Goal: Task Accomplishment & Management: Use online tool/utility

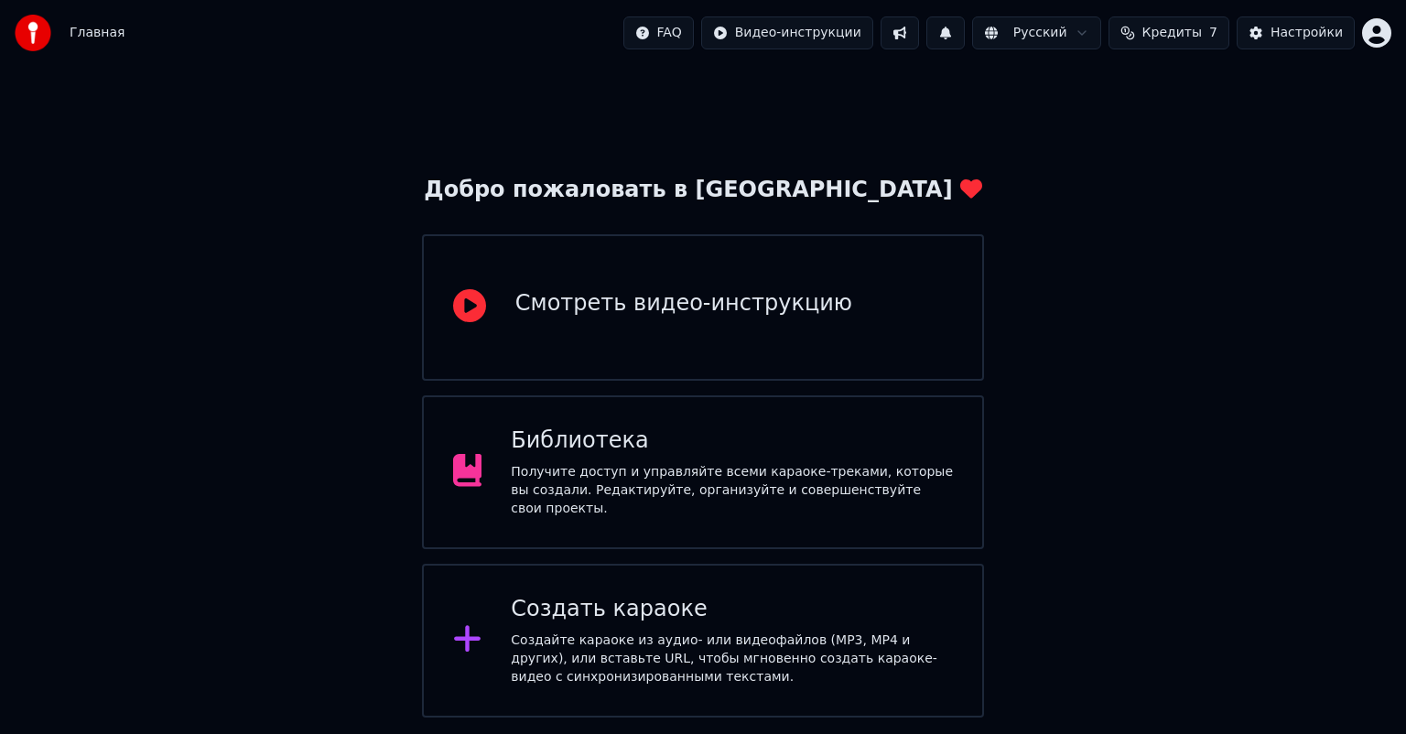
click at [740, 609] on div "Создать караоке" at bounding box center [732, 609] width 442 height 29
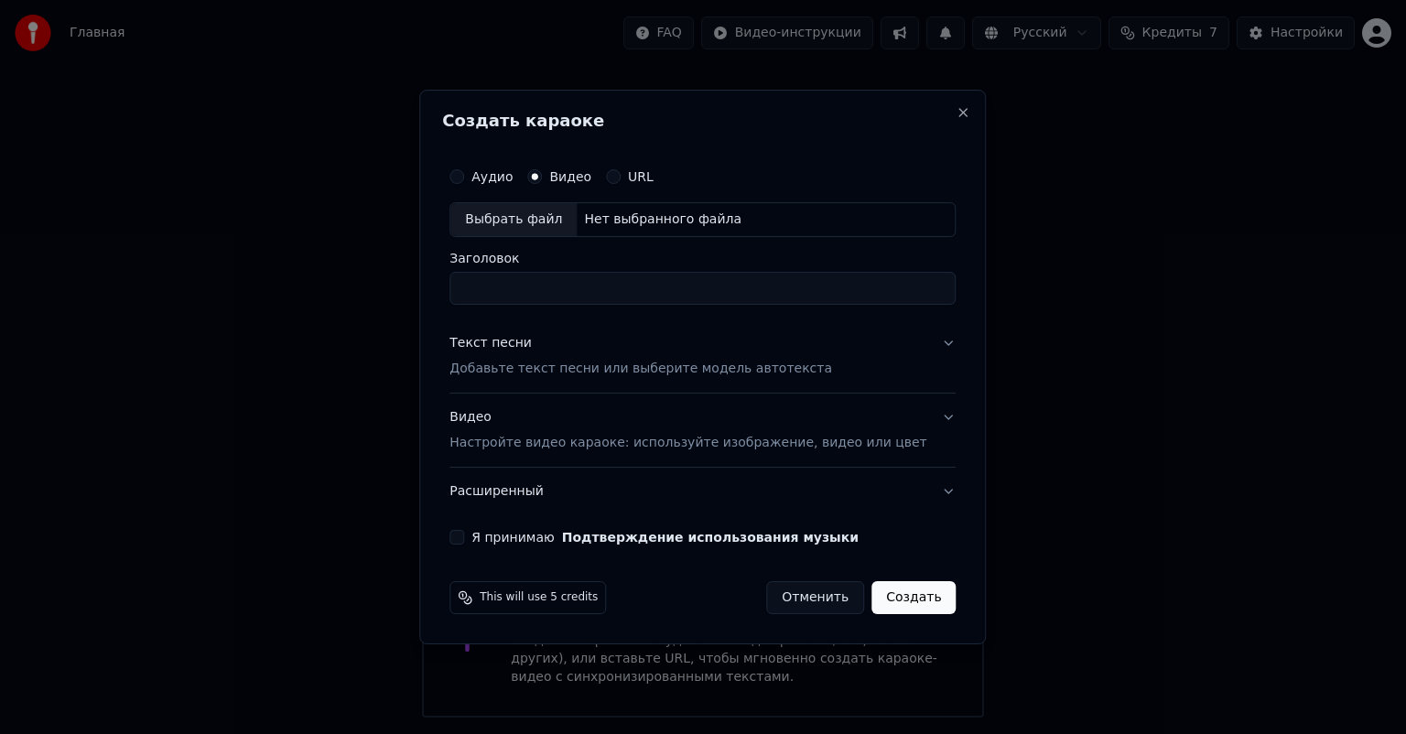
click at [547, 216] on div "Выбрать файл" at bounding box center [513, 219] width 126 height 33
click at [640, 370] on p "Добавьте текст песни или выберите модель автотекста" at bounding box center [640, 369] width 383 height 18
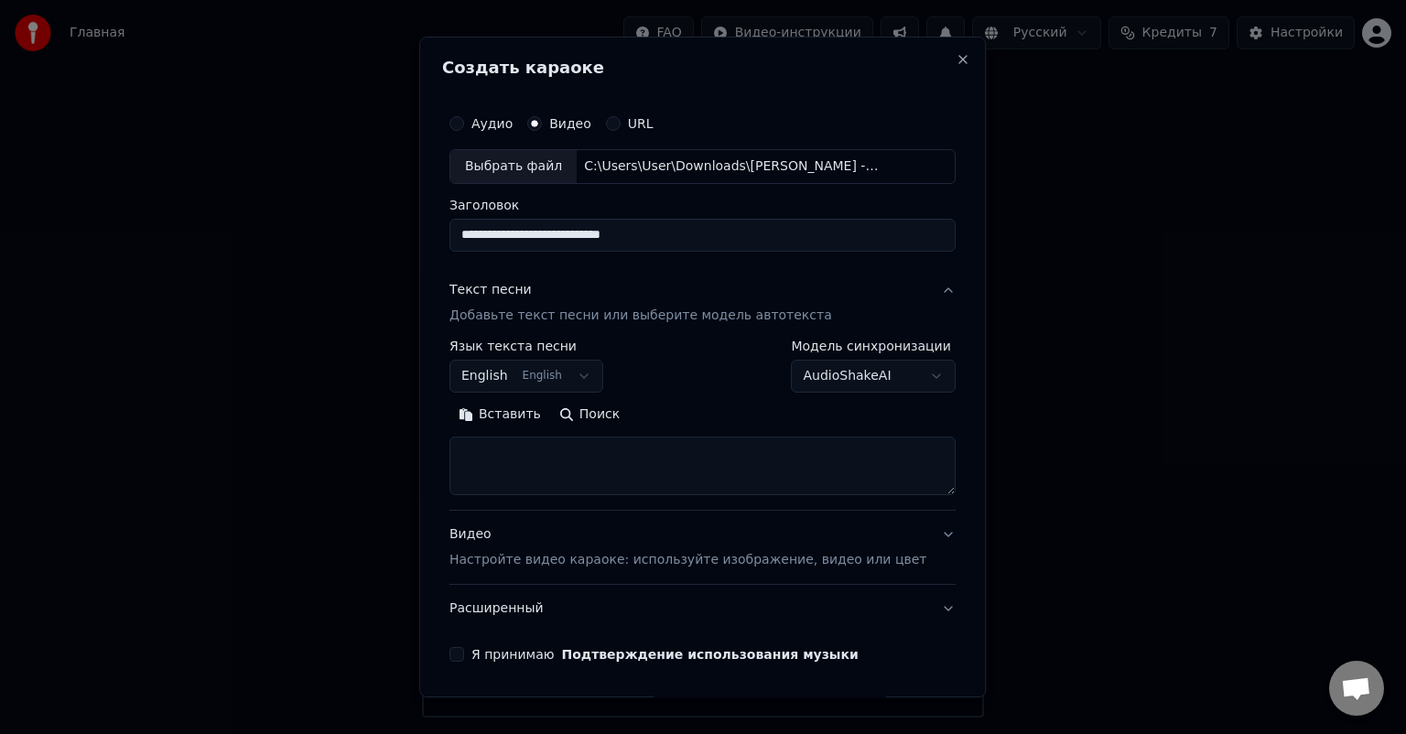
click at [464, 656] on button "Я принимаю Подтверждение использования музыки" at bounding box center [456, 654] width 15 height 15
click at [525, 604] on button "Расширенный" at bounding box center [702, 609] width 506 height 48
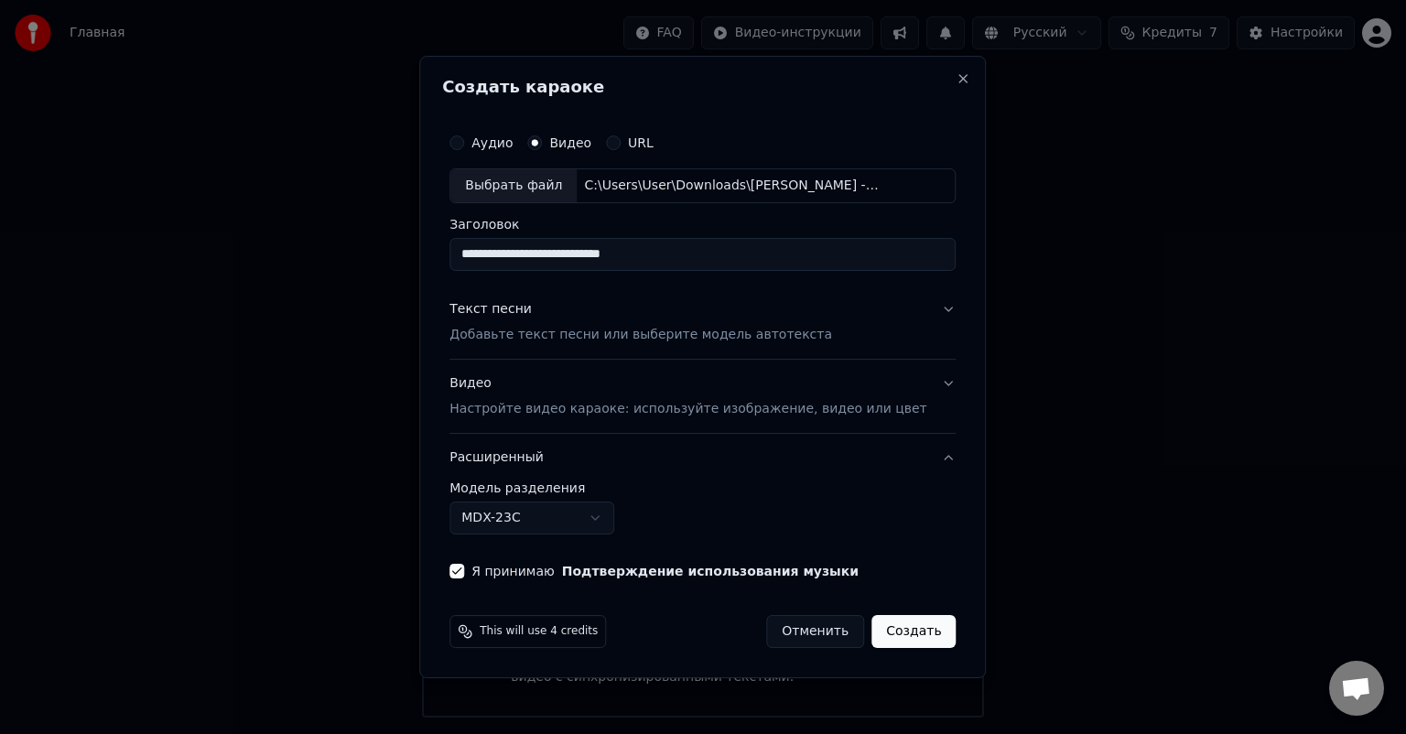
click at [503, 383] on div "Видео Настройте видео караоке: используйте изображение, видео или цвет" at bounding box center [687, 396] width 477 height 44
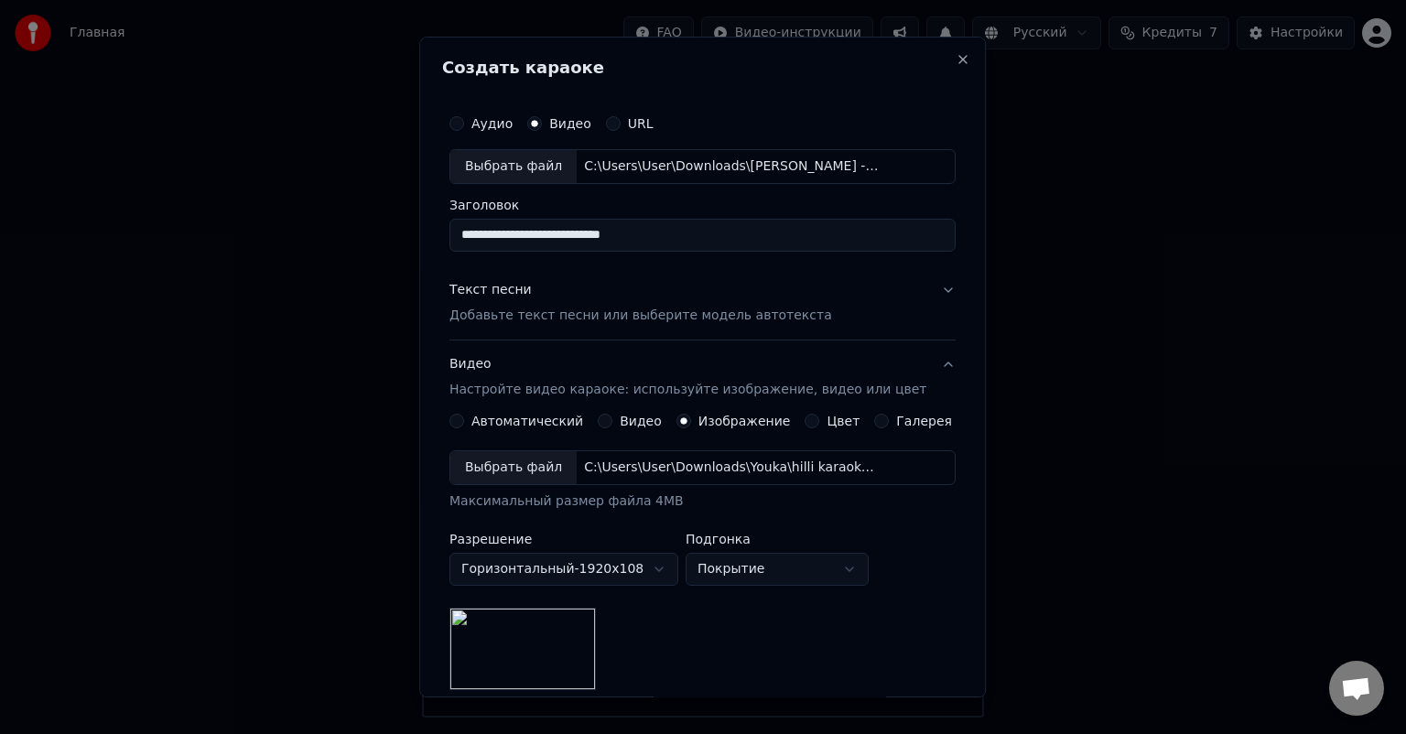
drag, startPoint x: 666, startPoint y: 234, endPoint x: 631, endPoint y: 233, distance: 35.7
click at [631, 233] on input "**********" at bounding box center [702, 235] width 506 height 33
type input "**********"
click at [502, 291] on div "Текст песни" at bounding box center [490, 290] width 82 height 18
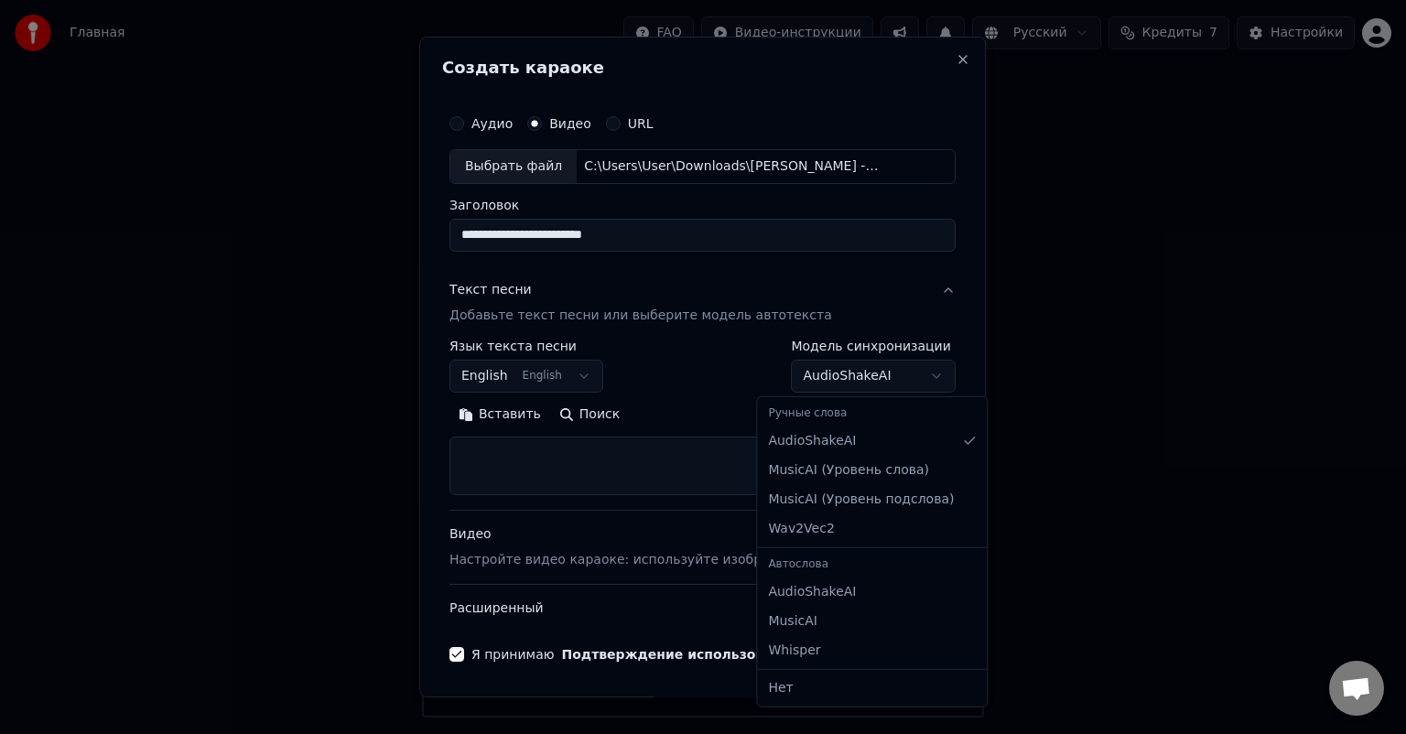
click at [867, 362] on body "**********" at bounding box center [703, 359] width 1406 height 718
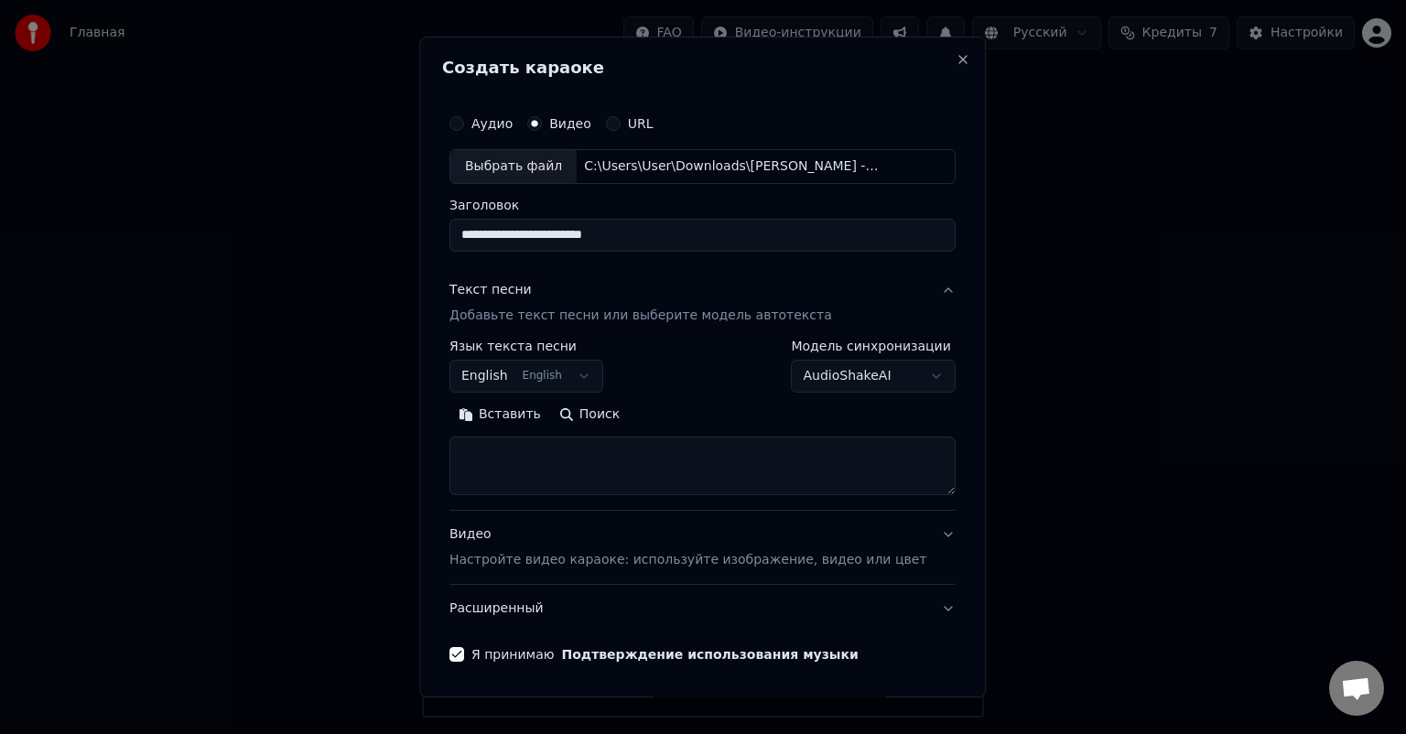
click at [867, 362] on body "**********" at bounding box center [703, 359] width 1406 height 718
click at [516, 448] on textarea at bounding box center [702, 466] width 506 height 59
click at [513, 454] on textarea at bounding box center [702, 466] width 506 height 59
paste textarea "**********"
type textarea "**********"
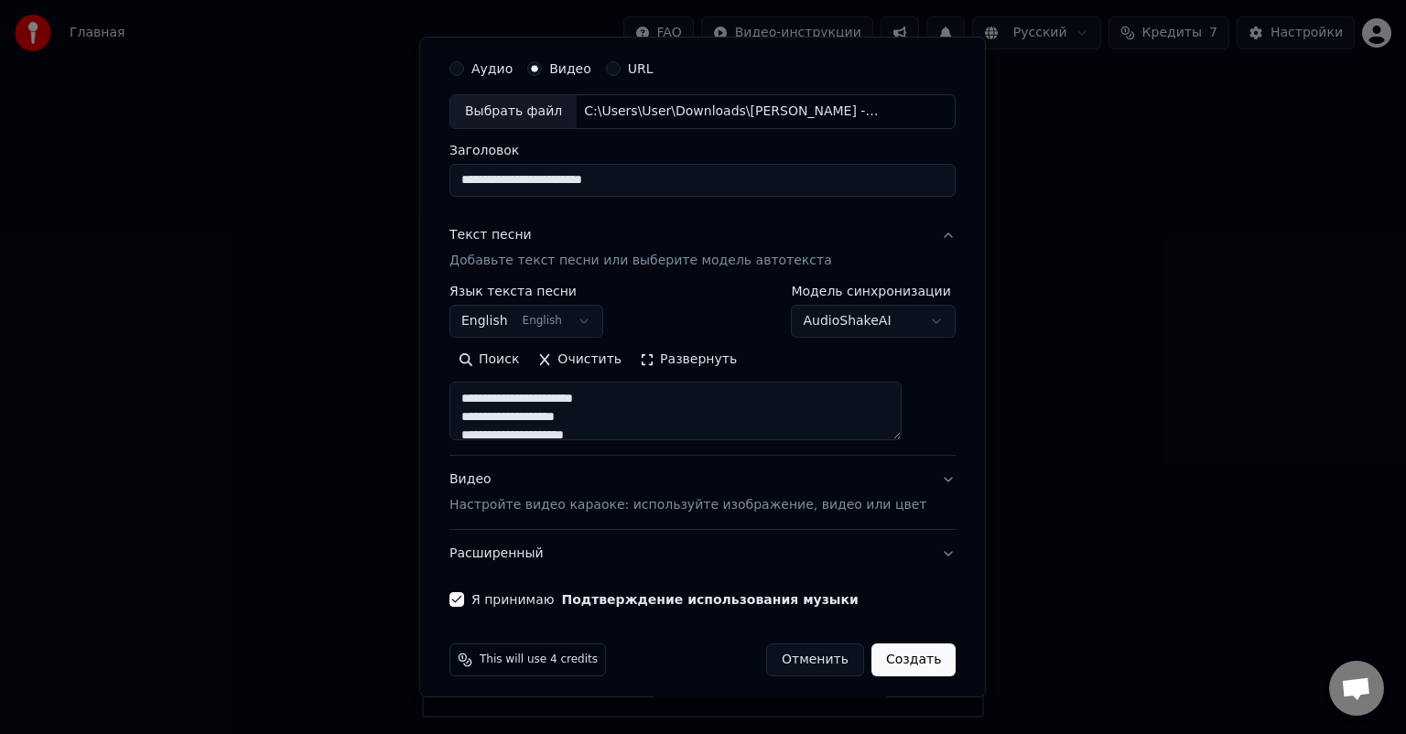
scroll to position [62, 0]
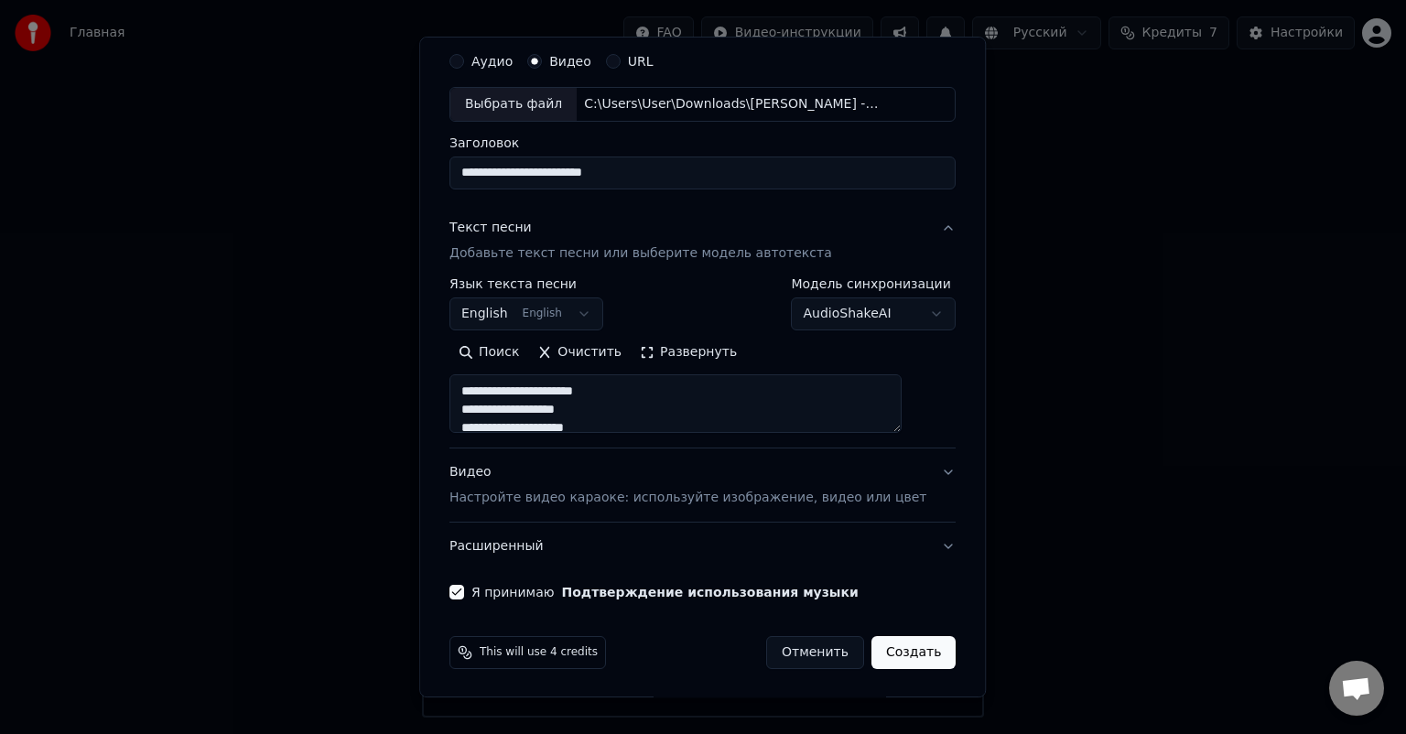
click at [899, 654] on button "Создать" at bounding box center [913, 652] width 84 height 33
select select
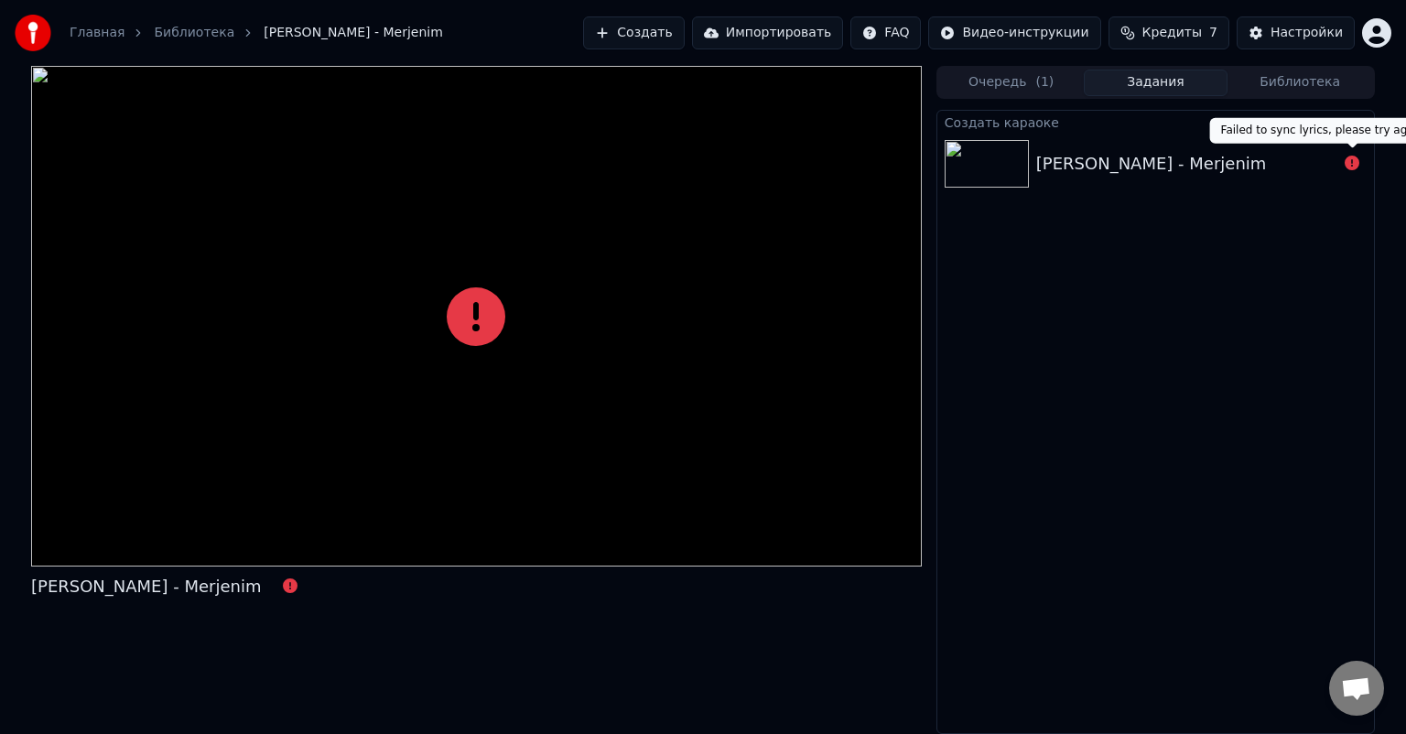
click at [1354, 164] on icon at bounding box center [1352, 163] width 15 height 15
click at [1355, 161] on icon at bounding box center [1352, 163] width 15 height 15
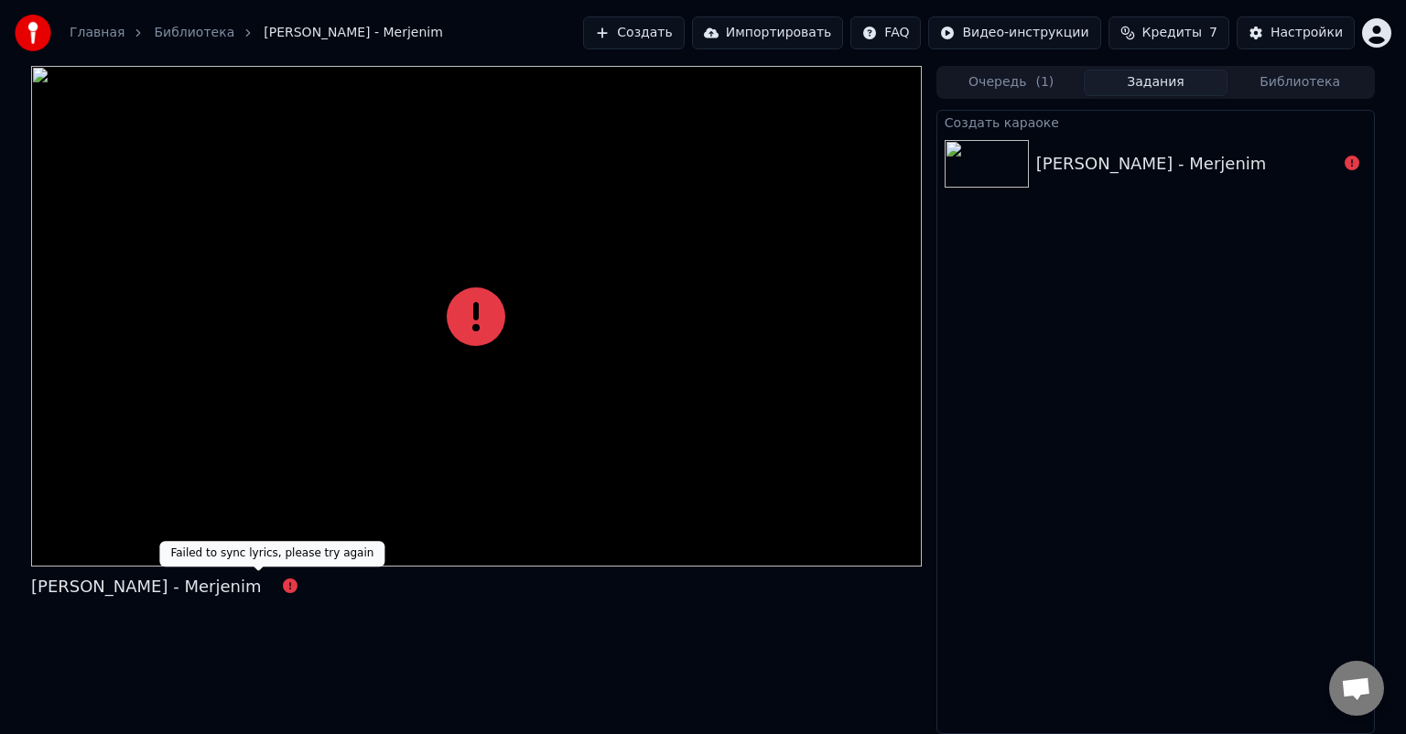
click at [283, 584] on icon at bounding box center [290, 585] width 15 height 15
click at [567, 271] on div at bounding box center [476, 316] width 891 height 501
click at [487, 316] on icon at bounding box center [476, 316] width 59 height 59
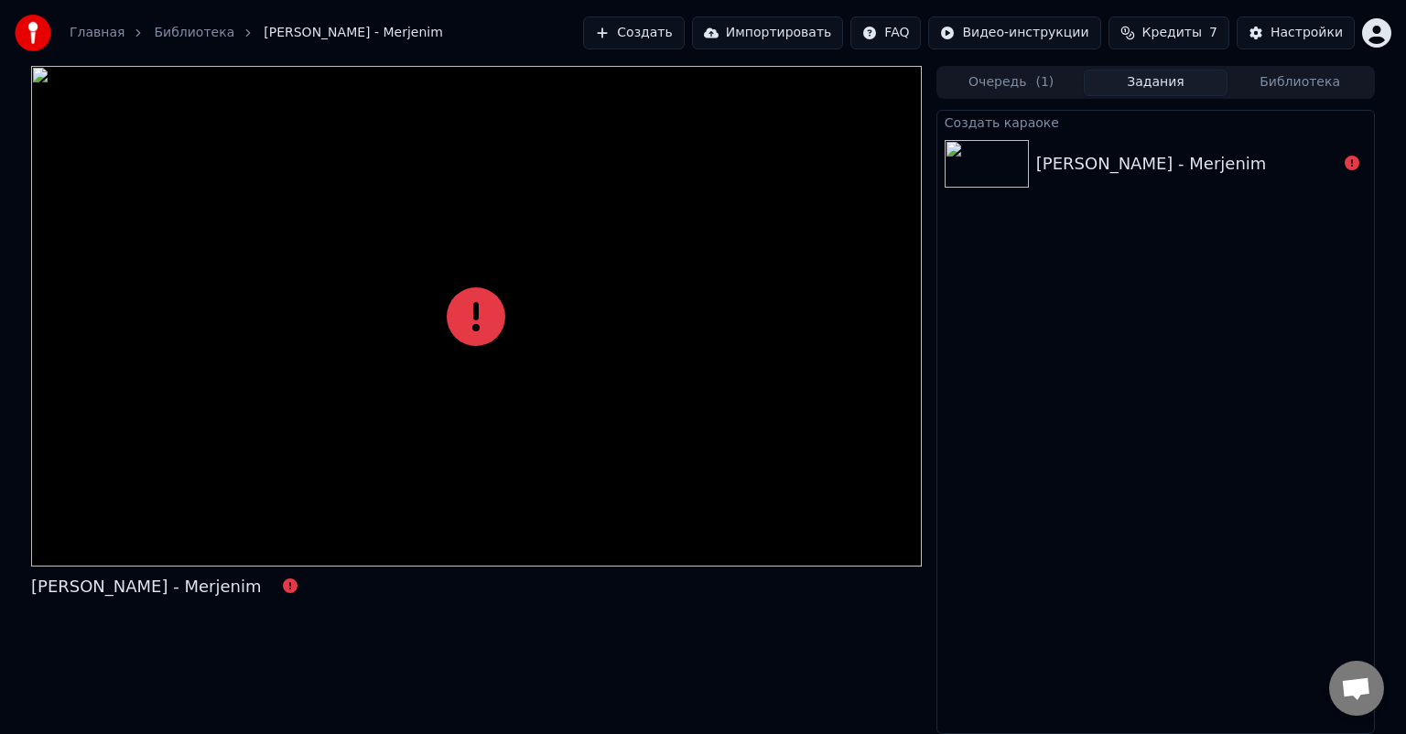
click at [487, 316] on icon at bounding box center [476, 316] width 59 height 59
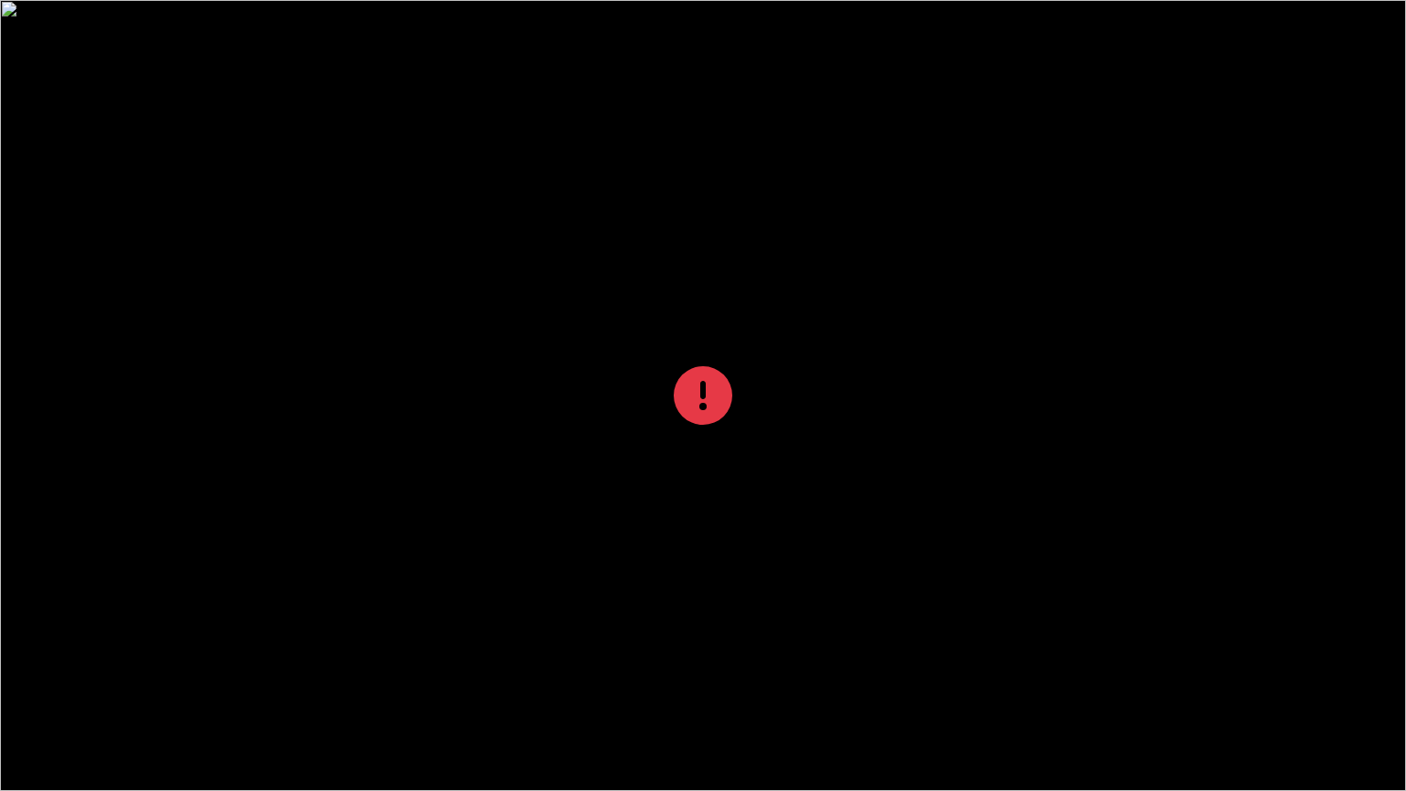
click at [704, 392] on icon at bounding box center [703, 395] width 59 height 59
drag, startPoint x: 704, startPoint y: 392, endPoint x: 704, endPoint y: 371, distance: 21.1
click at [704, 392] on icon at bounding box center [703, 395] width 59 height 59
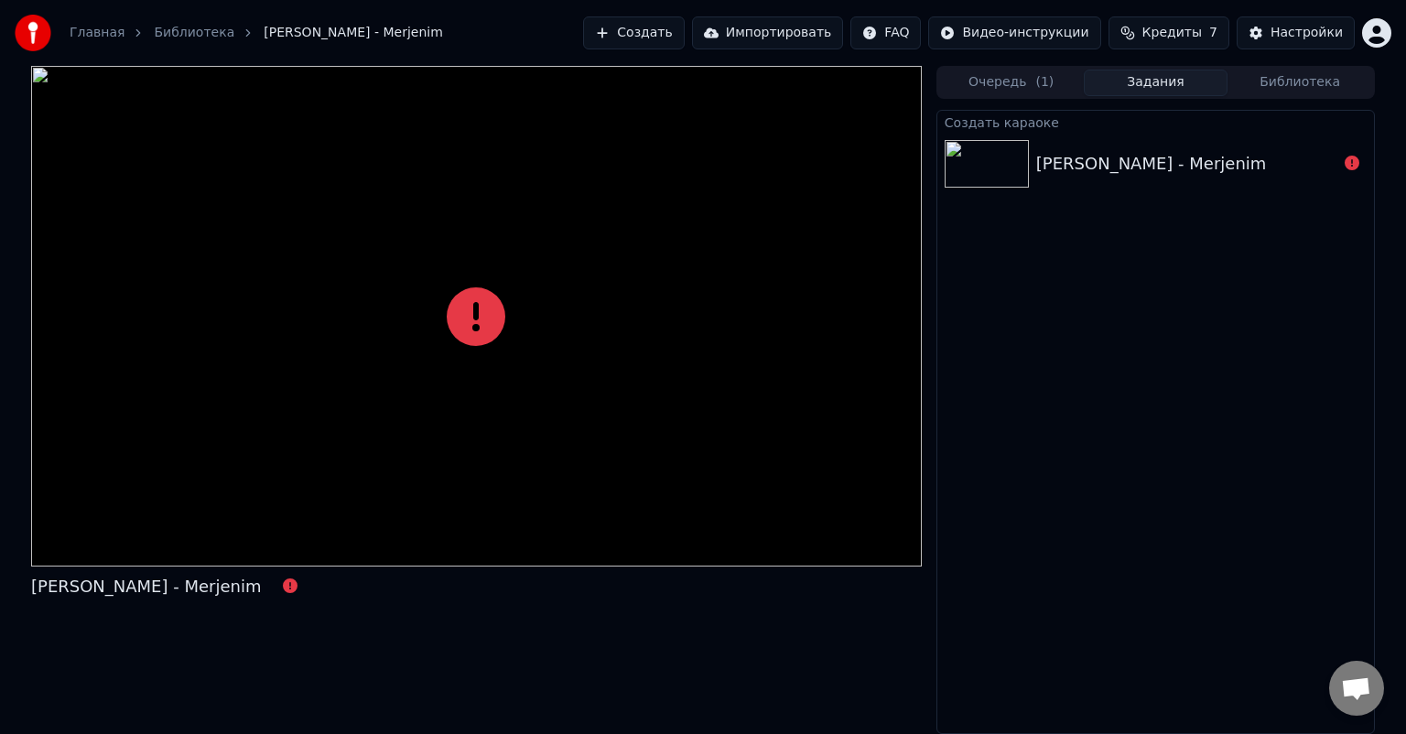
click at [995, 170] on img at bounding box center [987, 164] width 84 height 48
click at [1355, 163] on icon at bounding box center [1352, 163] width 15 height 15
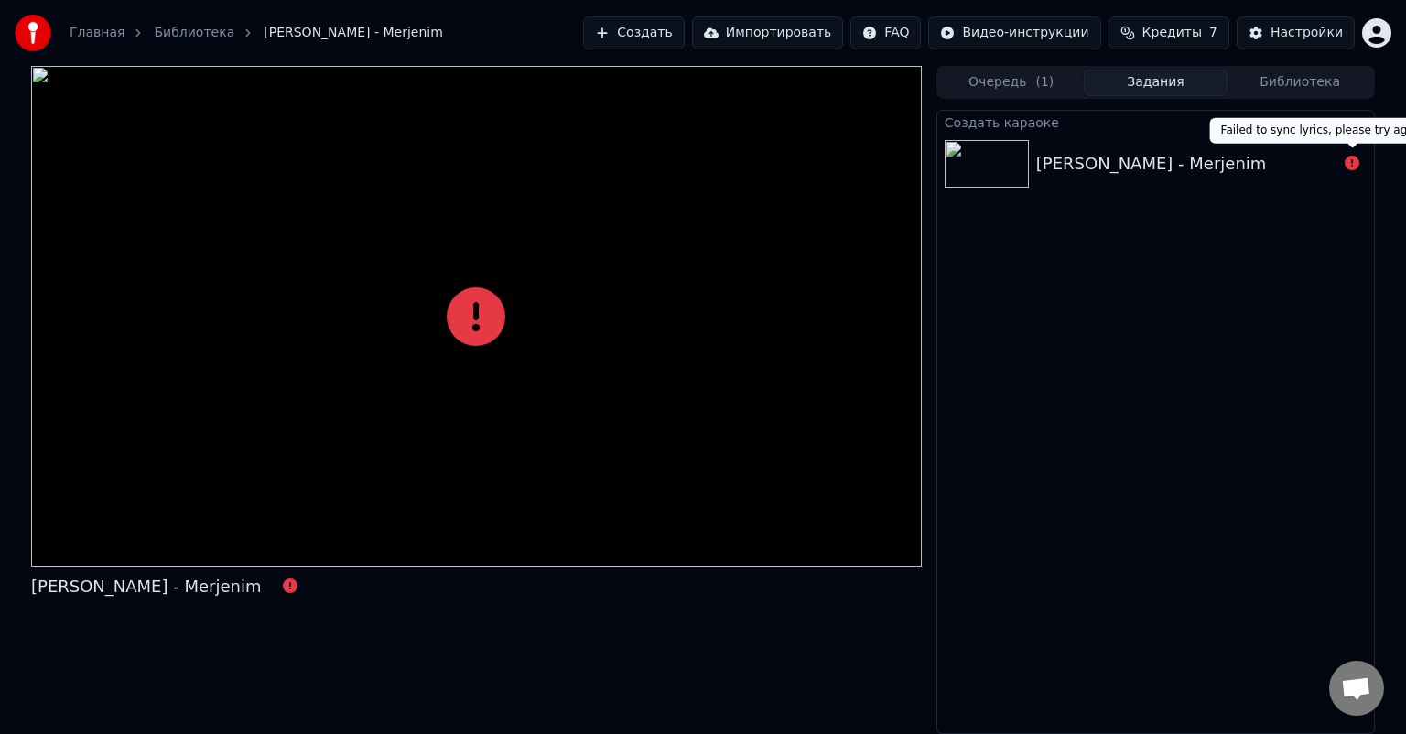
click at [1353, 158] on icon at bounding box center [1352, 163] width 15 height 15
click at [1351, 164] on icon at bounding box center [1352, 163] width 15 height 15
click at [486, 329] on icon at bounding box center [476, 316] width 59 height 59
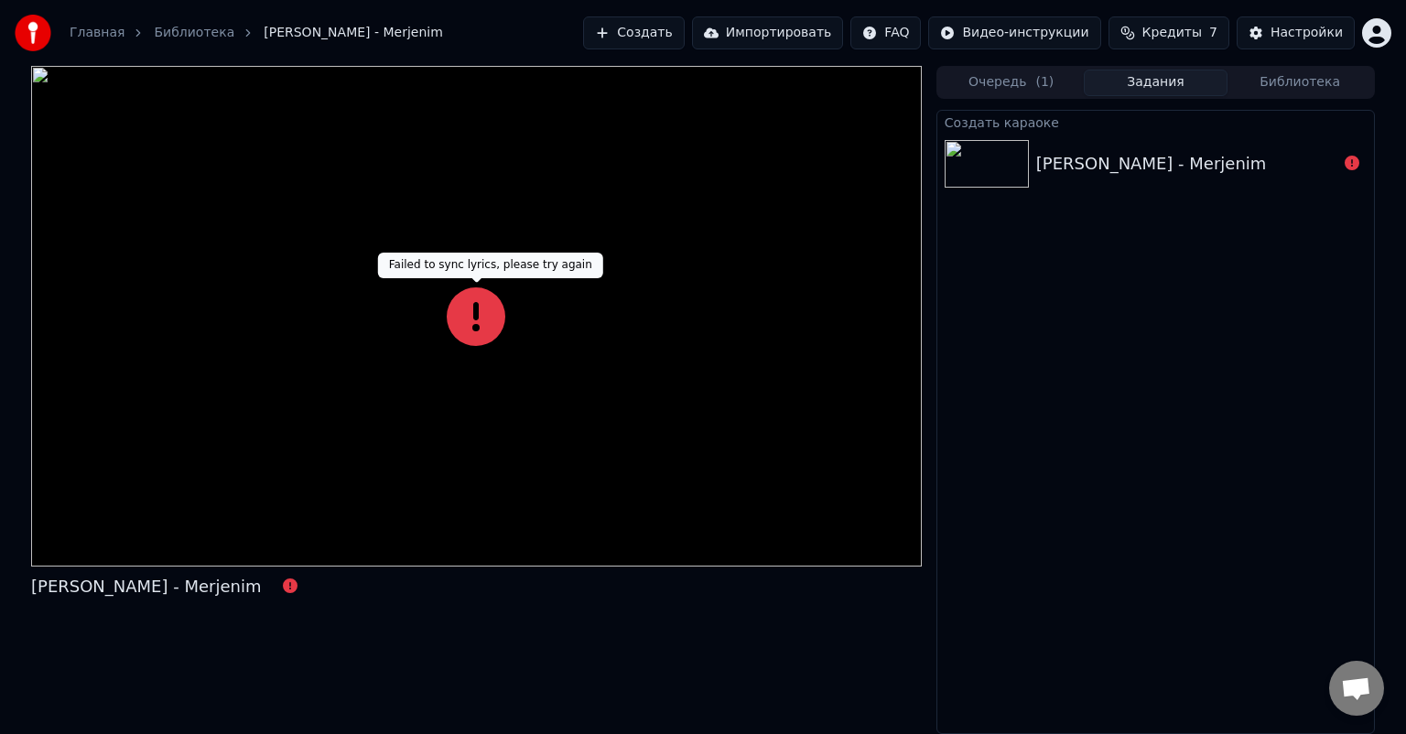
click at [486, 329] on icon at bounding box center [476, 316] width 59 height 59
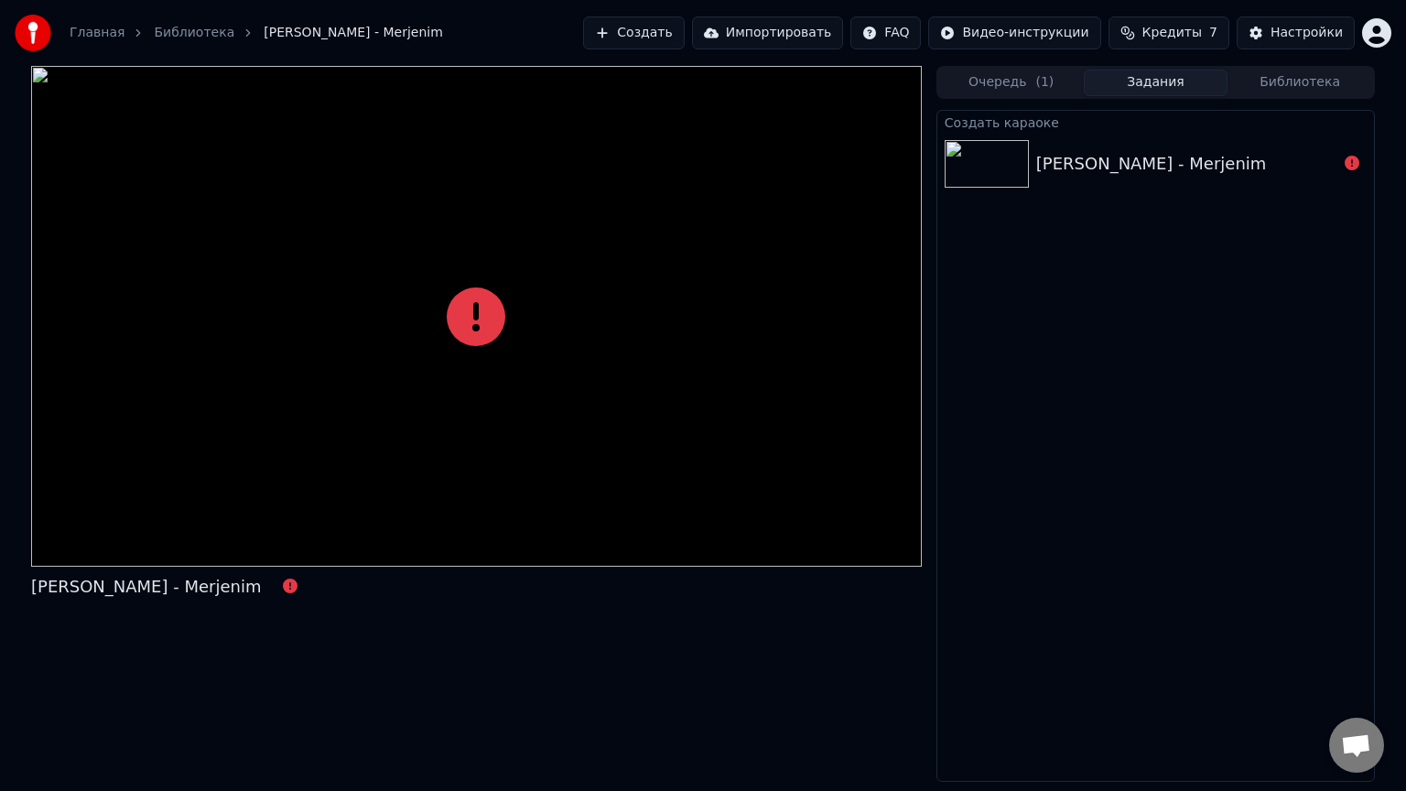
click at [486, 351] on div at bounding box center [476, 316] width 891 height 501
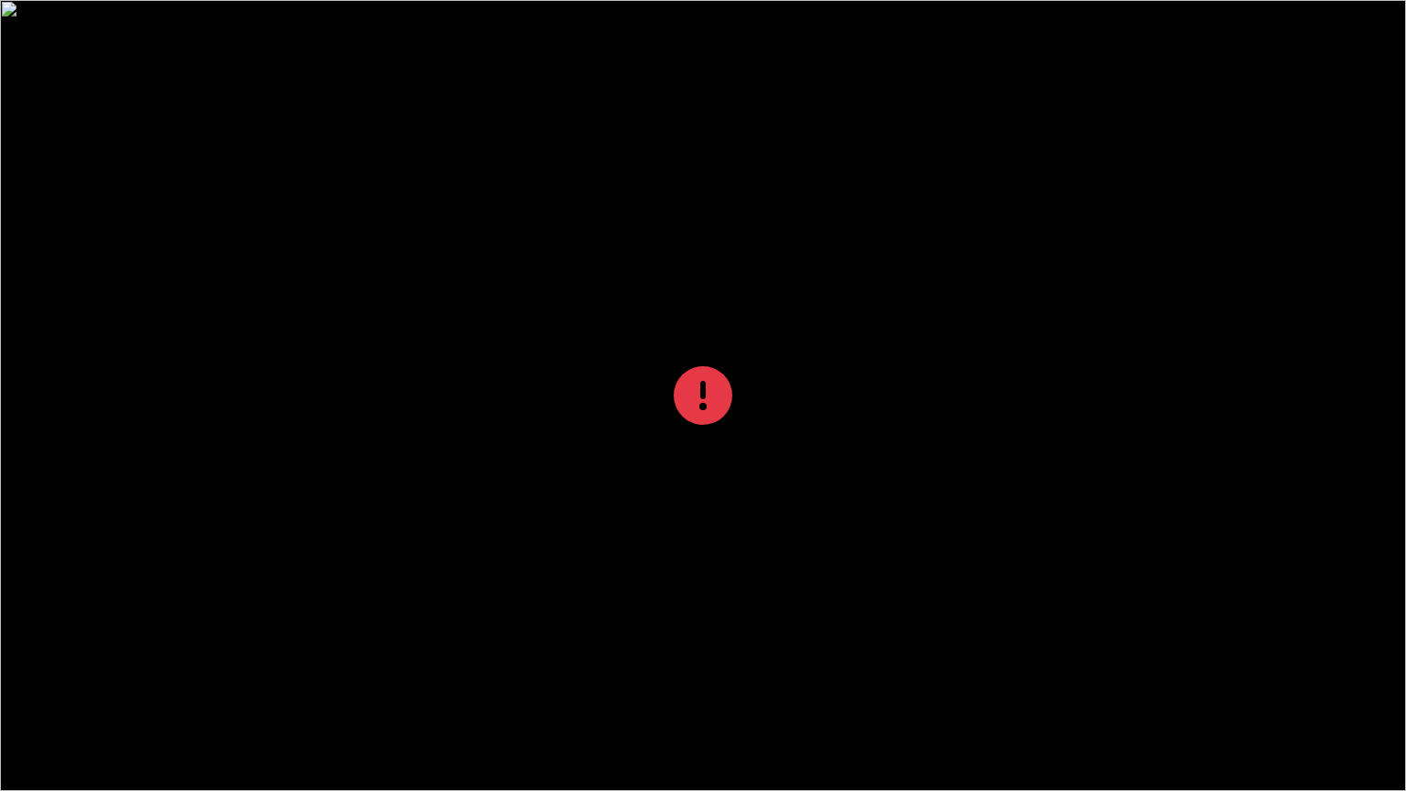
click at [648, 378] on div at bounding box center [703, 395] width 1406 height 791
drag, startPoint x: 648, startPoint y: 378, endPoint x: 648, endPoint y: 357, distance: 21.1
click at [648, 378] on div at bounding box center [703, 395] width 1406 height 791
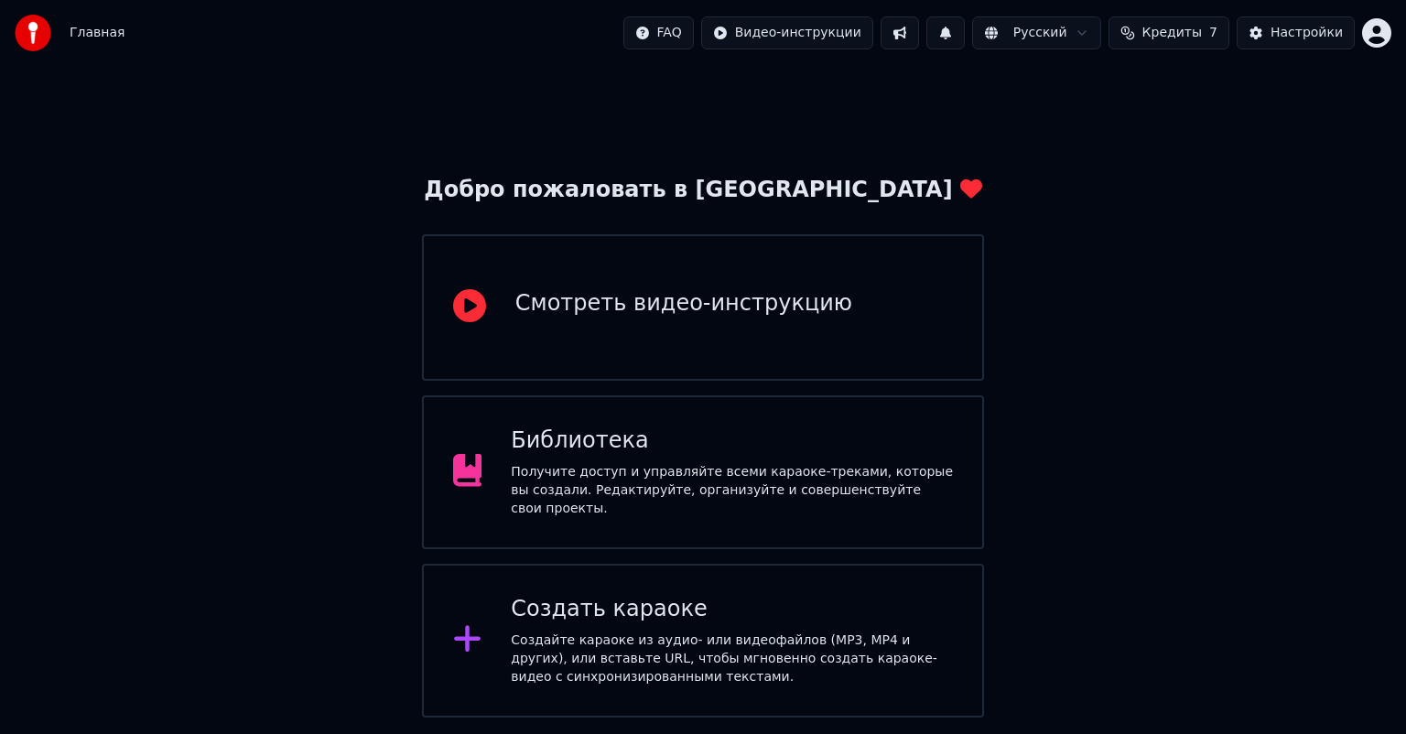
click at [751, 469] on div "Получите доступ и управляйте всеми караоке-треками, которые вы создали. Редакти…" at bounding box center [732, 490] width 442 height 55
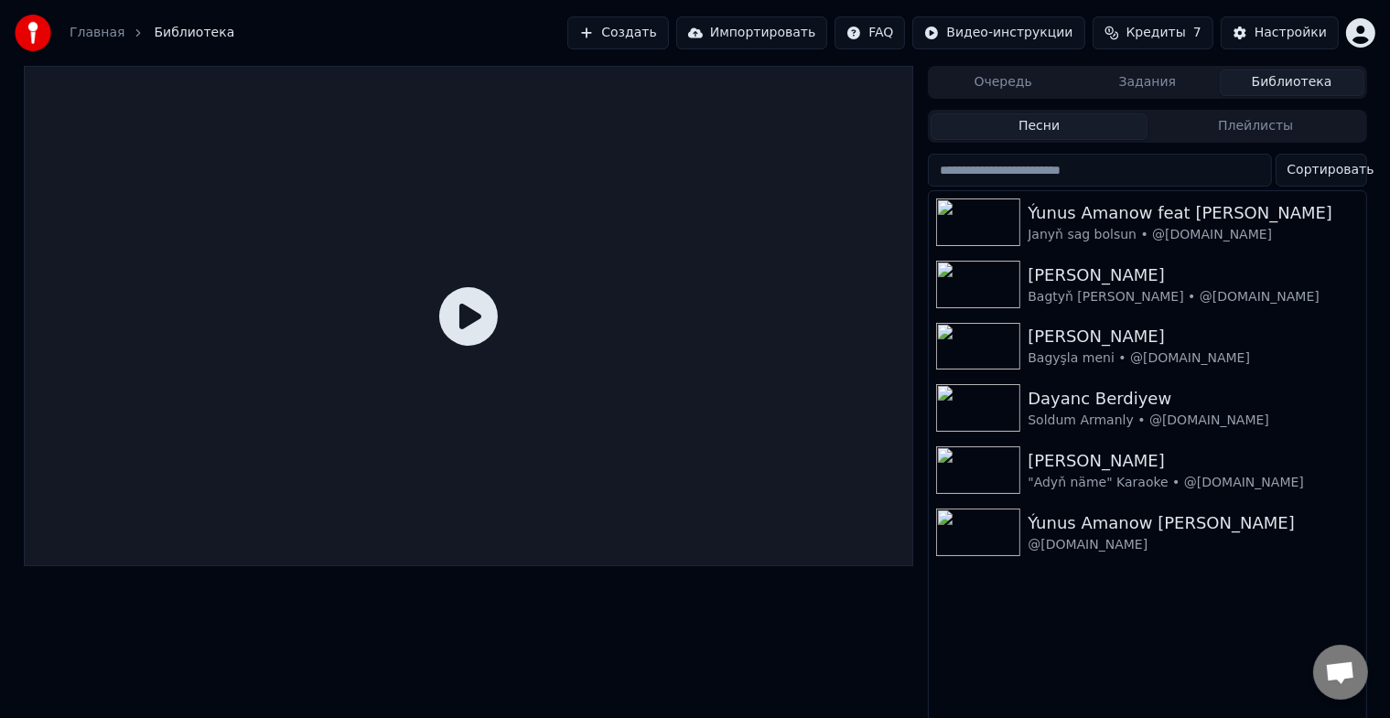
click at [654, 33] on button "Создать" at bounding box center [617, 32] width 101 height 33
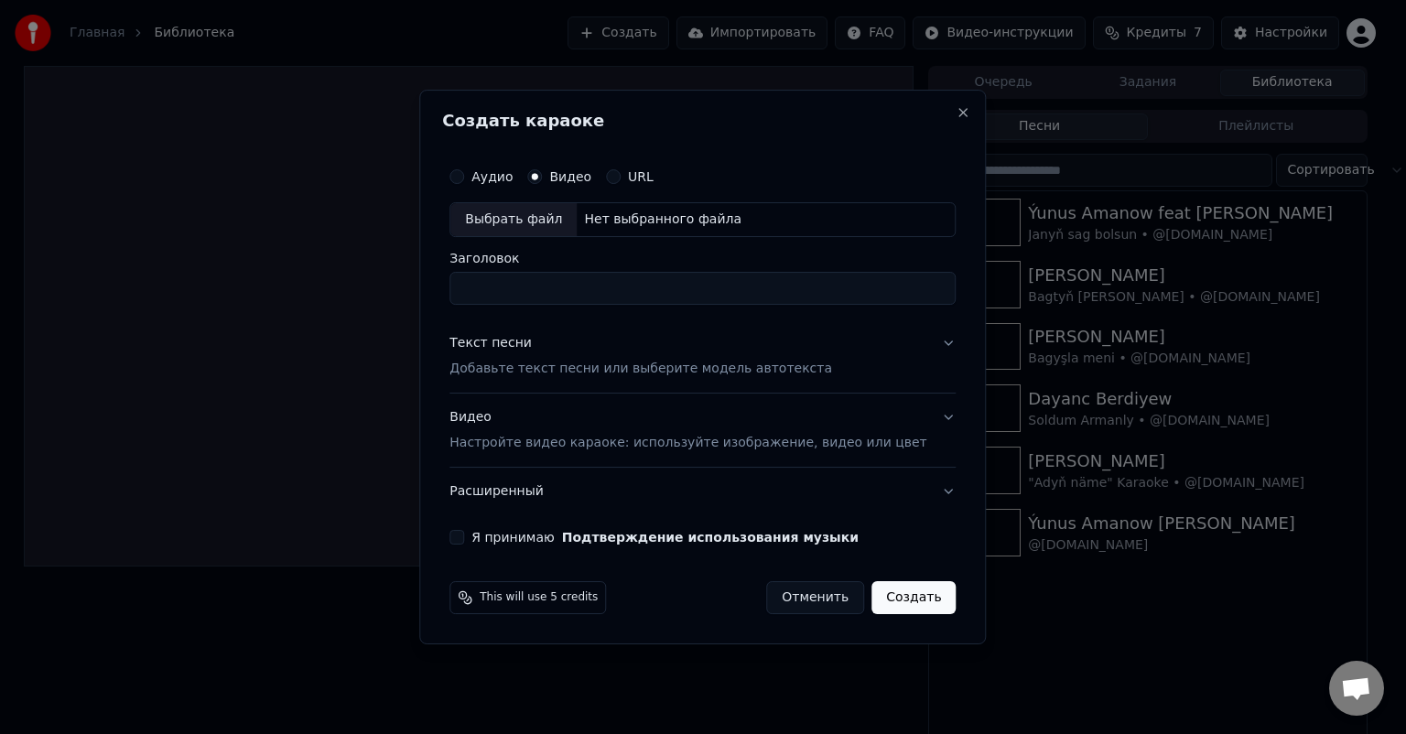
click at [549, 229] on div "Выбрать файл" at bounding box center [513, 219] width 126 height 33
click at [464, 537] on button "Я принимаю Подтверждение использования музыки" at bounding box center [456, 537] width 15 height 15
click at [491, 416] on div "Видео Настройте видео караоке: используйте изображение, видео или цвет" at bounding box center [687, 430] width 477 height 44
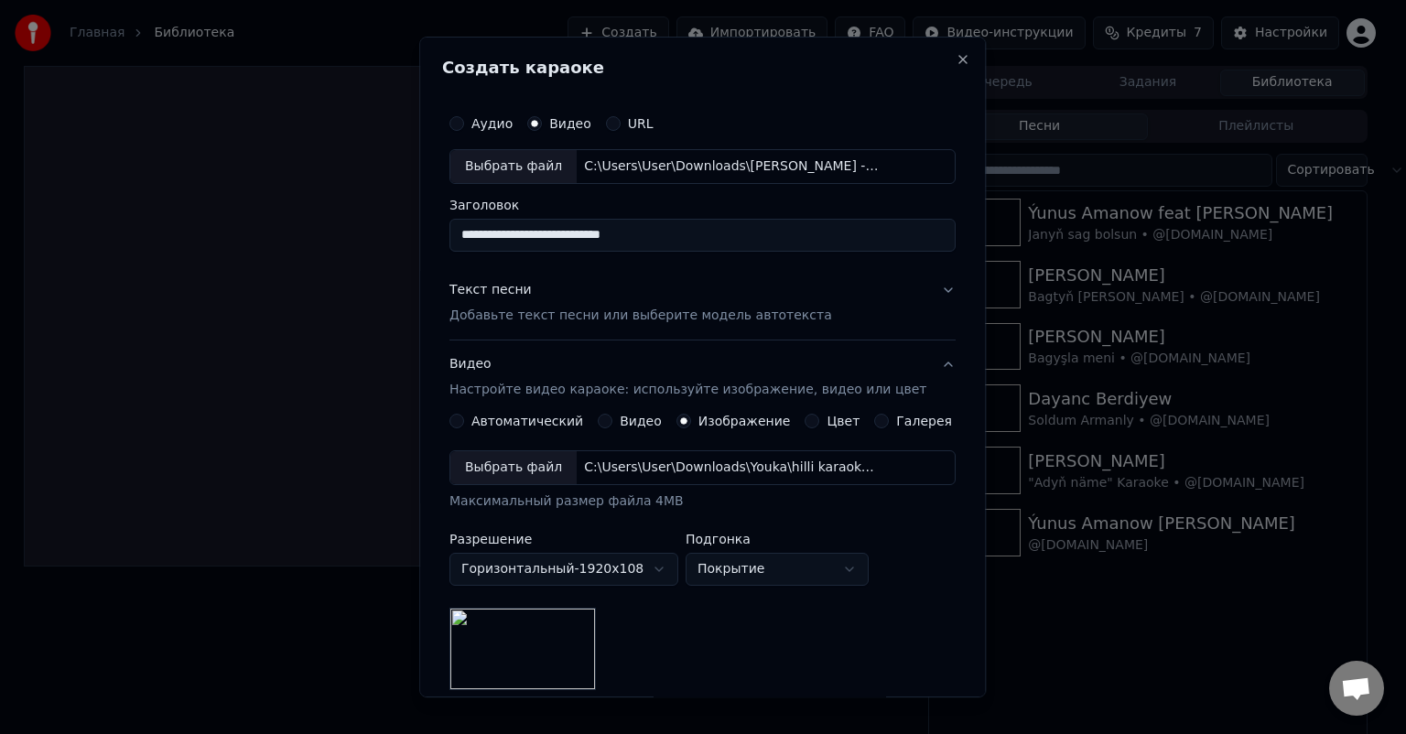
click at [499, 293] on div "Текст песни" at bounding box center [490, 290] width 82 height 18
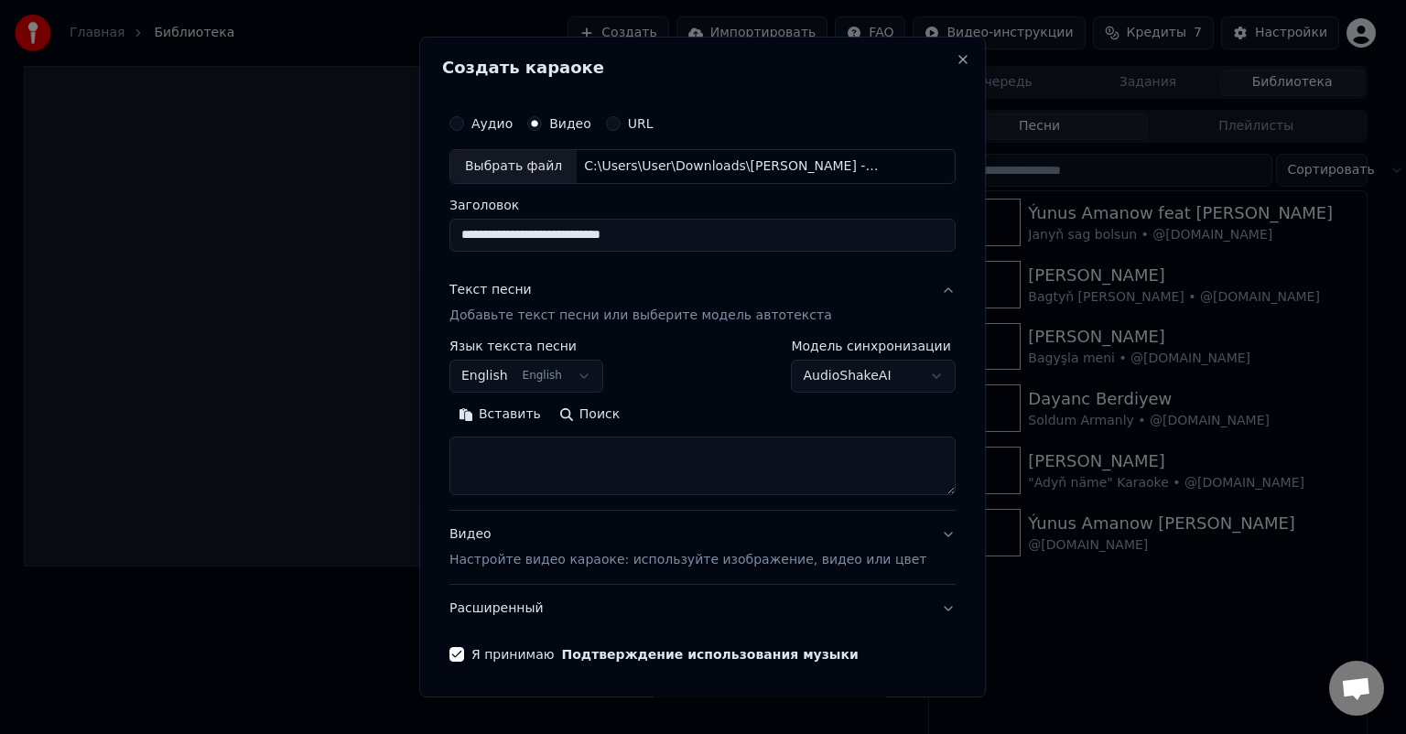
drag, startPoint x: 690, startPoint y: 231, endPoint x: 638, endPoint y: 229, distance: 52.2
click at [638, 229] on input "**********" at bounding box center [702, 235] width 506 height 33
type input "**********"
click at [509, 458] on textarea at bounding box center [702, 466] width 506 height 59
paste textarea "**********"
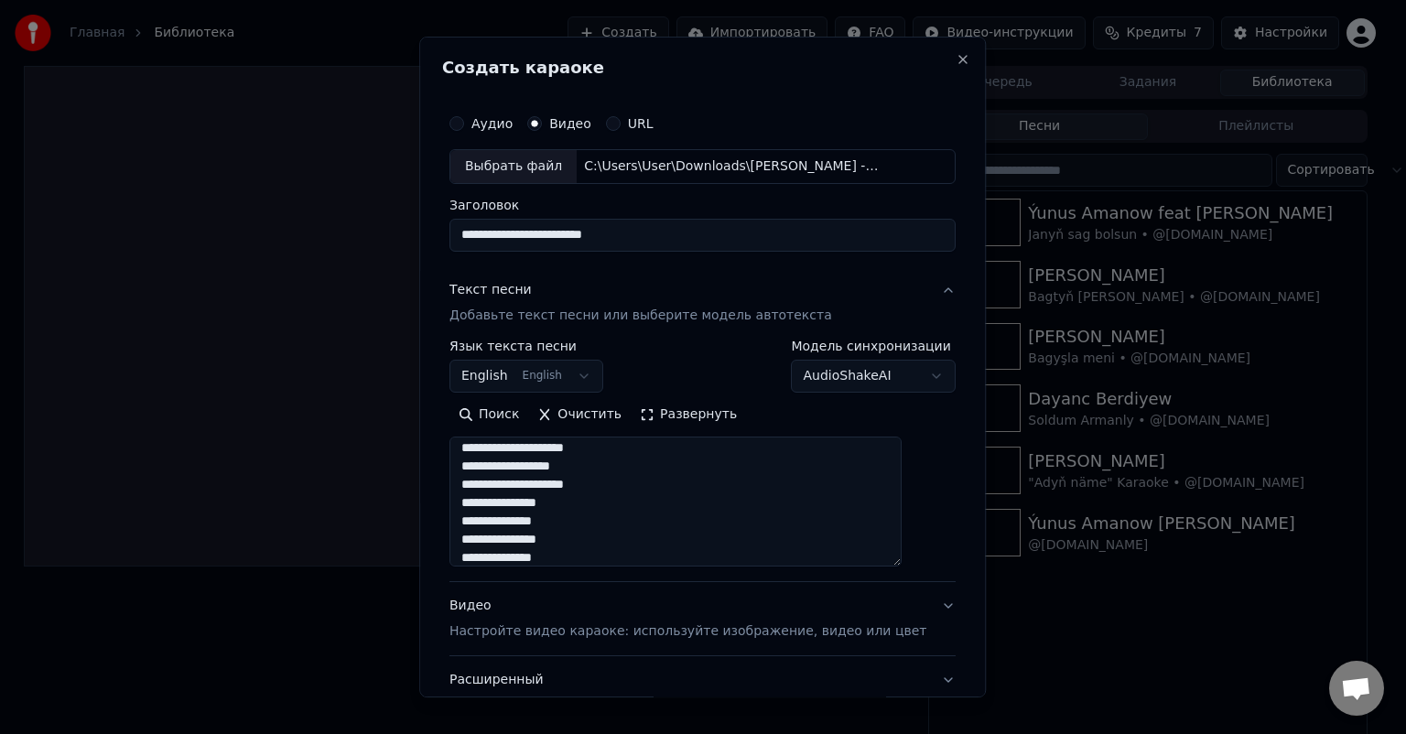
scroll to position [974, 0]
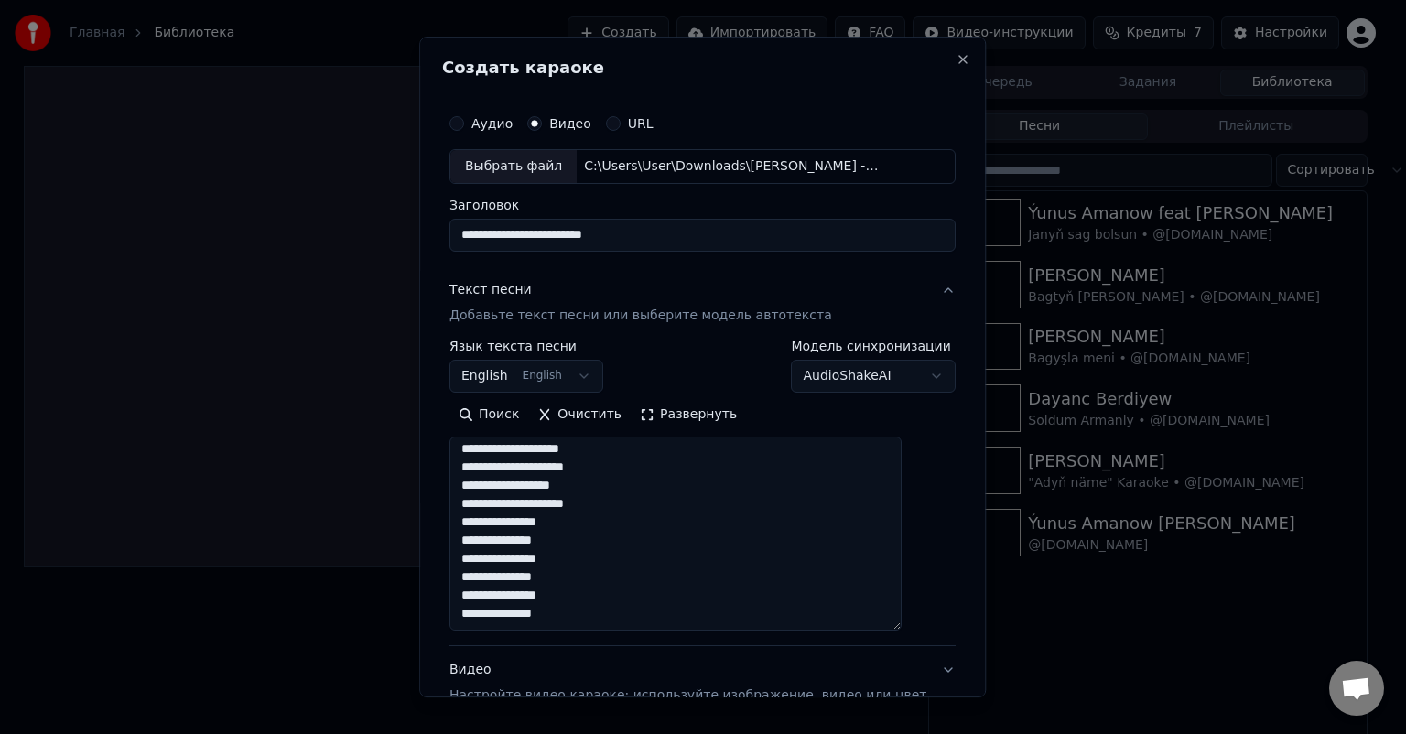
drag, startPoint x: 918, startPoint y: 491, endPoint x: 924, endPoint y: 625, distance: 134.7
click at [924, 625] on div "**********" at bounding box center [702, 451] width 521 height 707
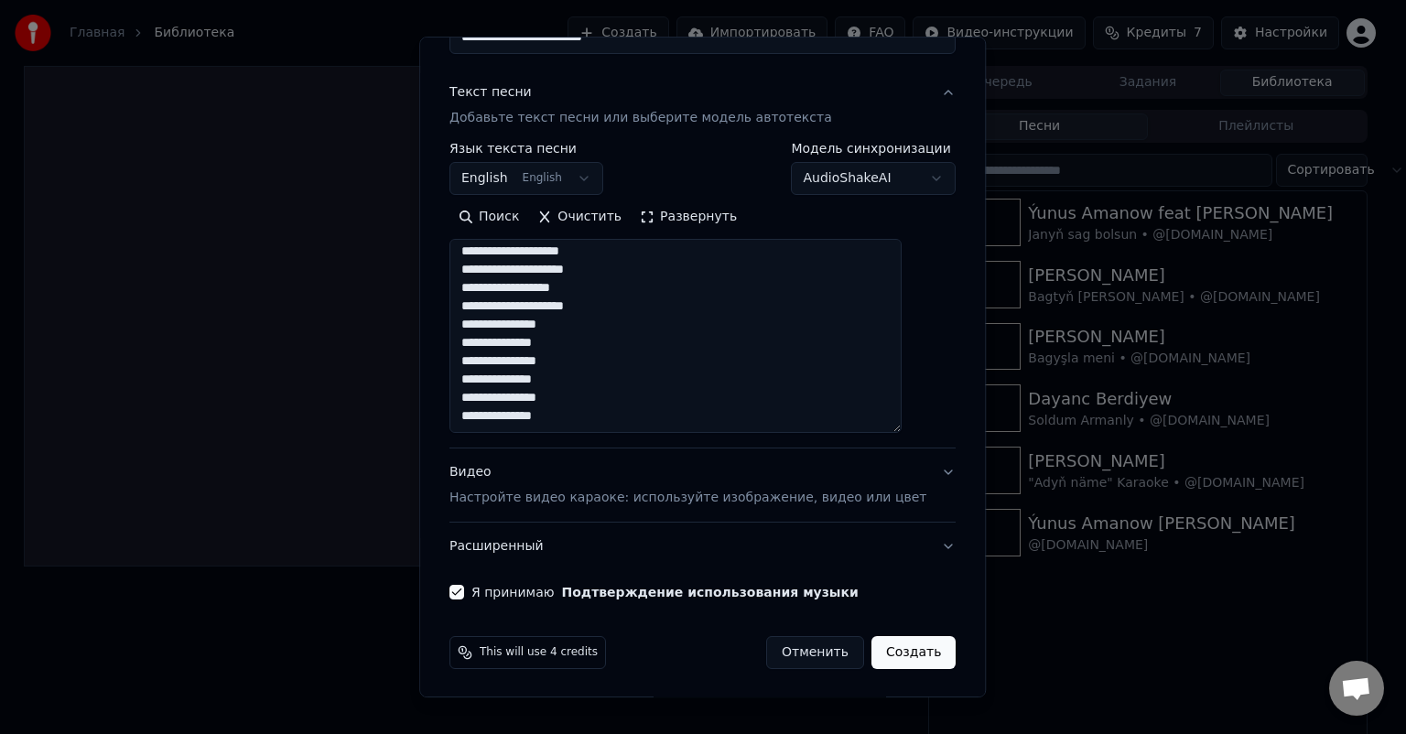
type textarea "**********"
click at [880, 655] on button "Создать" at bounding box center [913, 652] width 84 height 33
select select
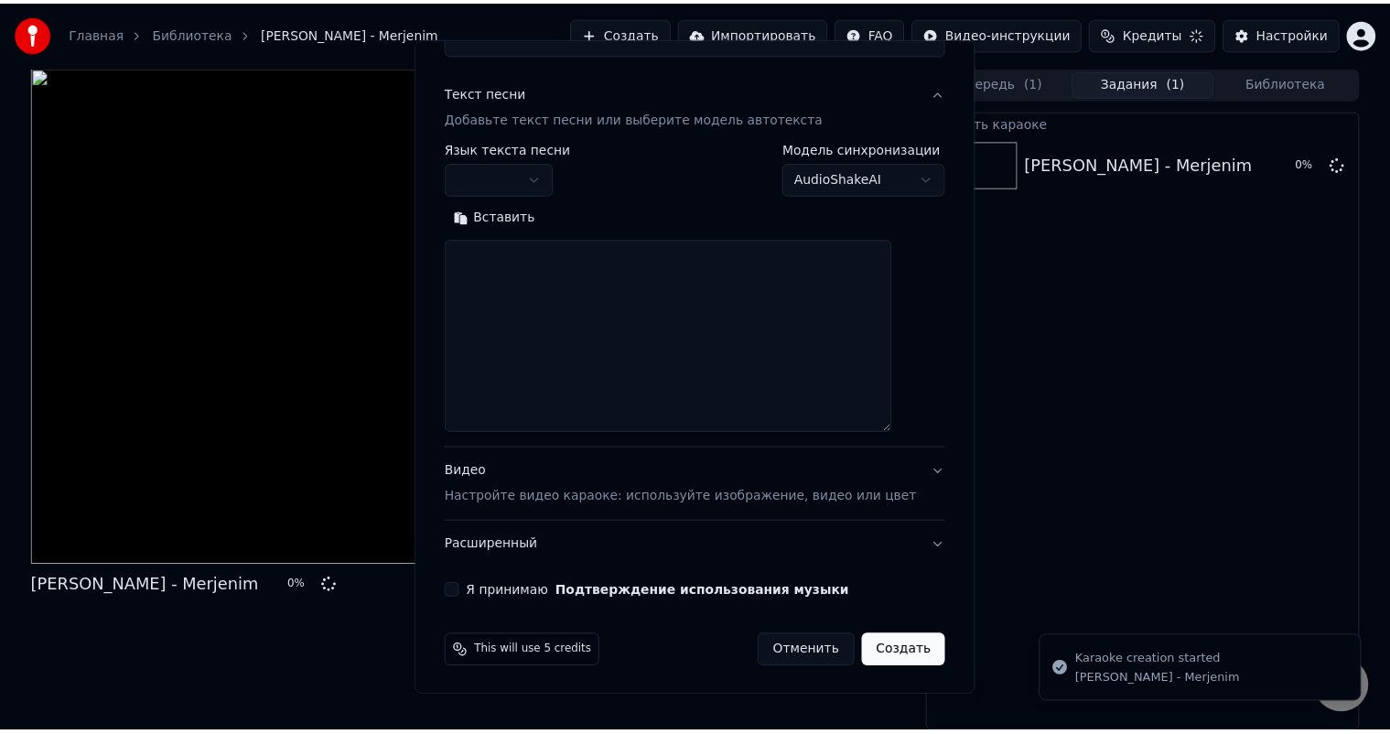
scroll to position [0, 0]
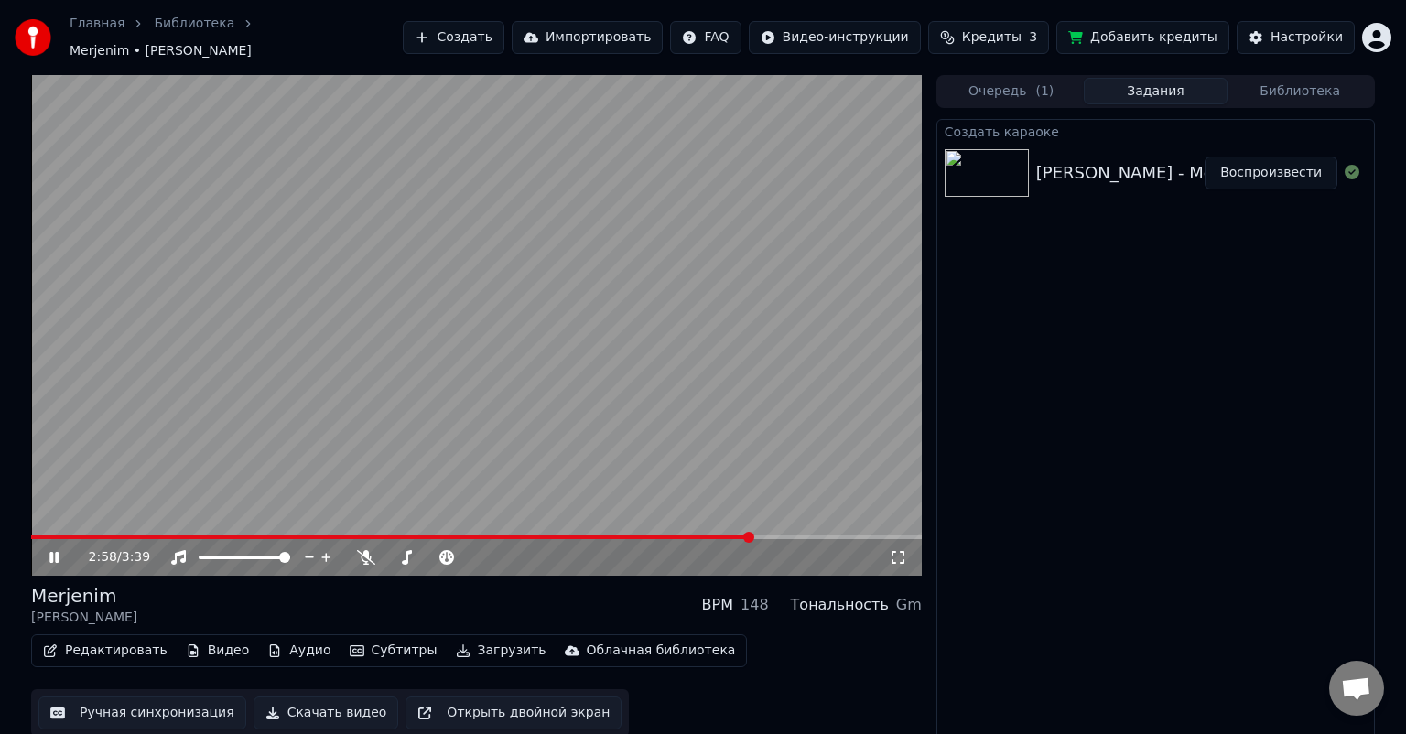
click at [168, 524] on video at bounding box center [476, 325] width 891 height 501
click at [161, 539] on div "2:58 / 3:39" at bounding box center [476, 557] width 891 height 37
click at [165, 535] on span at bounding box center [98, 537] width 134 height 4
click at [56, 551] on icon at bounding box center [54, 557] width 11 height 13
click at [100, 535] on span at bounding box center [101, 537] width 141 height 4
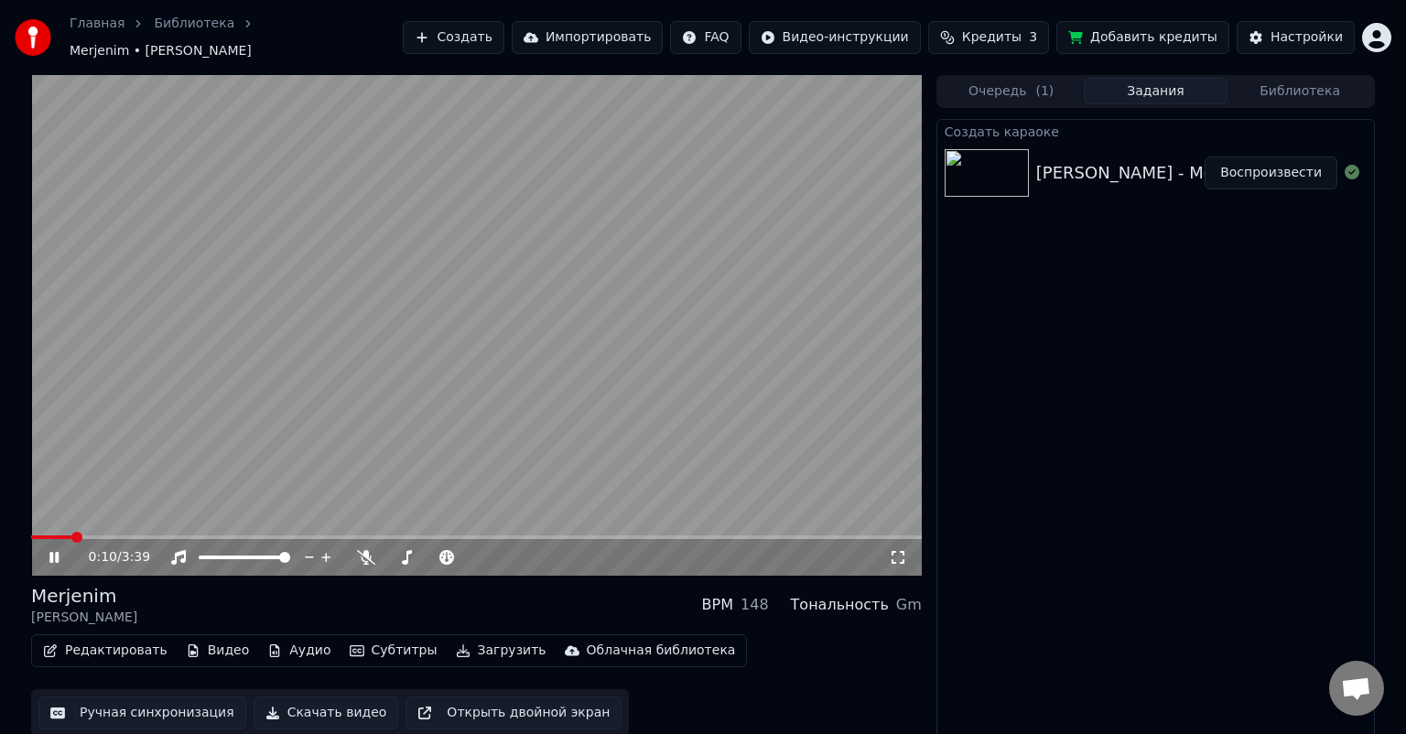
click at [71, 535] on span at bounding box center [51, 537] width 40 height 4
click at [40, 525] on video at bounding box center [476, 325] width 891 height 501
click at [40, 535] on span at bounding box center [52, 537] width 43 height 4
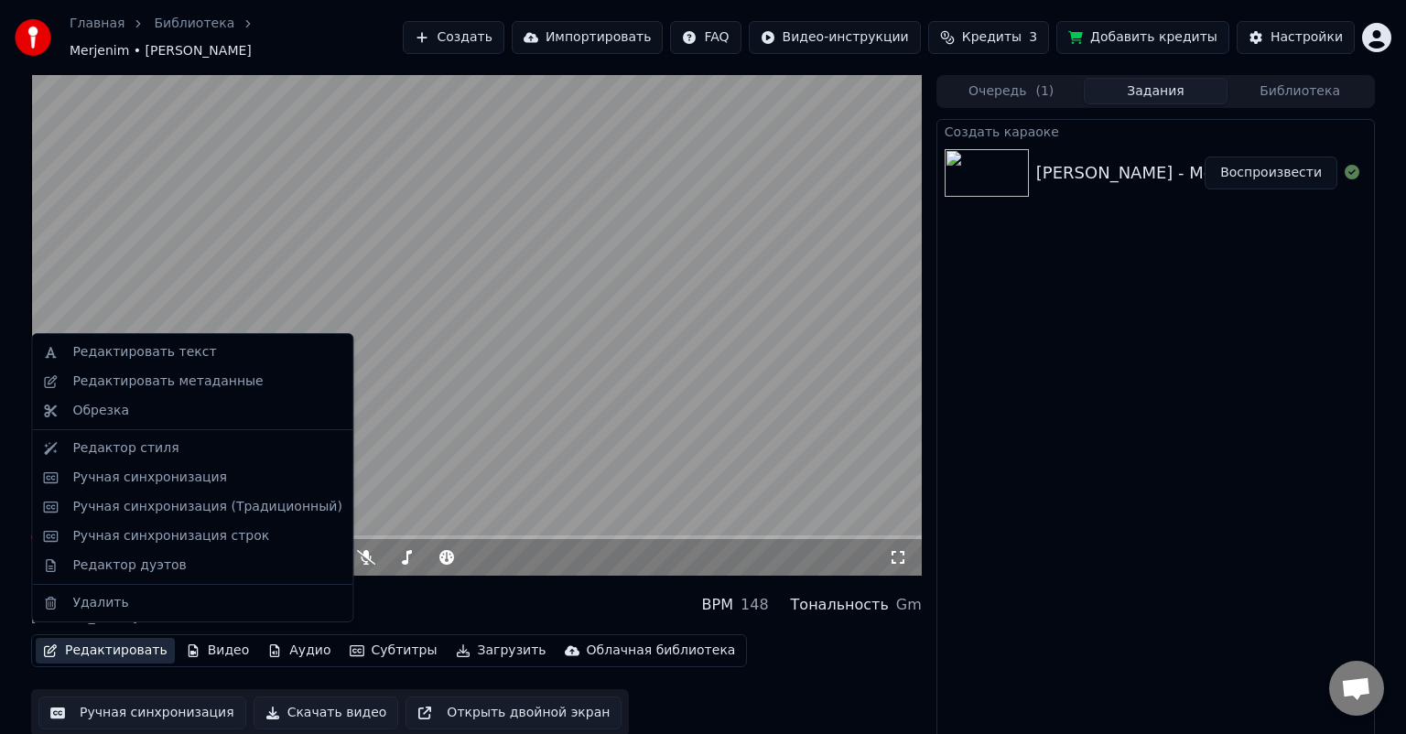
click at [128, 638] on button "Редактировать" at bounding box center [105, 651] width 139 height 26
click at [206, 381] on div "Редактировать метаданные" at bounding box center [167, 382] width 190 height 18
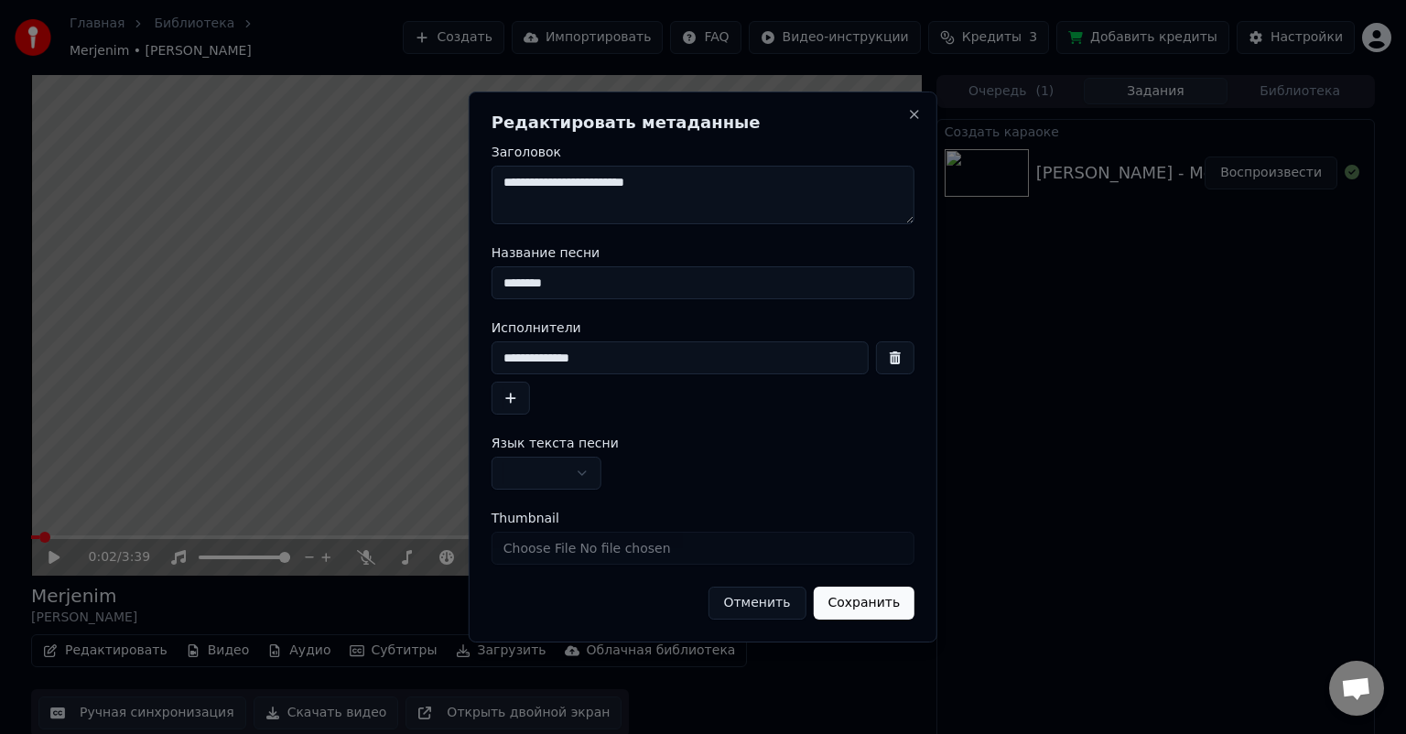
drag, startPoint x: 588, startPoint y: 274, endPoint x: 448, endPoint y: 274, distance: 140.0
click at [448, 274] on body "**********" at bounding box center [703, 367] width 1406 height 734
click at [612, 363] on input "**********" at bounding box center [679, 357] width 377 height 33
paste input "*********"
drag, startPoint x: 594, startPoint y: 353, endPoint x: 428, endPoint y: 361, distance: 165.8
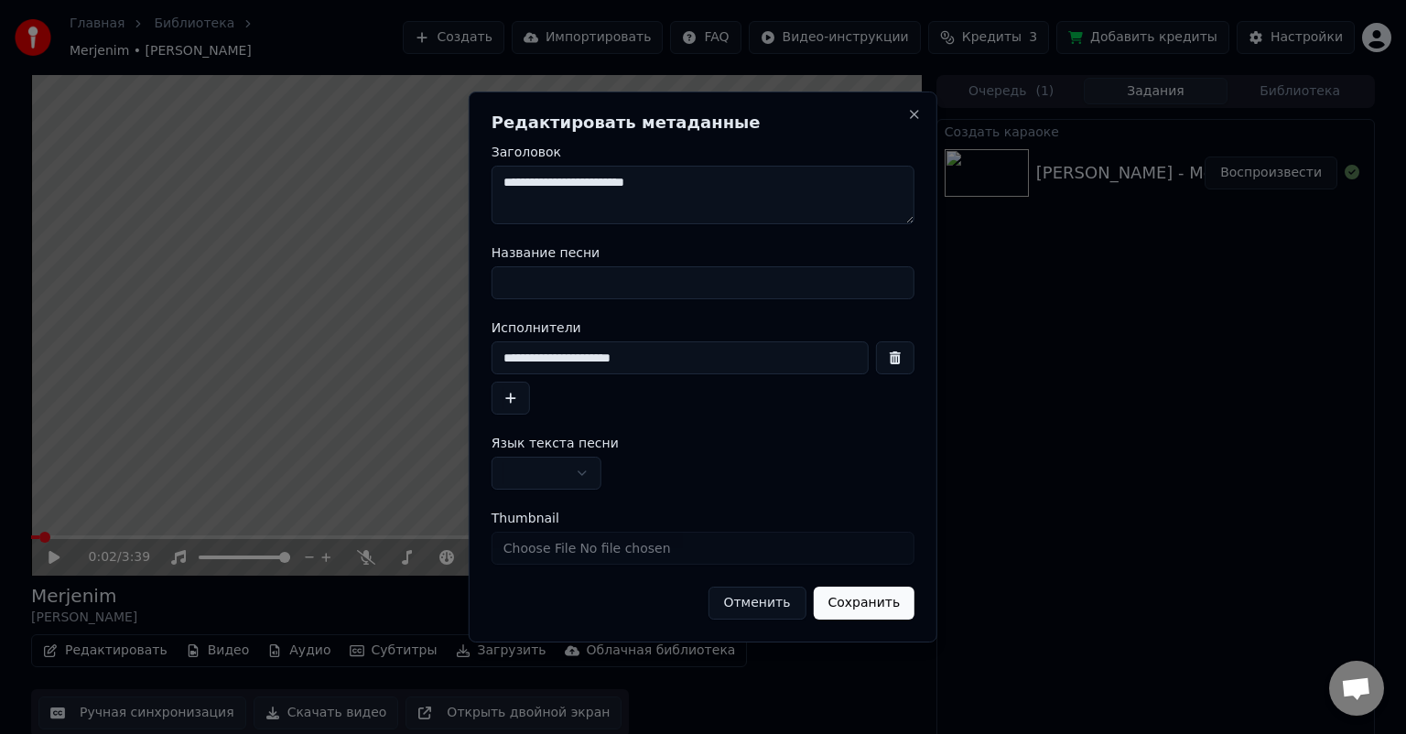
click at [428, 361] on body "**********" at bounding box center [703, 367] width 1406 height 734
type input "********"
click at [538, 280] on input "Название песни" at bounding box center [702, 282] width 423 height 33
paste input "**********"
type input "**********"
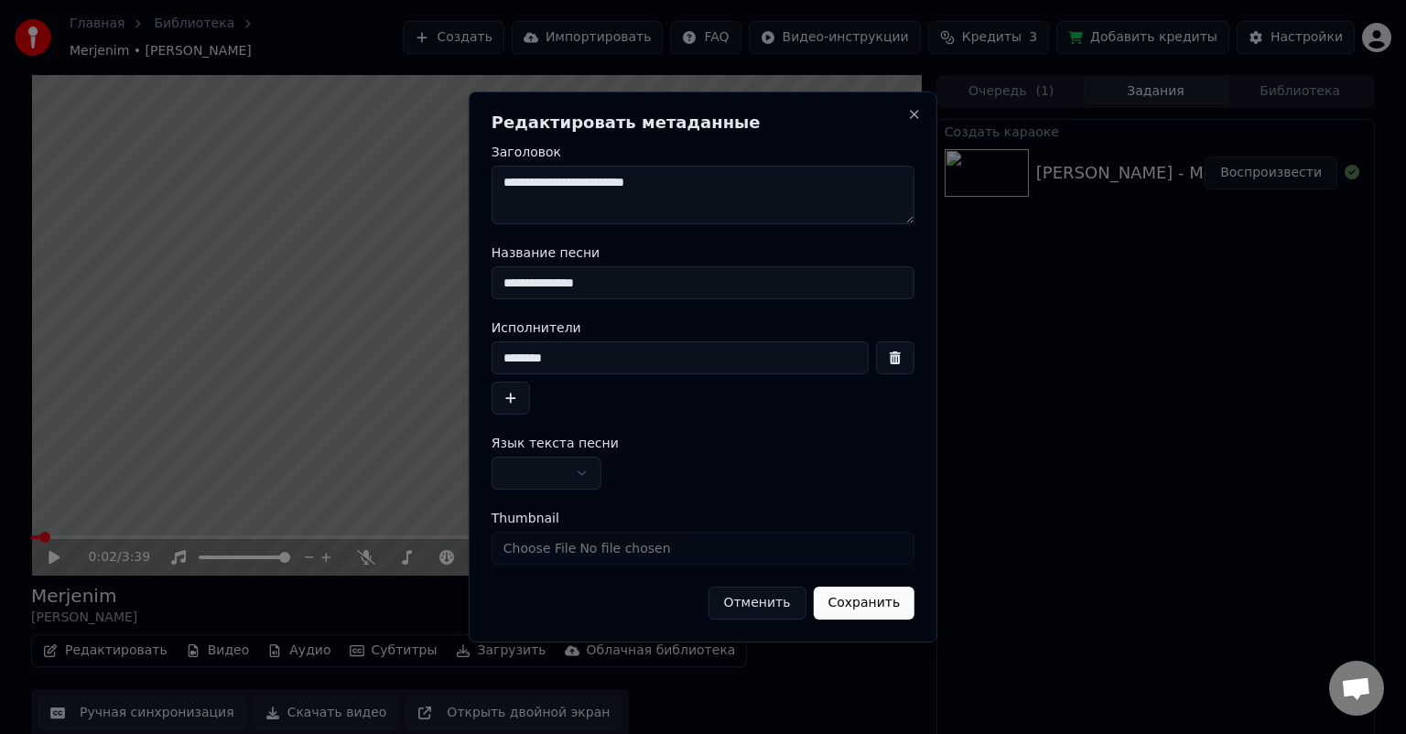
drag, startPoint x: 513, startPoint y: 361, endPoint x: 470, endPoint y: 361, distance: 43.0
click at [470, 361] on div "**********" at bounding box center [703, 367] width 469 height 551
click at [574, 361] on input "********" at bounding box center [679, 357] width 377 height 33
click at [513, 395] on button "button" at bounding box center [510, 398] width 38 height 33
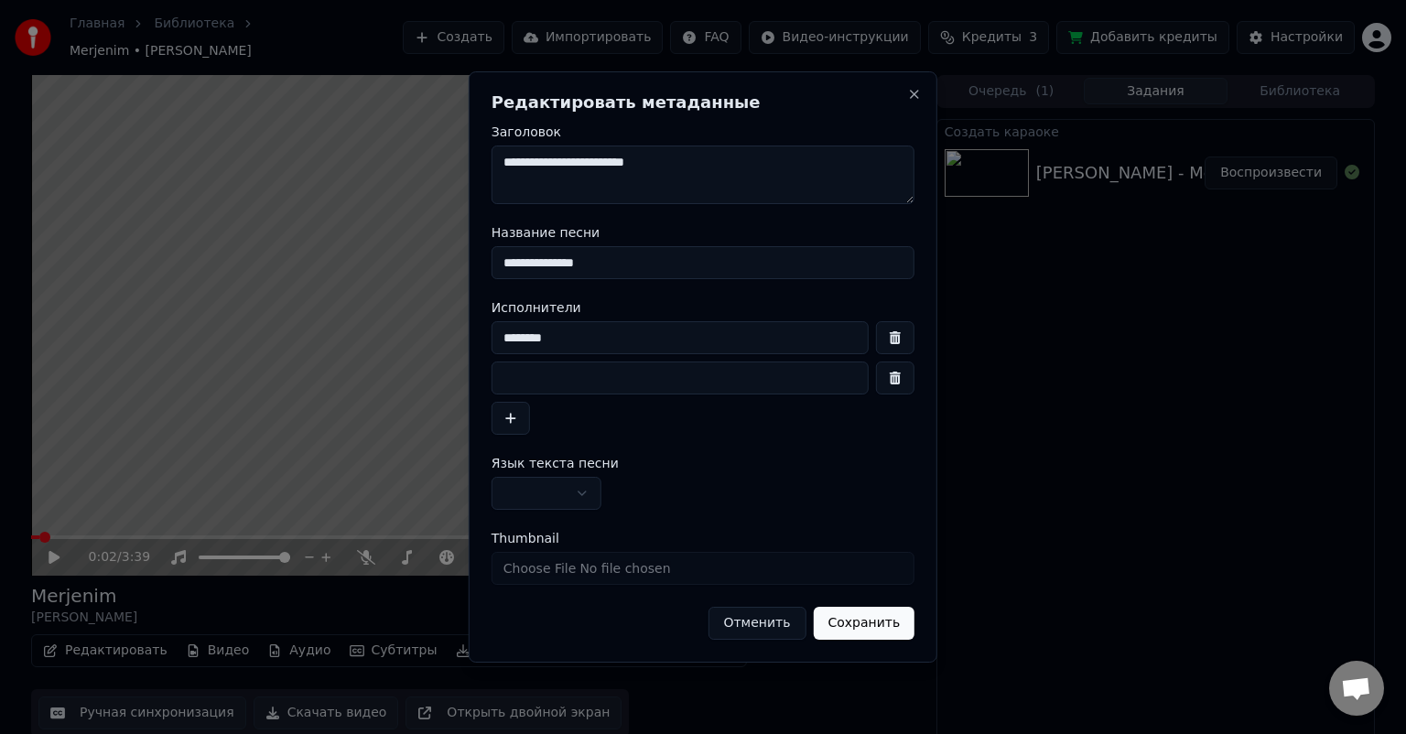
click at [569, 373] on input at bounding box center [679, 378] width 377 height 33
click at [578, 334] on input "********" at bounding box center [679, 337] width 377 height 33
type input "********"
click at [553, 377] on input at bounding box center [679, 378] width 377 height 33
type input "**********"
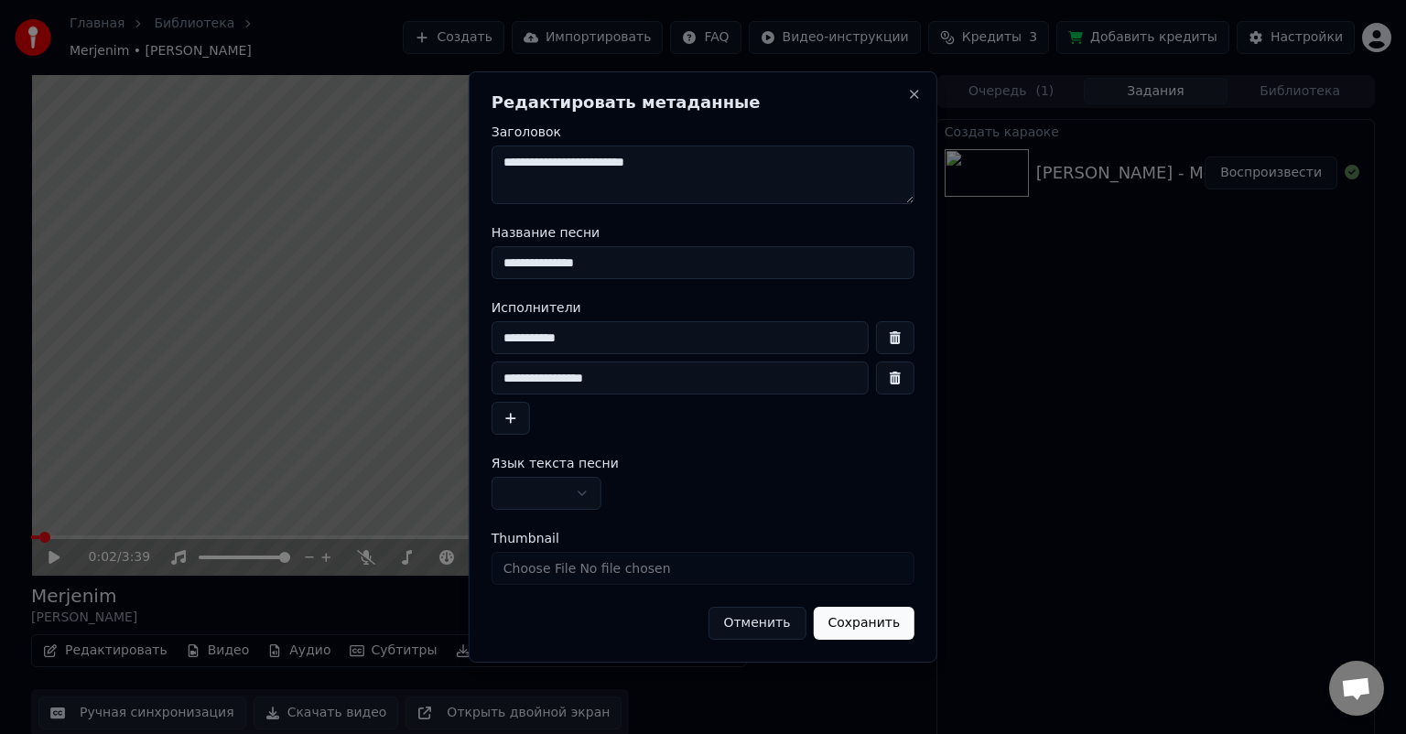
click at [883, 619] on button "Сохранить" at bounding box center [864, 623] width 102 height 33
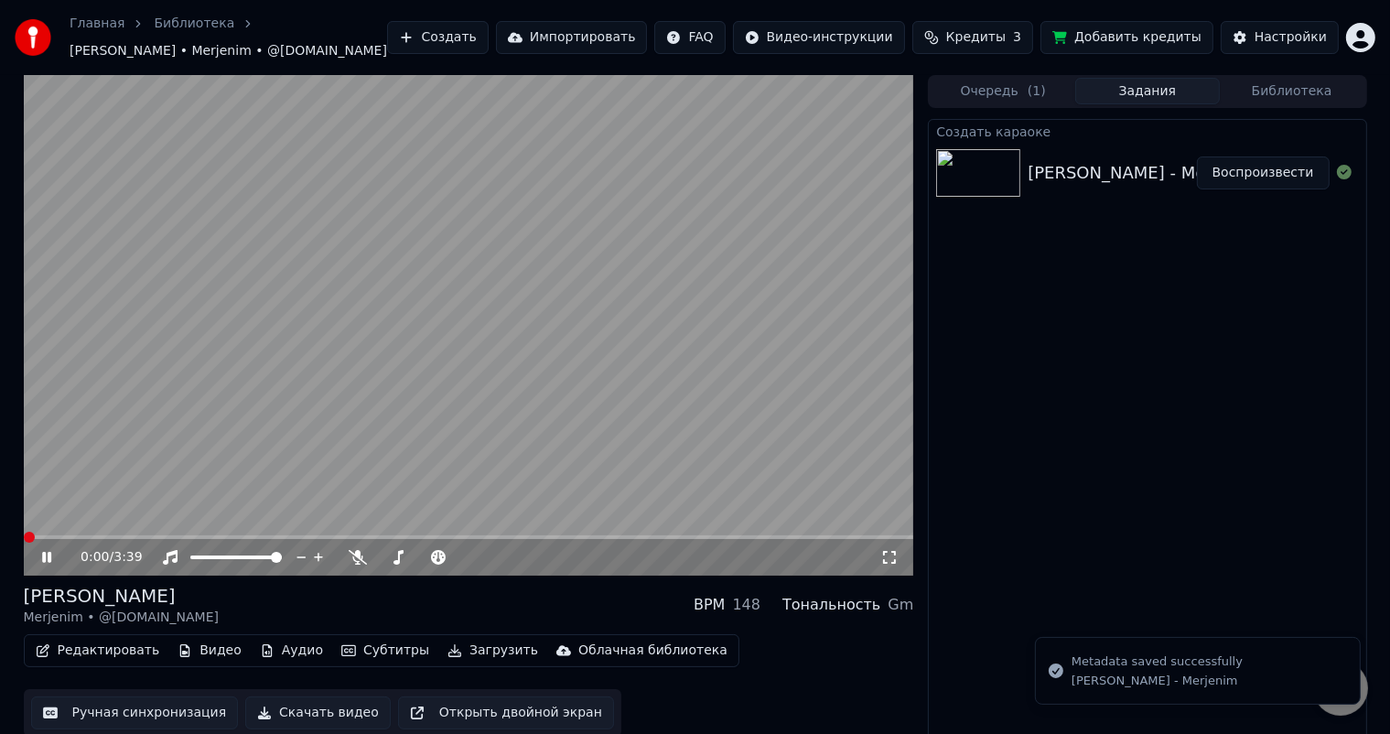
click at [42, 553] on icon at bounding box center [46, 557] width 9 height 11
click at [114, 640] on button "Редактировать" at bounding box center [97, 651] width 139 height 26
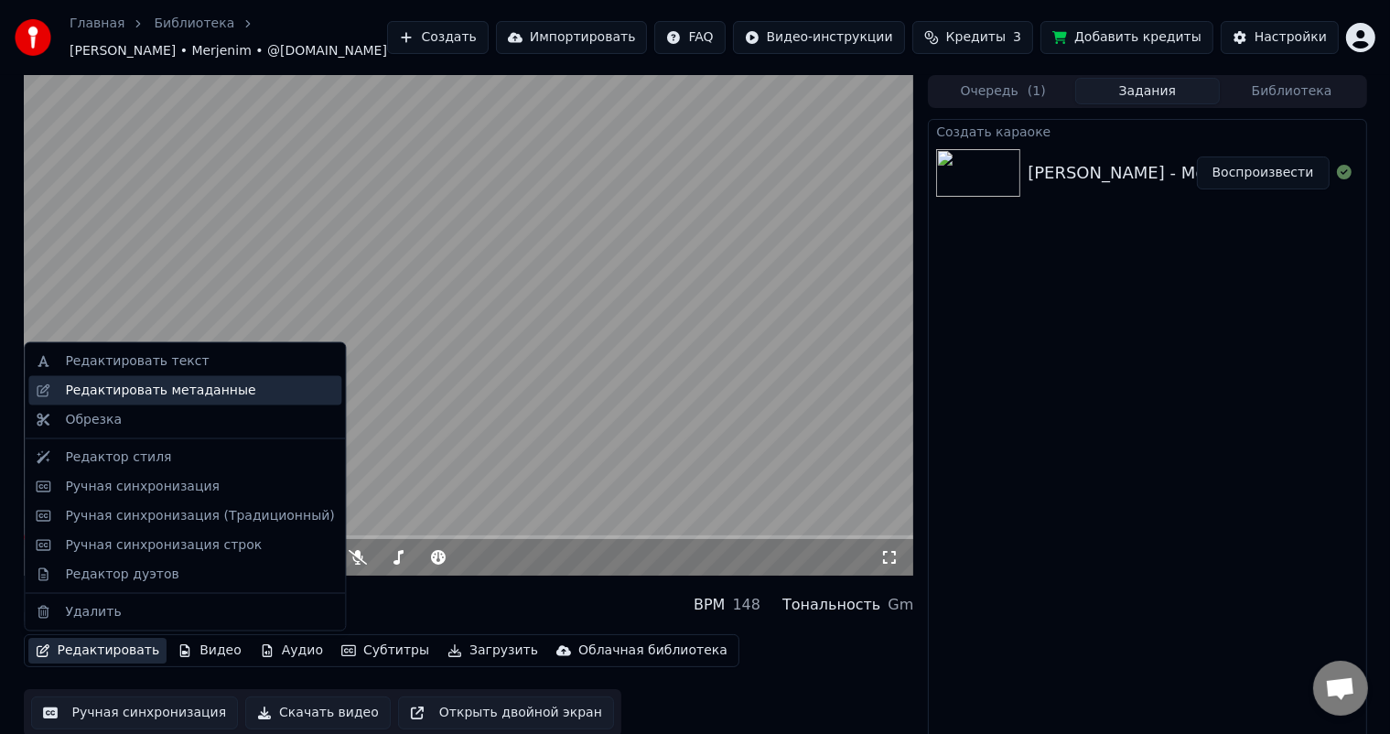
click at [220, 383] on div "Редактировать метаданные" at bounding box center [160, 391] width 190 height 18
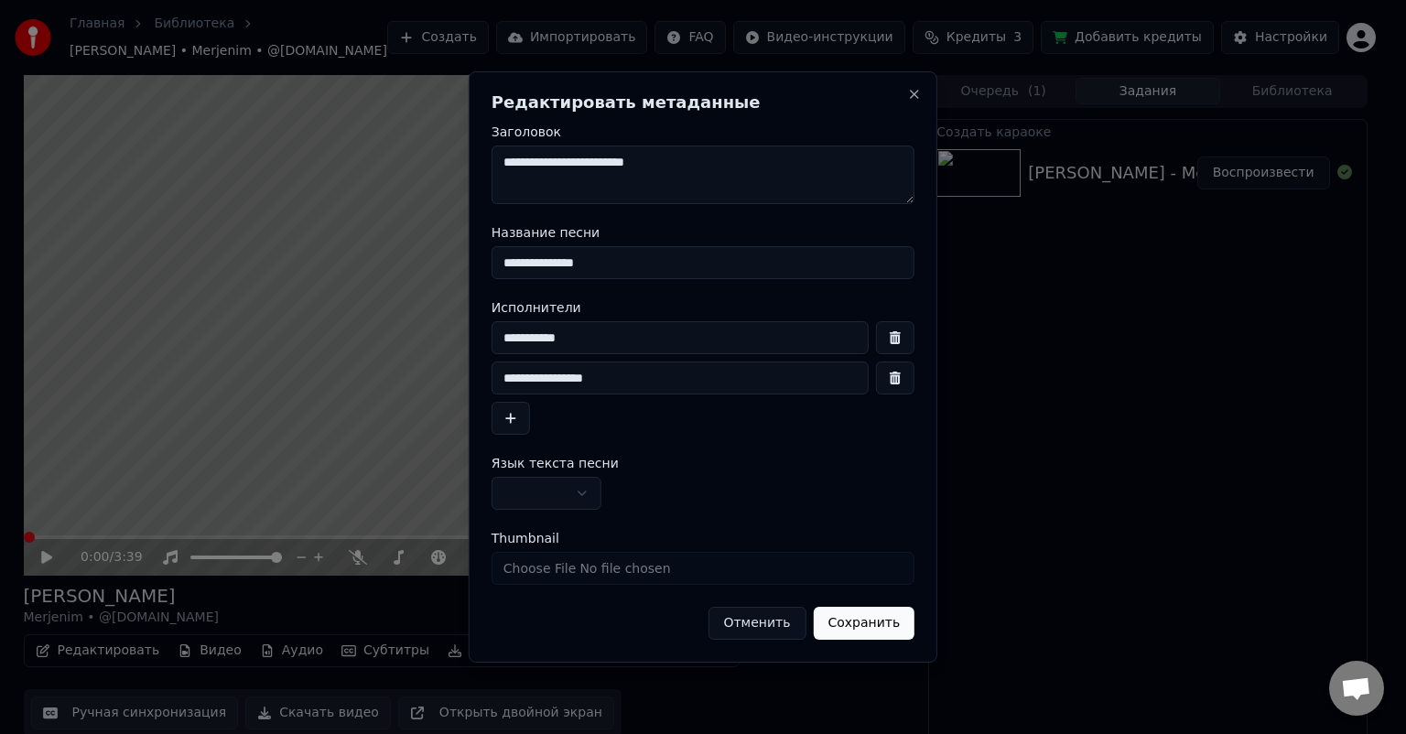
click at [592, 337] on input "********" at bounding box center [679, 337] width 377 height 33
type input "********"
click at [879, 627] on button "Сохранить" at bounding box center [864, 623] width 102 height 33
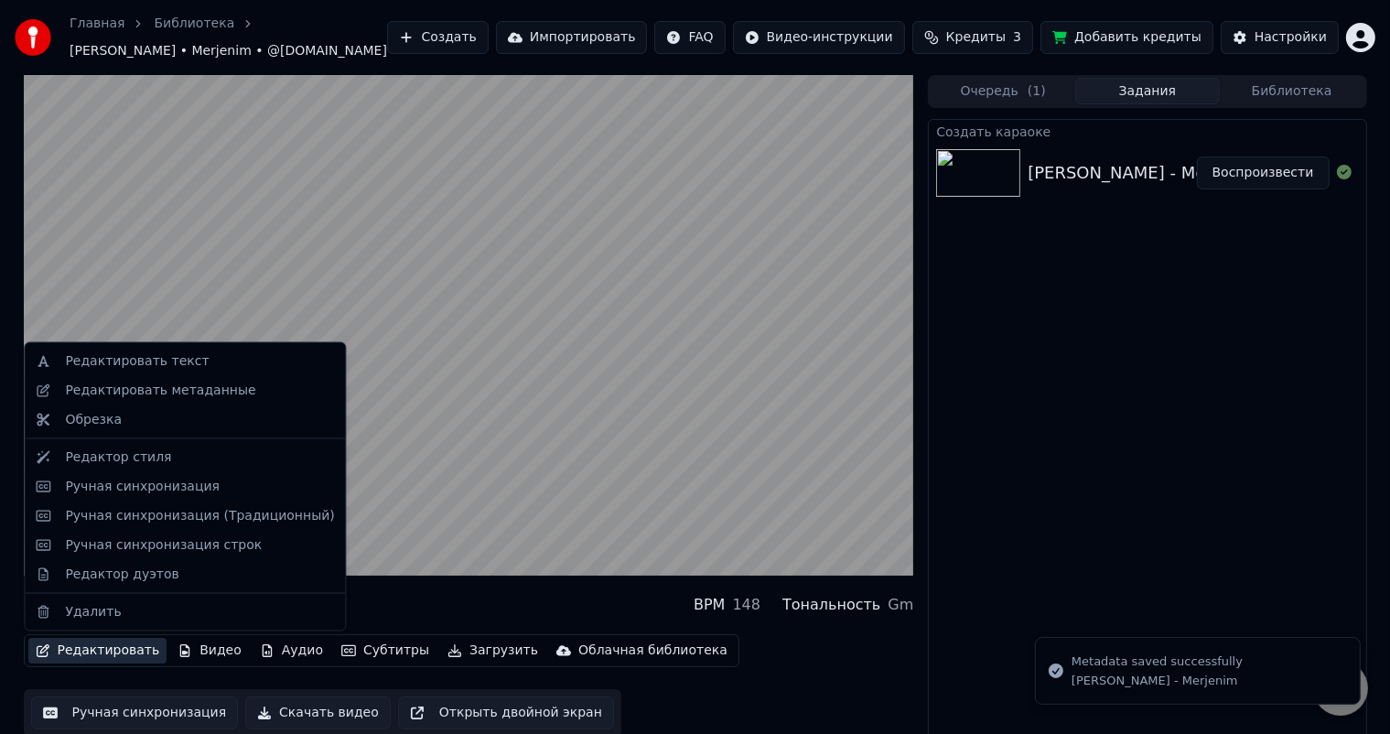
click at [70, 648] on button "Редактировать" at bounding box center [97, 651] width 139 height 26
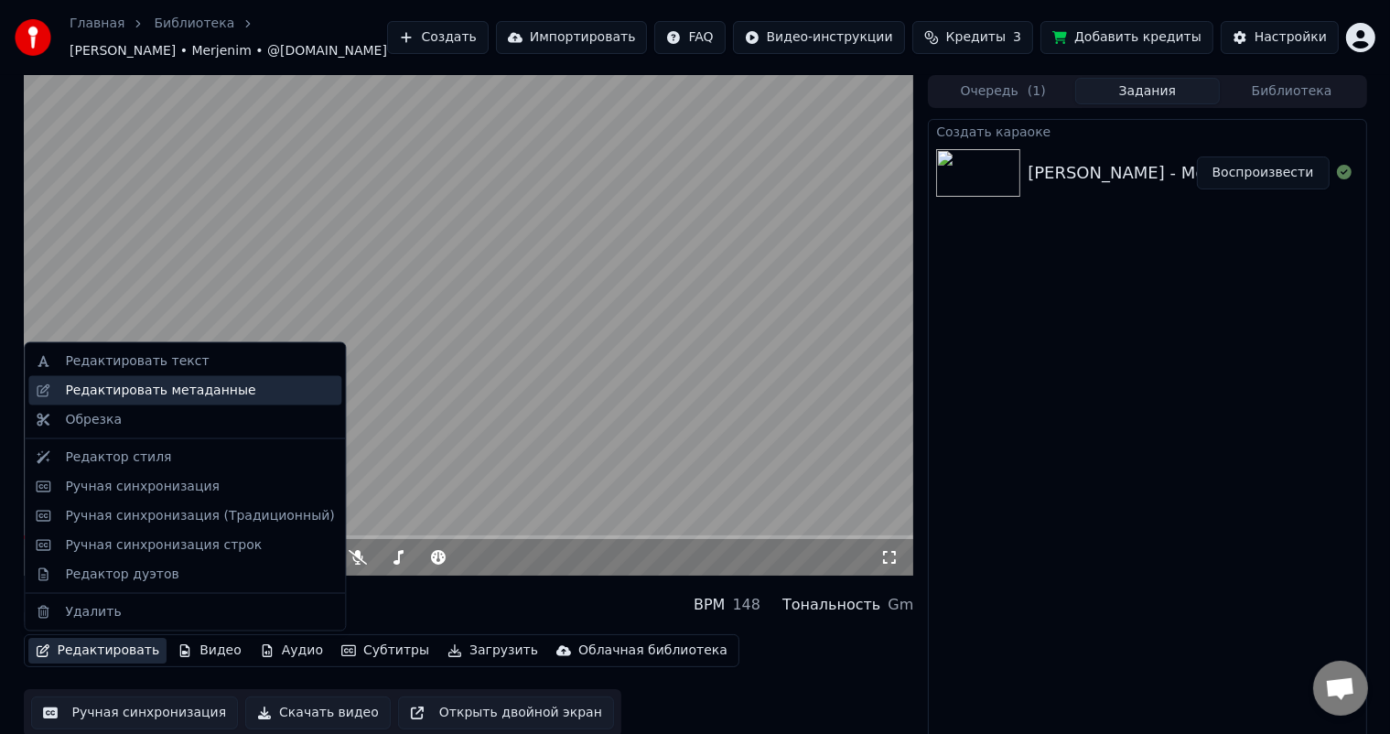
click at [211, 386] on div "Редактировать метаданные" at bounding box center [160, 391] width 190 height 18
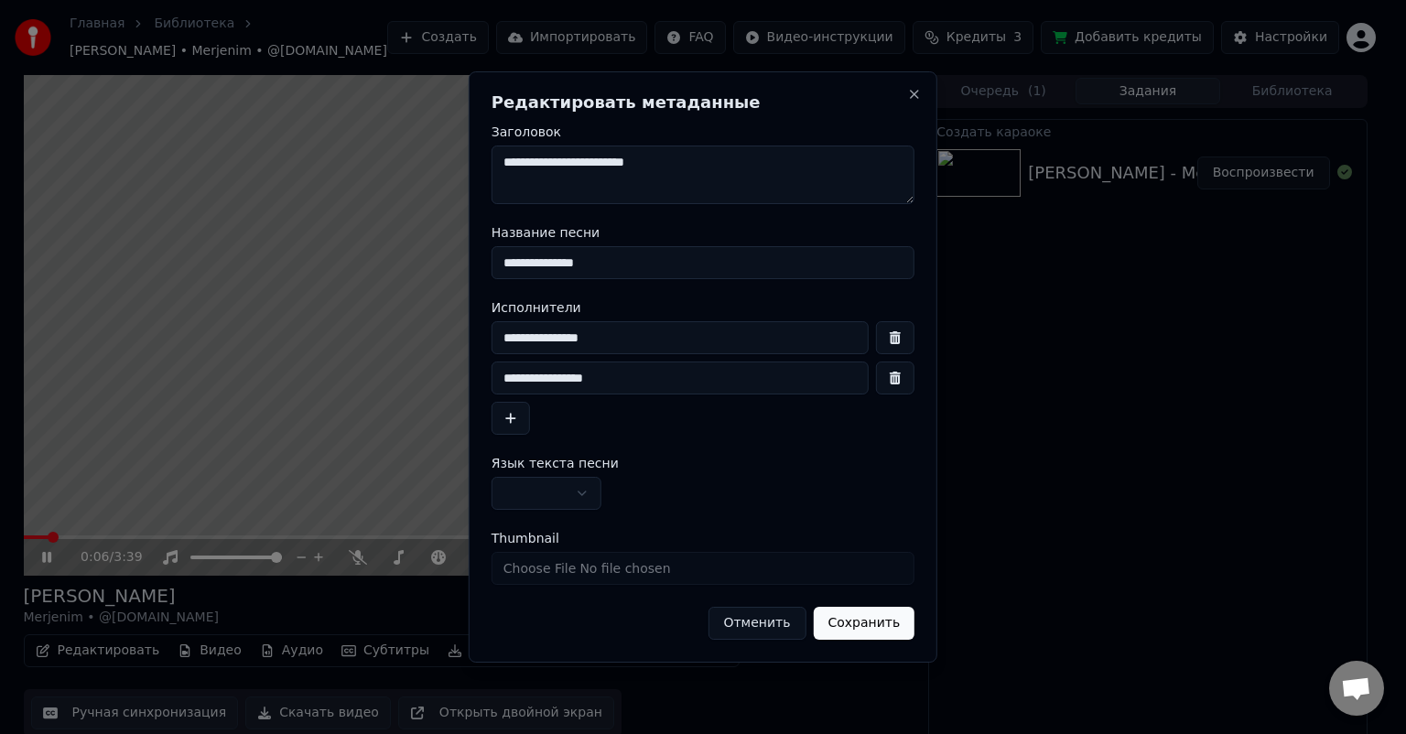
drag, startPoint x: 502, startPoint y: 262, endPoint x: 576, endPoint y: 279, distance: 75.3
click at [502, 262] on input "**********" at bounding box center [702, 262] width 423 height 33
click at [703, 161] on textarea "**********" at bounding box center [702, 175] width 423 height 59
type textarea "**********"
click at [503, 333] on input "********" at bounding box center [679, 337] width 377 height 33
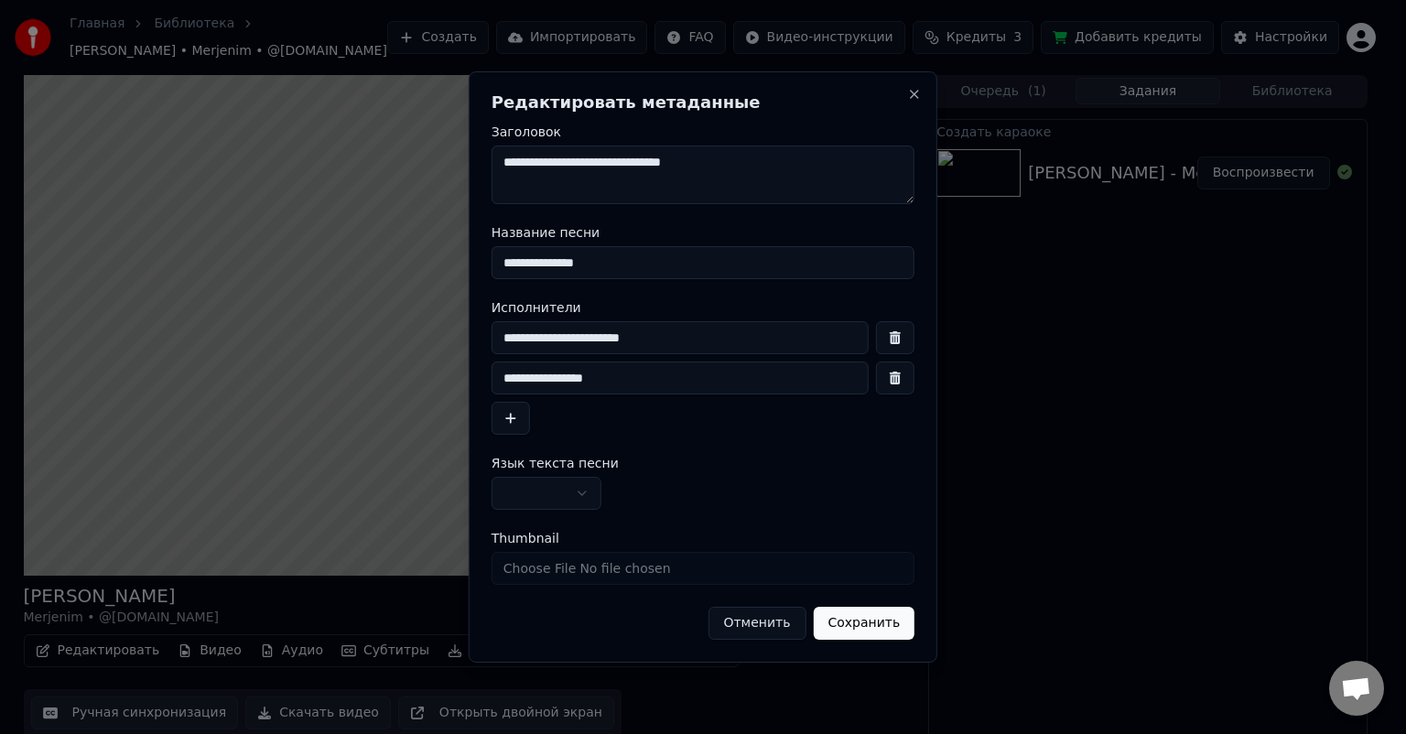
type input "********"
click at [875, 628] on button "Сохранить" at bounding box center [864, 623] width 102 height 33
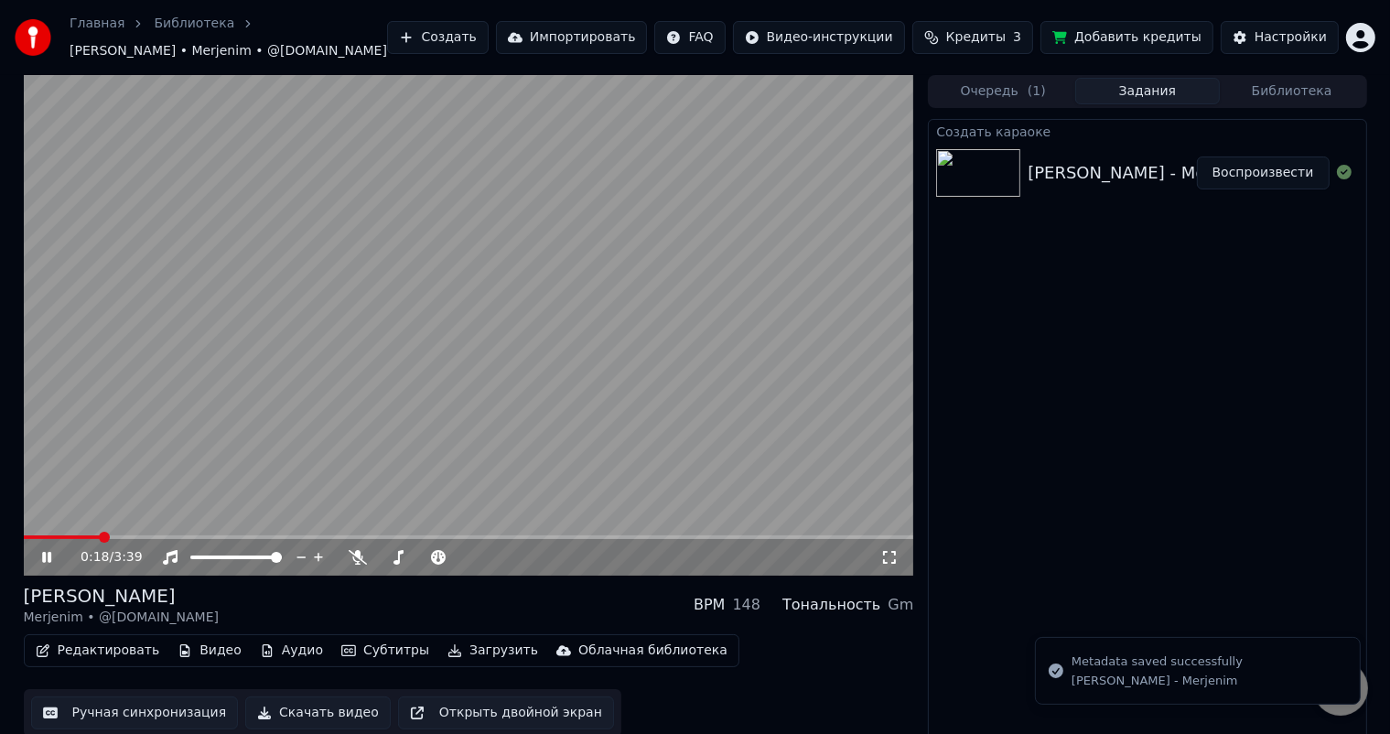
click at [28, 535] on video at bounding box center [469, 325] width 891 height 501
click at [27, 538] on span at bounding box center [26, 537] width 4 height 4
click at [24, 535] on span at bounding box center [29, 537] width 11 height 11
click at [49, 558] on icon at bounding box center [46, 557] width 11 height 13
click at [27, 537] on span at bounding box center [26, 537] width 4 height 4
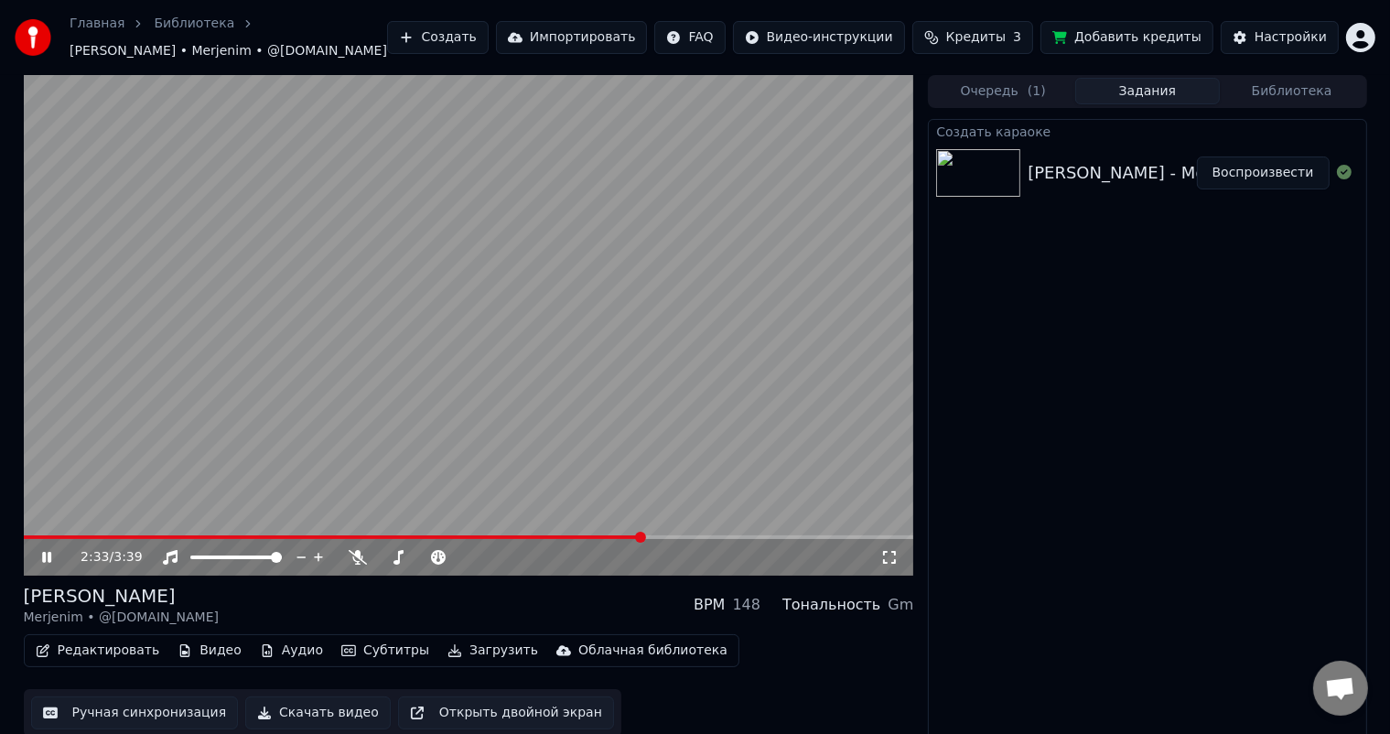
click at [613, 533] on video at bounding box center [469, 325] width 891 height 501
click at [610, 538] on span at bounding box center [317, 537] width 587 height 4
click at [48, 555] on icon at bounding box center [46, 557] width 11 height 13
click at [558, 535] on span at bounding box center [322, 537] width 597 height 4
click at [51, 555] on icon at bounding box center [59, 557] width 43 height 15
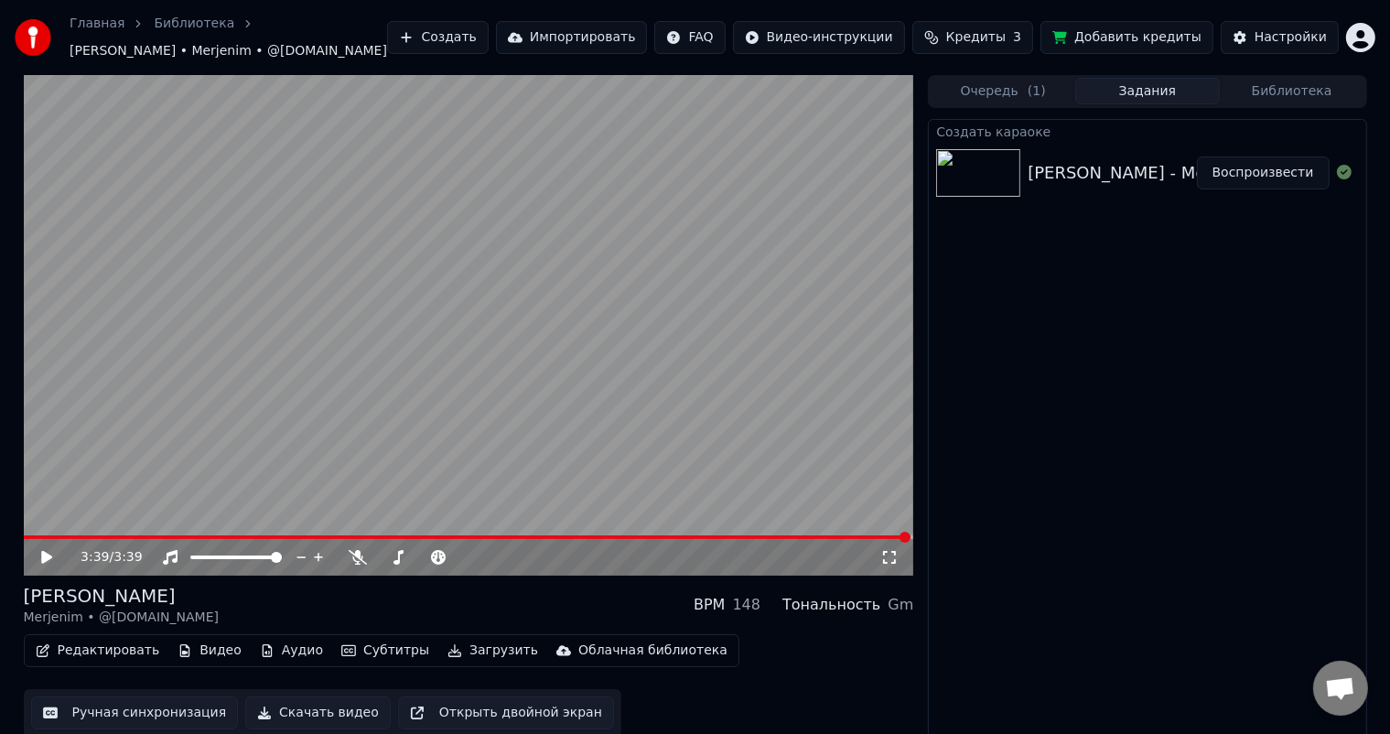
click at [129, 707] on button "Ручная синхронизация" at bounding box center [135, 713] width 208 height 33
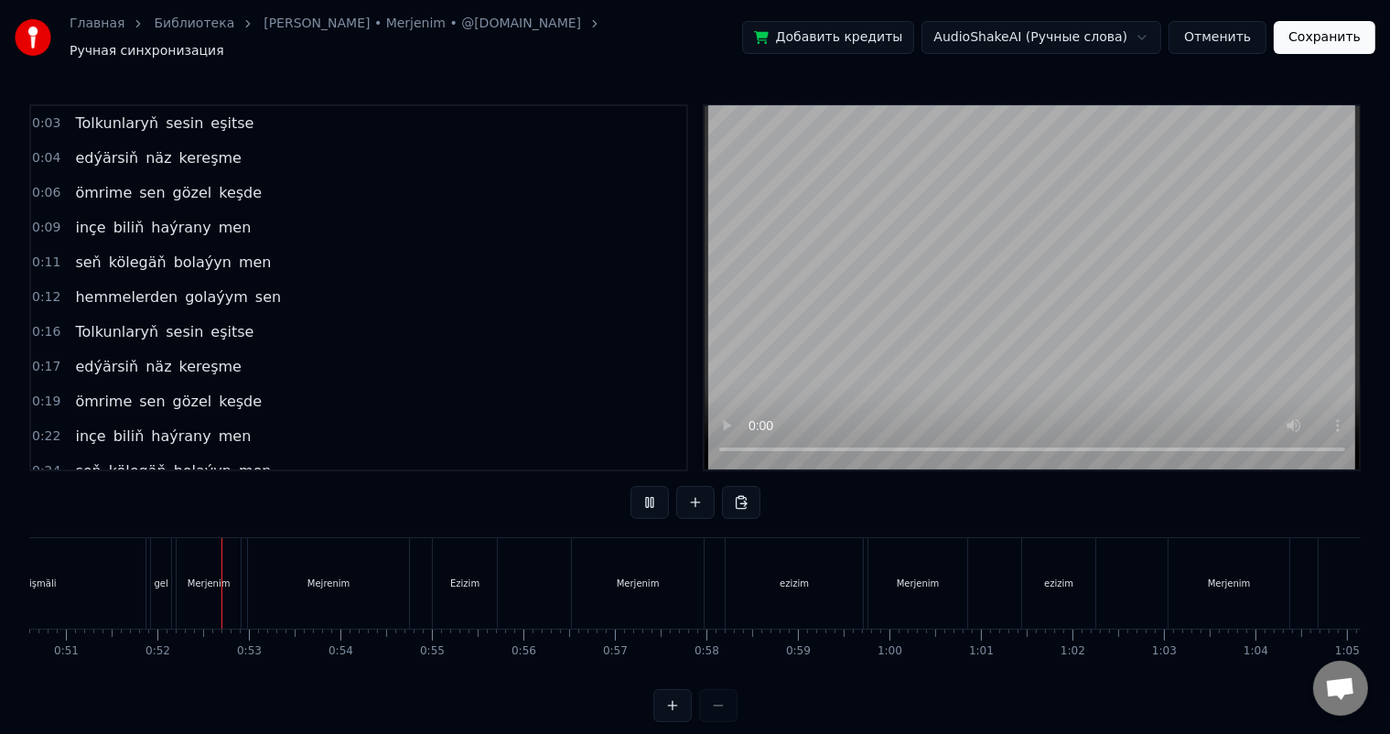
scroll to position [0, 4667]
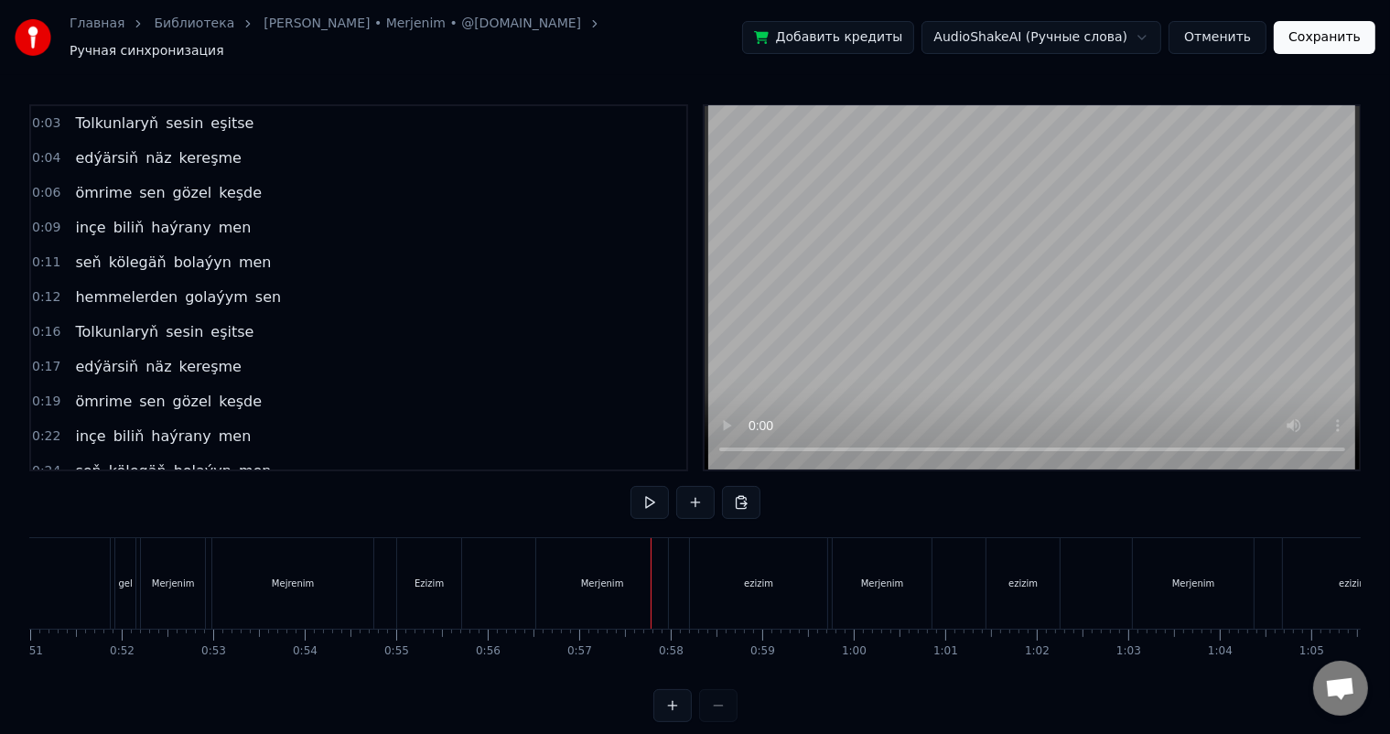
click at [613, 577] on div "Merjenim" at bounding box center [602, 584] width 43 height 14
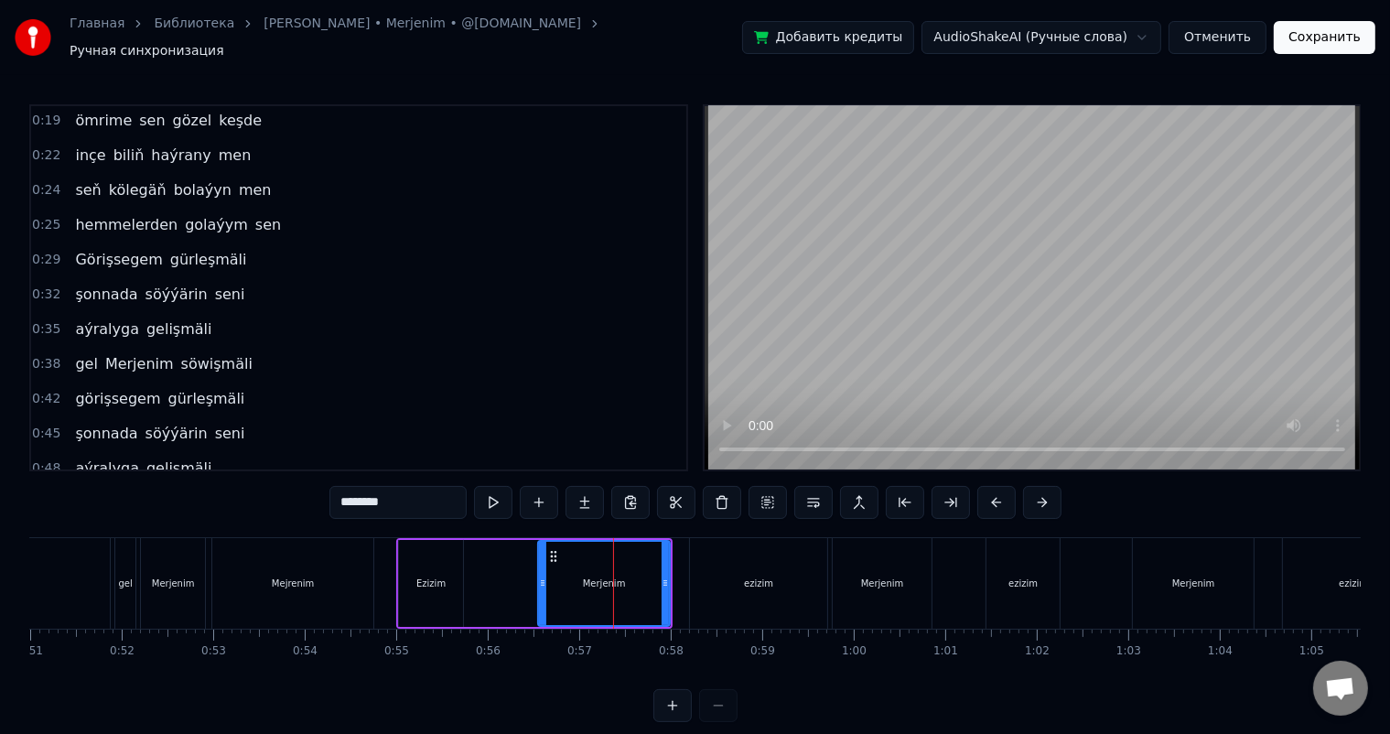
scroll to position [508, 0]
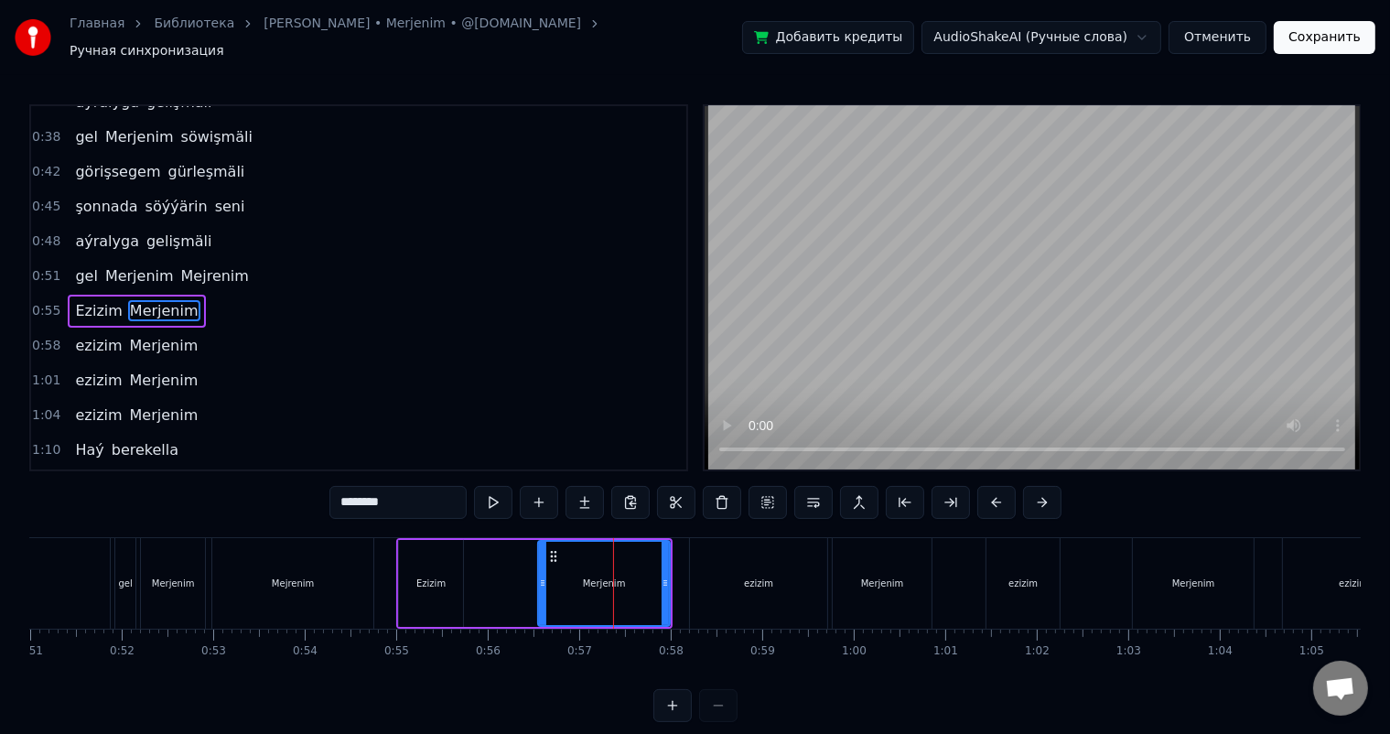
click at [520, 560] on div "Ezizim Merjenim" at bounding box center [534, 583] width 276 height 91
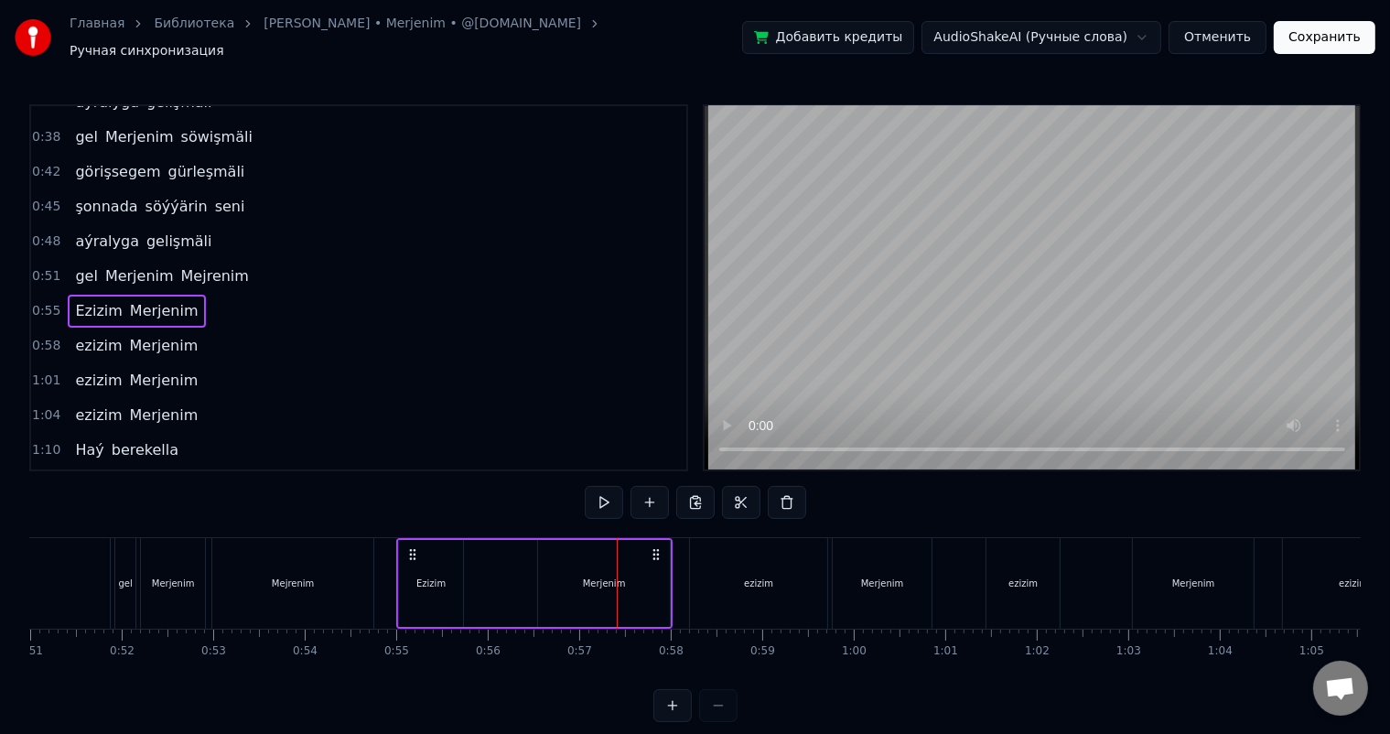
click at [637, 575] on div "Merjenim" at bounding box center [604, 583] width 132 height 87
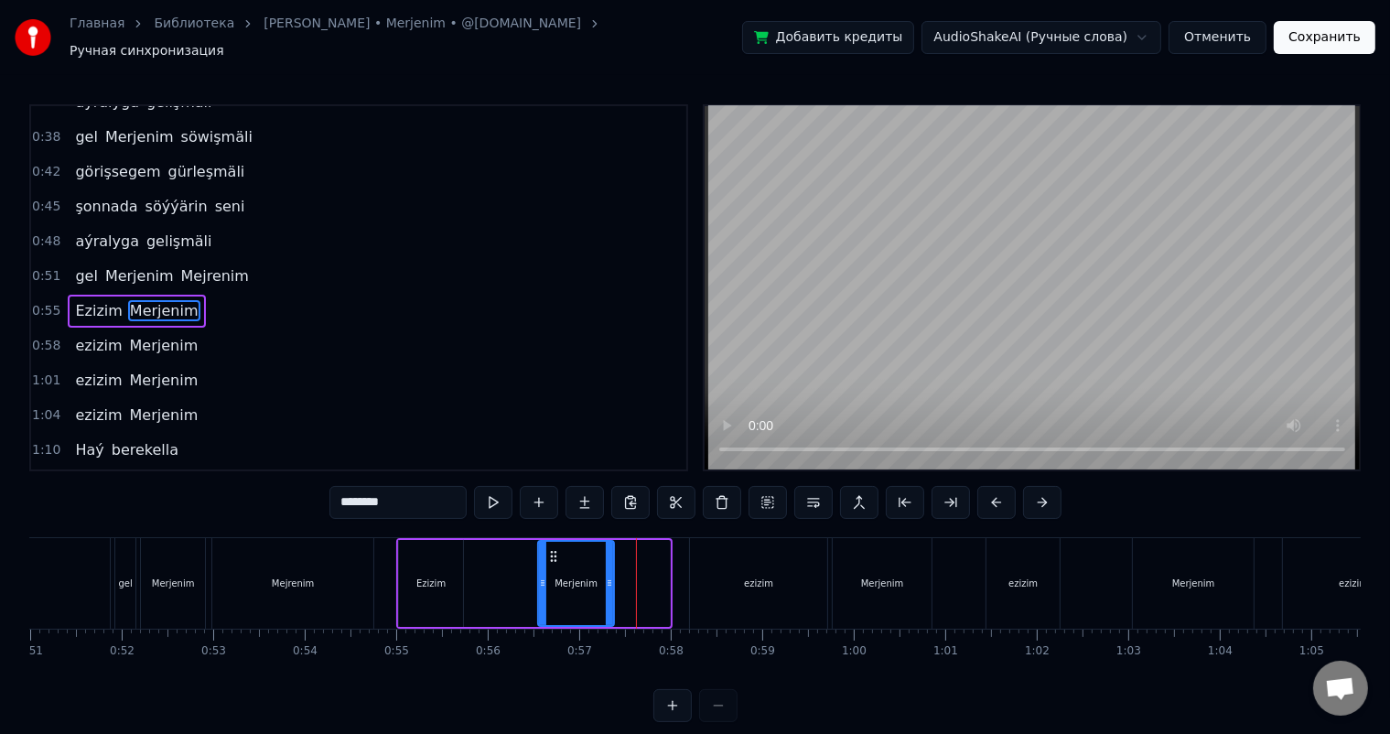
drag, startPoint x: 667, startPoint y: 570, endPoint x: 611, endPoint y: 568, distance: 55.9
click at [611, 576] on icon at bounding box center [609, 583] width 7 height 15
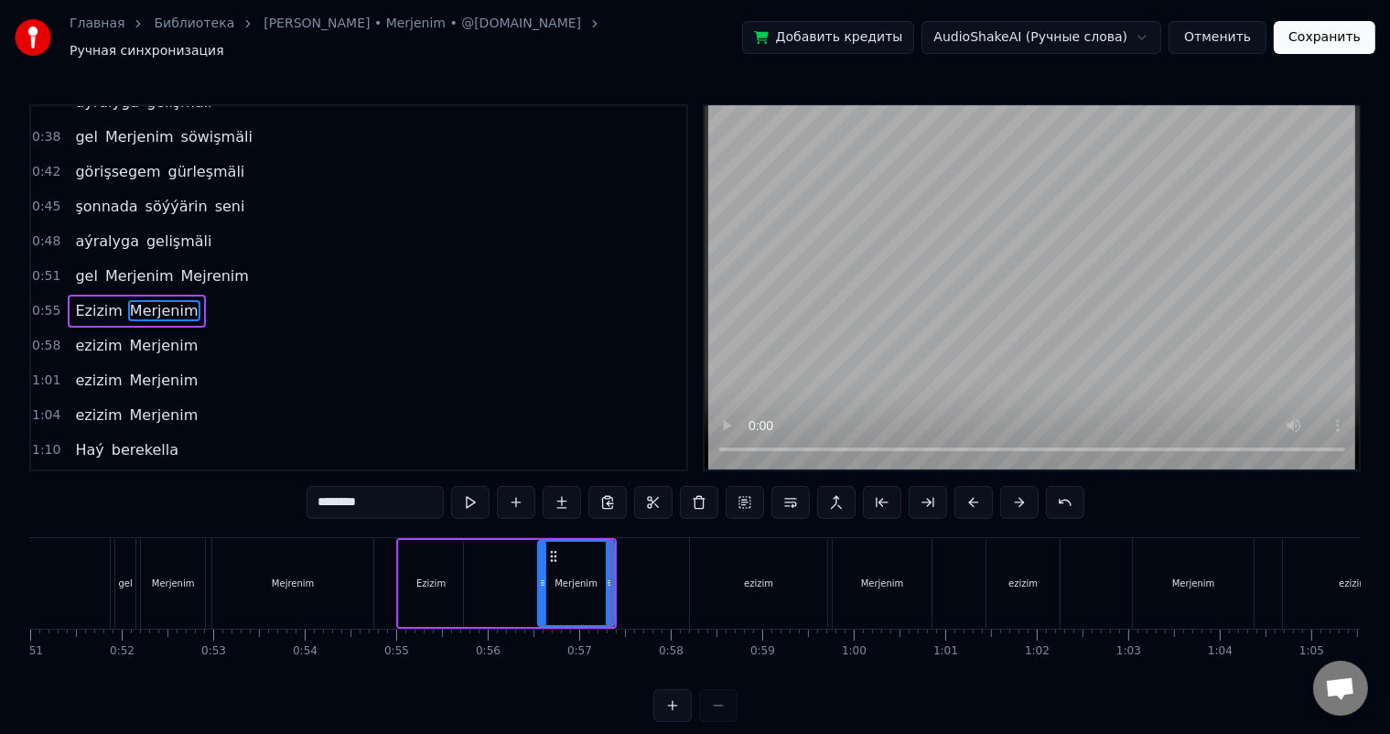
click at [520, 564] on div "Ezizim Merjenim" at bounding box center [506, 583] width 221 height 91
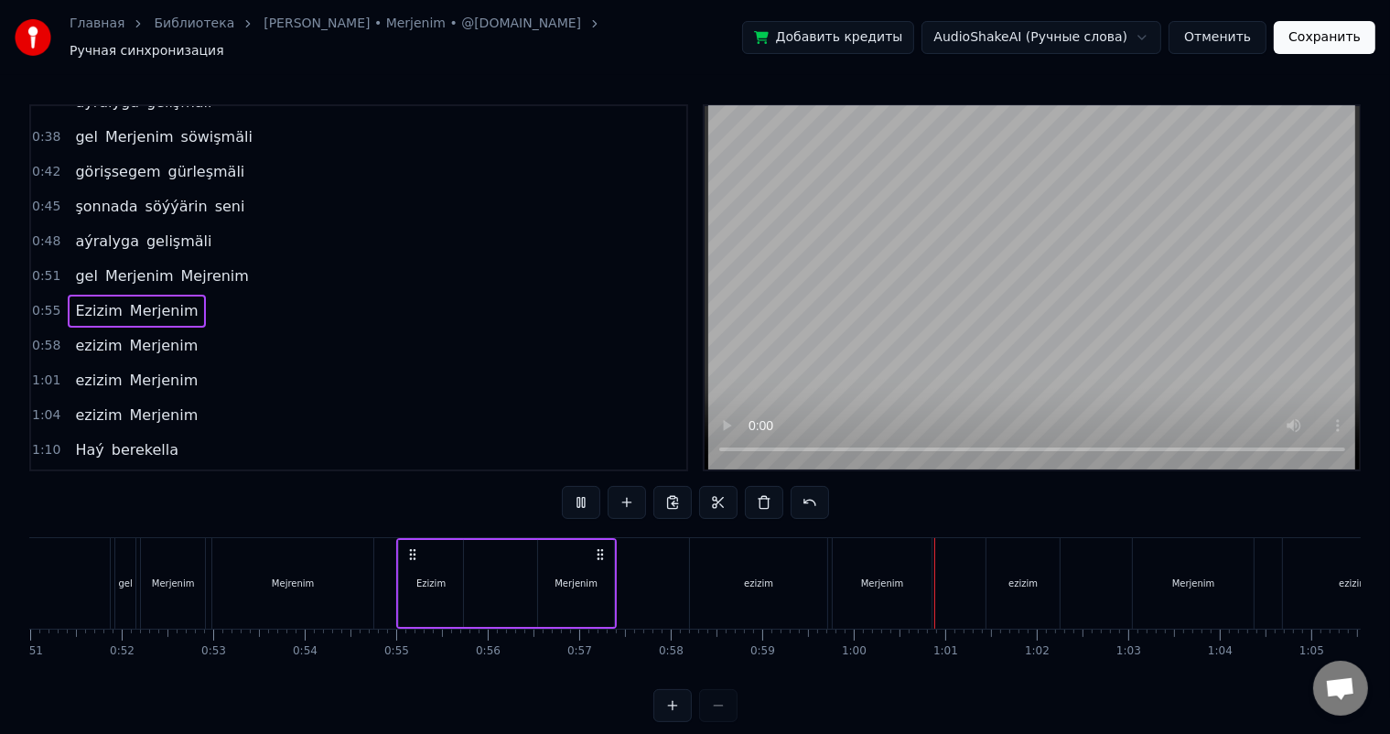
click at [374, 556] on div "gel Merjenim Mejrenim" at bounding box center [246, 583] width 264 height 91
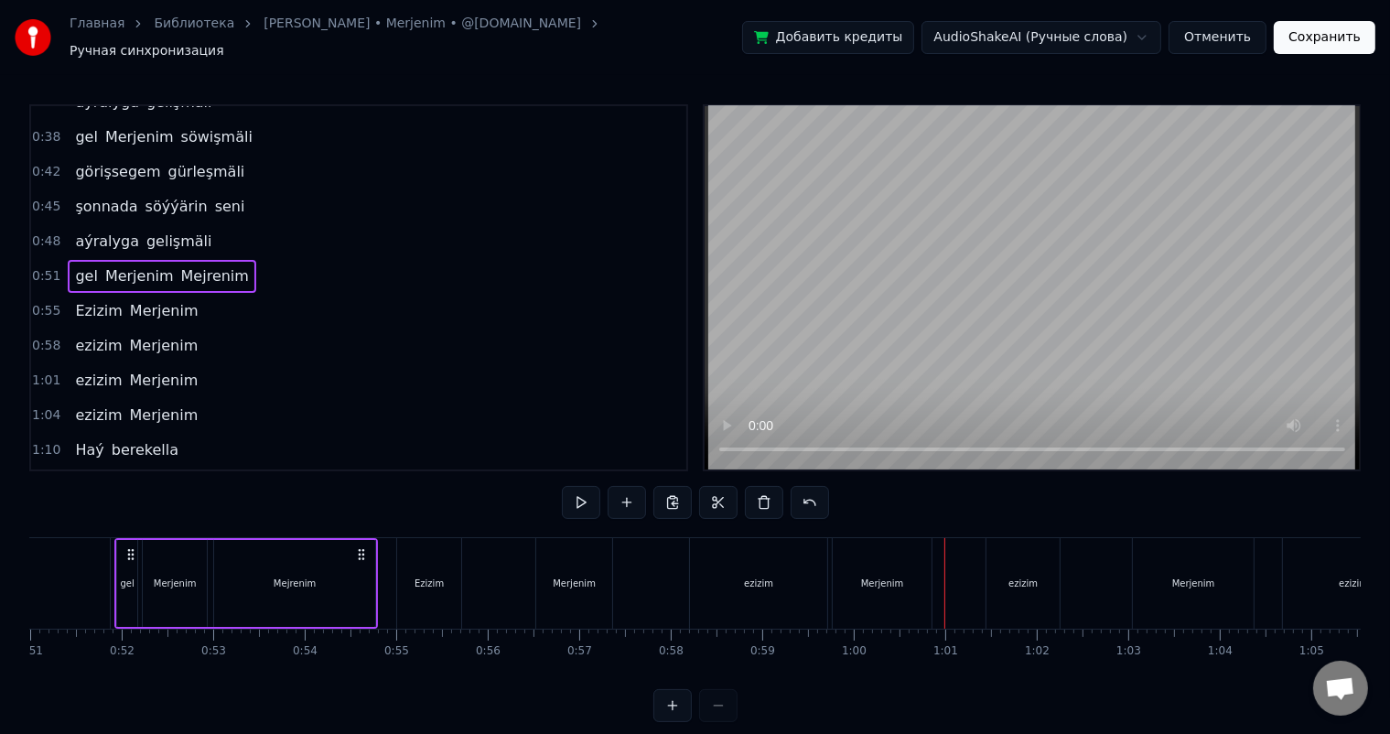
click at [178, 577] on div "Merjenim" at bounding box center [175, 584] width 43 height 14
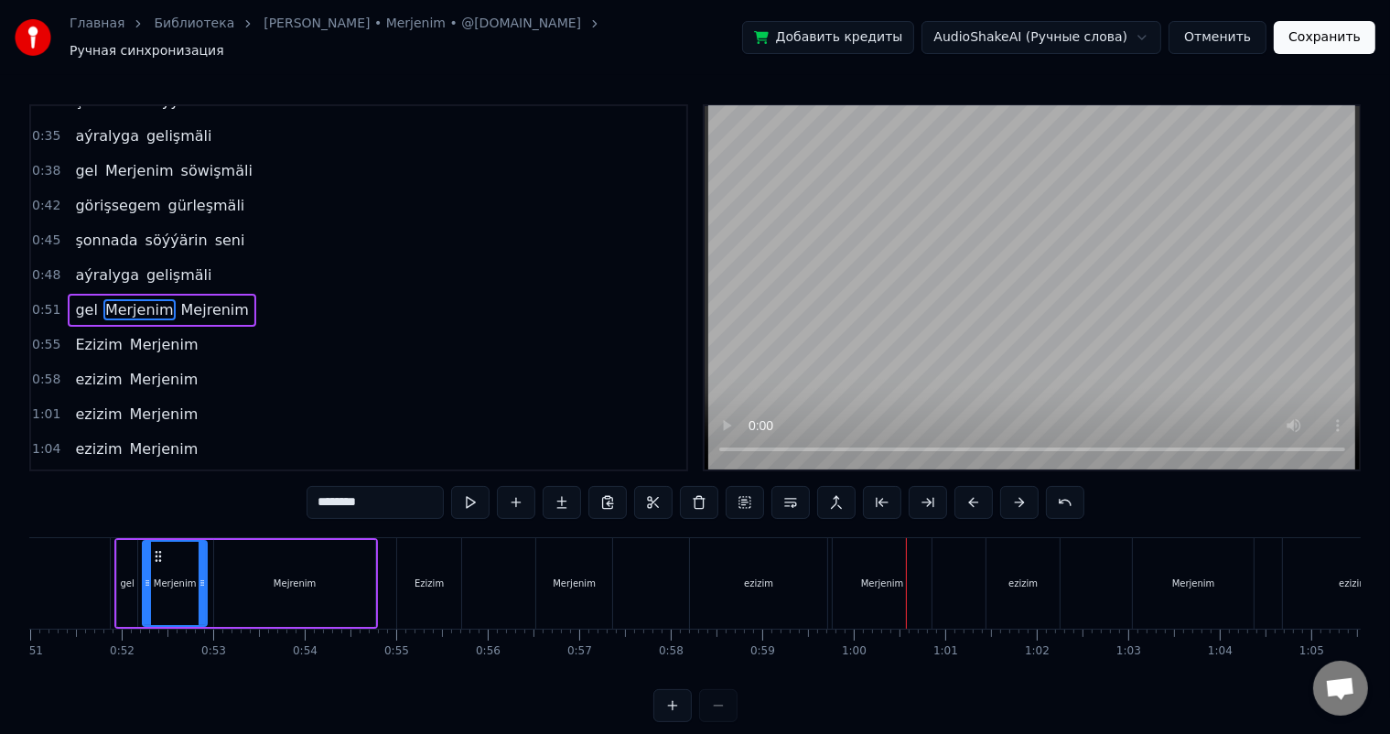
click at [871, 579] on div "Merjenim" at bounding box center [882, 584] width 43 height 14
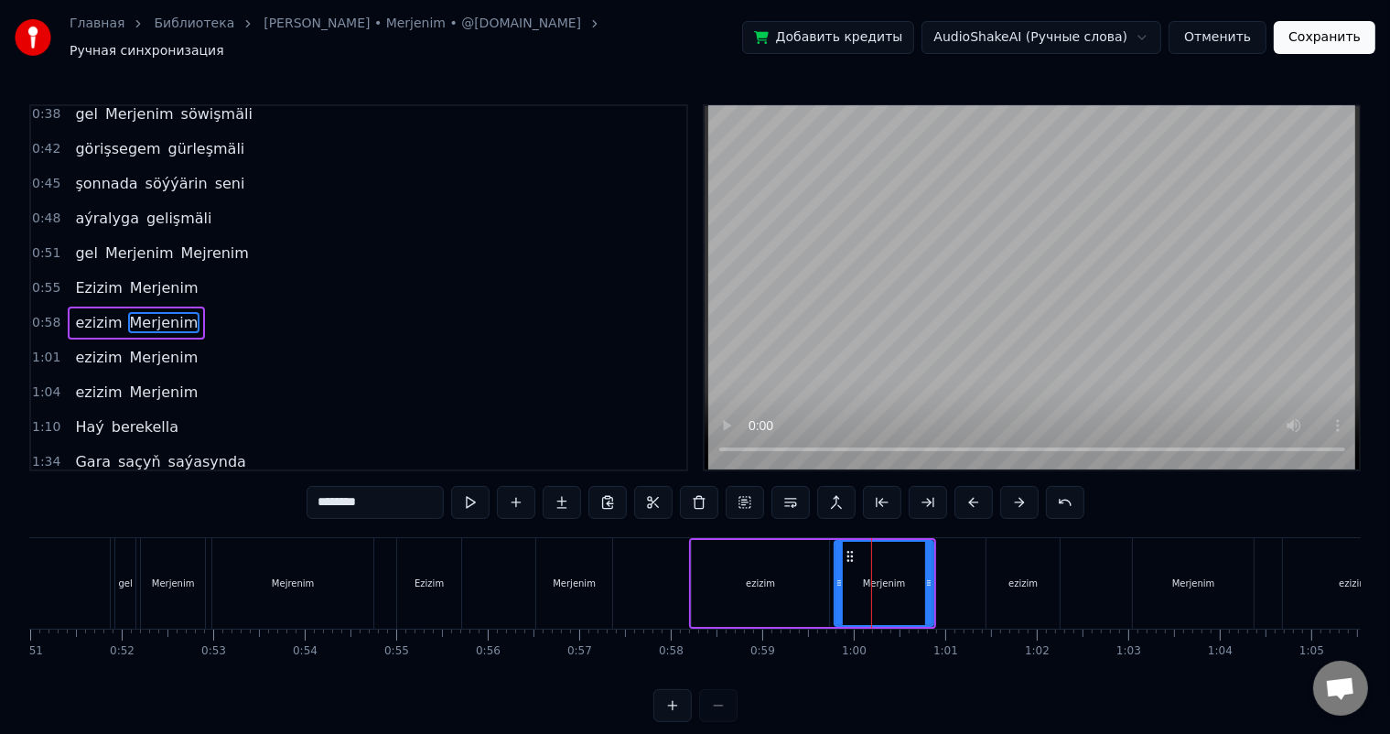
scroll to position [542, 0]
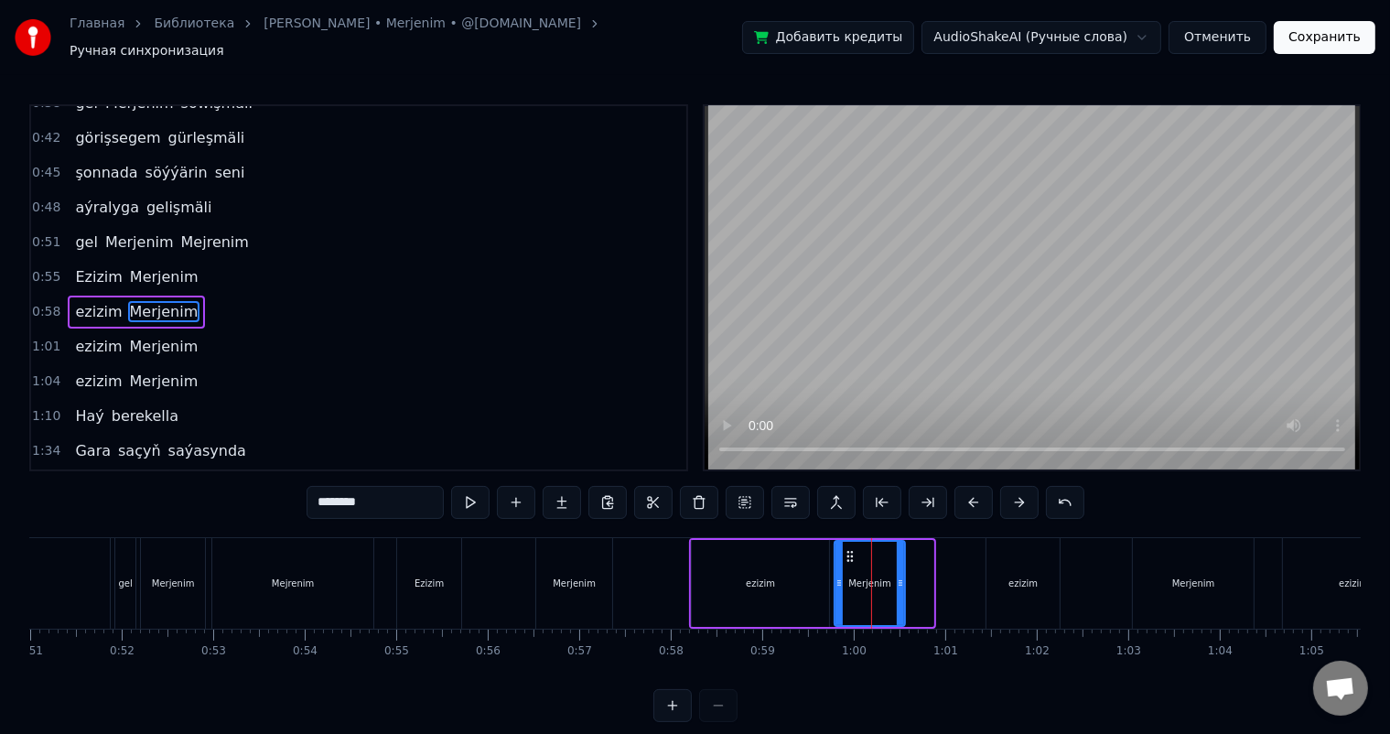
drag, startPoint x: 930, startPoint y: 572, endPoint x: 901, endPoint y: 570, distance: 29.3
click at [901, 576] on icon at bounding box center [900, 583] width 7 height 15
click at [803, 556] on div "ezizim" at bounding box center [760, 583] width 137 height 87
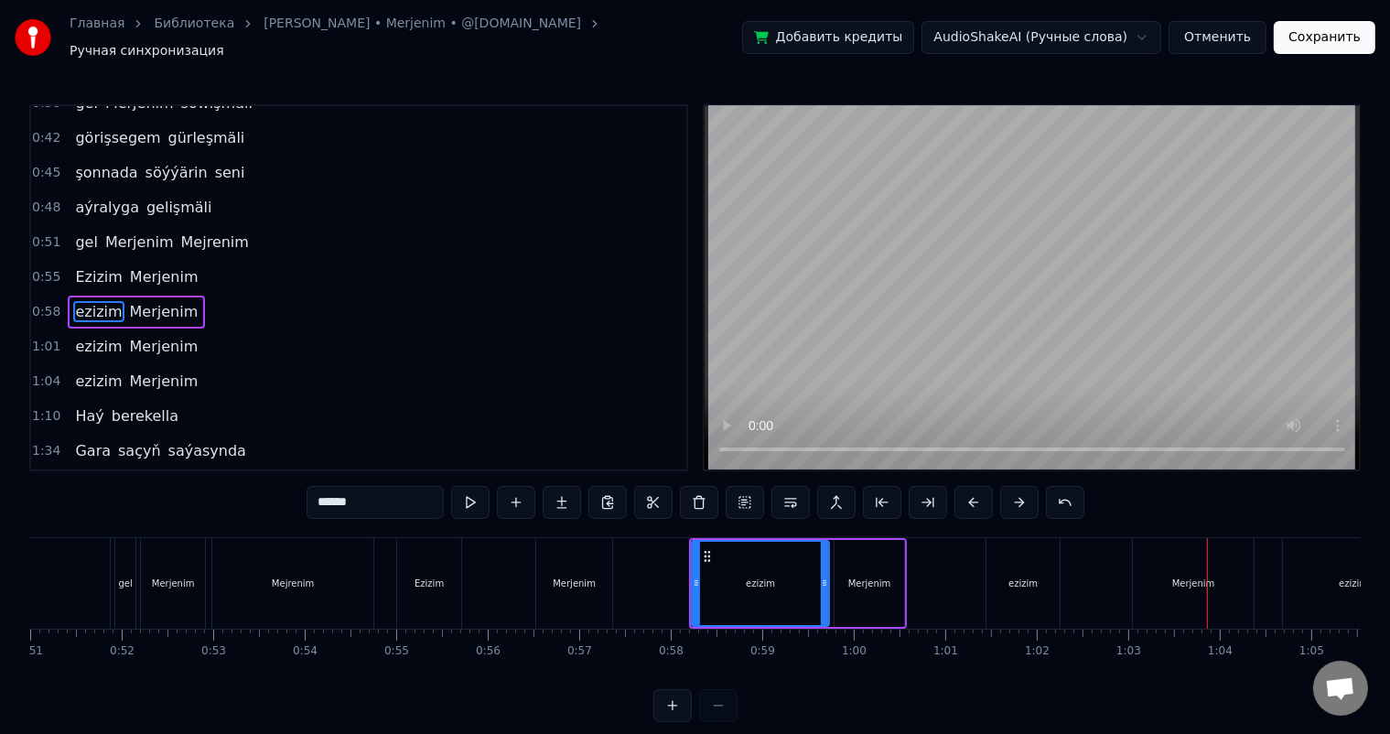
click at [1175, 577] on div "Merjenim" at bounding box center [1193, 584] width 43 height 14
type input "********"
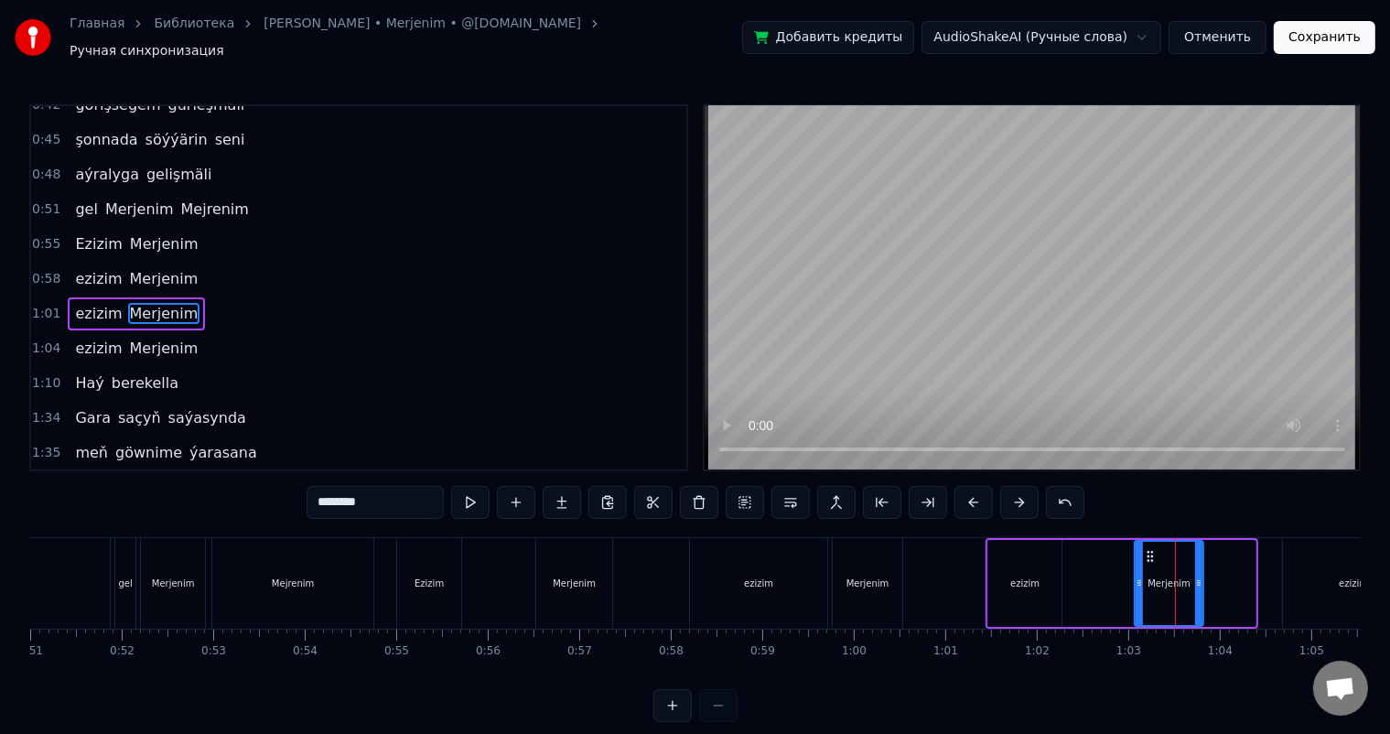
drag, startPoint x: 1254, startPoint y: 575, endPoint x: 1202, endPoint y: 571, distance: 52.3
click at [1202, 576] on icon at bounding box center [1198, 583] width 7 height 15
click at [1121, 567] on div "ezizim Merjenim" at bounding box center [1096, 583] width 221 height 91
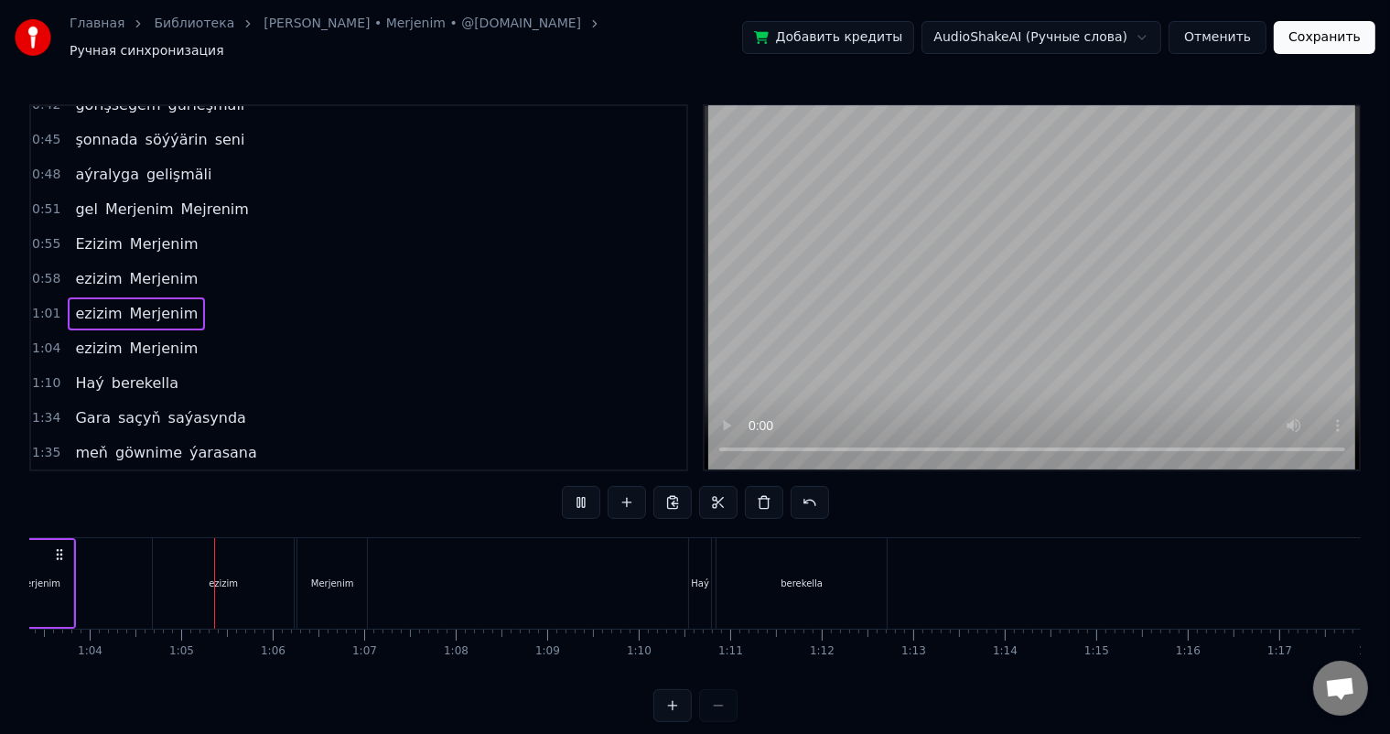
scroll to position [0, 5832]
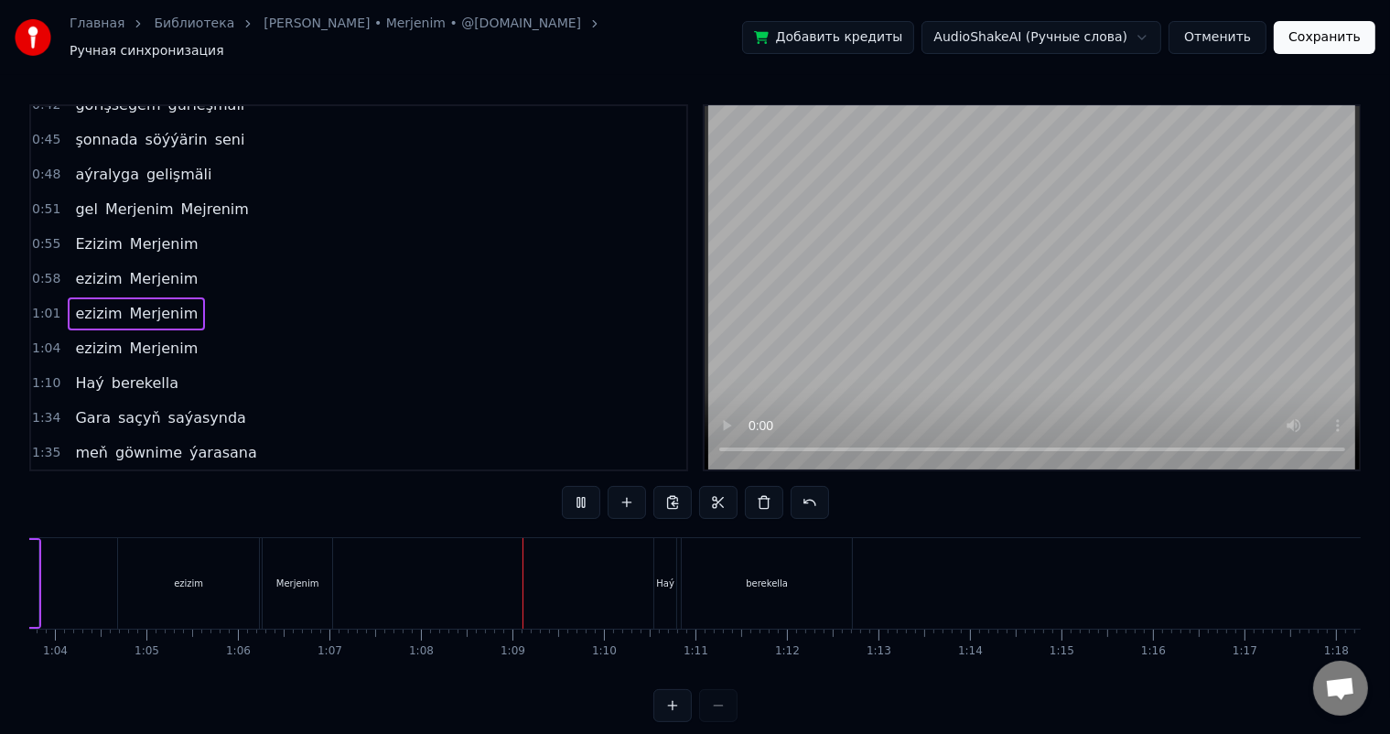
click at [290, 556] on div "Merjenim" at bounding box center [298, 583] width 70 height 91
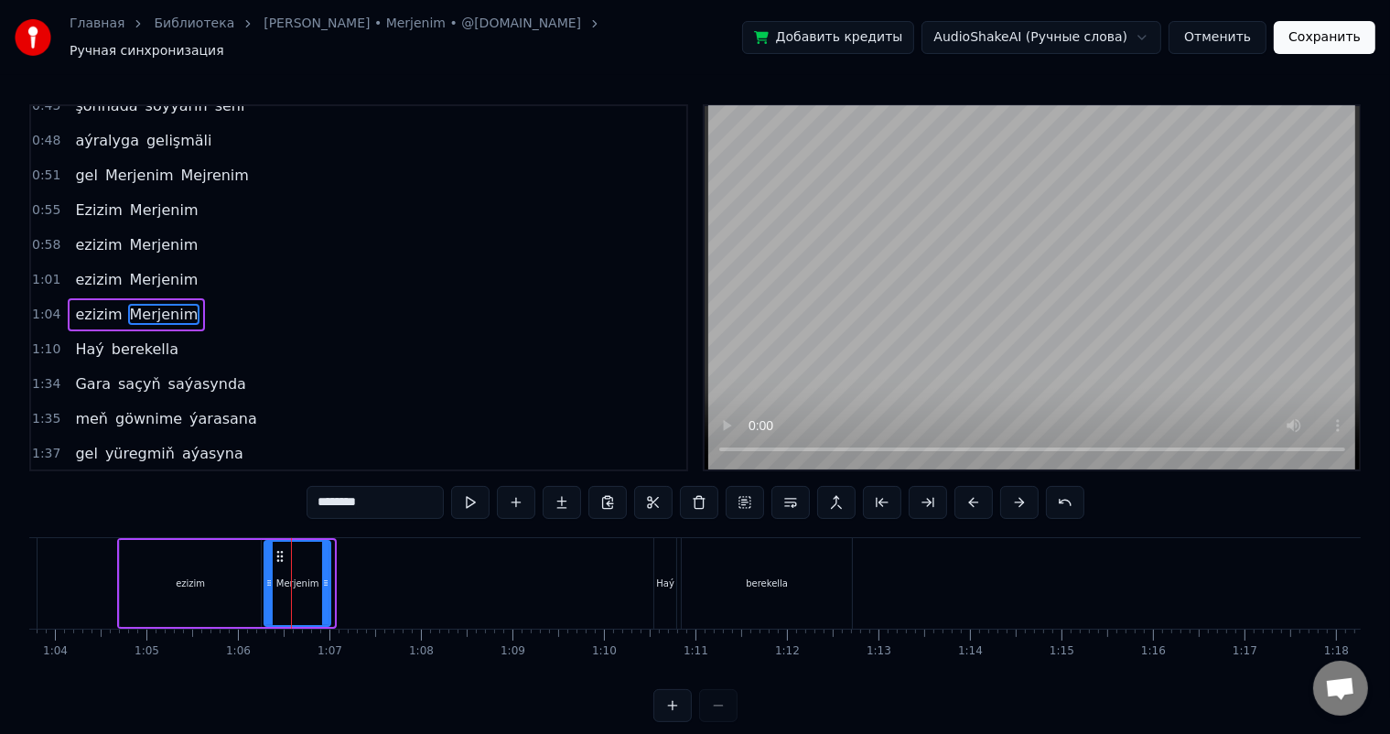
click at [328, 576] on icon at bounding box center [325, 583] width 7 height 15
click at [200, 563] on div "ezizim" at bounding box center [190, 583] width 141 height 87
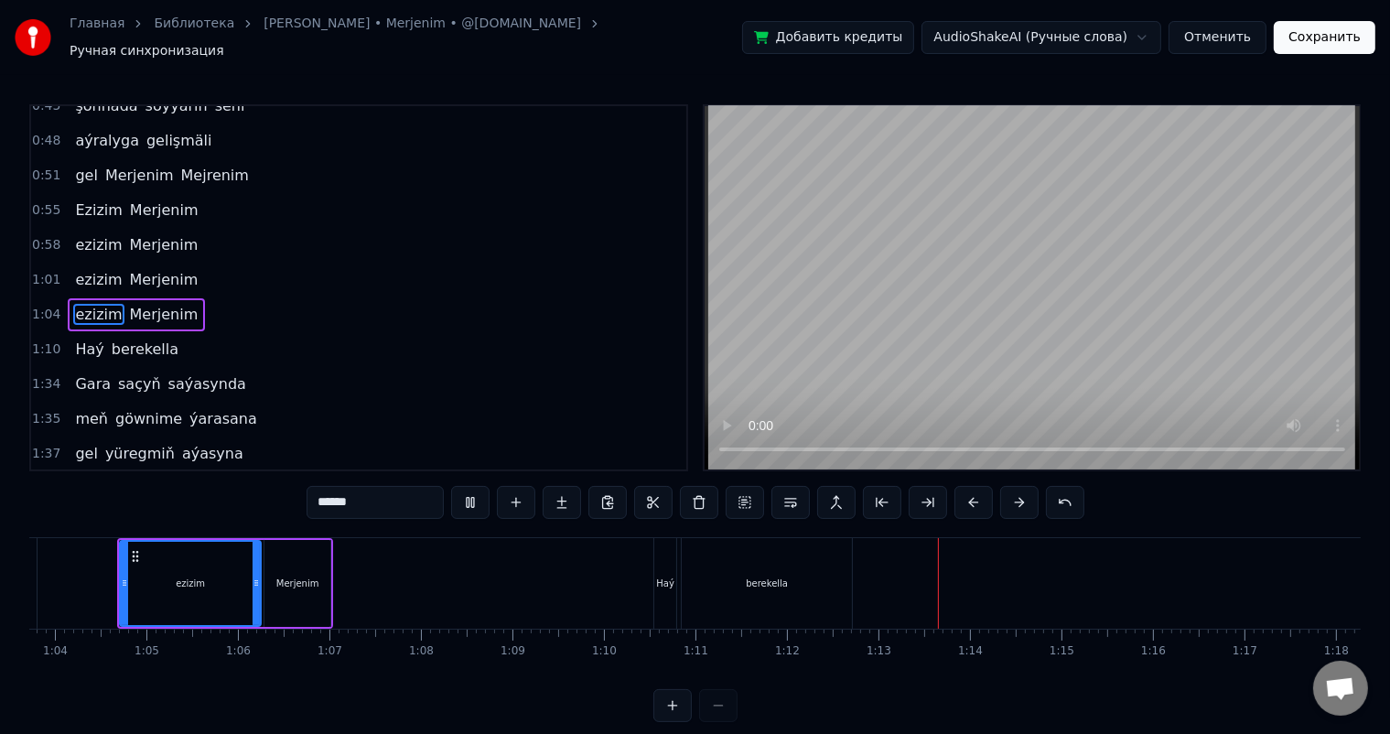
click at [769, 586] on div "berekella" at bounding box center [767, 583] width 170 height 91
type input "*********"
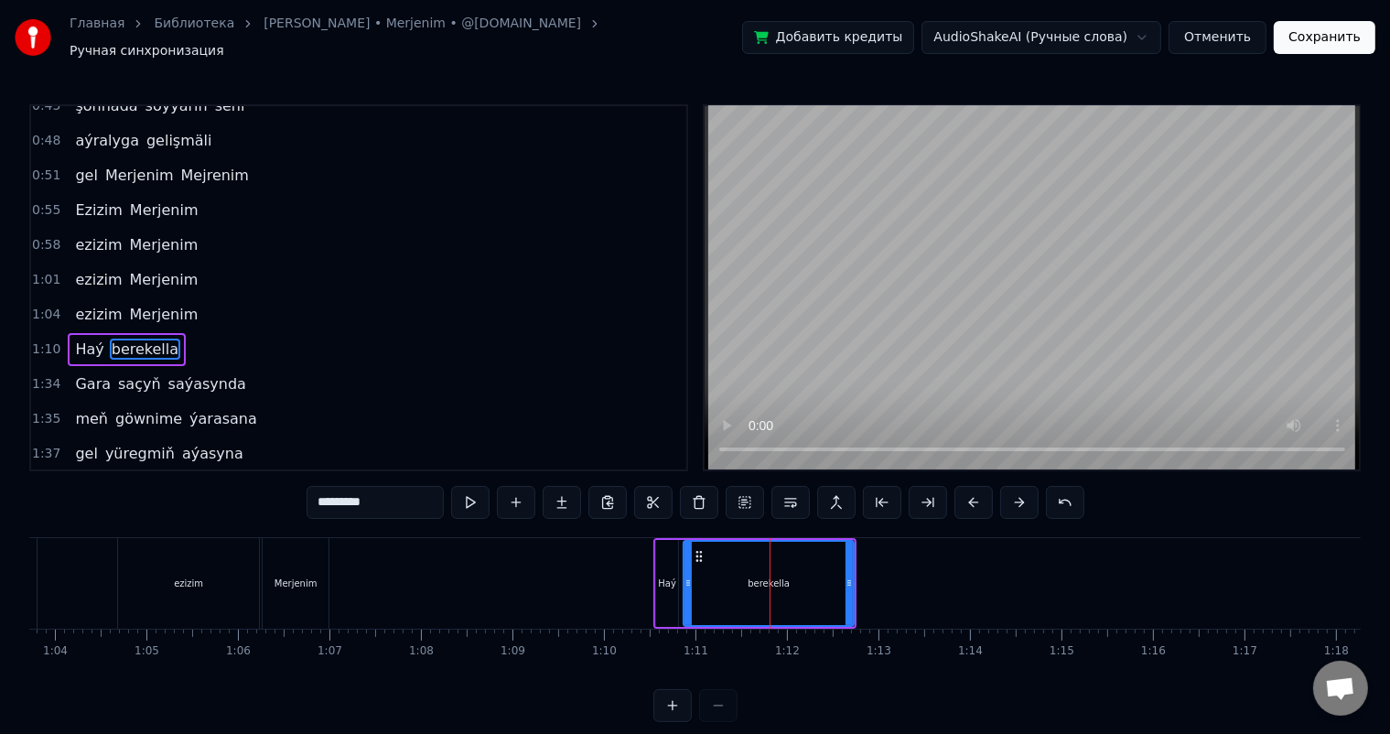
scroll to position [643, 0]
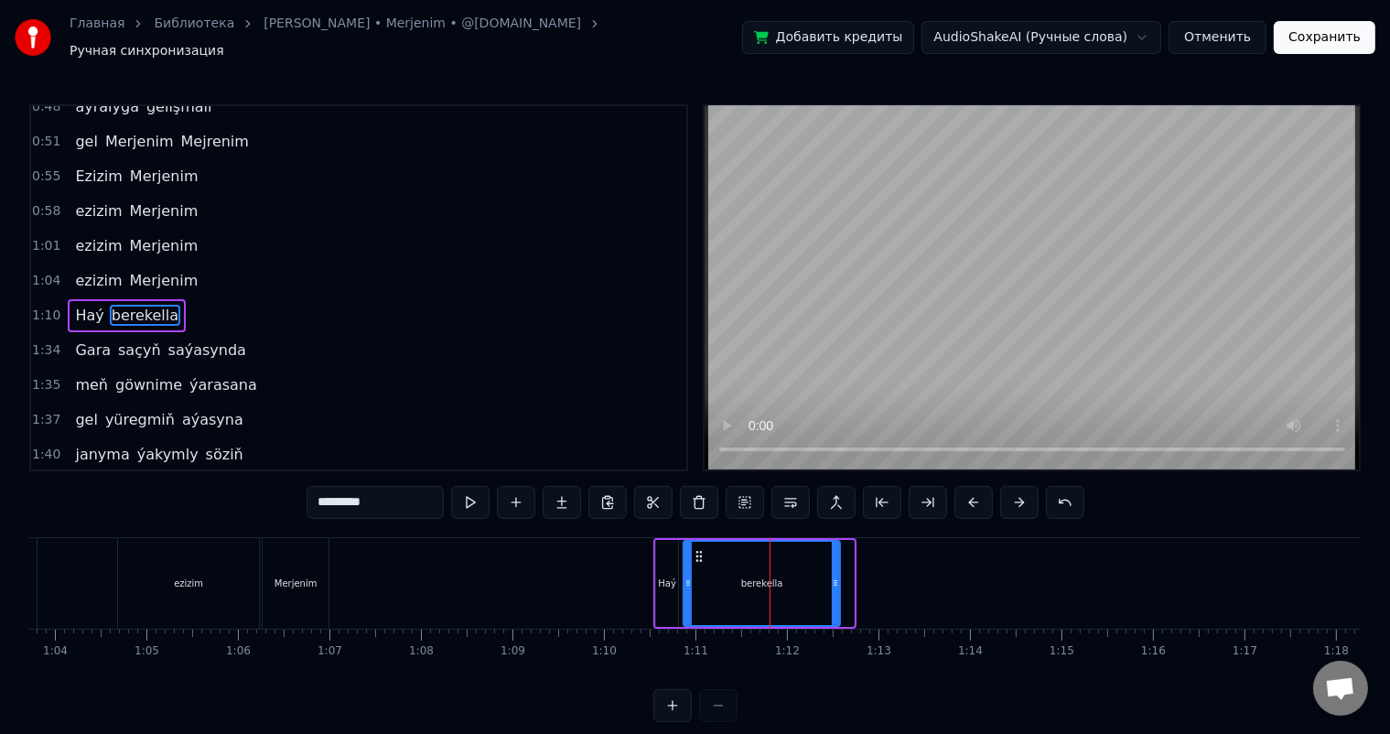
drag, startPoint x: 848, startPoint y: 569, endPoint x: 835, endPoint y: 567, distance: 13.9
click at [835, 576] on icon at bounding box center [835, 583] width 7 height 15
click at [691, 549] on icon at bounding box center [693, 556] width 15 height 15
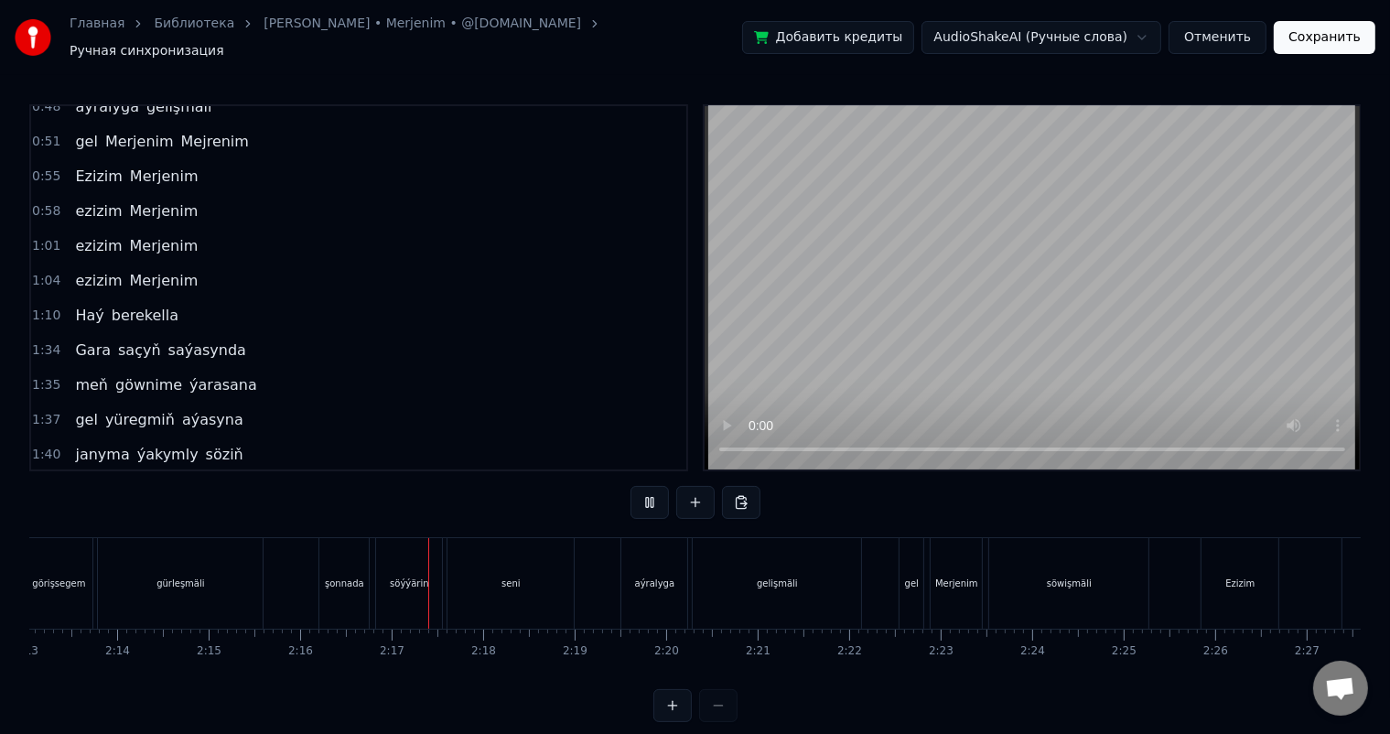
scroll to position [0, 12431]
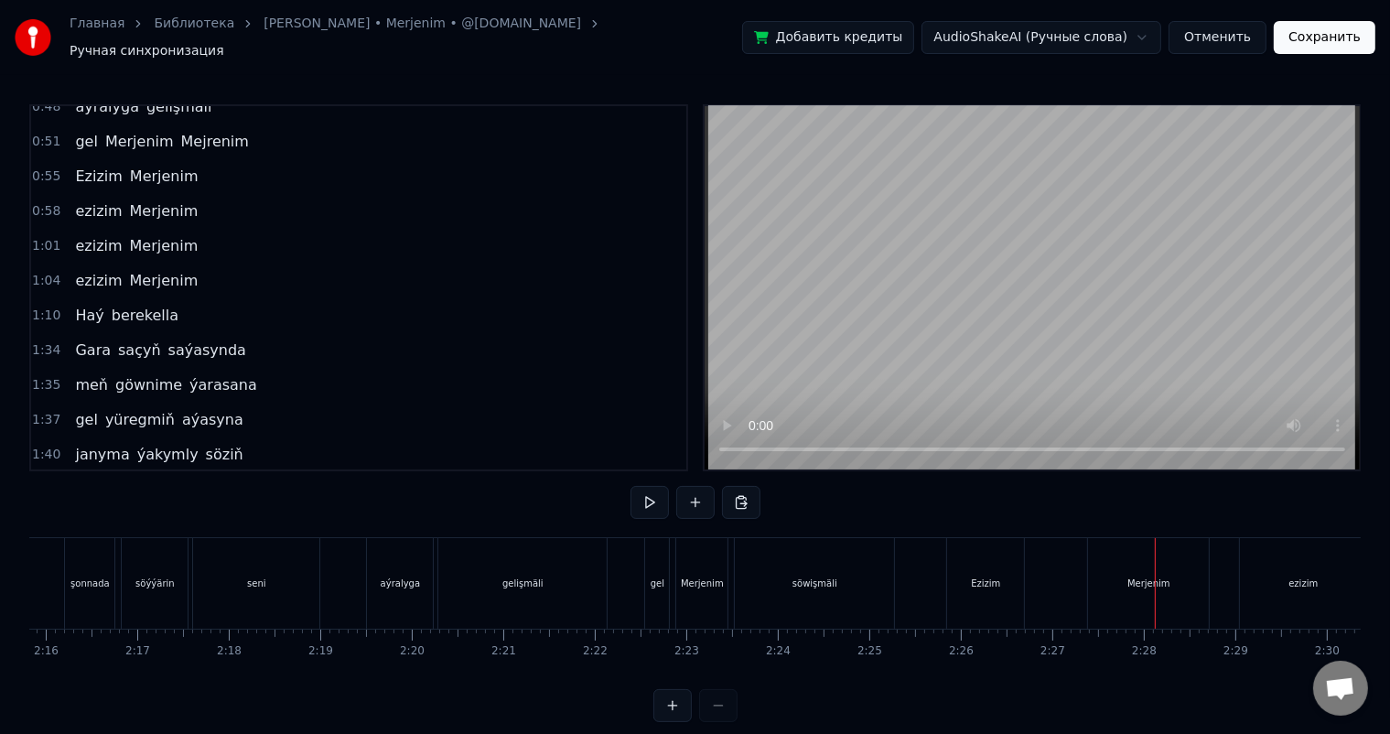
click at [1129, 586] on div "Merjenim" at bounding box center [1148, 583] width 121 height 91
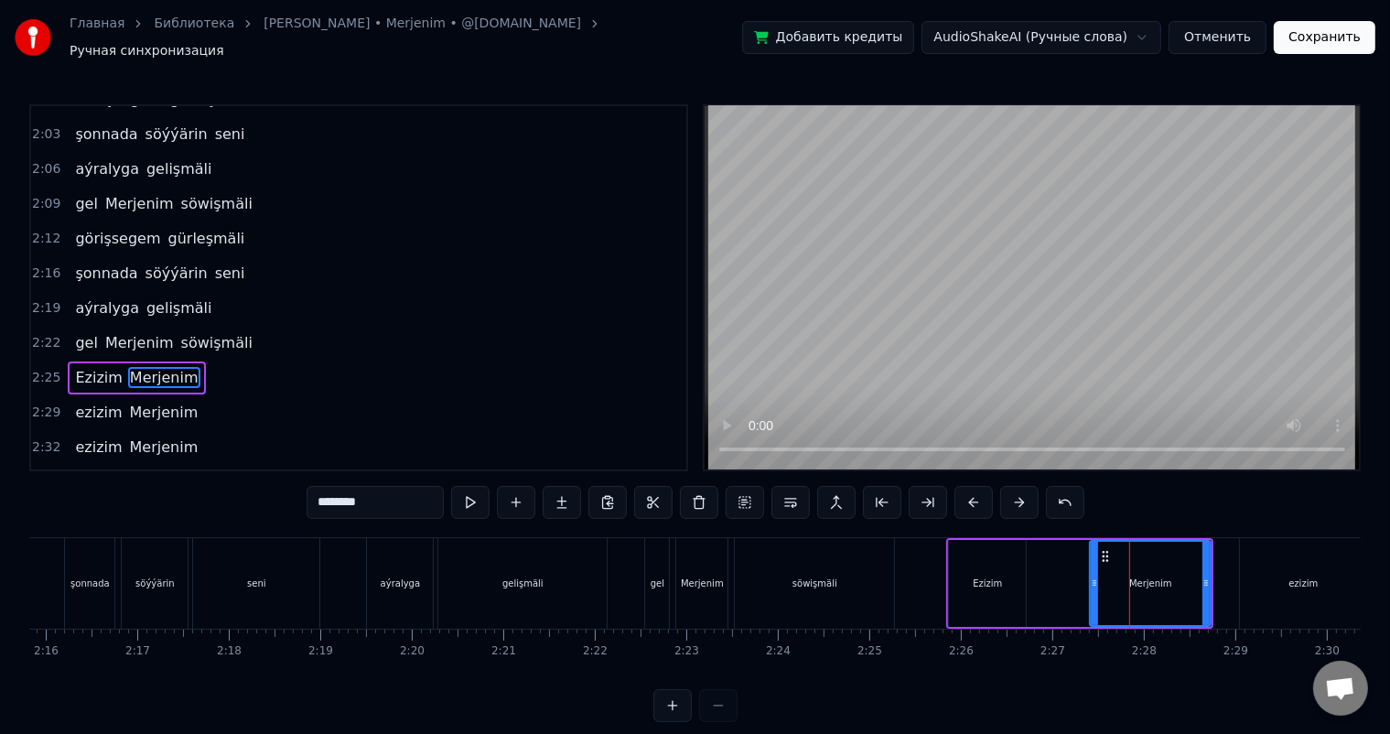
scroll to position [1350, 0]
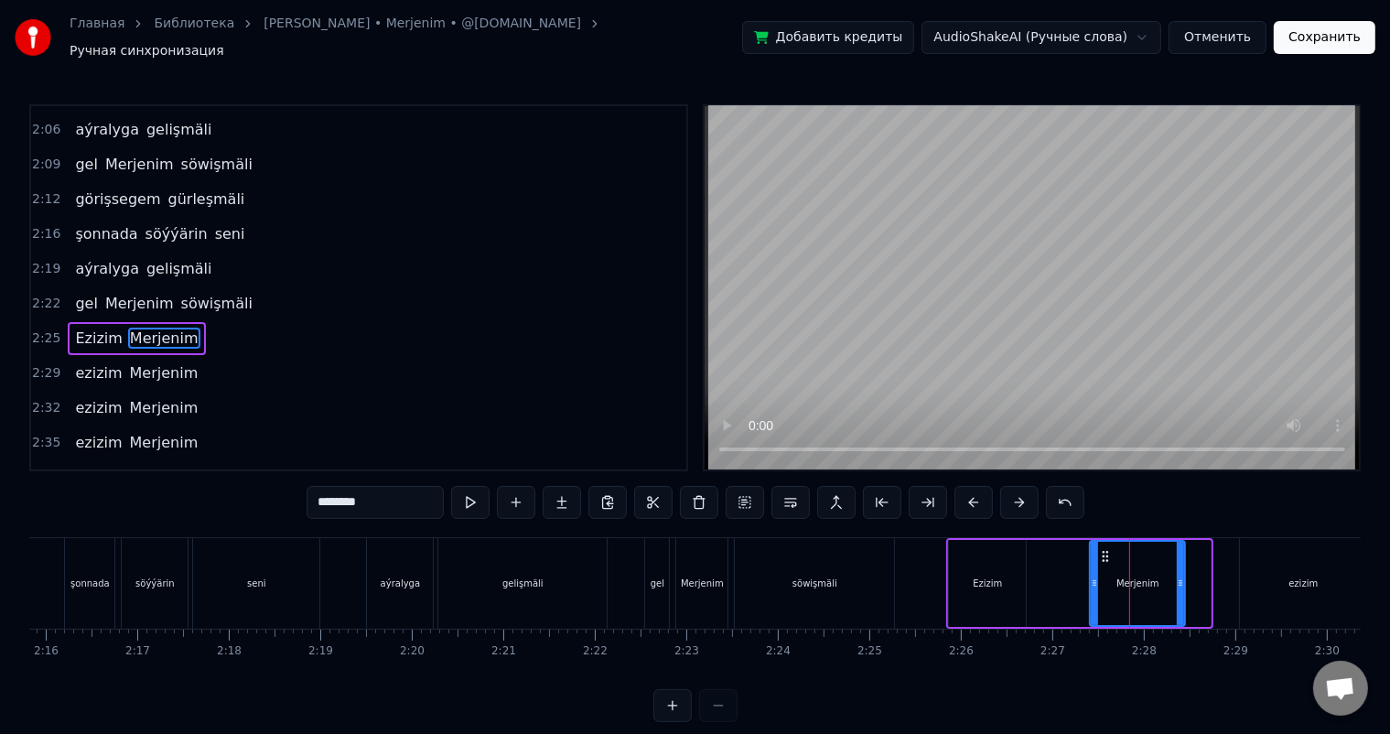
drag, startPoint x: 1205, startPoint y: 569, endPoint x: 1180, endPoint y: 567, distance: 25.8
click at [1180, 576] on icon at bounding box center [1180, 583] width 7 height 15
click at [1067, 572] on div "Ezizim Merjenim" at bounding box center [1067, 583] width 242 height 91
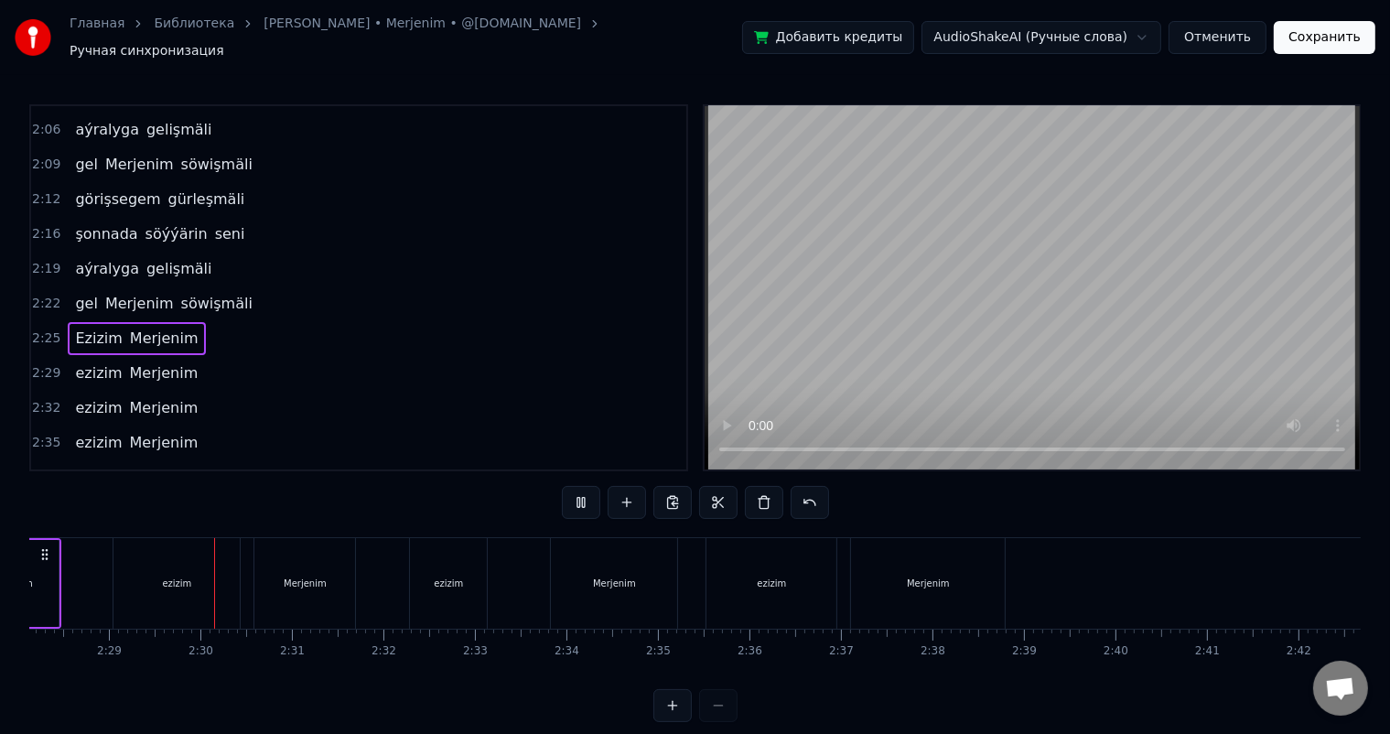
scroll to position [0, 13593]
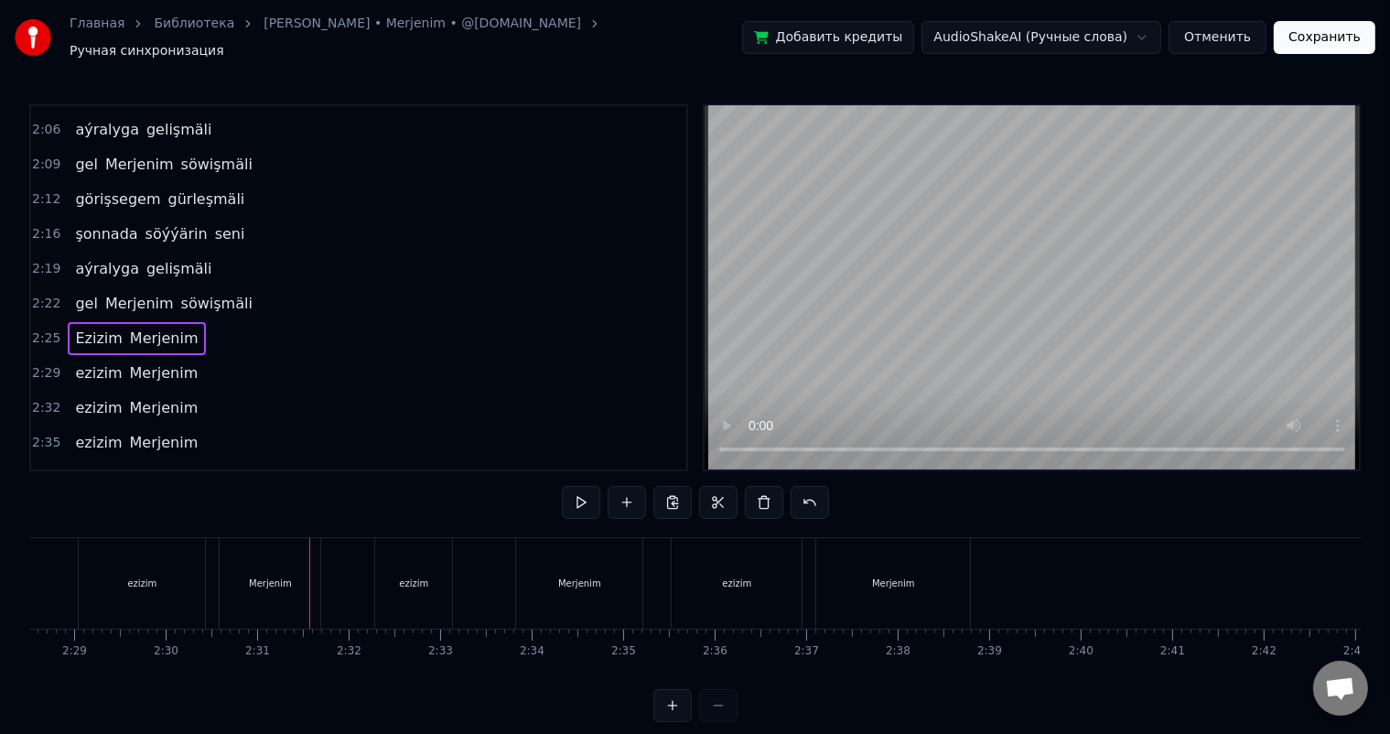
click at [267, 562] on div "Merjenim" at bounding box center [270, 583] width 101 height 91
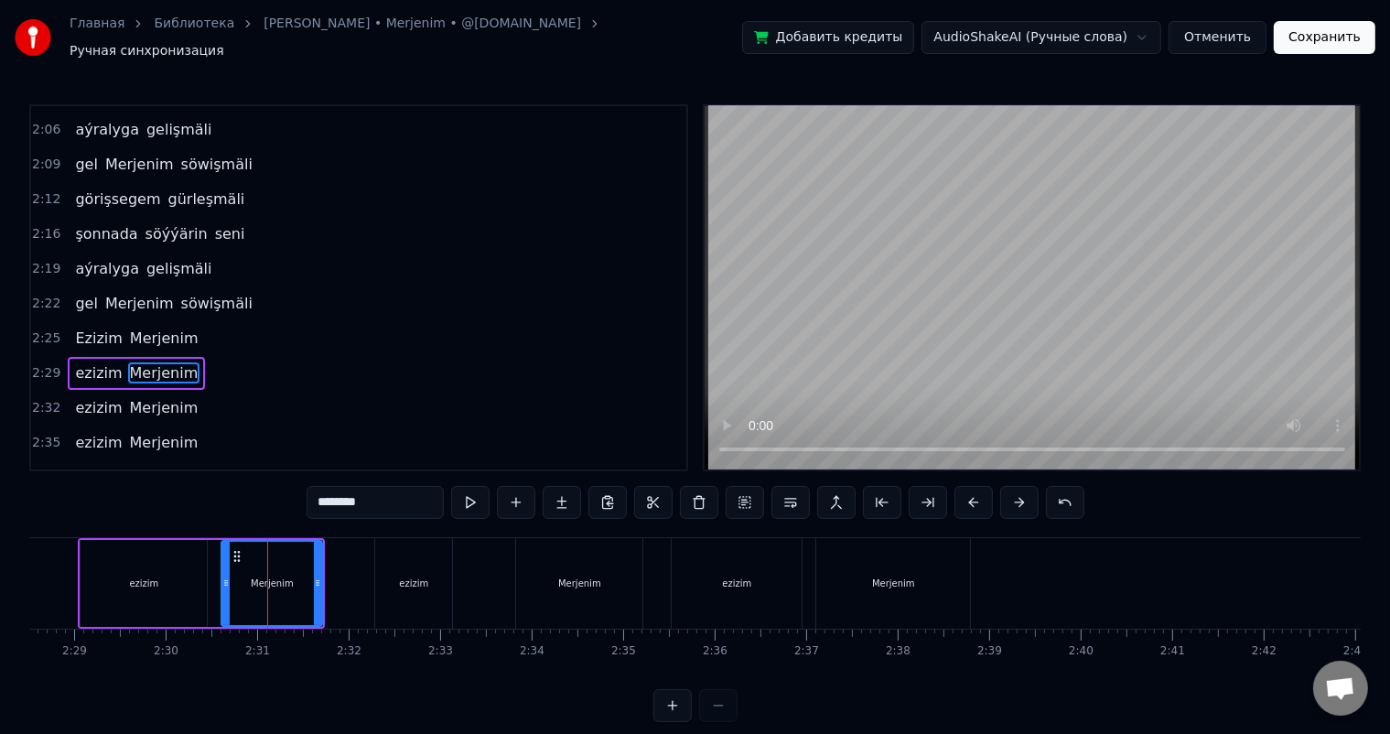
scroll to position [1384, 0]
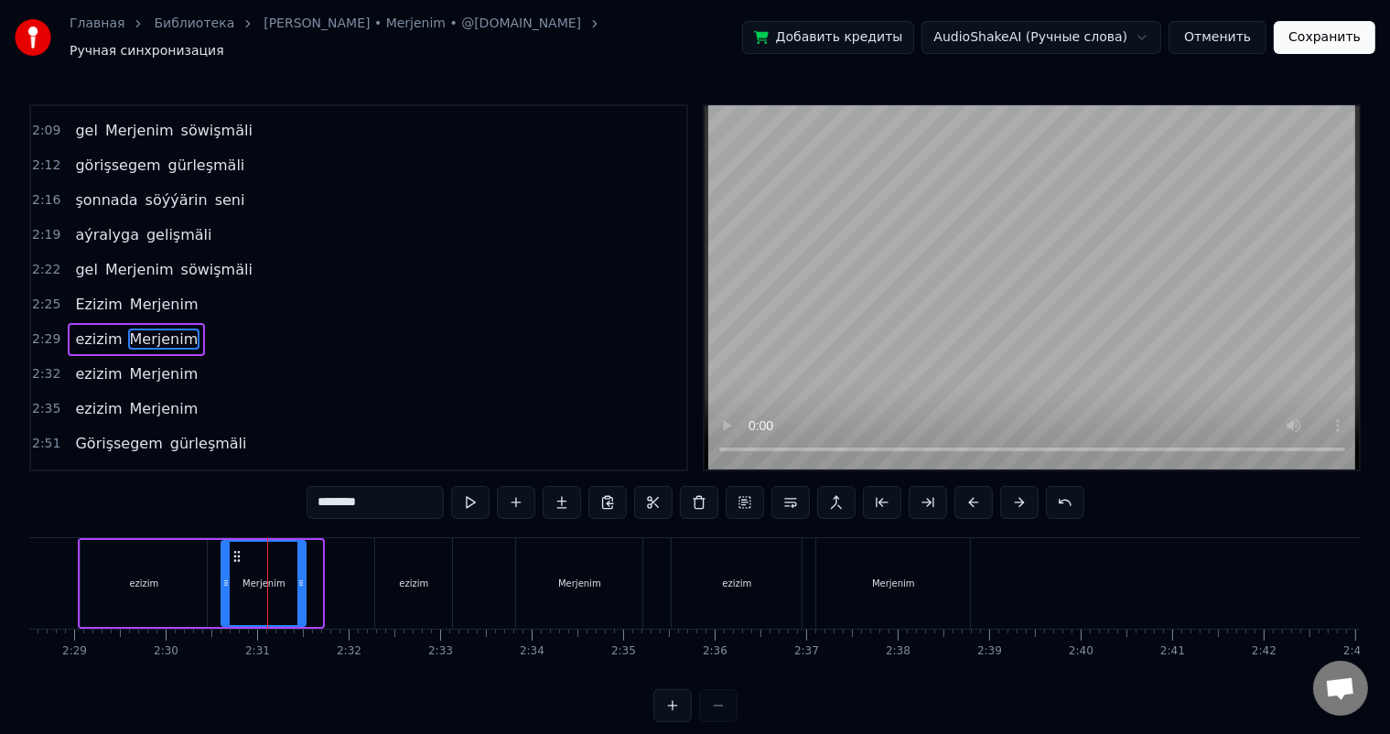
drag, startPoint x: 317, startPoint y: 570, endPoint x: 300, endPoint y: 569, distance: 16.5
click at [300, 576] on icon at bounding box center [300, 583] width 7 height 15
click at [164, 567] on div "ezizim" at bounding box center [144, 583] width 126 height 87
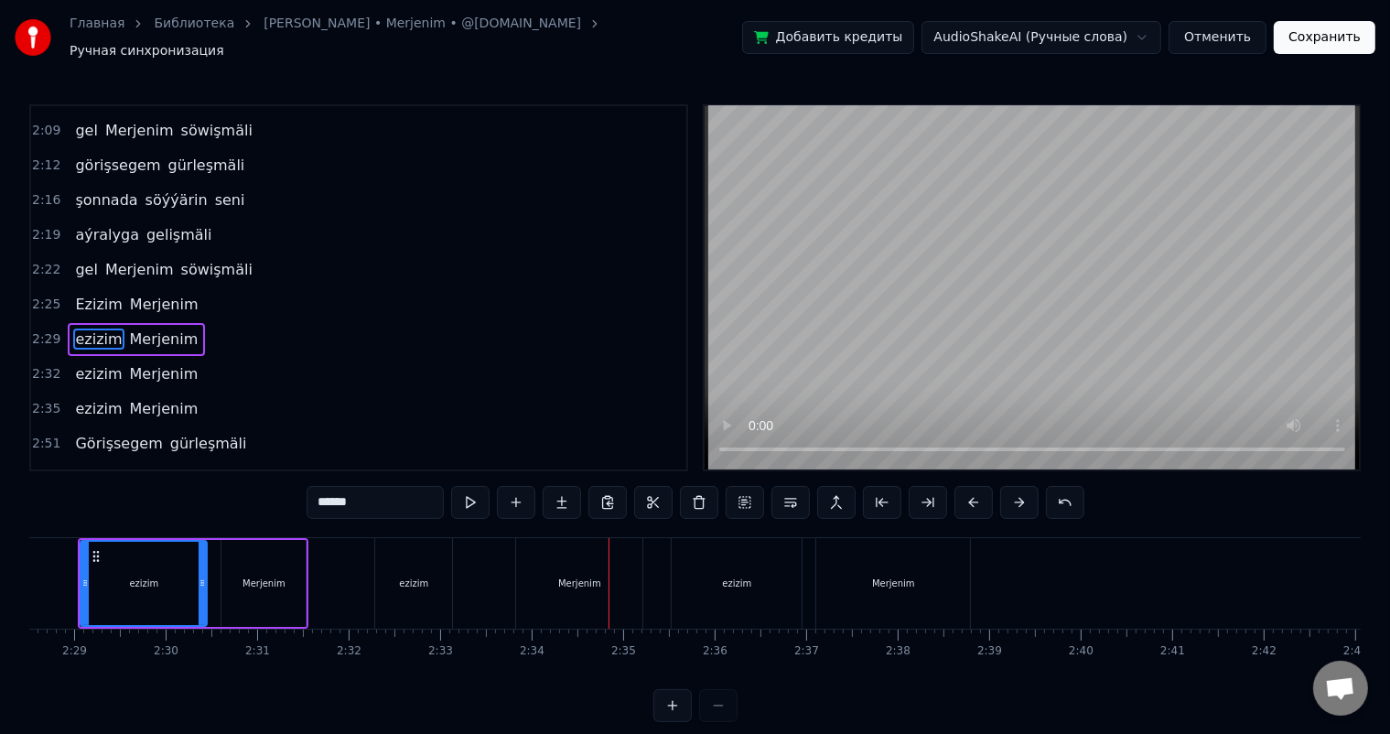
click at [582, 561] on div "Merjenim" at bounding box center [579, 583] width 126 height 91
type input "********"
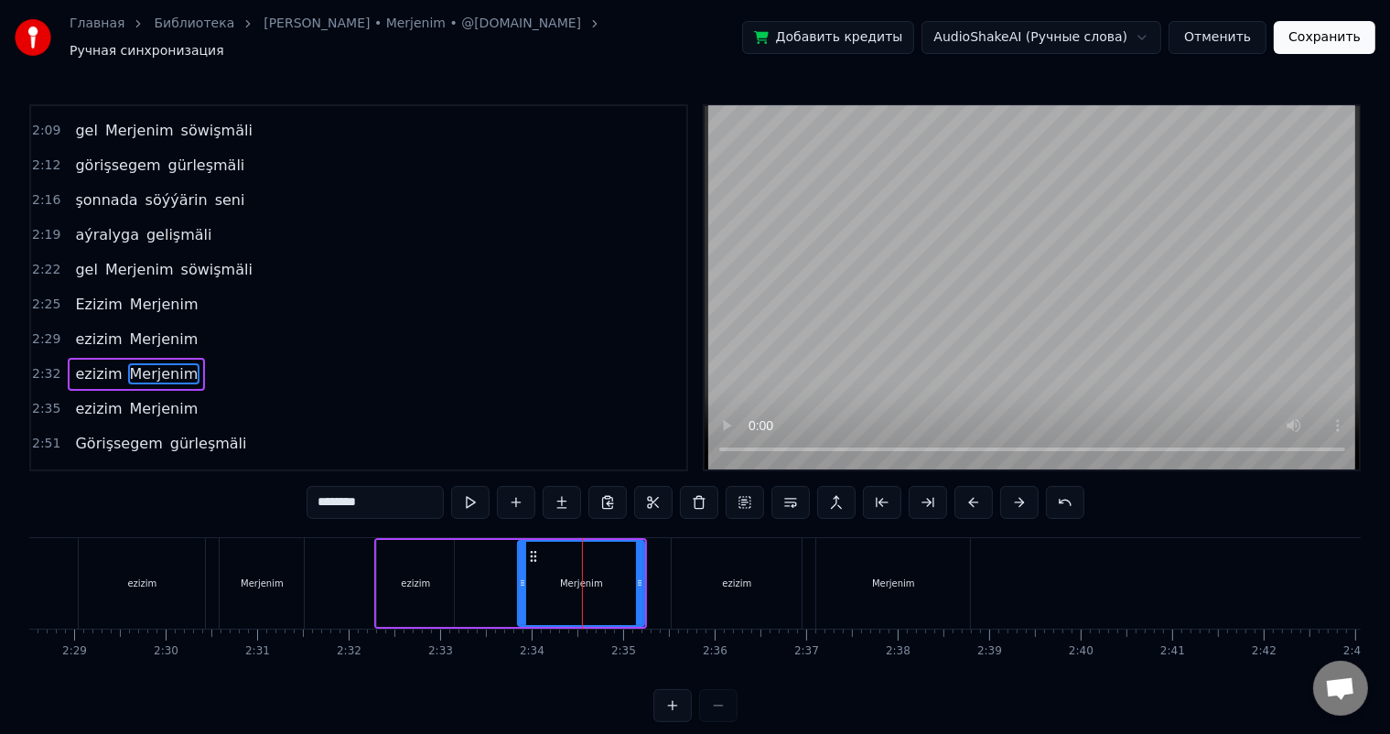
scroll to position [1417, 0]
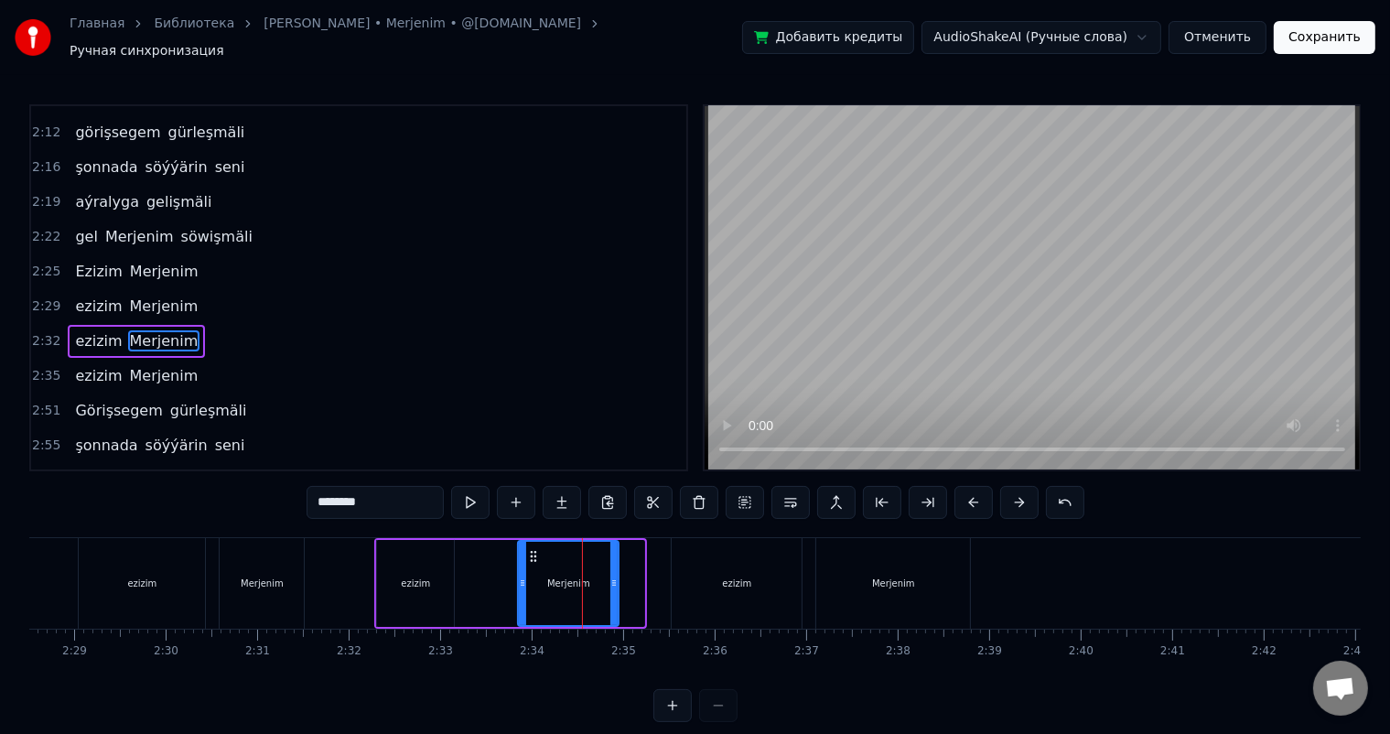
drag, startPoint x: 641, startPoint y: 571, endPoint x: 615, endPoint y: 569, distance: 25.7
click at [615, 576] on icon at bounding box center [613, 583] width 7 height 15
click at [489, 564] on div "ezizim Merjenim" at bounding box center [497, 583] width 247 height 91
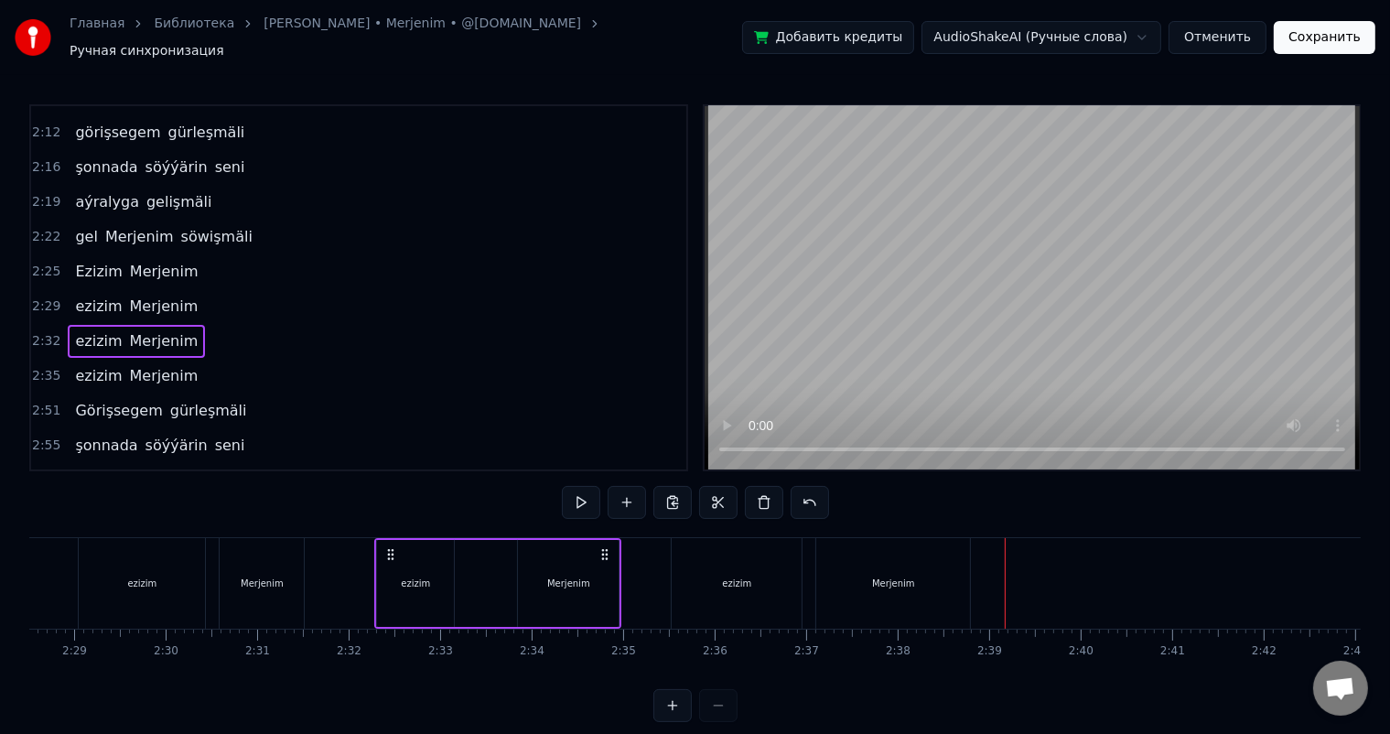
click at [885, 586] on div "Merjenim" at bounding box center [893, 583] width 154 height 91
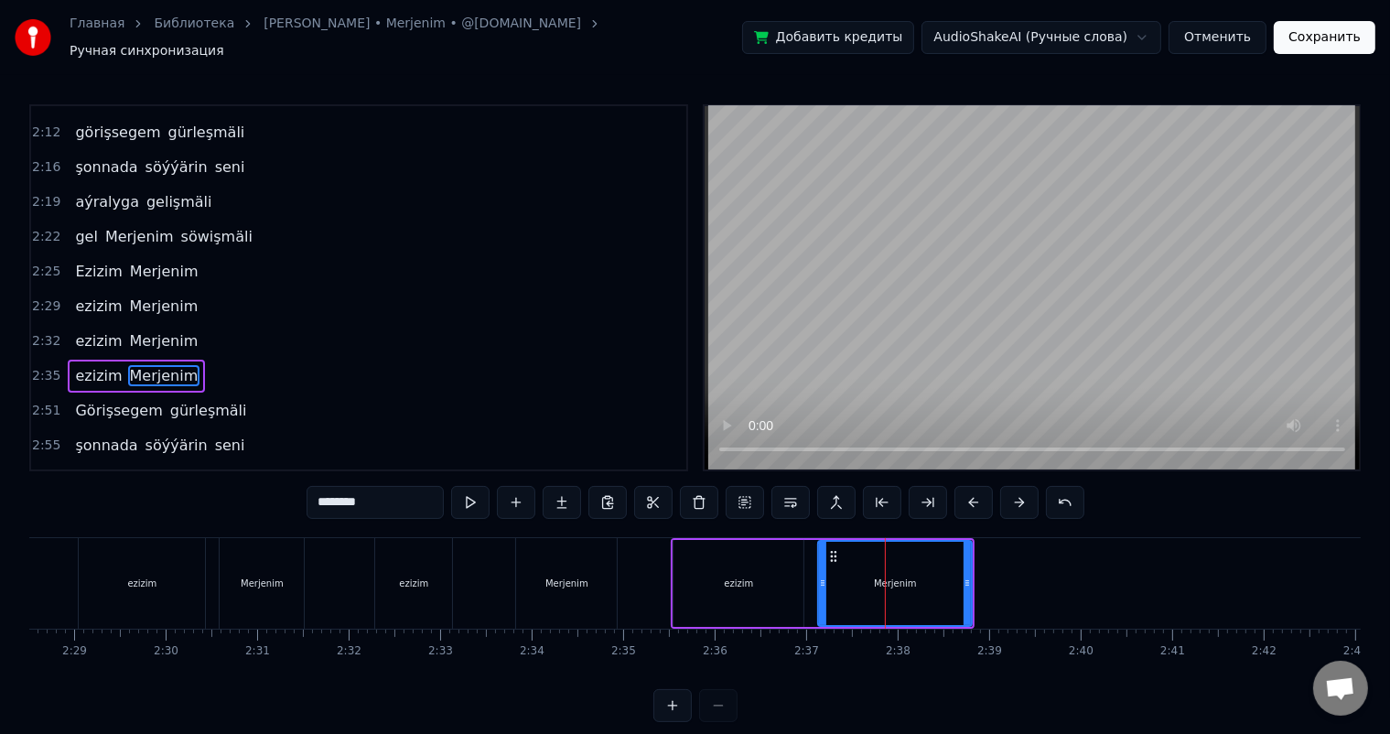
scroll to position [1451, 0]
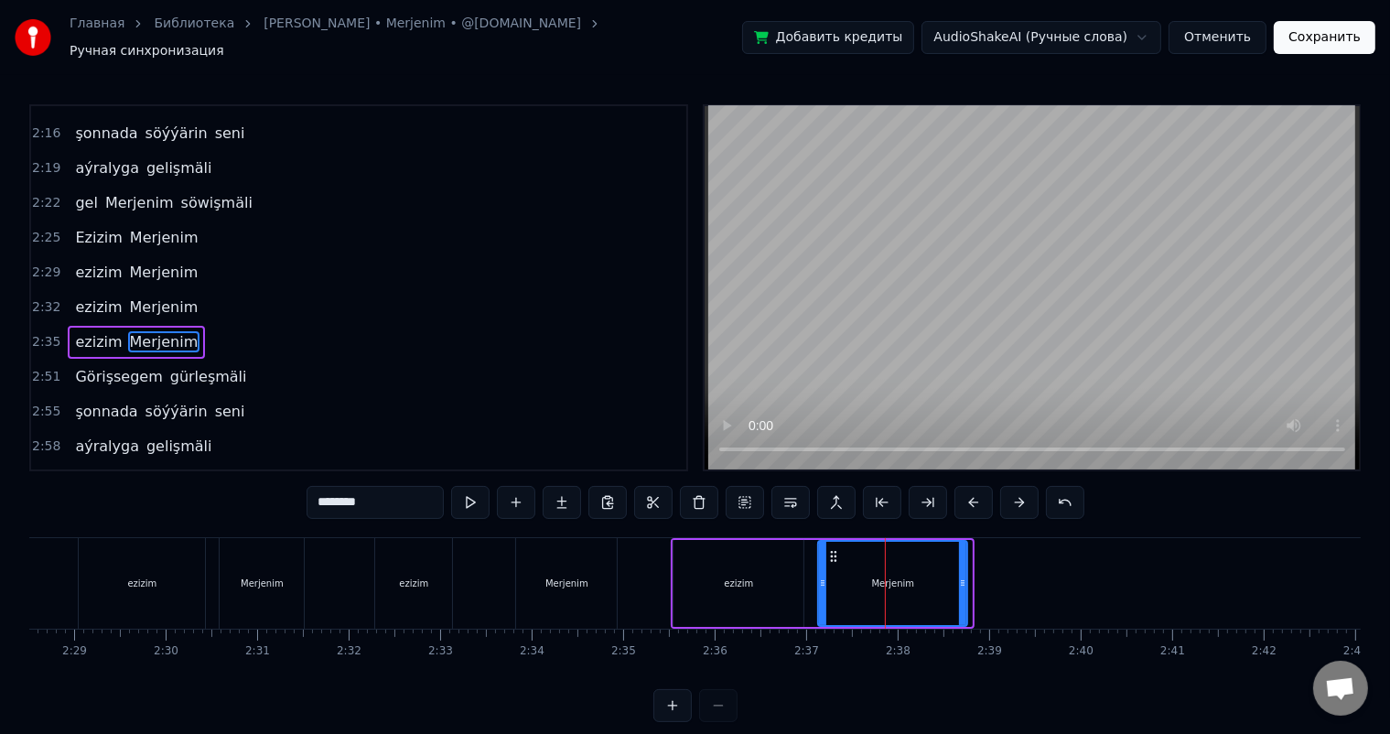
click at [966, 576] on icon at bounding box center [962, 583] width 7 height 15
drag, startPoint x: 831, startPoint y: 545, endPoint x: 820, endPoint y: 544, distance: 11.0
click at [820, 549] on icon at bounding box center [823, 556] width 15 height 15
click at [748, 577] on div "ezizim" at bounding box center [738, 584] width 29 height 14
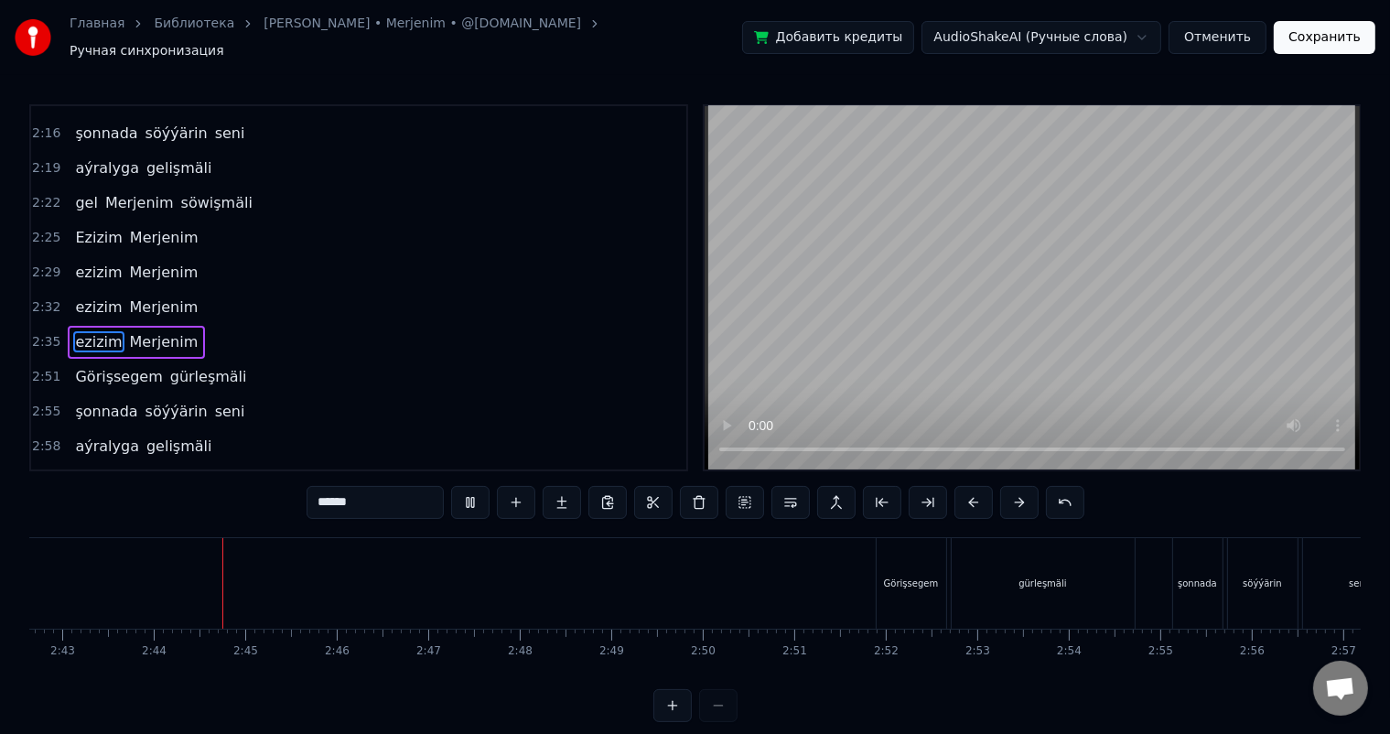
scroll to position [0, 14942]
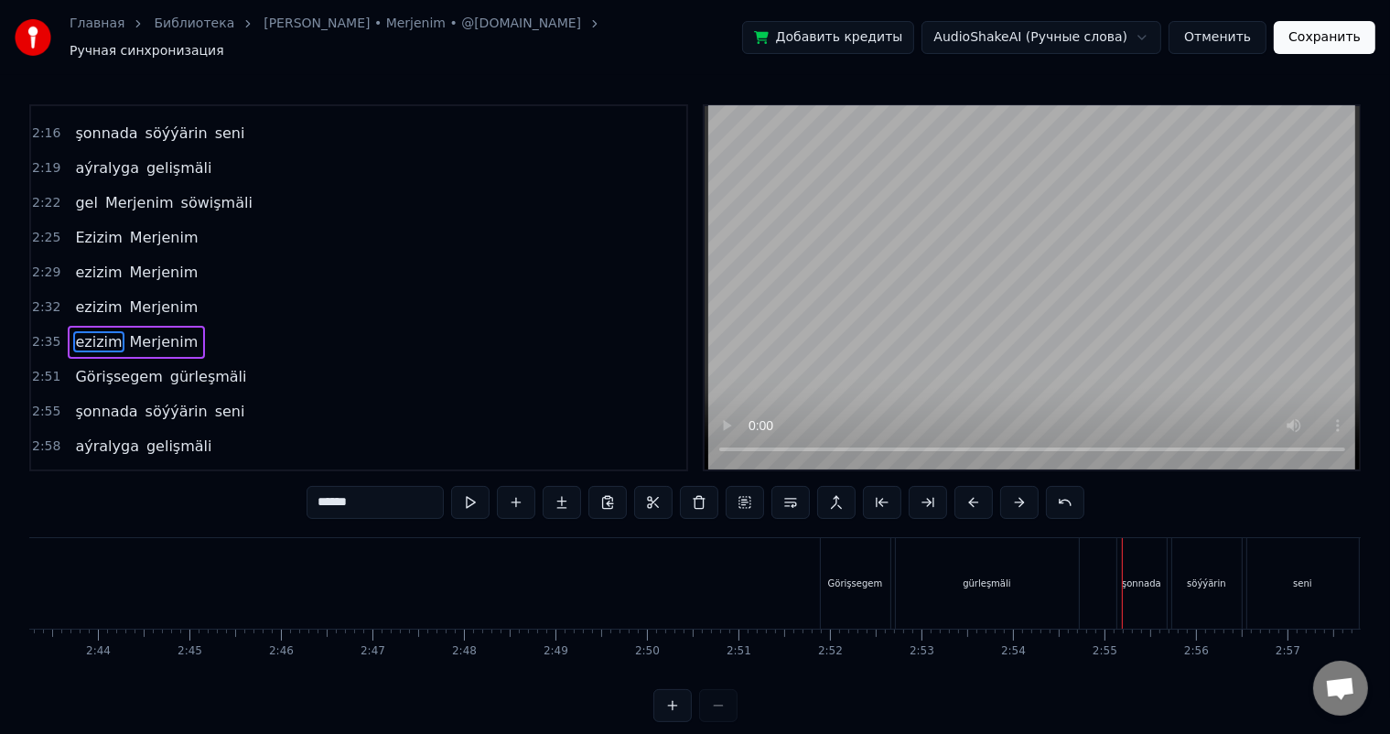
click at [1012, 569] on div "gürleşmäli" at bounding box center [987, 583] width 183 height 91
type input "**********"
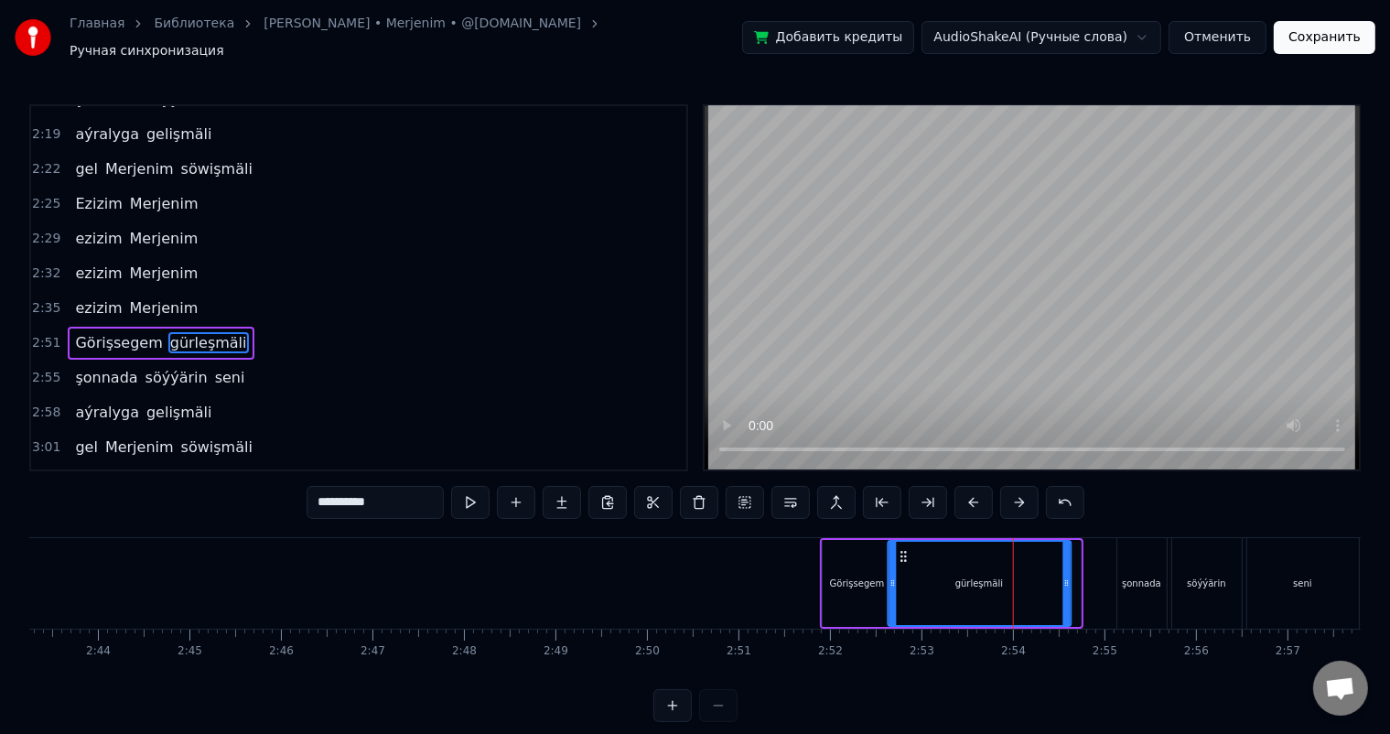
drag, startPoint x: 911, startPoint y: 542, endPoint x: 901, endPoint y: 543, distance: 10.1
click at [901, 549] on icon at bounding box center [903, 556] width 15 height 15
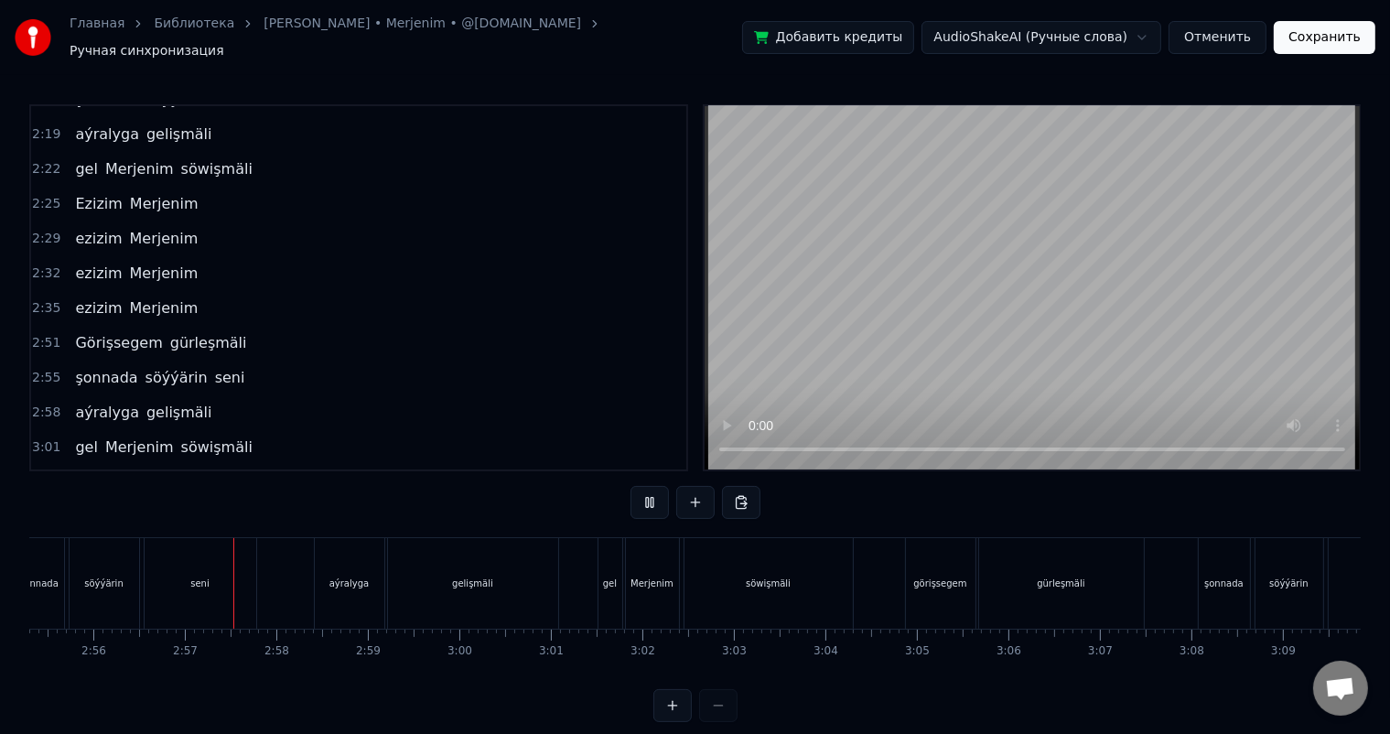
scroll to position [0, 16091]
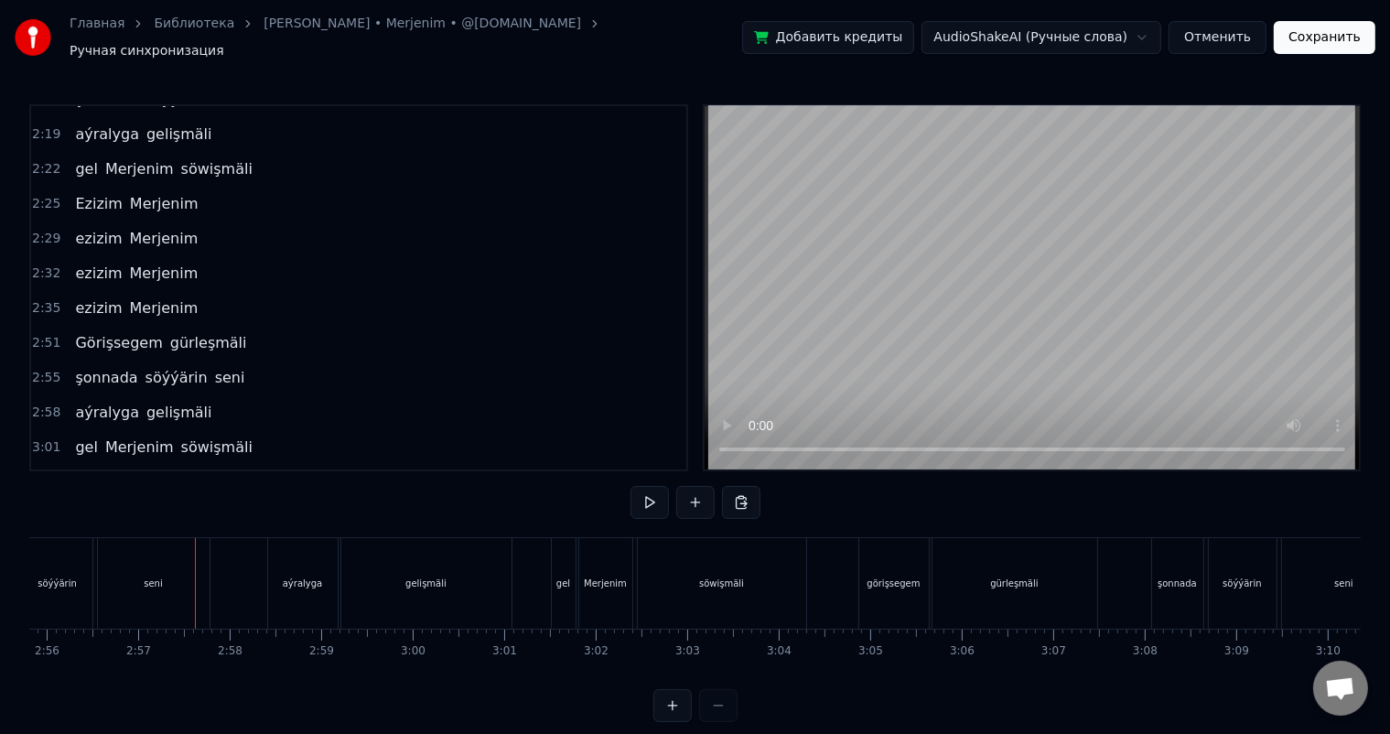
click at [142, 560] on div "seni" at bounding box center [154, 583] width 112 height 91
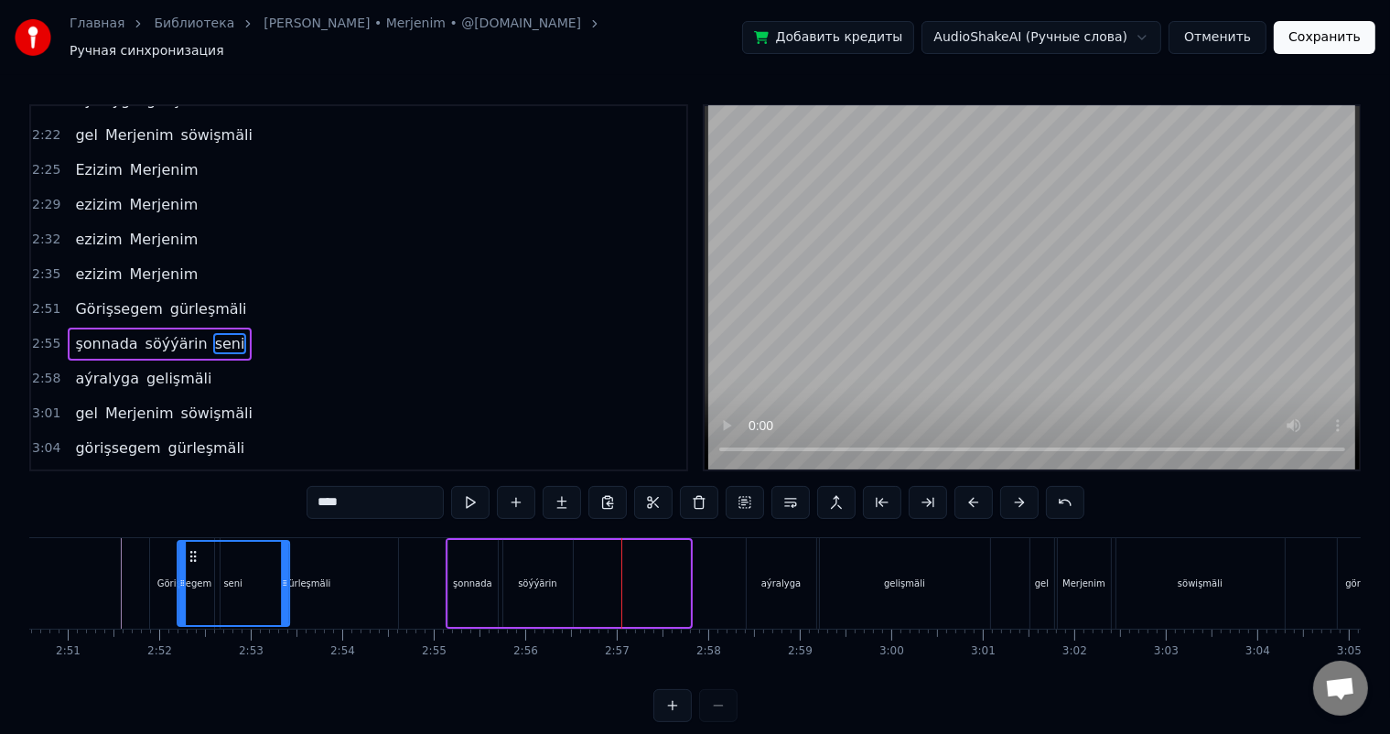
scroll to position [0, 15559]
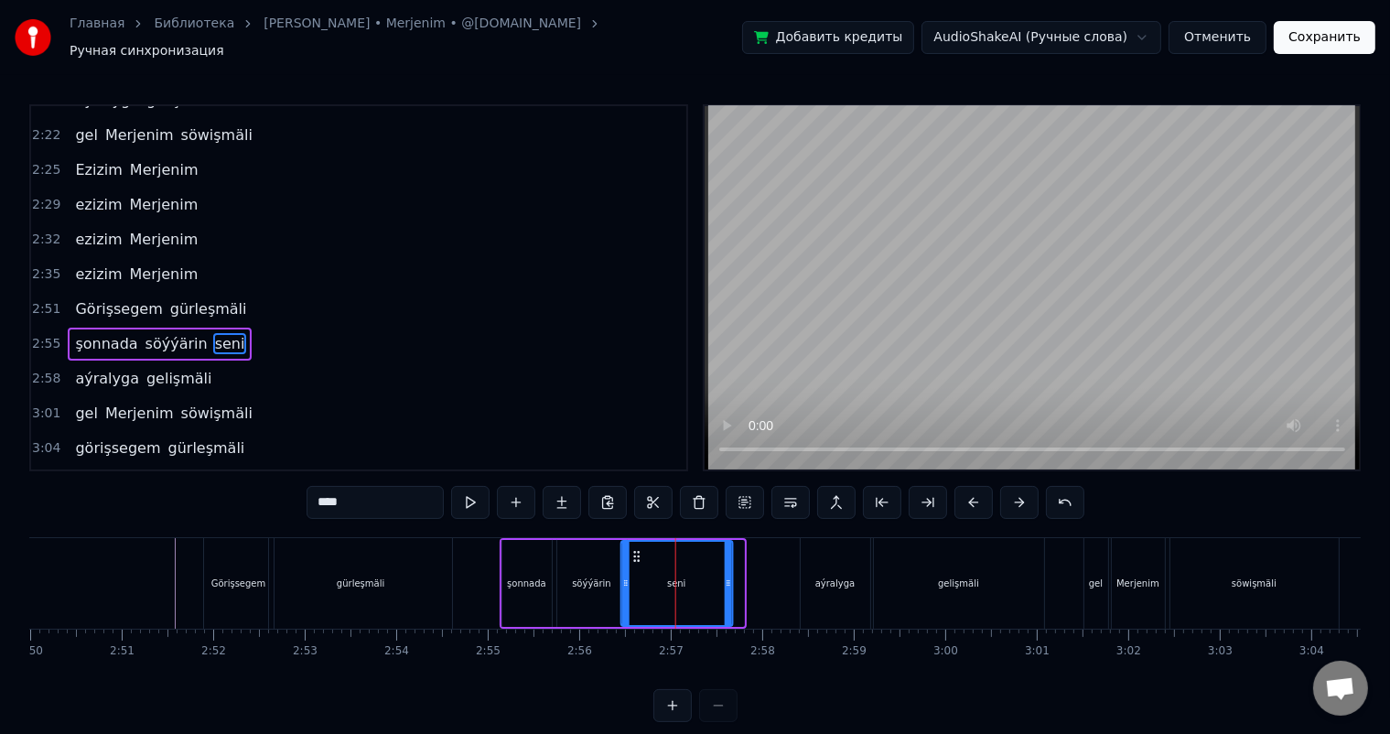
drag, startPoint x: 112, startPoint y: 543, endPoint x: 633, endPoint y: 561, distance: 522.0
click at [633, 561] on div "seni" at bounding box center [676, 583] width 110 height 83
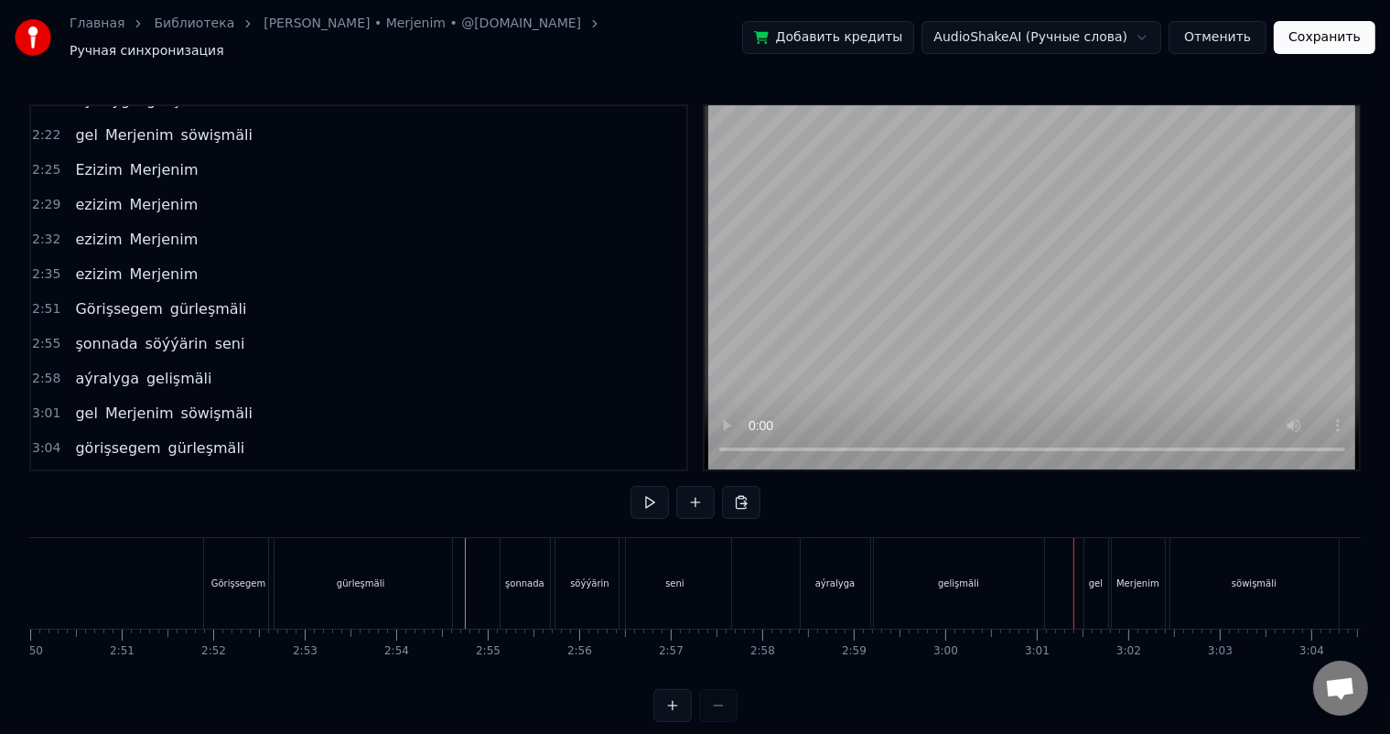
click at [980, 573] on div "gelişmäli" at bounding box center [959, 583] width 170 height 91
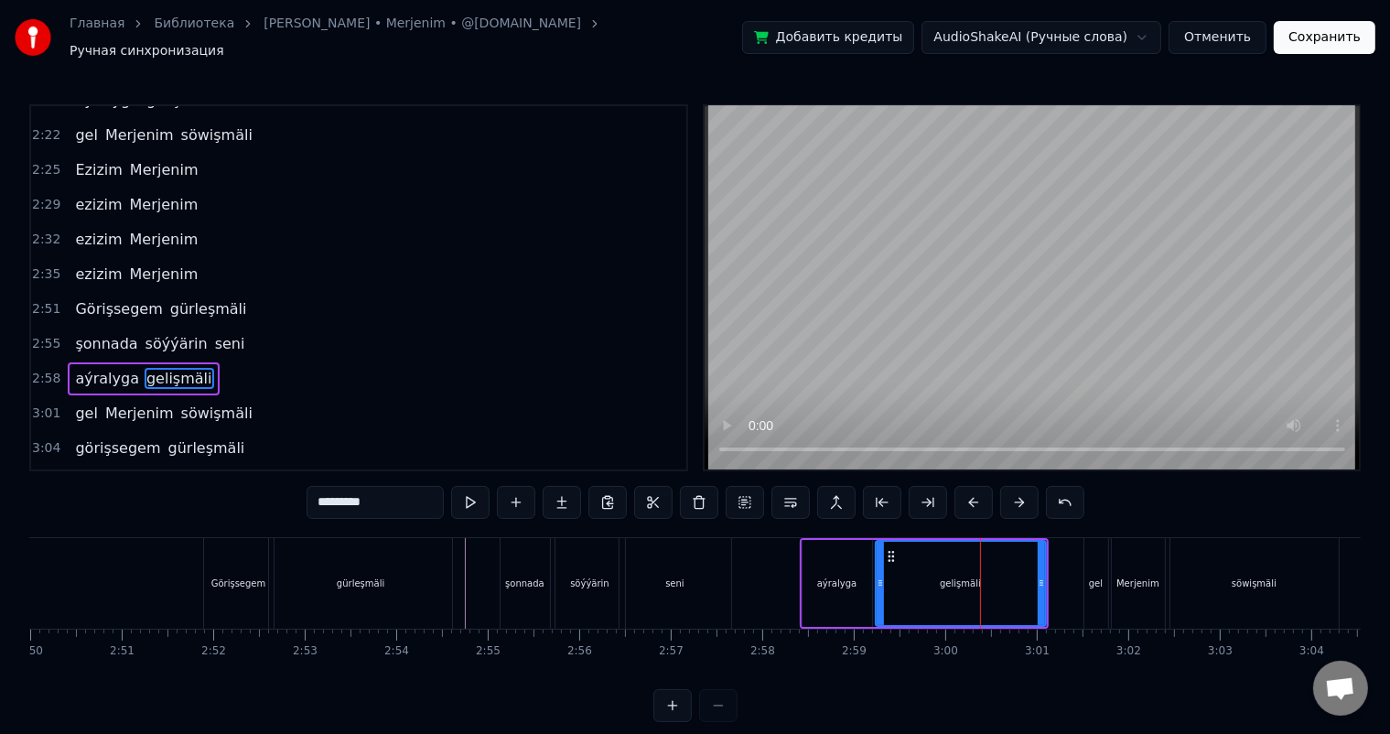
scroll to position [1552, 0]
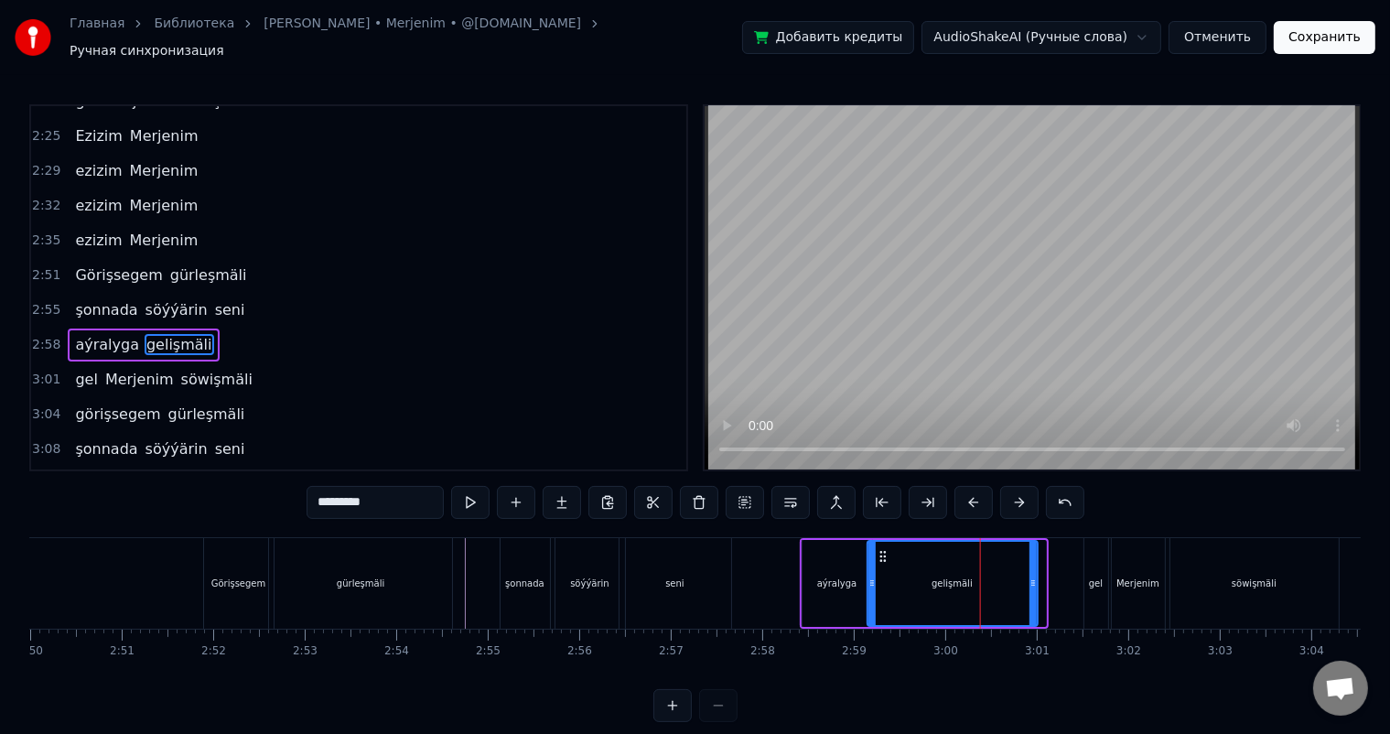
click at [881, 549] on icon at bounding box center [883, 556] width 15 height 15
drag, startPoint x: 1032, startPoint y: 571, endPoint x: 1020, endPoint y: 571, distance: 11.9
click at [1020, 581] on circle at bounding box center [1020, 581] width 1 height 1
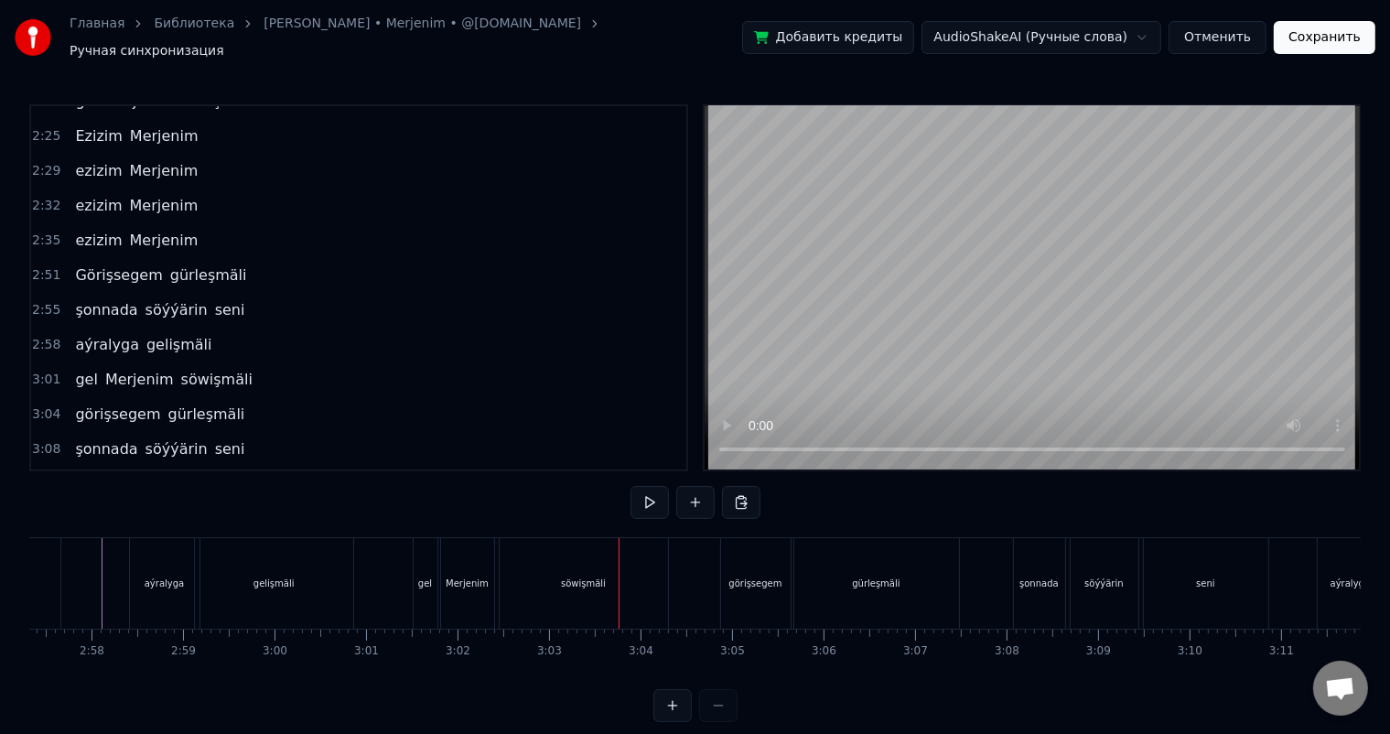
scroll to position [0, 16138]
click at [675, 587] on div "söwişmäli" at bounding box center [675, 583] width 168 height 91
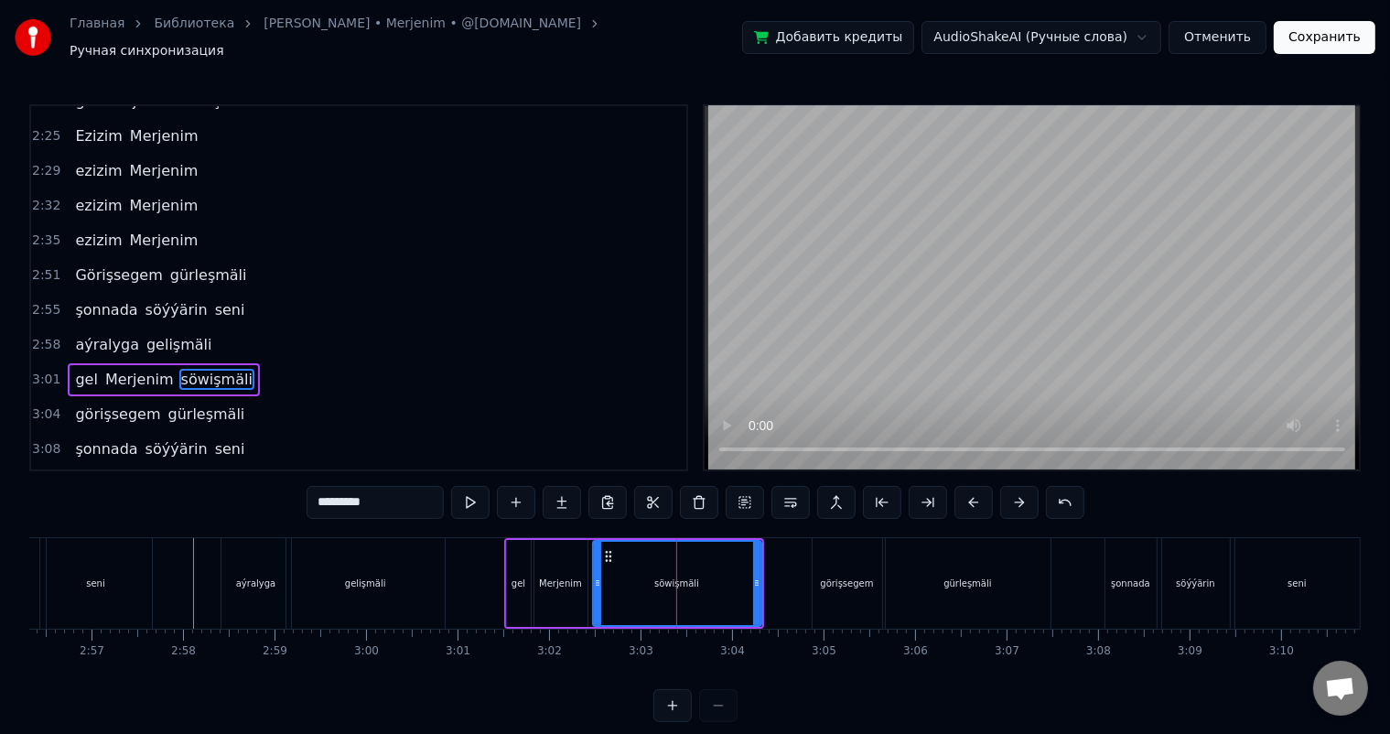
scroll to position [1585, 0]
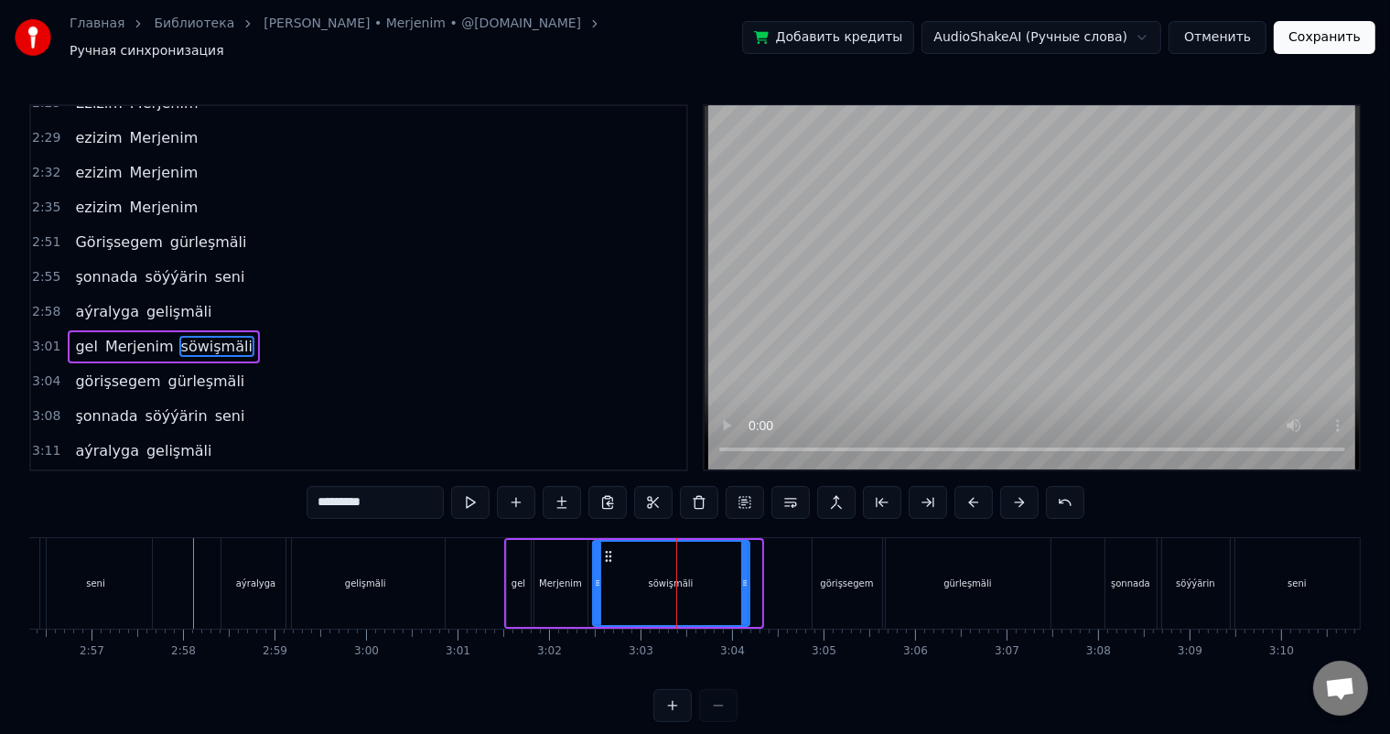
drag, startPoint x: 756, startPoint y: 570, endPoint x: 744, endPoint y: 570, distance: 11.9
click at [744, 576] on icon at bounding box center [744, 583] width 7 height 15
drag, startPoint x: 607, startPoint y: 542, endPoint x: 591, endPoint y: 543, distance: 15.6
click at [591, 549] on icon at bounding box center [593, 556] width 15 height 15
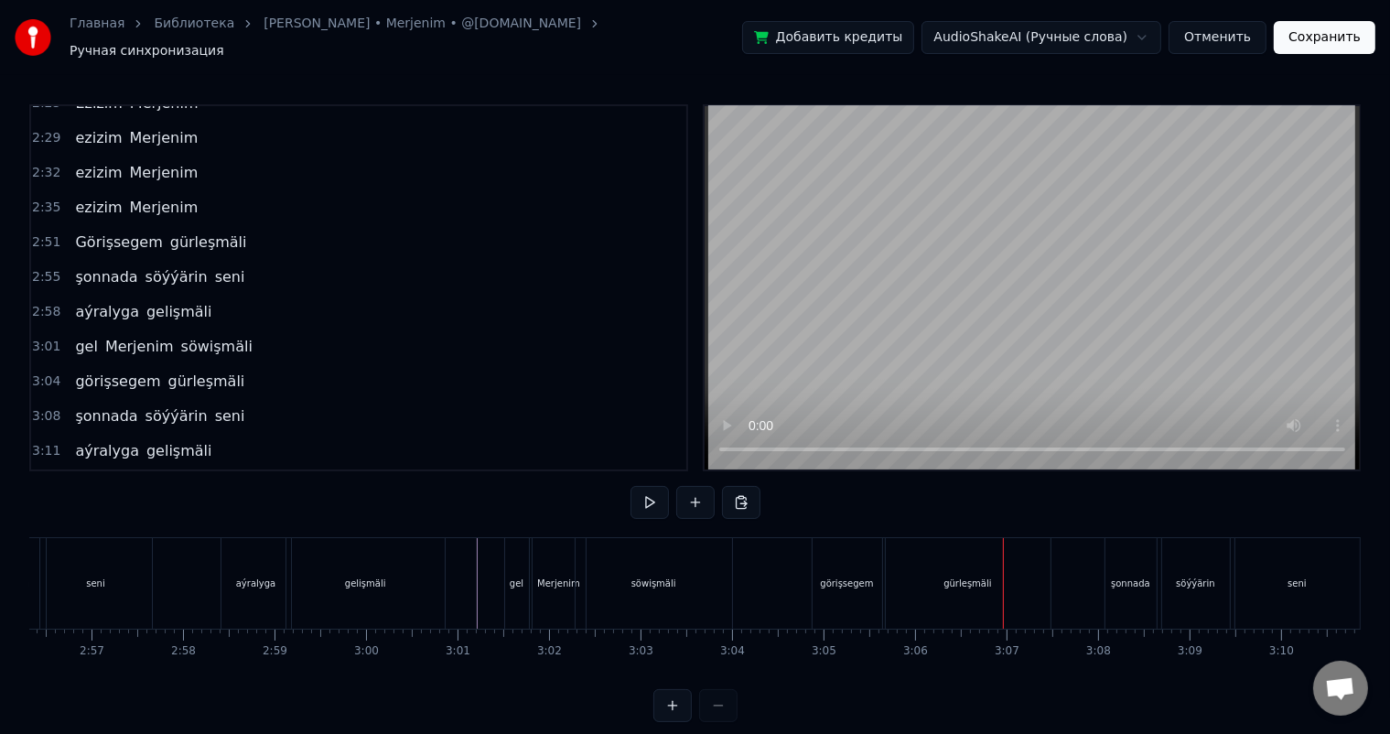
click at [926, 566] on div "gürleşmäli" at bounding box center [968, 583] width 165 height 91
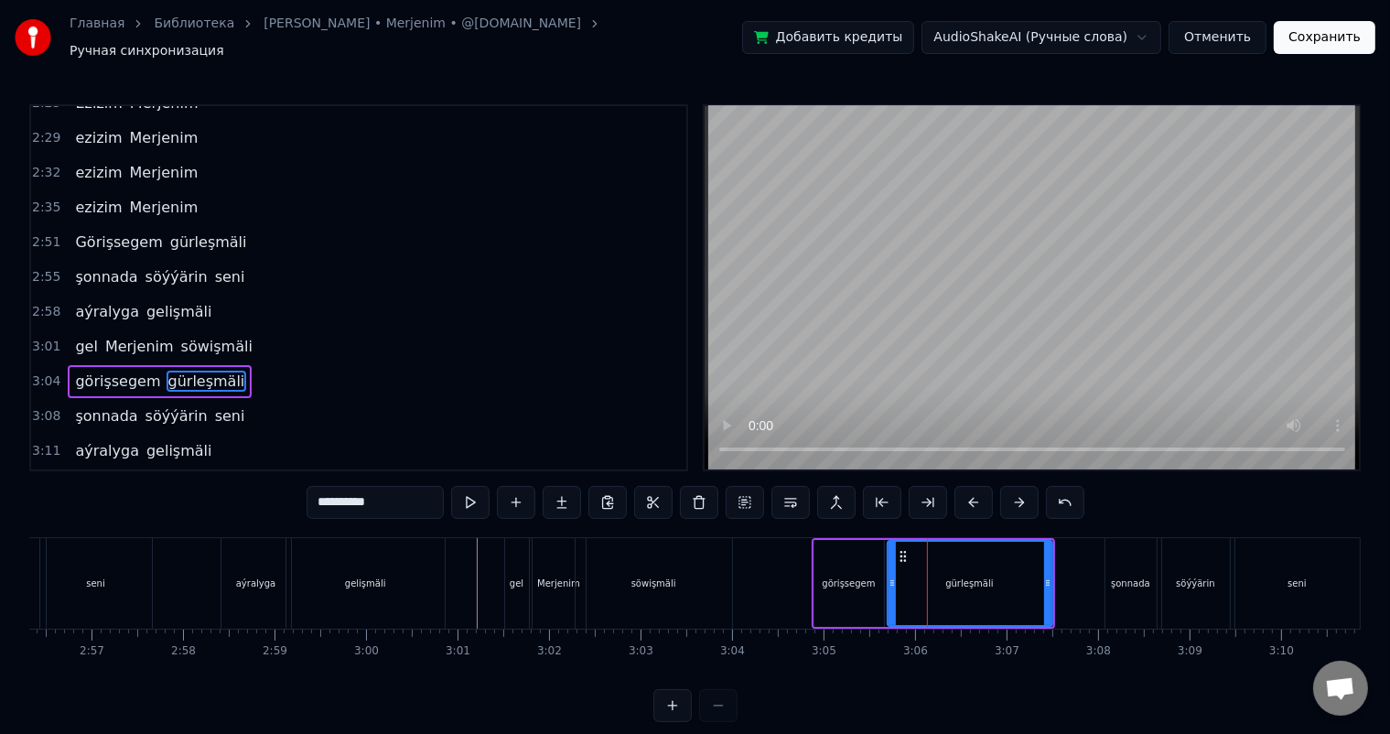
scroll to position [1619, 0]
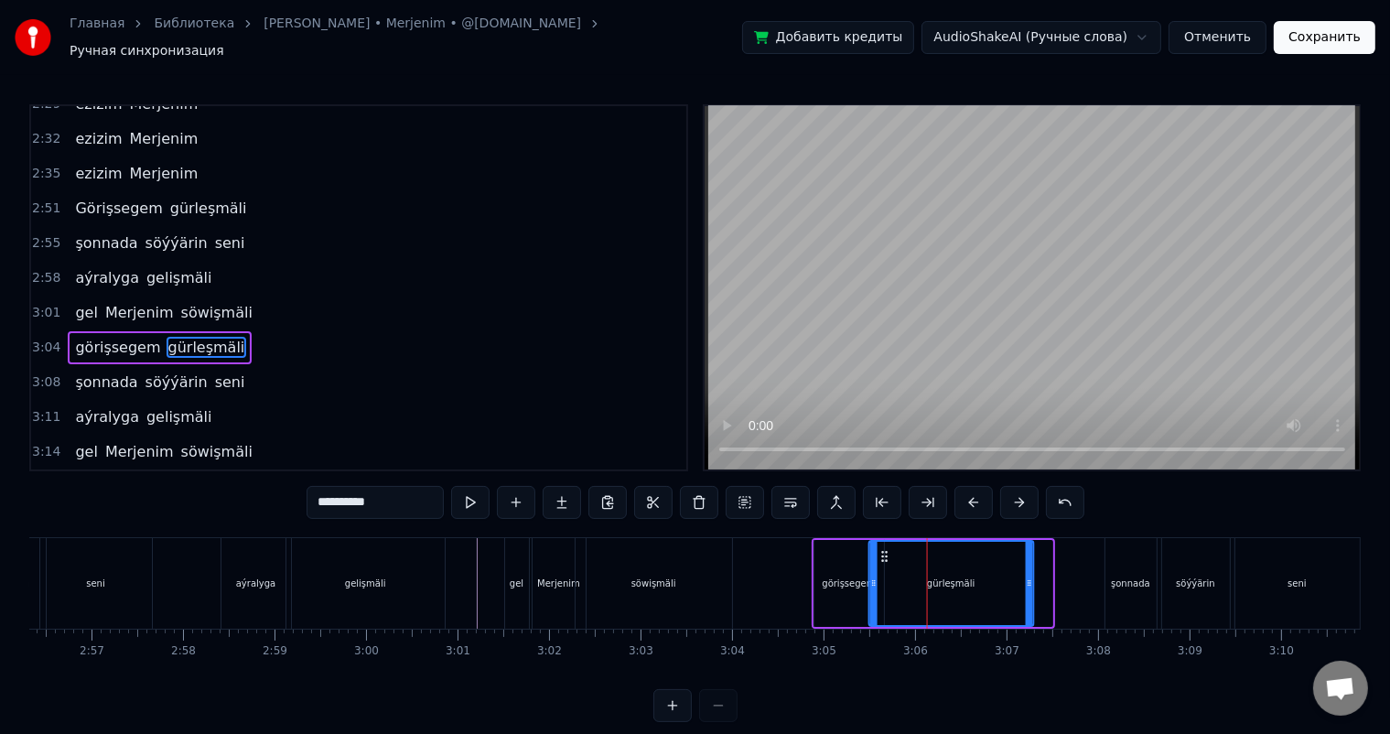
drag, startPoint x: 900, startPoint y: 544, endPoint x: 881, endPoint y: 544, distance: 18.3
click at [881, 549] on icon at bounding box center [885, 556] width 15 height 15
drag, startPoint x: 1029, startPoint y: 567, endPoint x: 1007, endPoint y: 567, distance: 22.0
click at [1007, 576] on icon at bounding box center [1008, 583] width 7 height 15
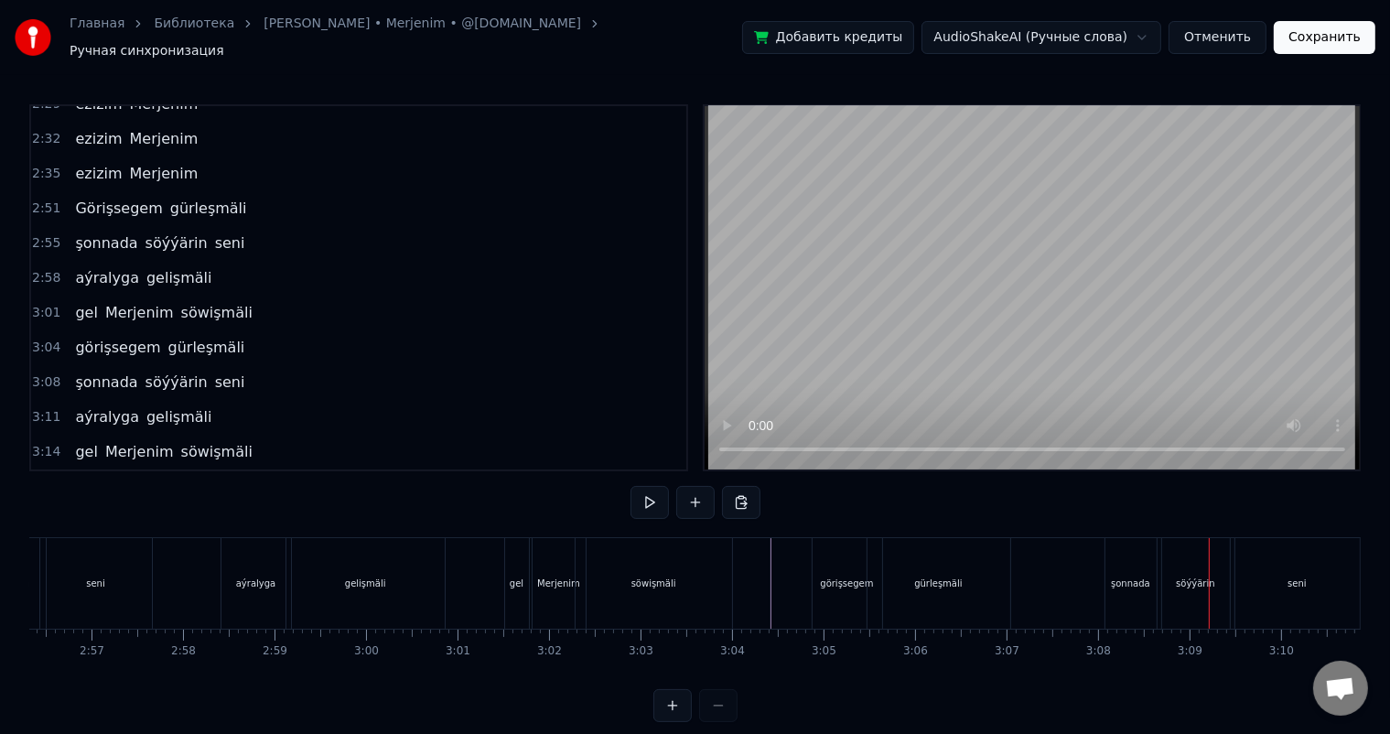
click at [1111, 557] on div "şonnada" at bounding box center [1131, 583] width 51 height 91
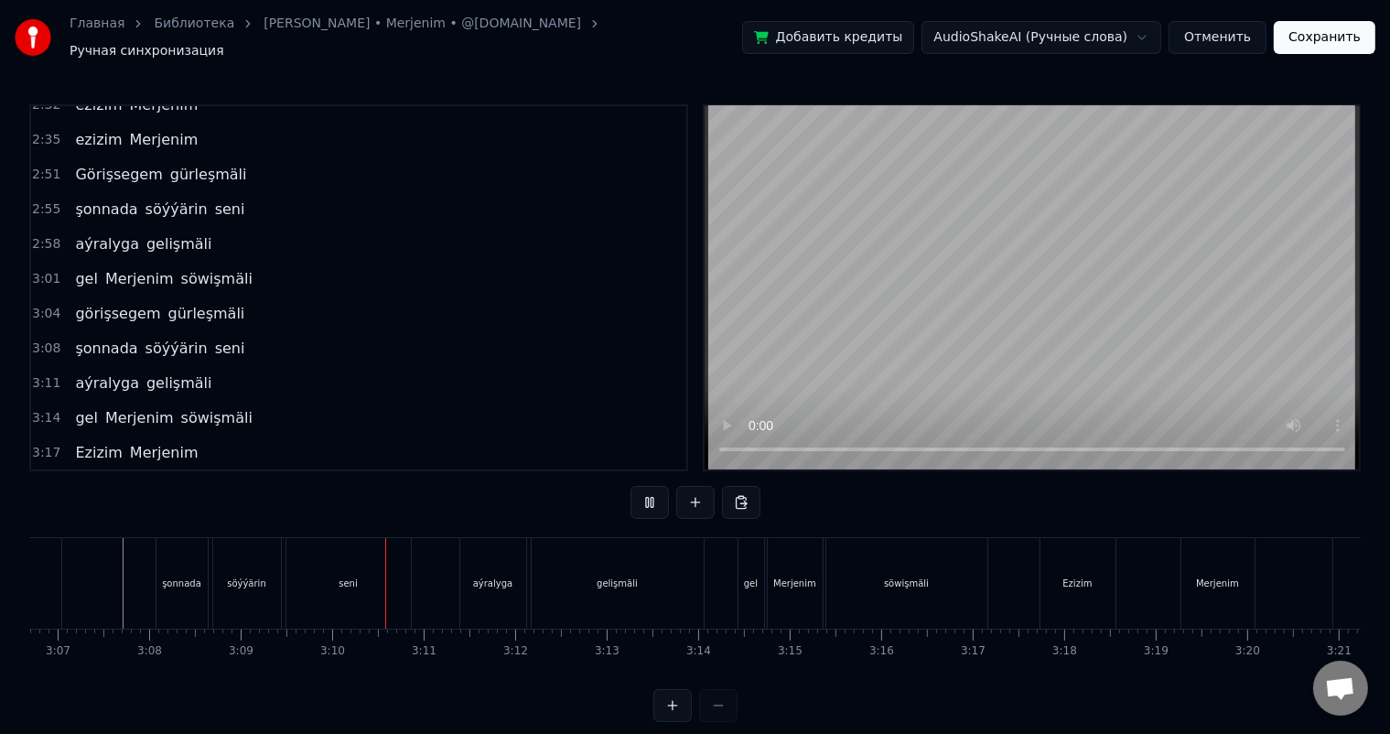
scroll to position [0, 17302]
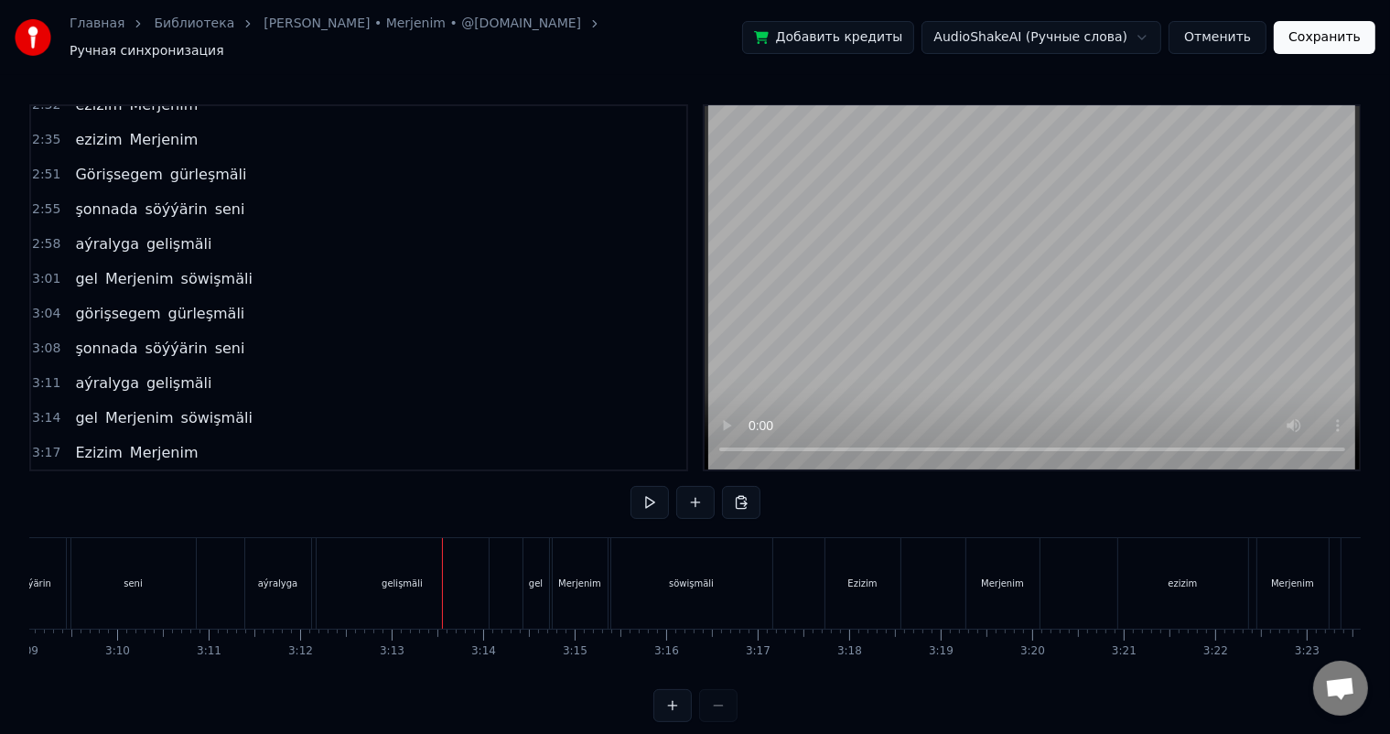
click at [394, 577] on div "gelişmäli" at bounding box center [402, 584] width 41 height 14
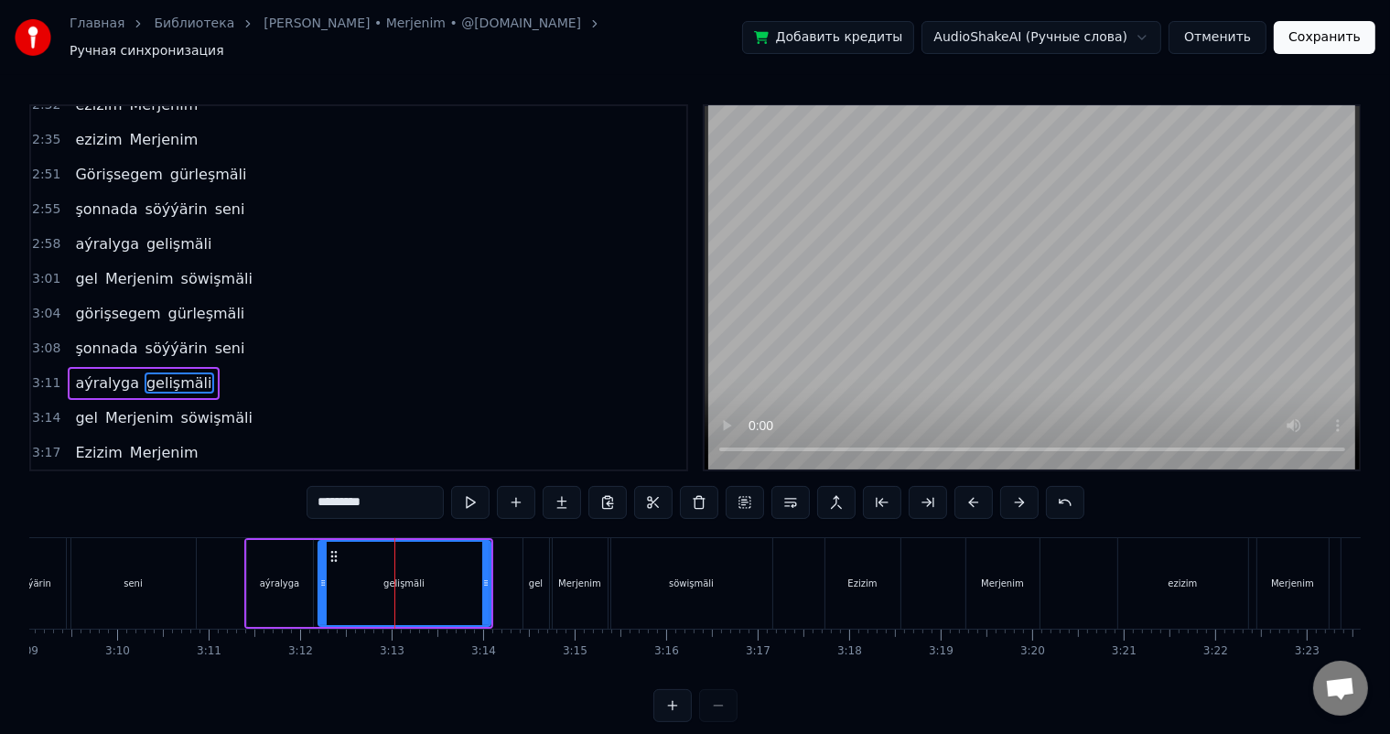
scroll to position [1687, 0]
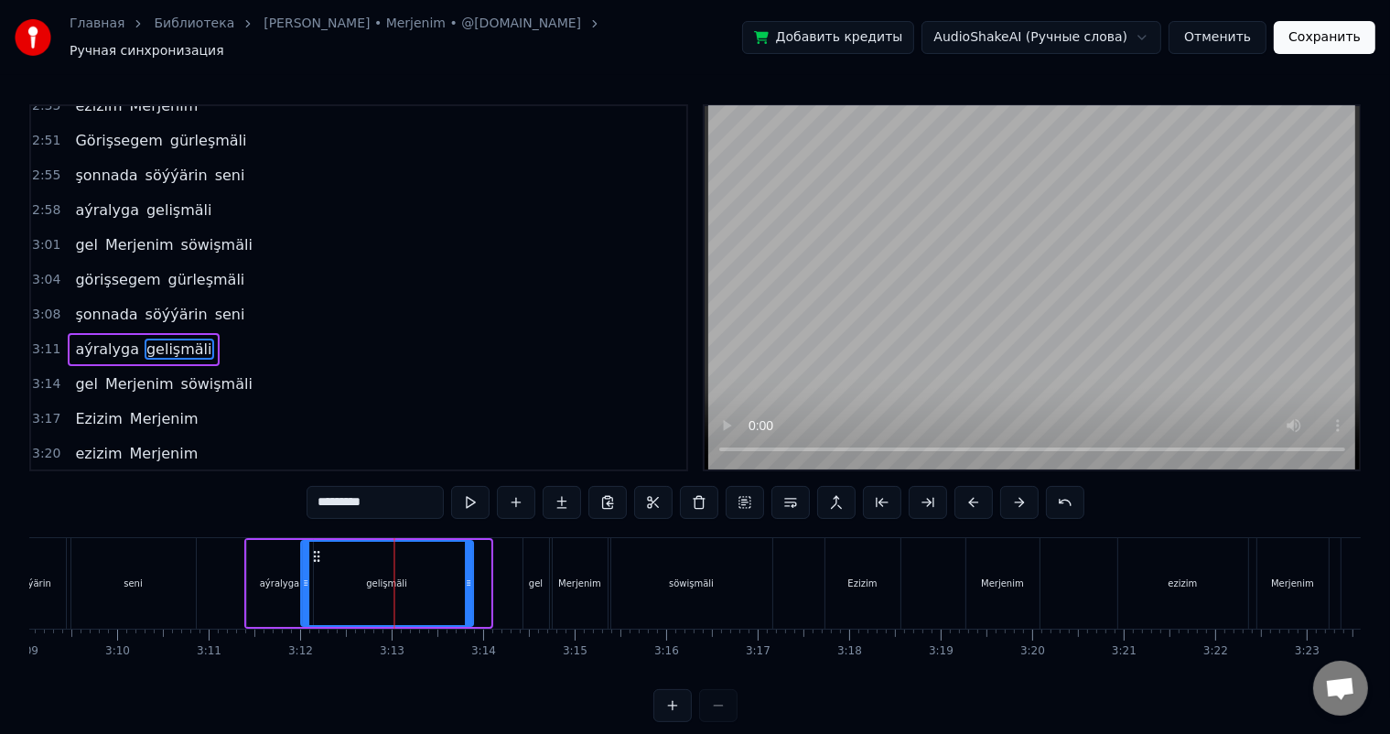
drag, startPoint x: 329, startPoint y: 544, endPoint x: 313, endPoint y: 544, distance: 16.5
click at [313, 549] on icon at bounding box center [316, 556] width 15 height 15
drag, startPoint x: 468, startPoint y: 567, endPoint x: 441, endPoint y: 562, distance: 26.9
click at [441, 562] on div at bounding box center [441, 583] width 7 height 83
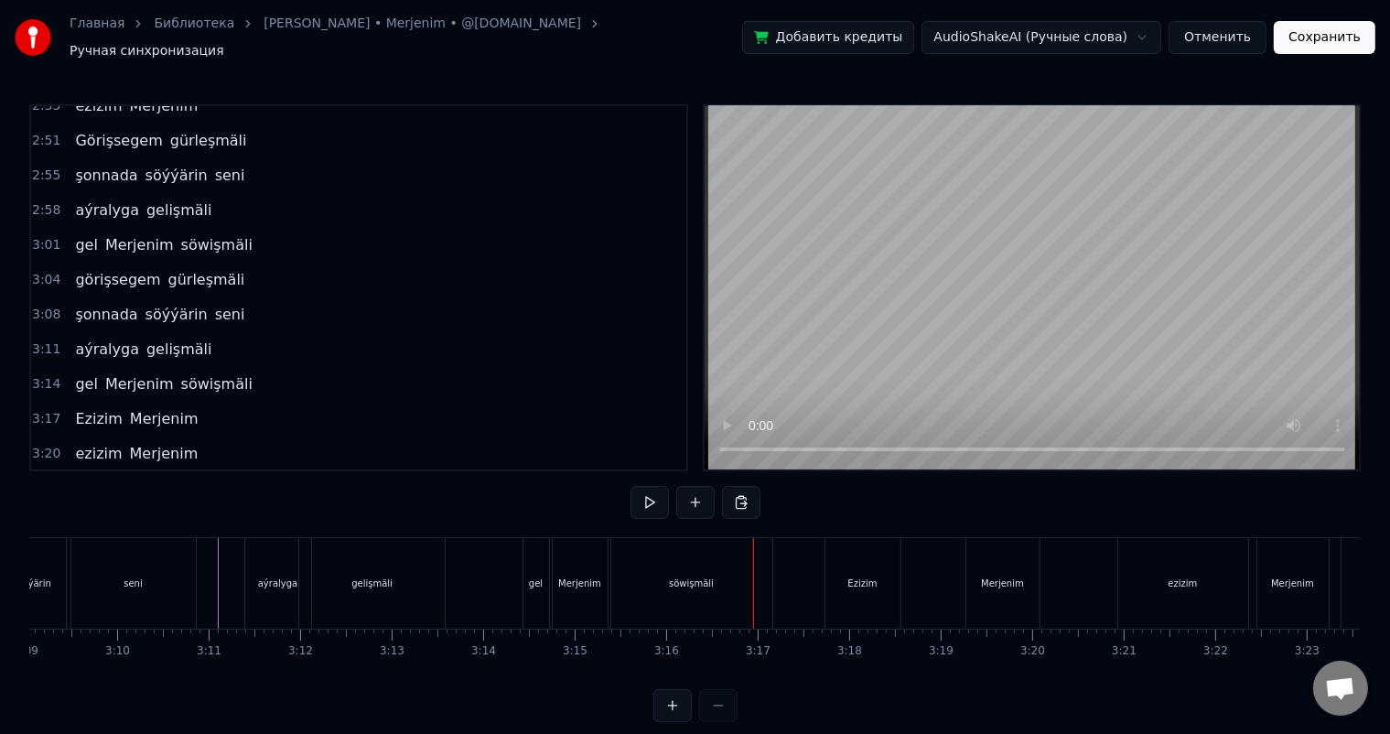
click at [716, 571] on div "söwişmäli" at bounding box center [691, 583] width 161 height 91
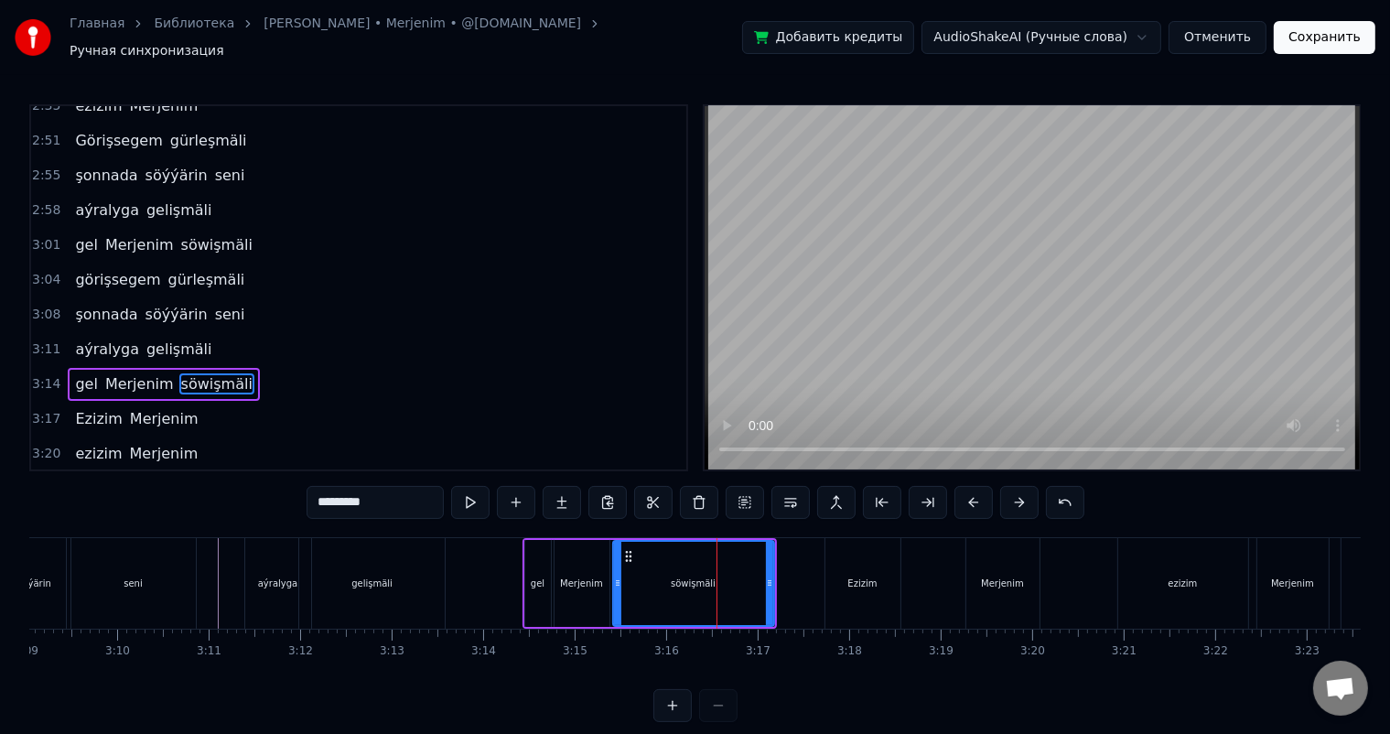
scroll to position [1721, 0]
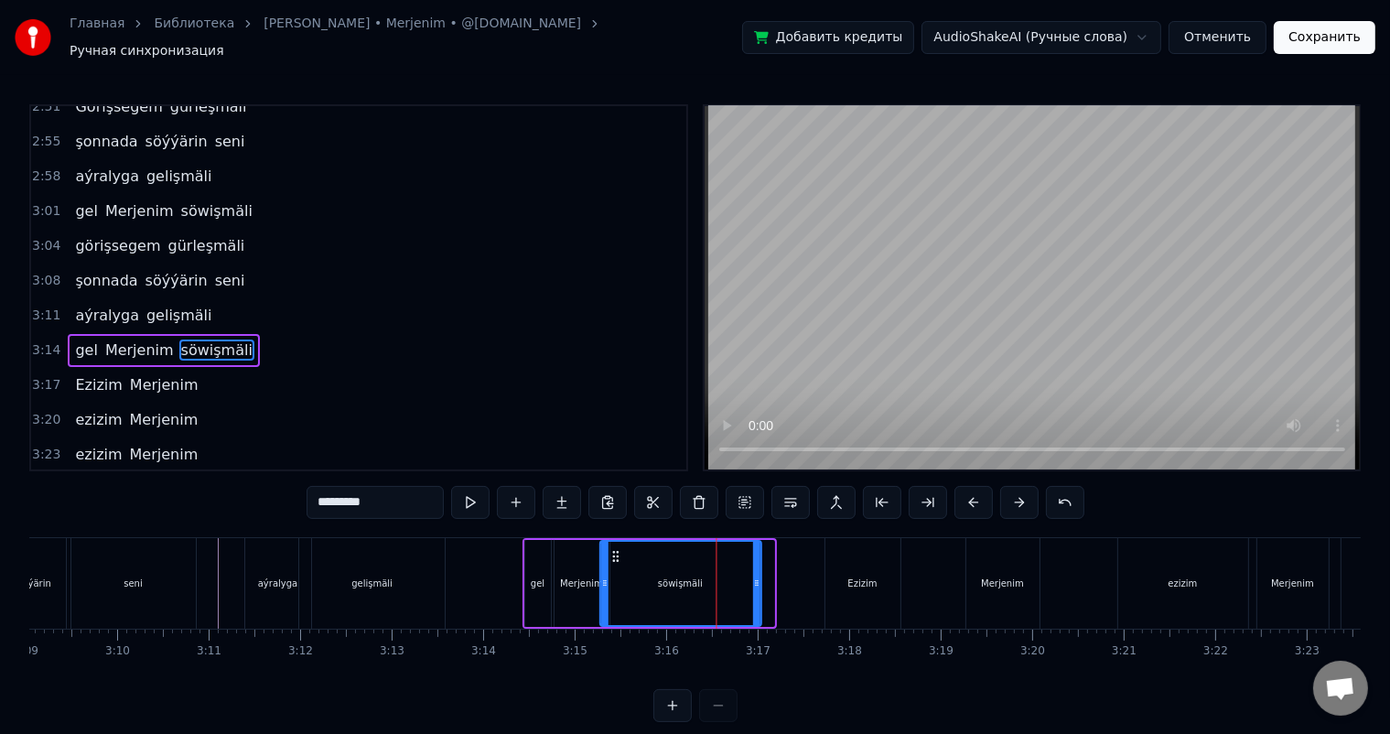
drag, startPoint x: 622, startPoint y: 545, endPoint x: 610, endPoint y: 545, distance: 12.8
click at [610, 549] on icon at bounding box center [616, 556] width 15 height 15
drag, startPoint x: 754, startPoint y: 568, endPoint x: 737, endPoint y: 567, distance: 17.4
click at [737, 576] on icon at bounding box center [738, 583] width 7 height 15
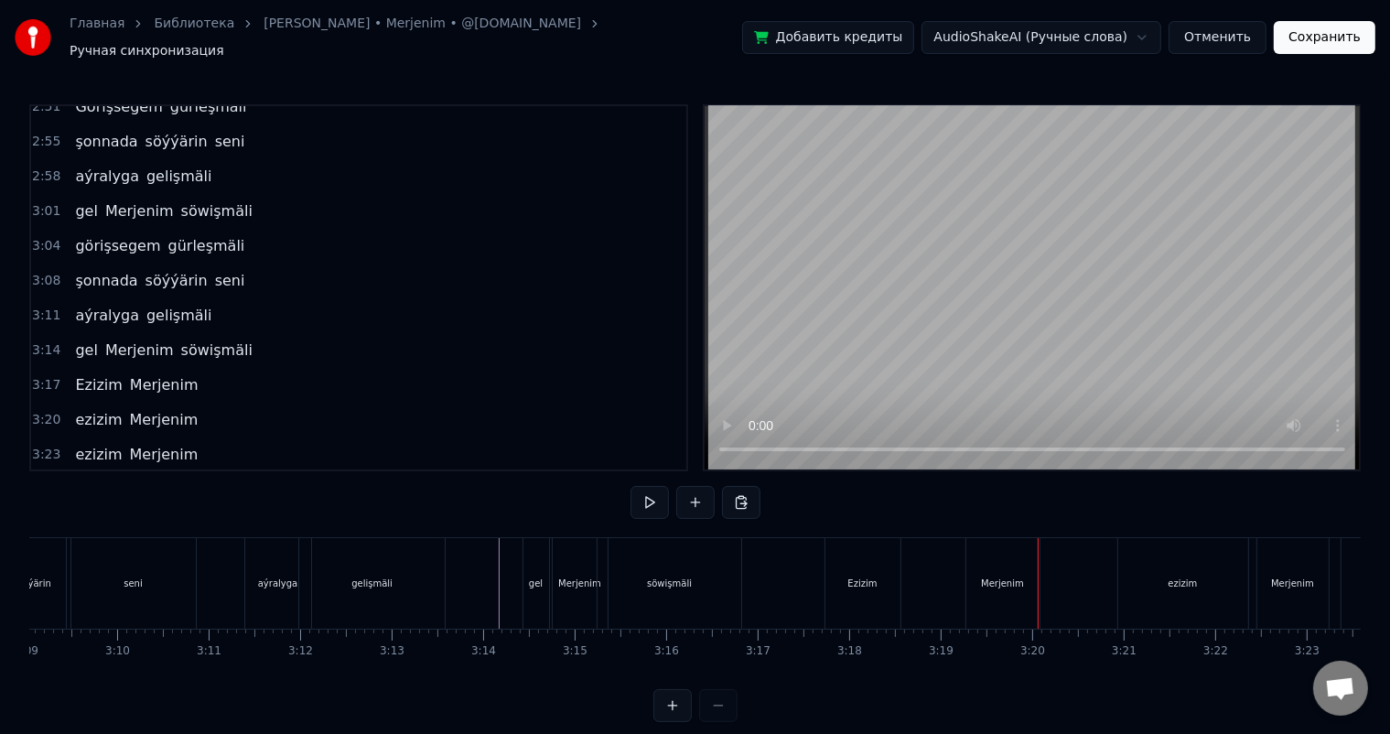
click at [985, 556] on div "Merjenim" at bounding box center [1003, 583] width 73 height 91
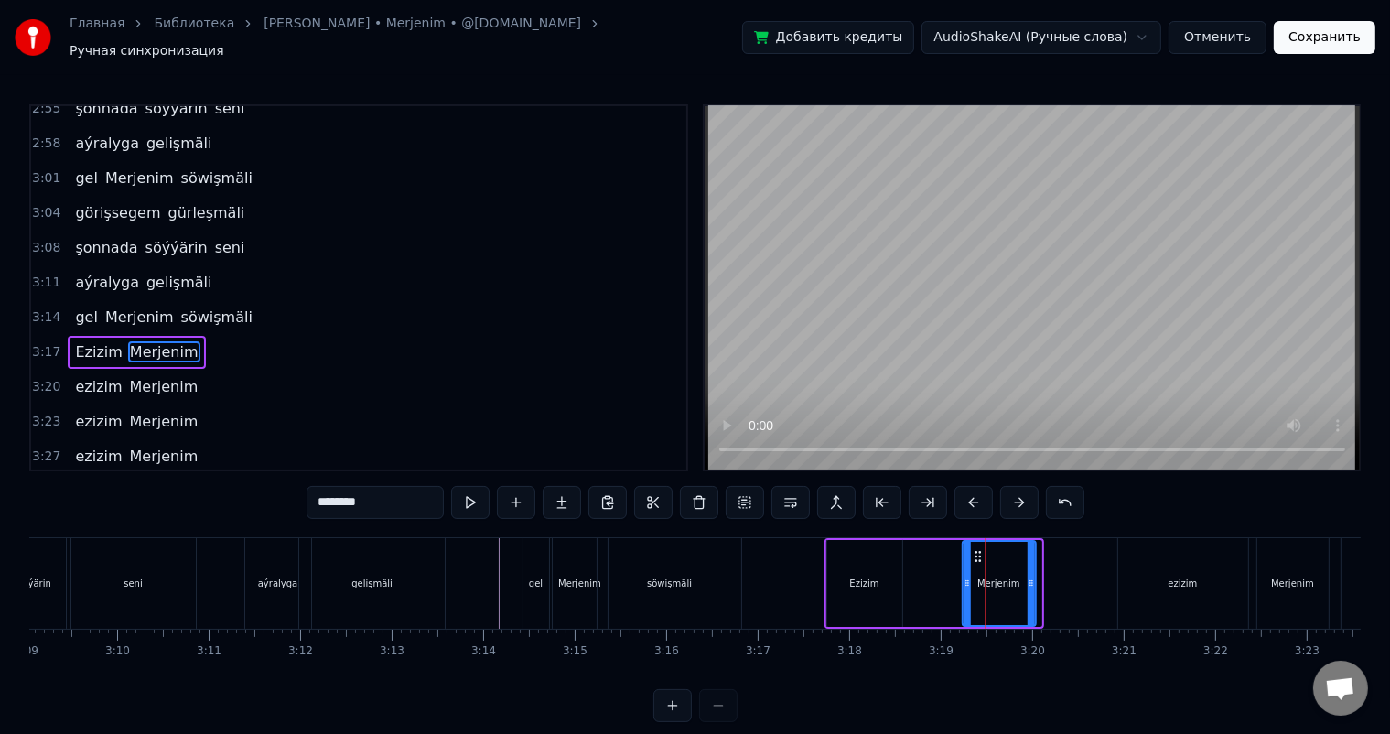
click at [976, 556] on circle at bounding box center [976, 556] width 1 height 1
click at [1025, 576] on icon at bounding box center [1024, 583] width 7 height 15
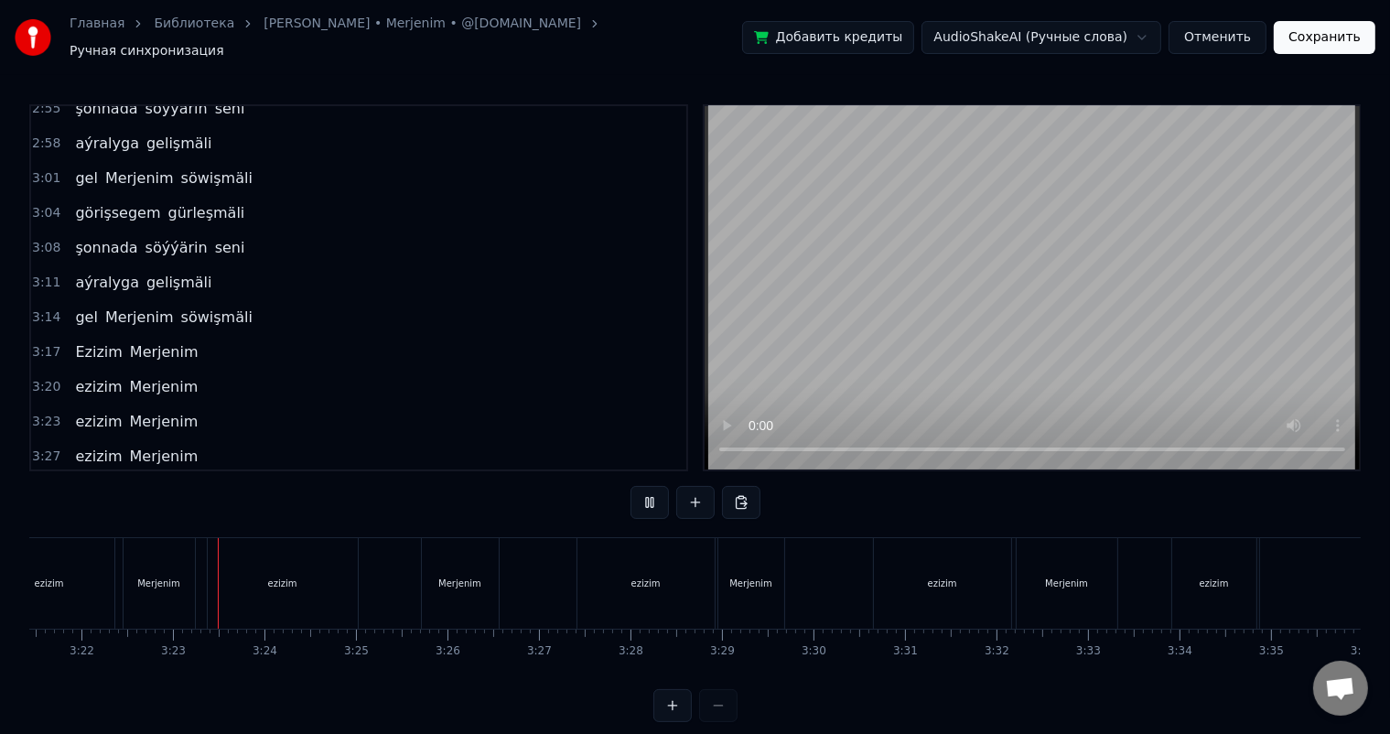
scroll to position [0, 18473]
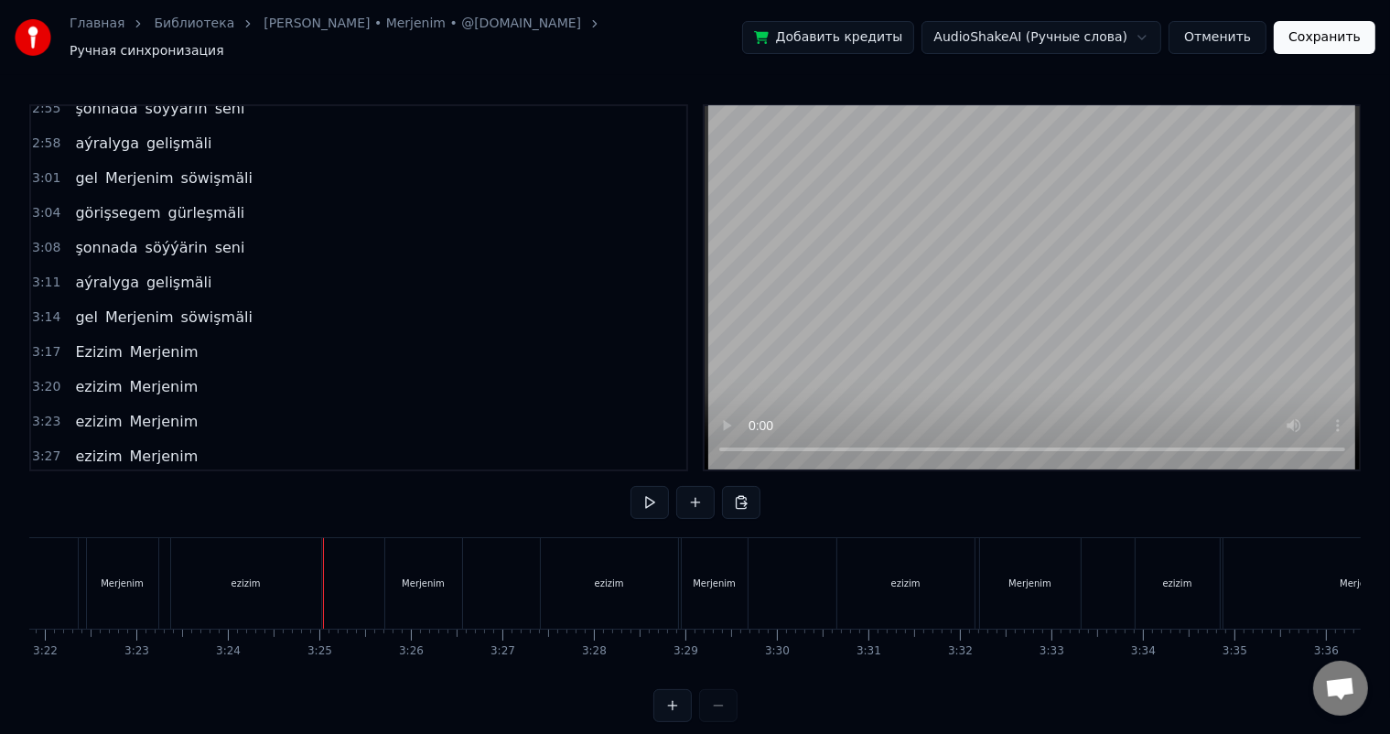
click at [264, 564] on div "ezizim" at bounding box center [246, 583] width 150 height 91
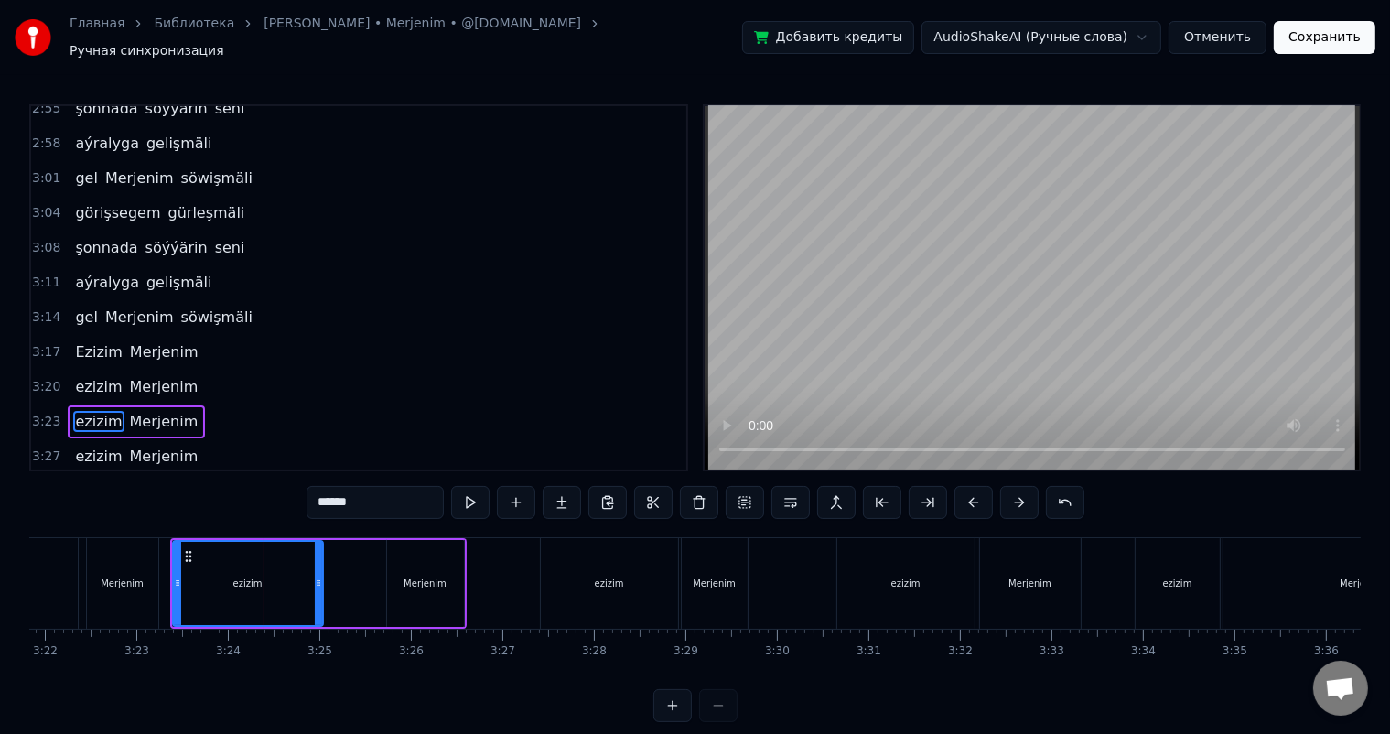
scroll to position [1757, 0]
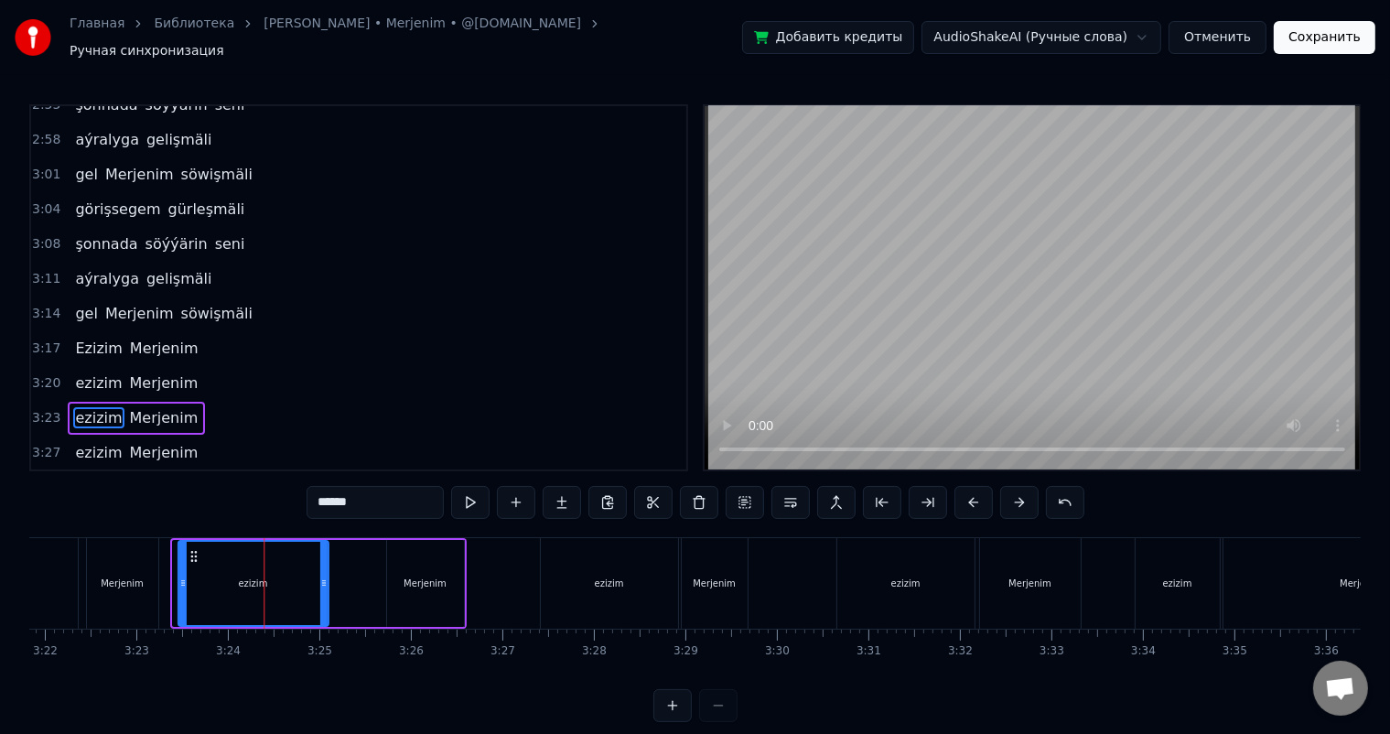
click at [192, 549] on icon at bounding box center [193, 556] width 15 height 15
click at [135, 556] on div "Merjenim" at bounding box center [122, 583] width 71 height 91
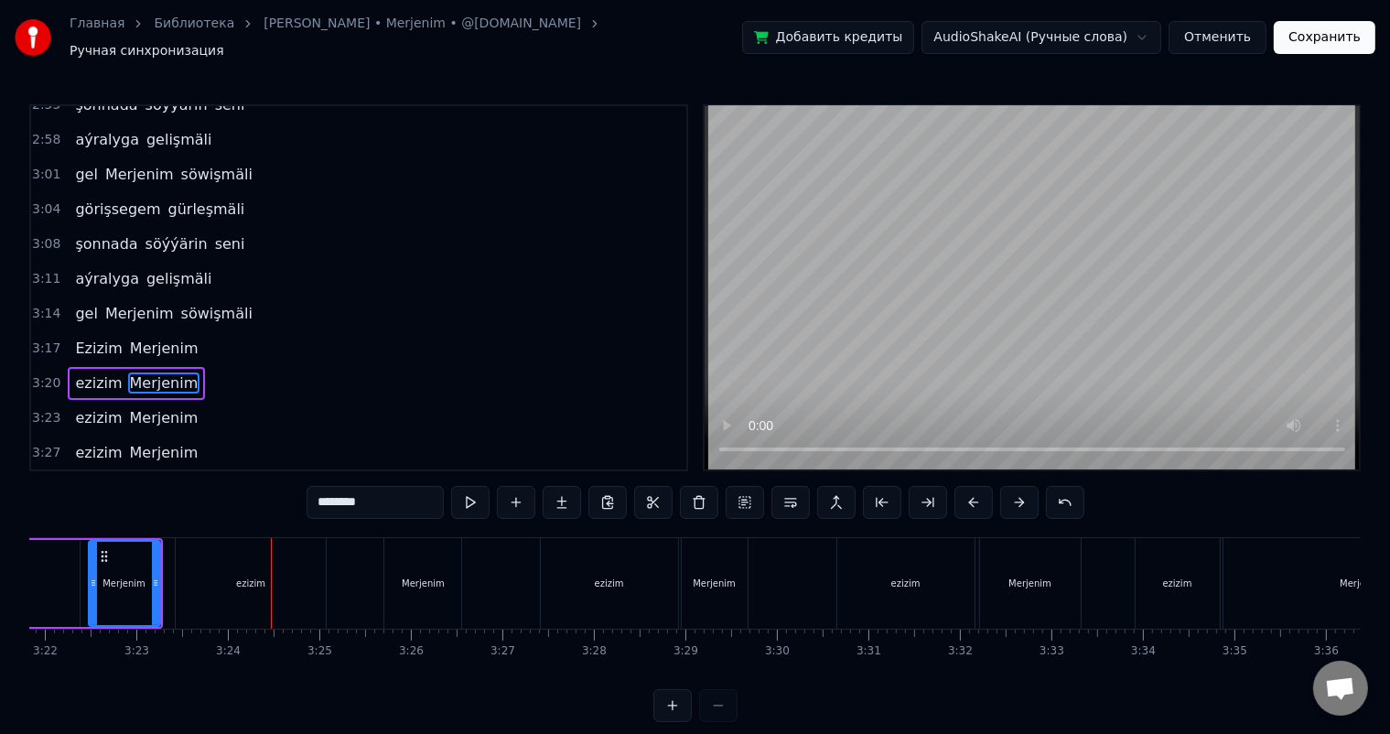
click at [250, 566] on div "ezizim" at bounding box center [251, 583] width 150 height 91
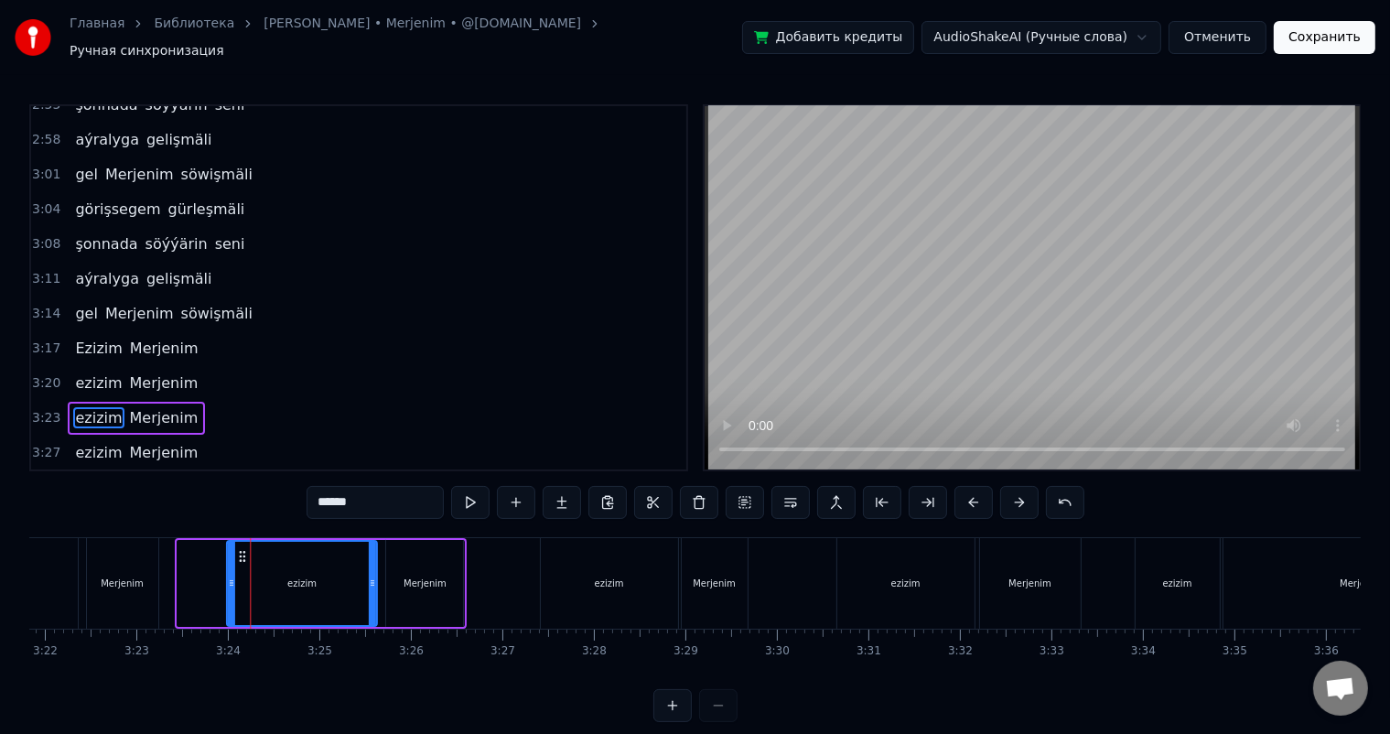
drag, startPoint x: 191, startPoint y: 542, endPoint x: 241, endPoint y: 547, distance: 49.7
click at [241, 549] on icon at bounding box center [242, 556] width 15 height 15
click at [121, 551] on div "Merjenim" at bounding box center [122, 583] width 71 height 91
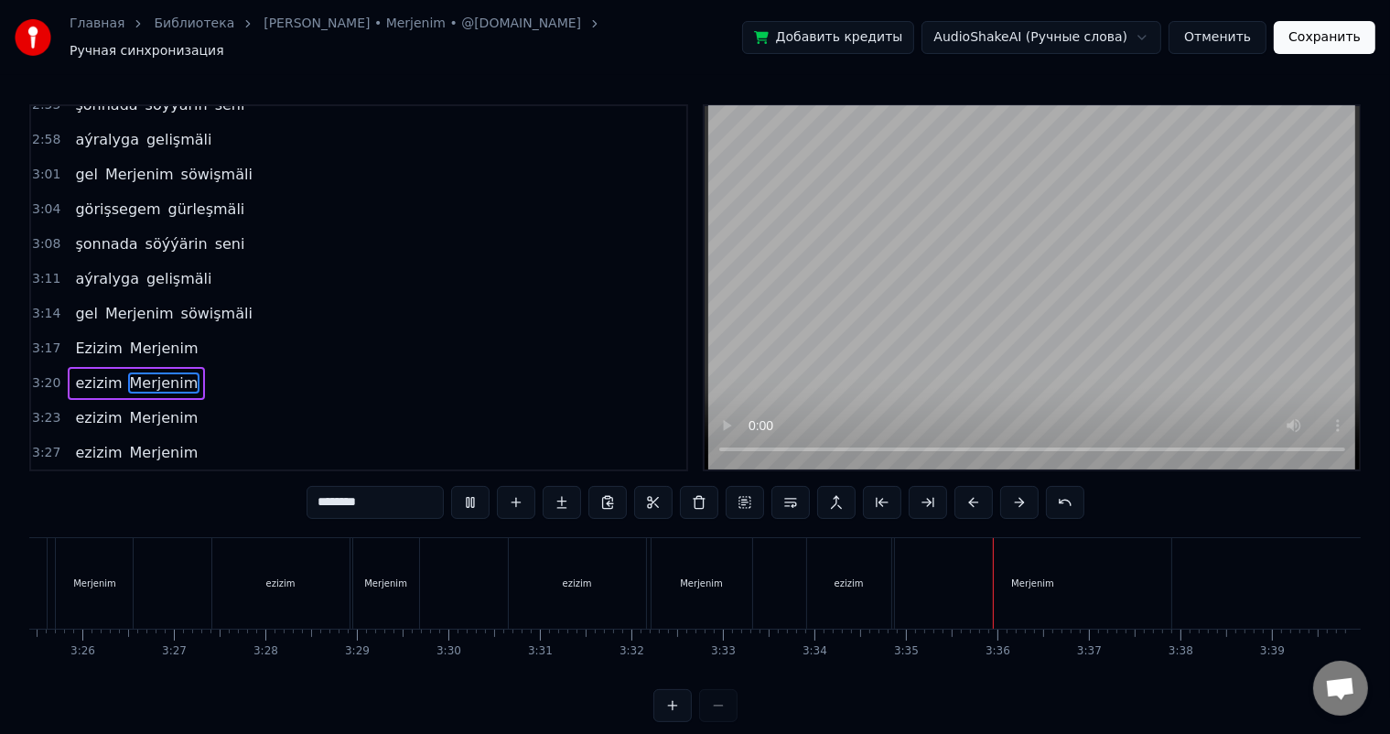
scroll to position [0, 18802]
click at [1047, 577] on div "Merjenim" at bounding box center [1031, 584] width 43 height 14
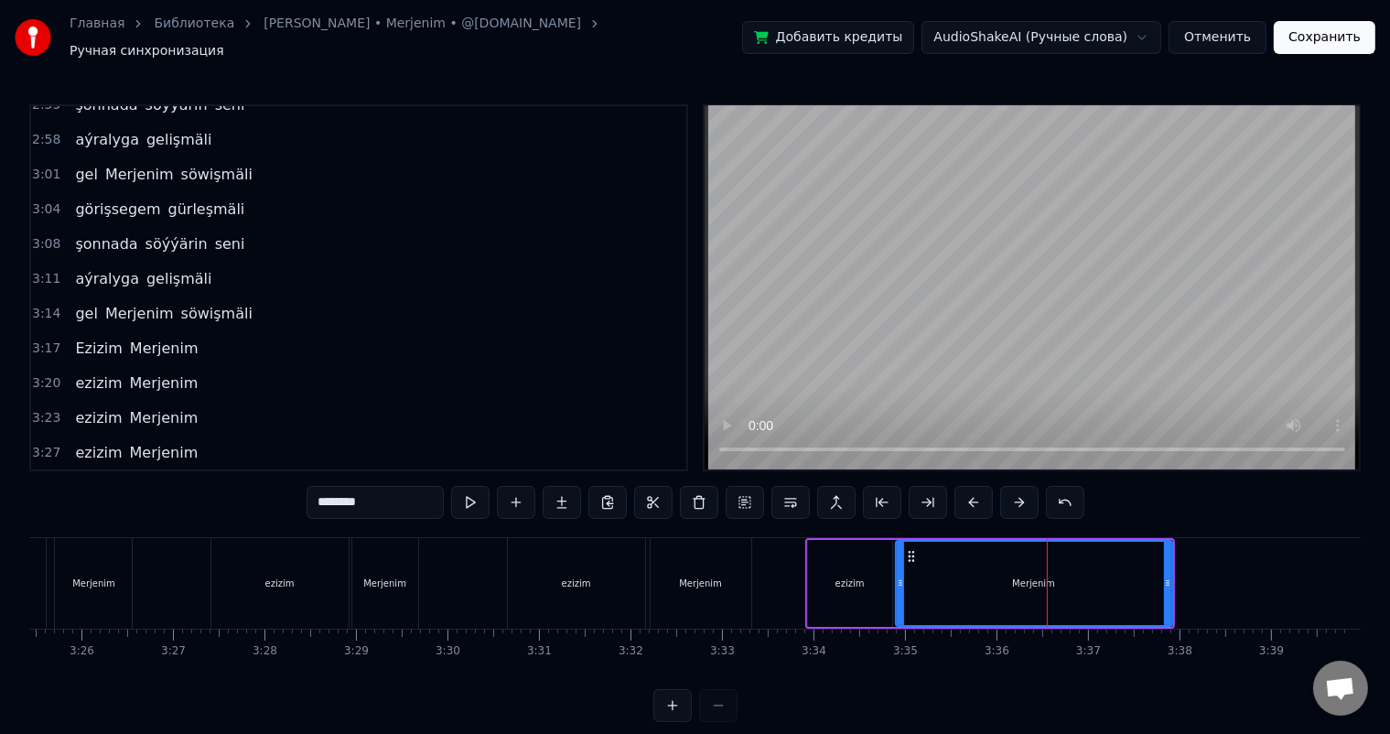
scroll to position [24, 0]
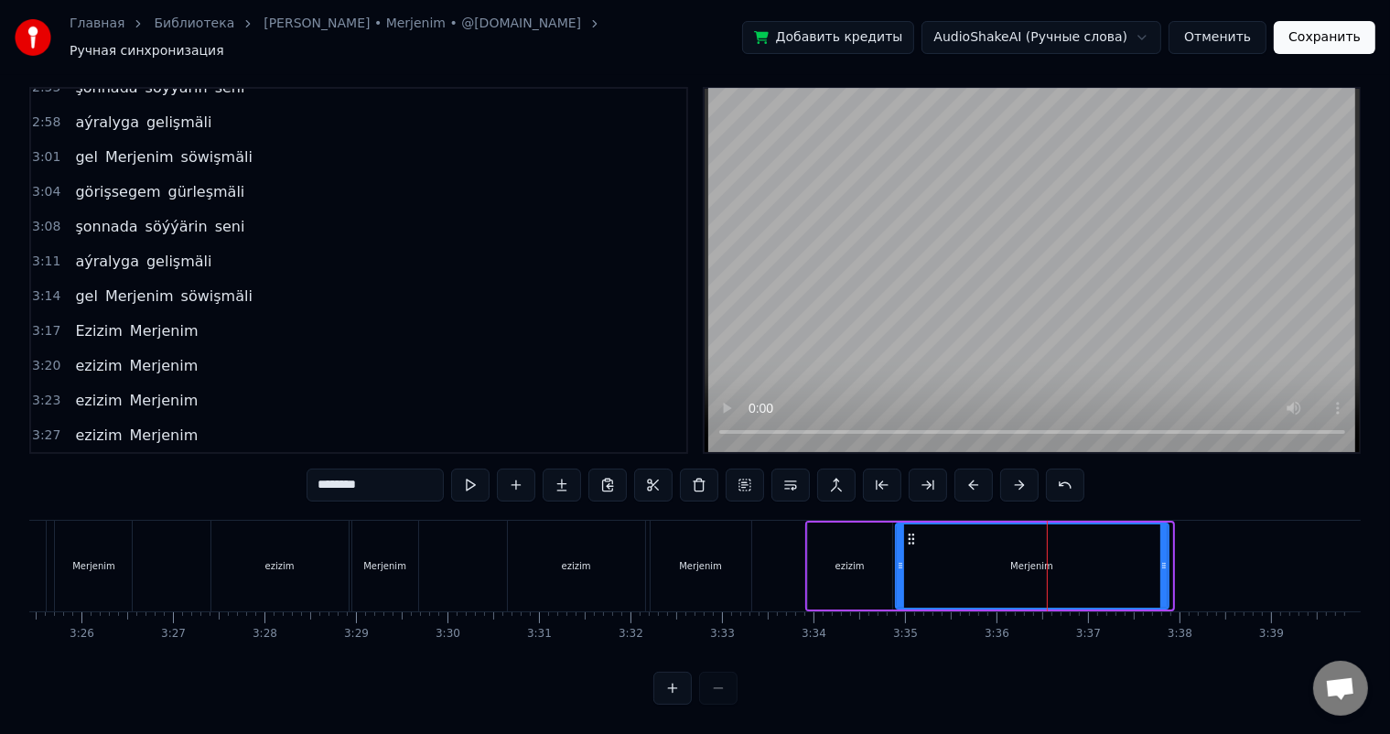
click at [1161, 558] on icon at bounding box center [1164, 565] width 7 height 15
drag, startPoint x: 908, startPoint y: 522, endPoint x: 897, endPoint y: 522, distance: 11.0
click at [899, 538] on circle at bounding box center [899, 538] width 1 height 1
click at [819, 538] on div "ezizim" at bounding box center [850, 566] width 84 height 87
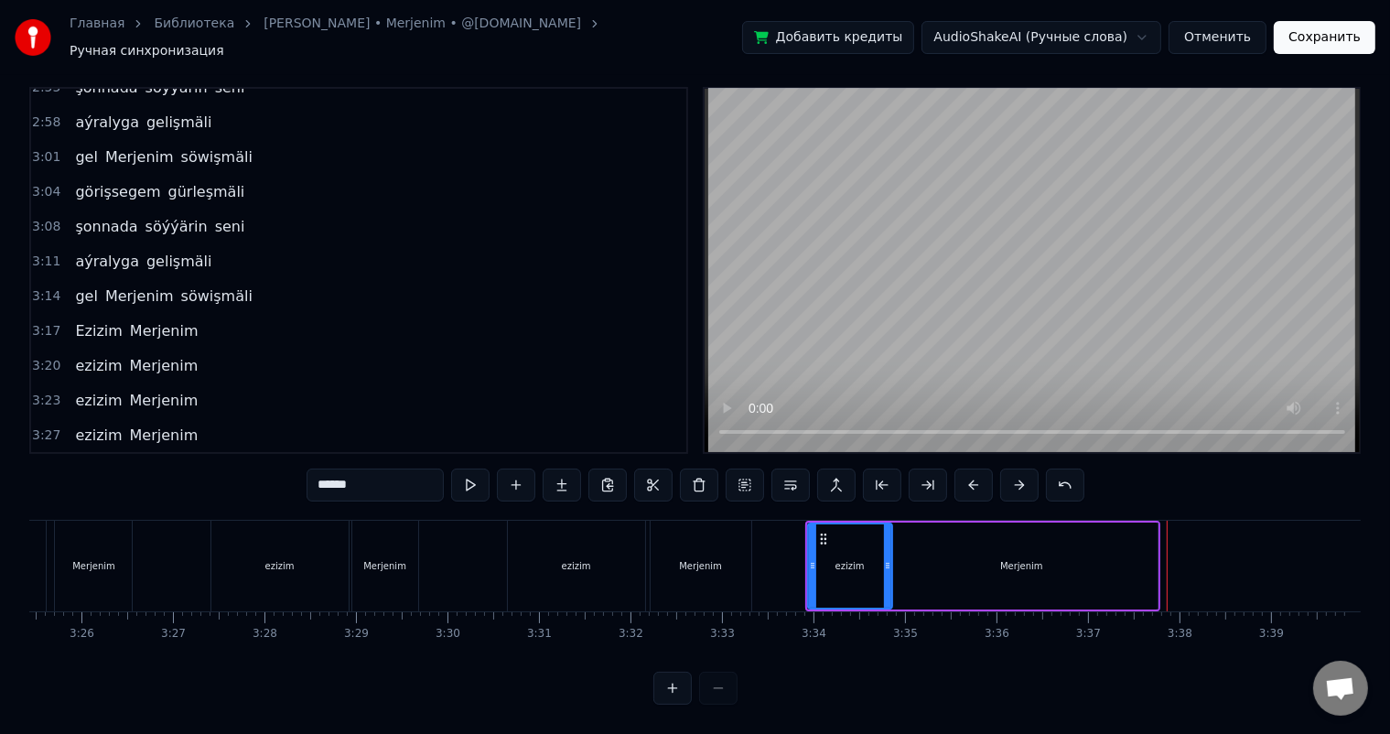
click at [999, 556] on div "Merjenim" at bounding box center [1021, 566] width 273 height 87
type input "********"
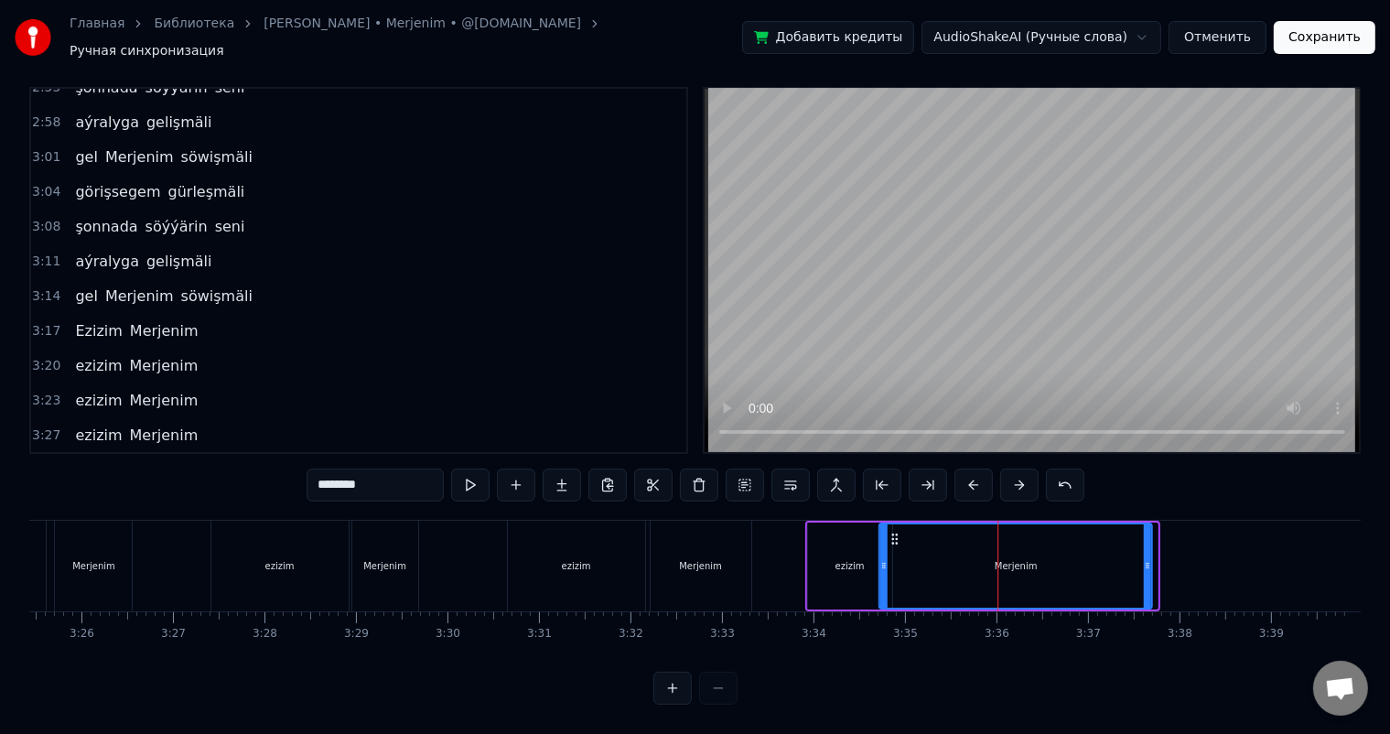
click at [892, 535] on circle at bounding box center [892, 535] width 1 height 1
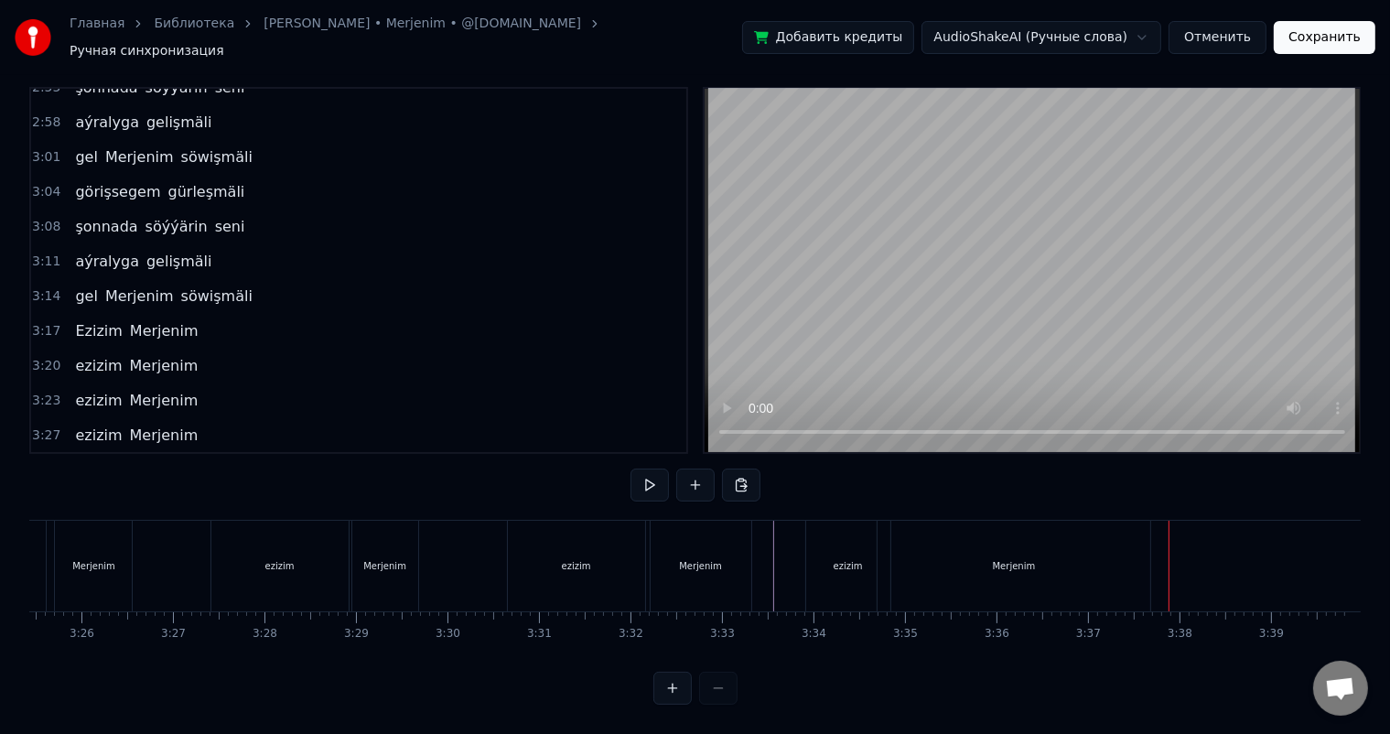
click at [953, 545] on div "Merjenim" at bounding box center [1014, 566] width 273 height 91
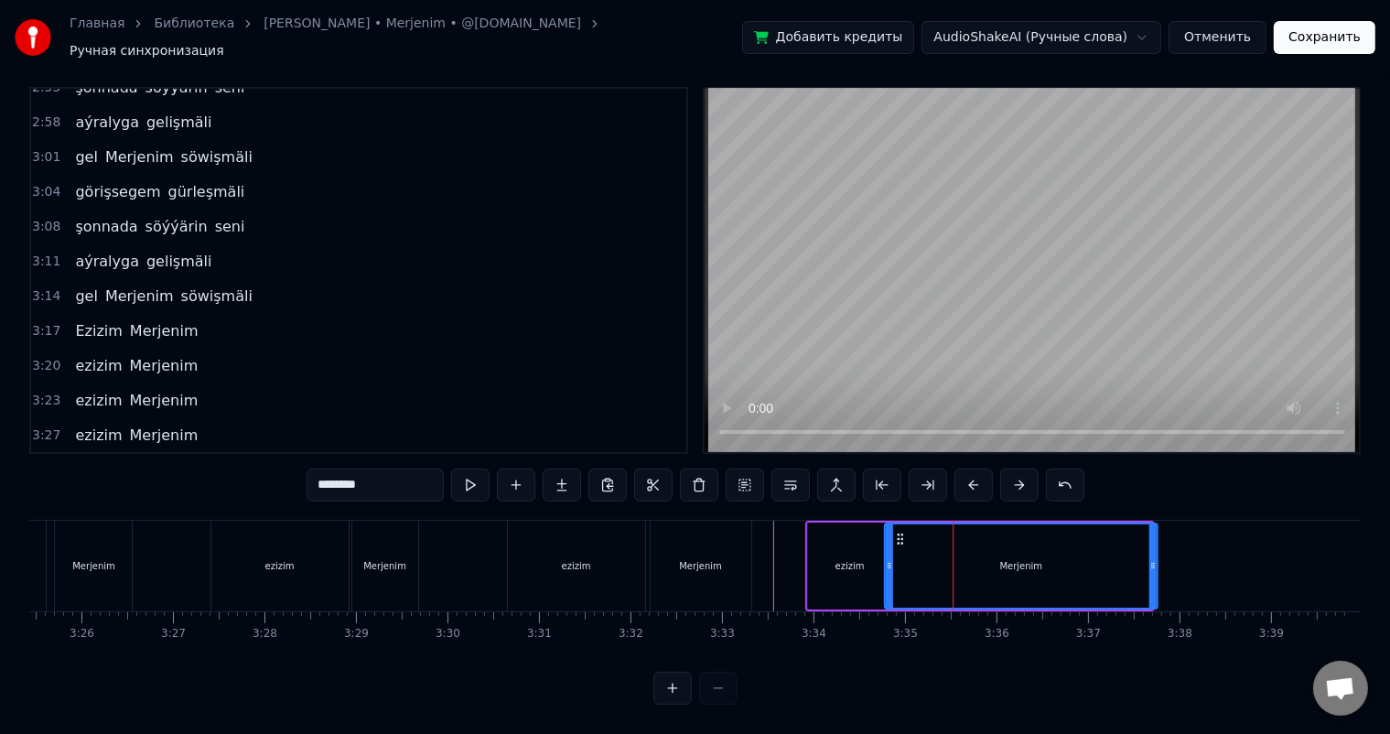
click at [902, 532] on icon at bounding box center [900, 539] width 15 height 15
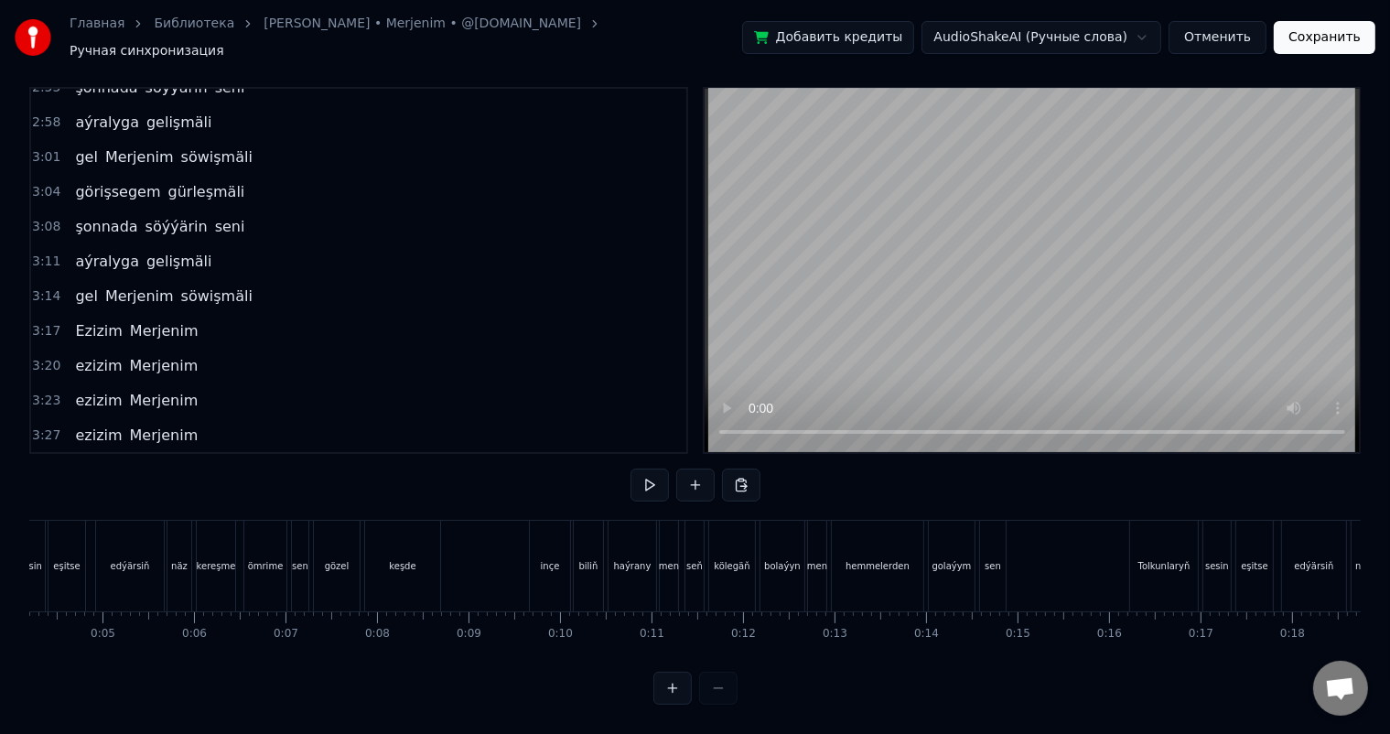
scroll to position [0, 0]
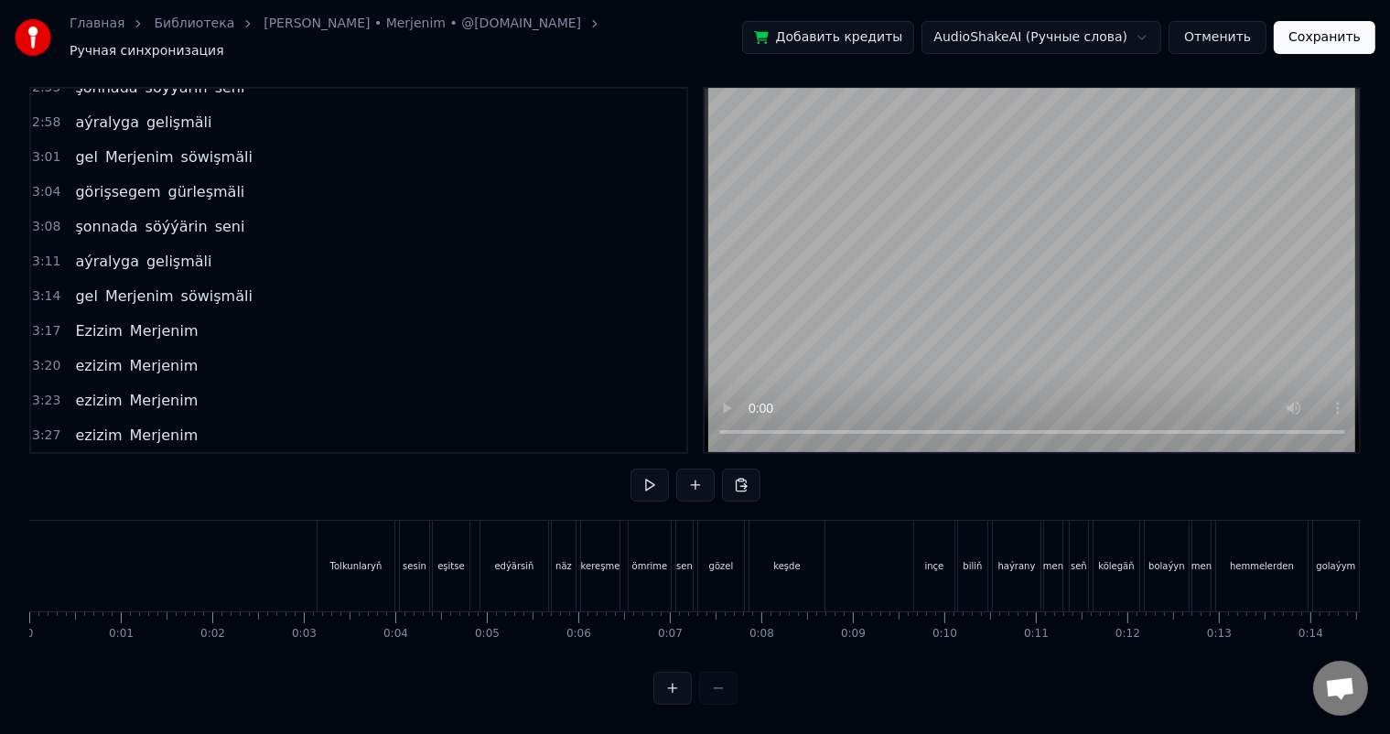
click at [783, 559] on div "keşde" at bounding box center [786, 566] width 27 height 14
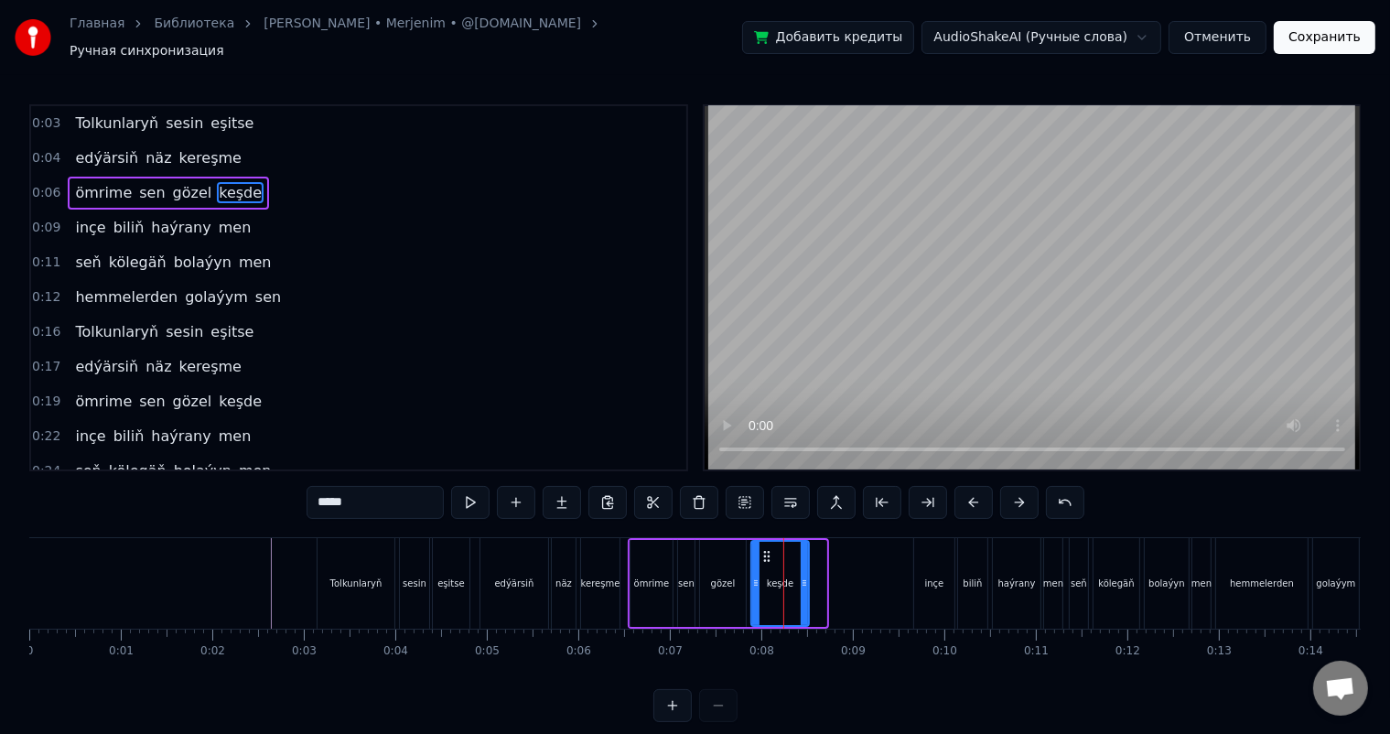
drag, startPoint x: 824, startPoint y: 573, endPoint x: 806, endPoint y: 571, distance: 17.5
click at [806, 576] on icon at bounding box center [804, 583] width 7 height 15
click at [654, 553] on div "ömrime" at bounding box center [652, 583] width 42 height 87
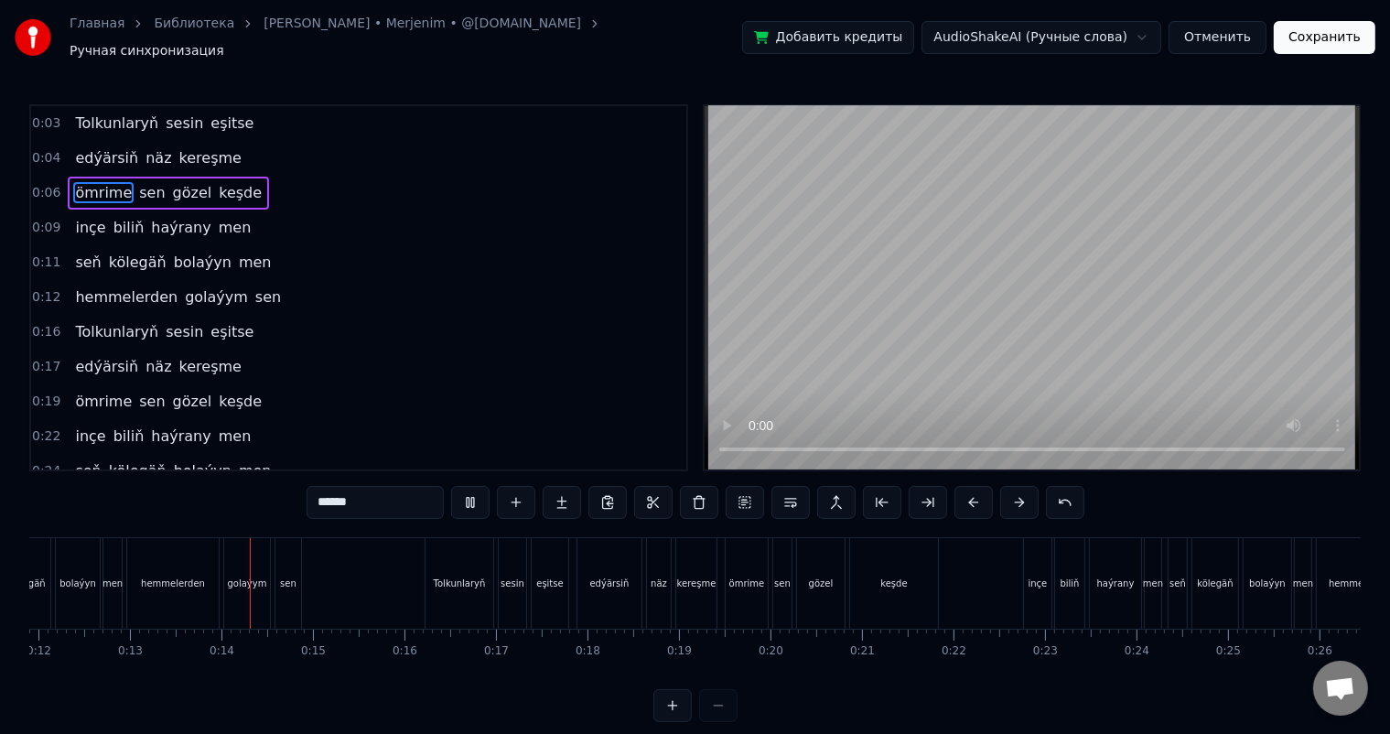
scroll to position [0, 1157]
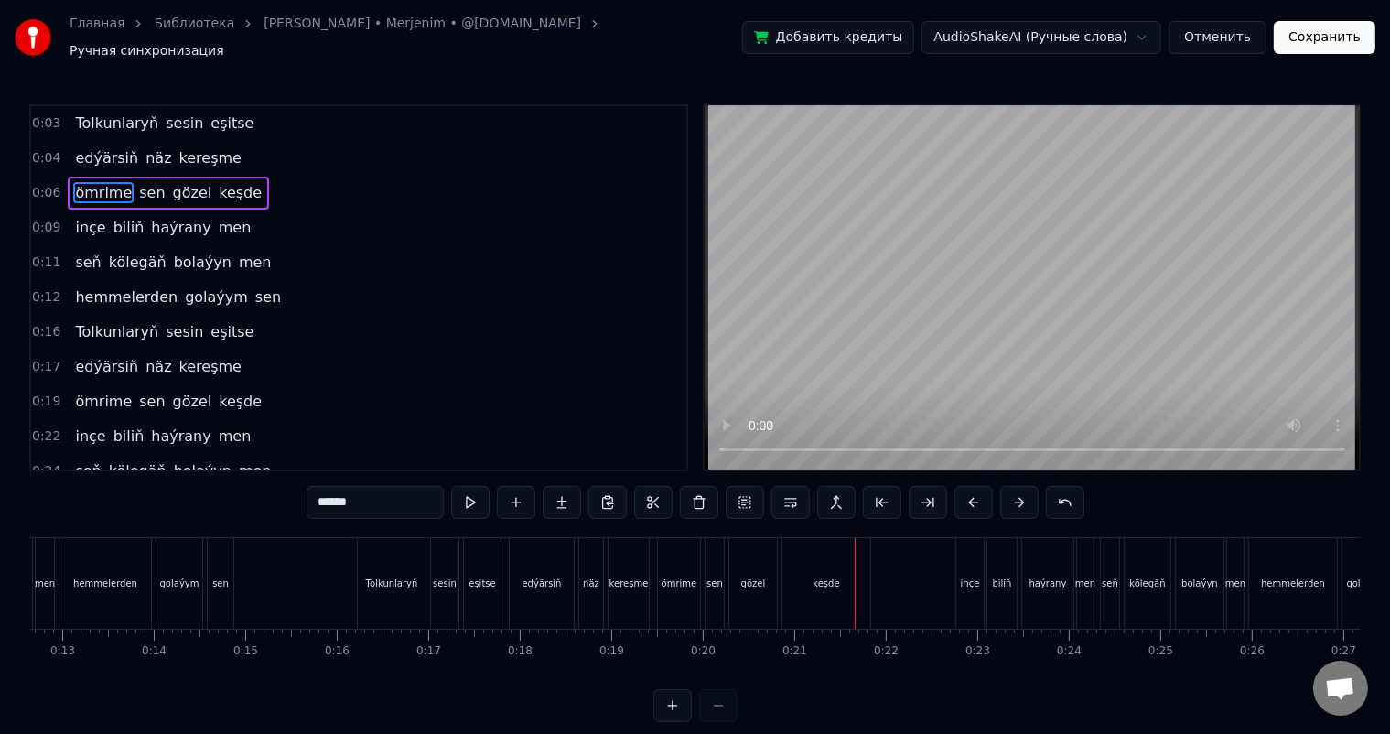
click at [809, 581] on div "keşde" at bounding box center [827, 583] width 88 height 91
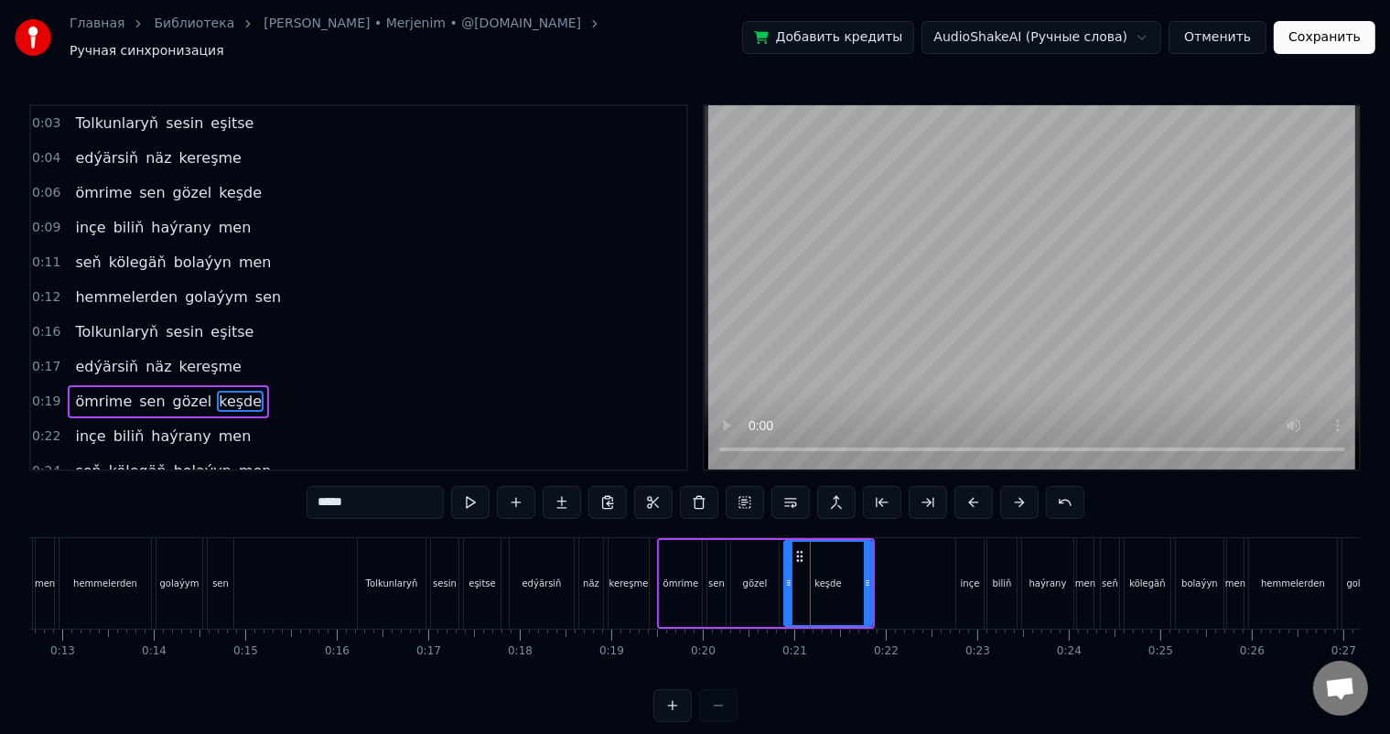
scroll to position [103, 0]
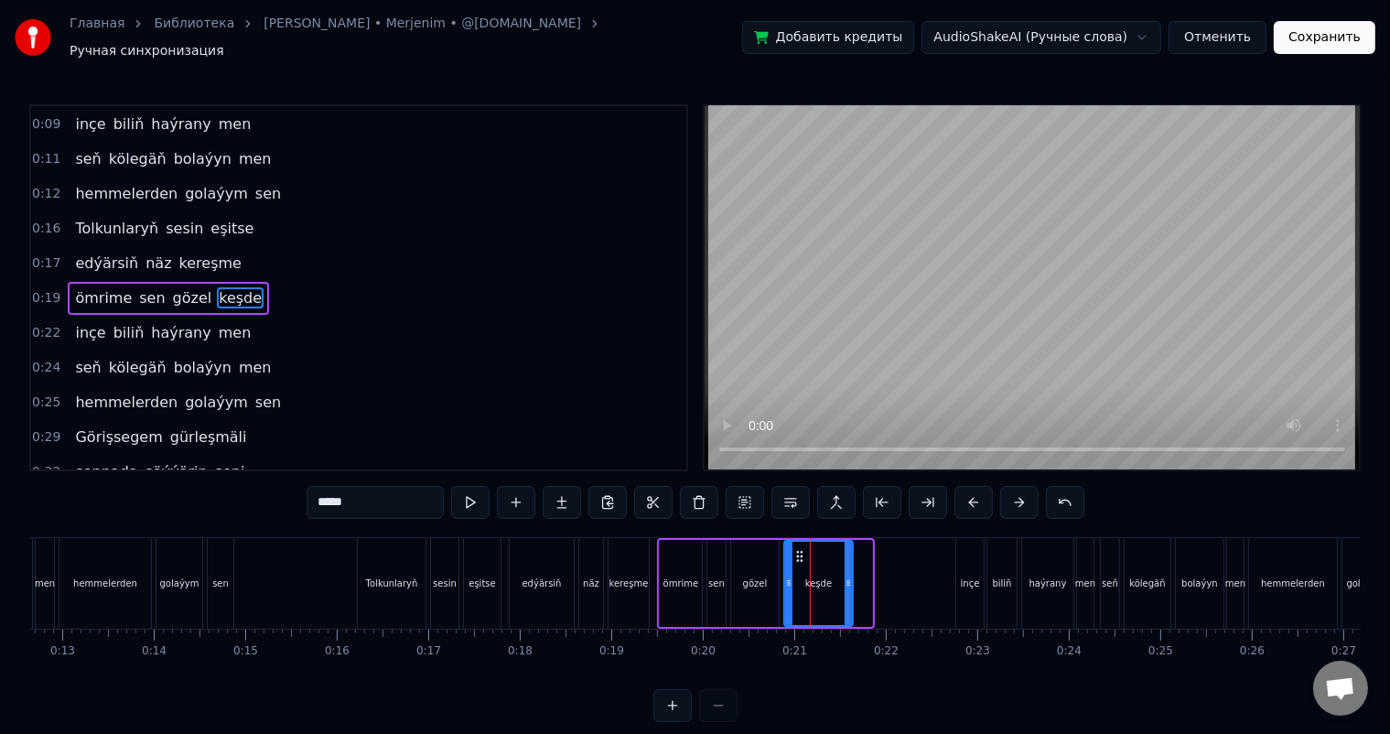
drag, startPoint x: 868, startPoint y: 568, endPoint x: 848, endPoint y: 567, distance: 19.2
click at [848, 576] on icon at bounding box center [848, 583] width 7 height 15
click at [756, 577] on div "gözel" at bounding box center [755, 584] width 25 height 14
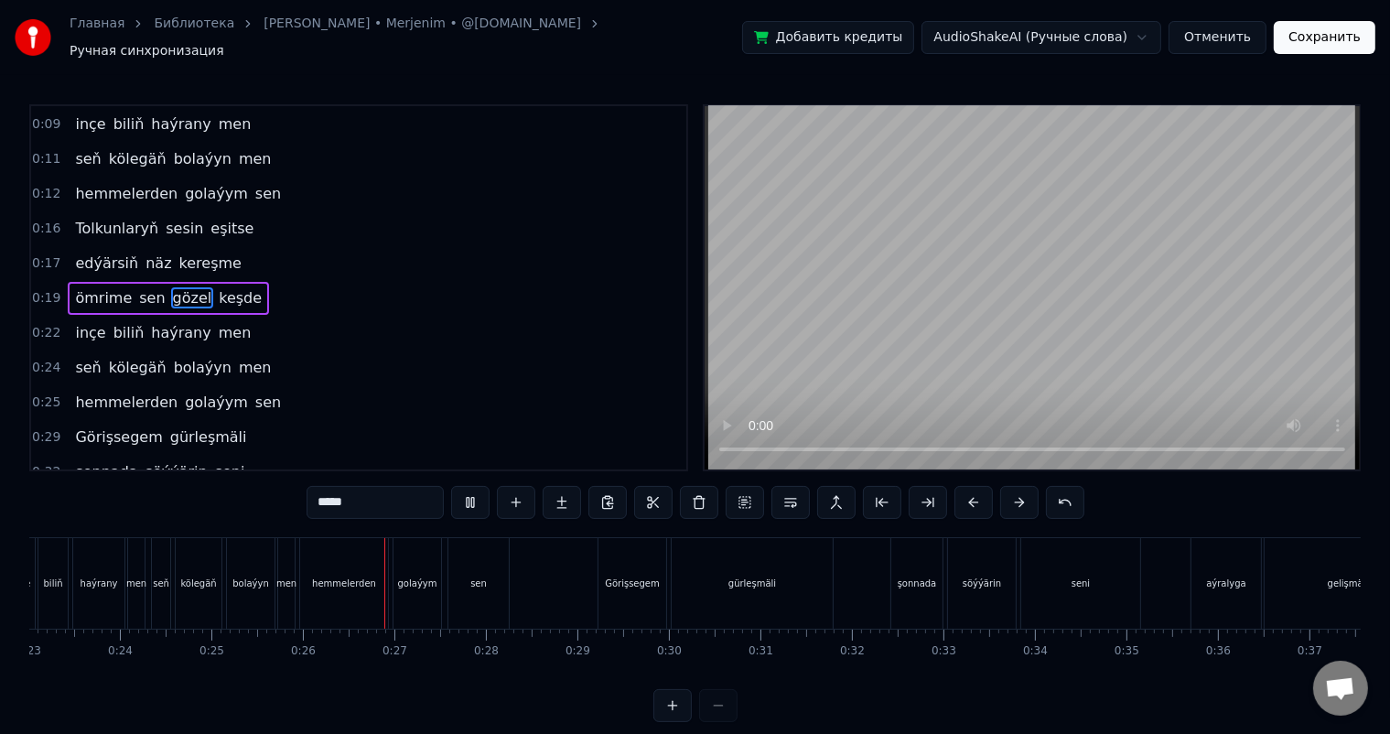
scroll to position [0, 2321]
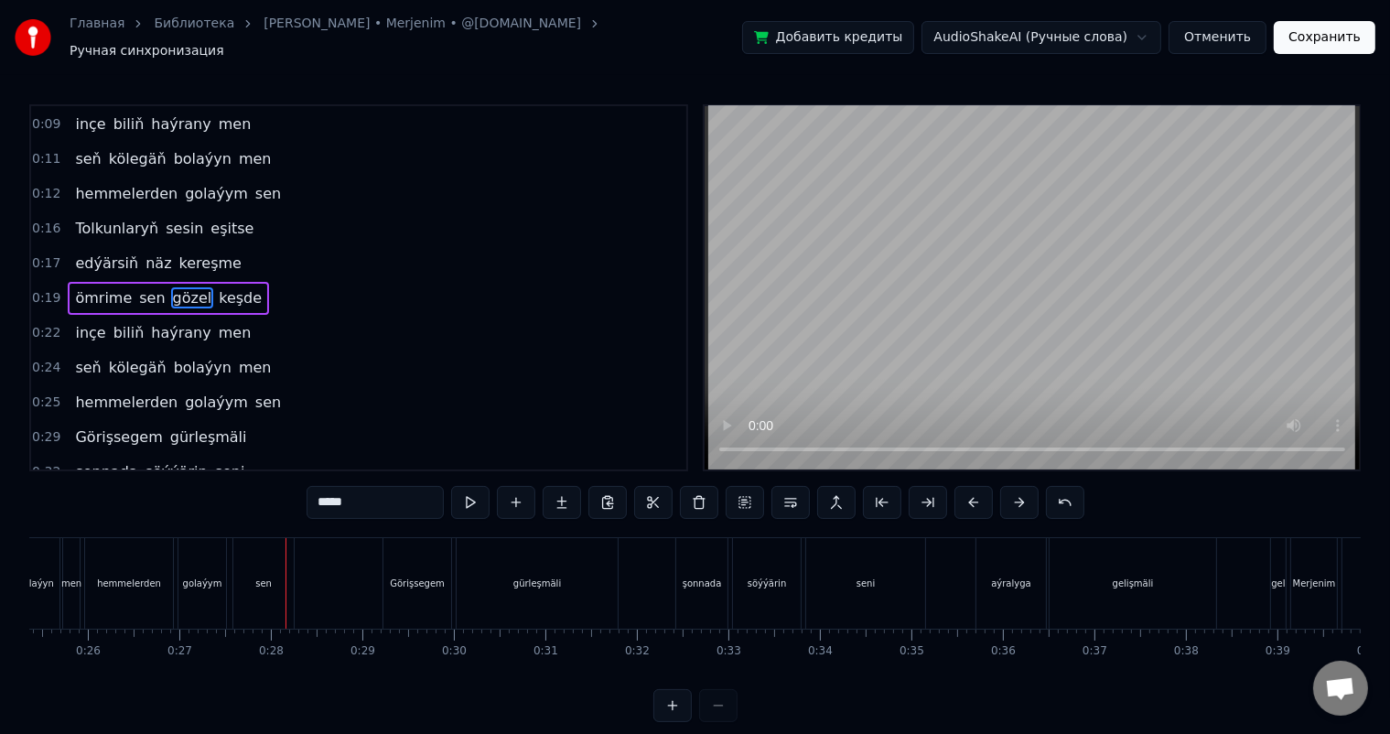
click at [265, 552] on div "sen" at bounding box center [263, 583] width 60 height 91
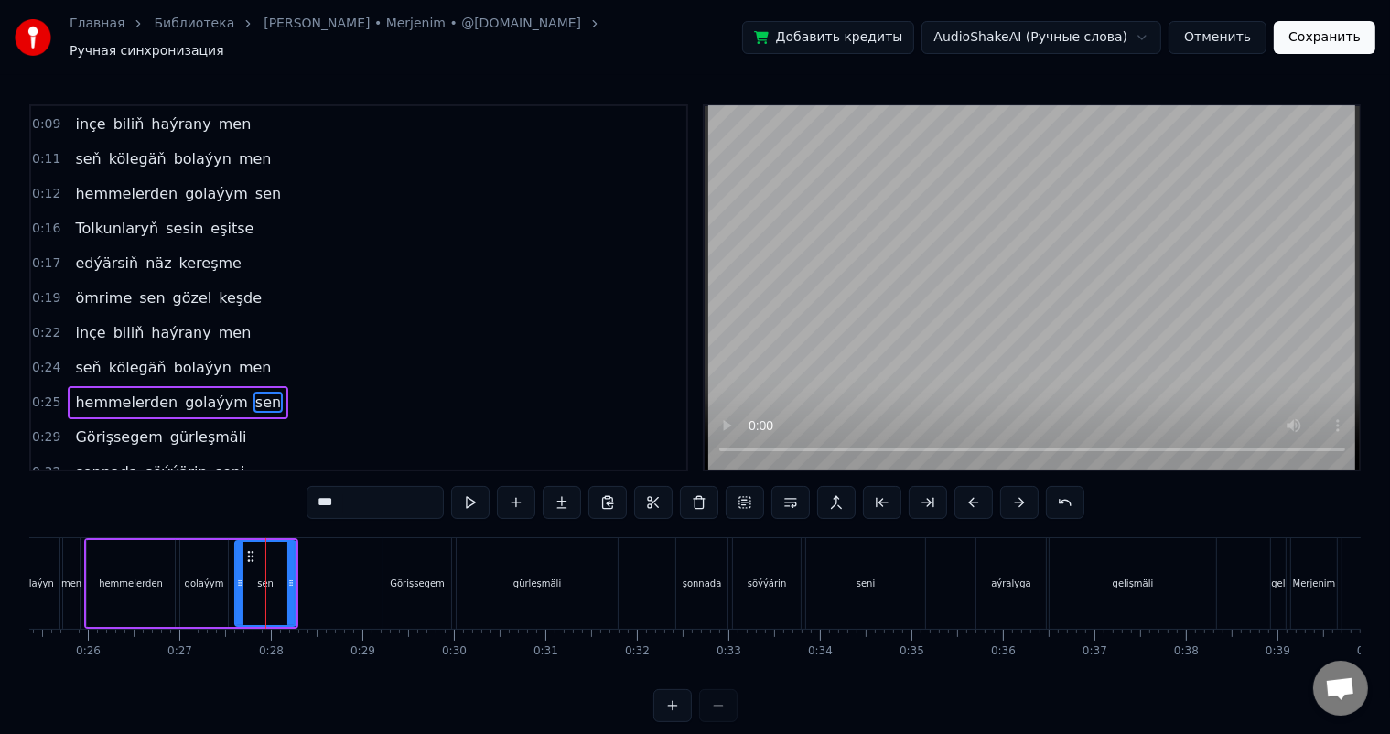
scroll to position [205, 0]
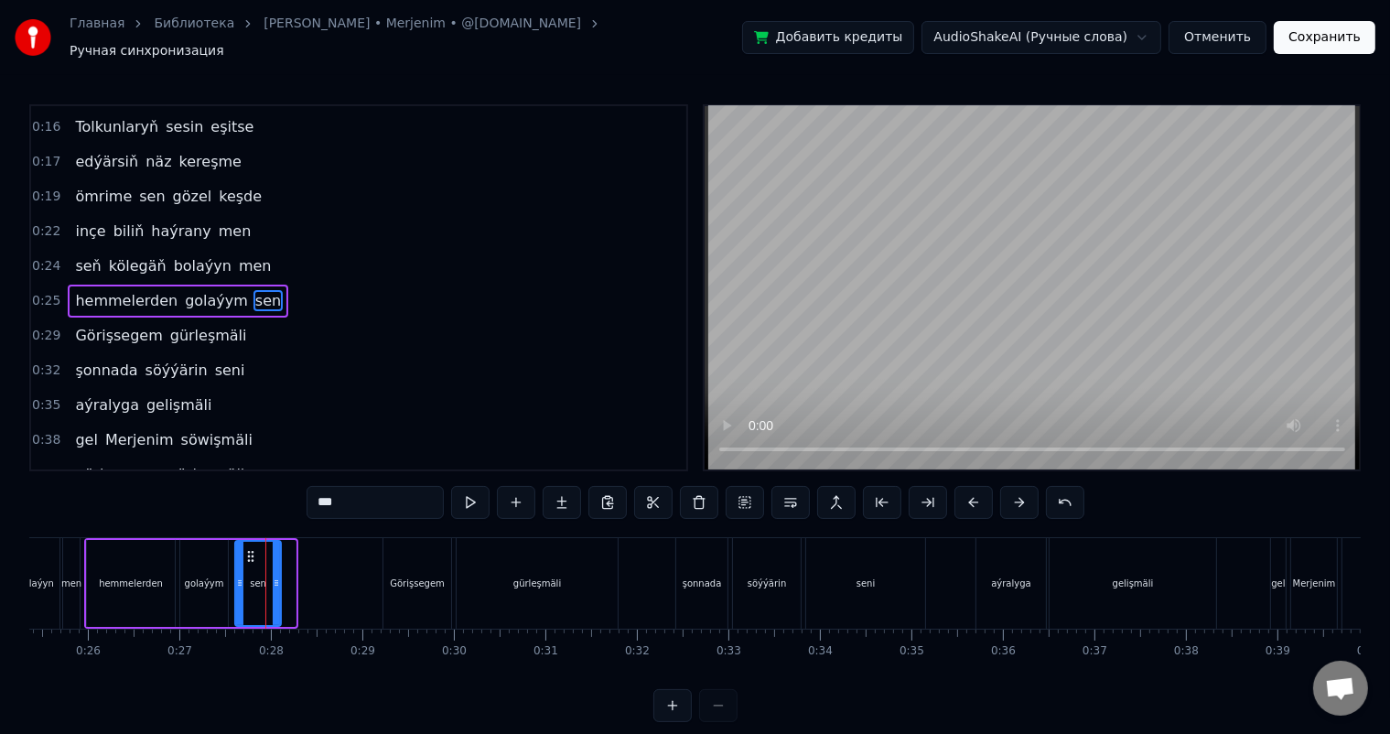
drag, startPoint x: 289, startPoint y: 569, endPoint x: 275, endPoint y: 569, distance: 14.6
click at [275, 576] on icon at bounding box center [276, 583] width 7 height 15
click at [216, 564] on div "golaýym" at bounding box center [204, 583] width 48 height 87
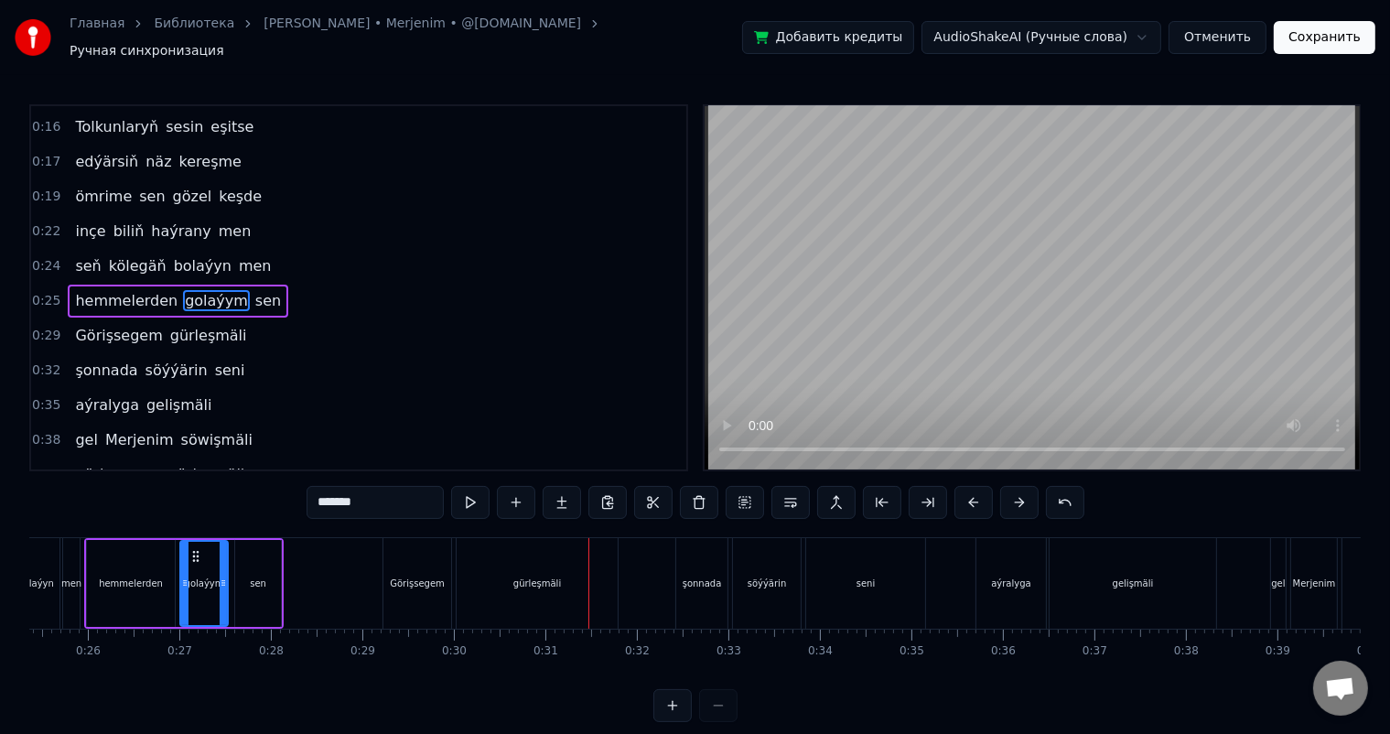
click at [556, 577] on div "gürleşmäli" at bounding box center [537, 584] width 48 height 14
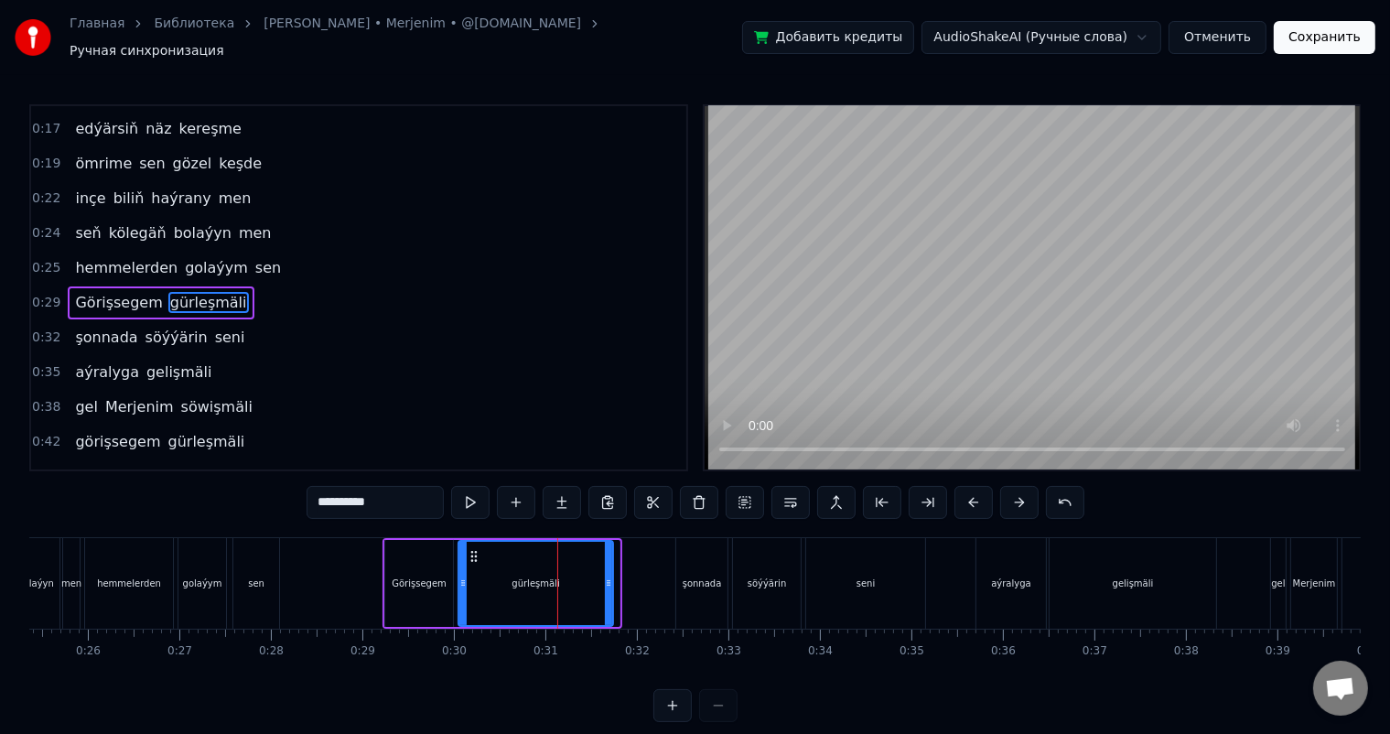
click at [607, 576] on icon at bounding box center [608, 583] width 7 height 15
drag, startPoint x: 472, startPoint y: 545, endPoint x: 462, endPoint y: 545, distance: 10.1
click at [462, 549] on icon at bounding box center [464, 556] width 15 height 15
click at [384, 554] on div "Görişsegem" at bounding box center [419, 583] width 70 height 87
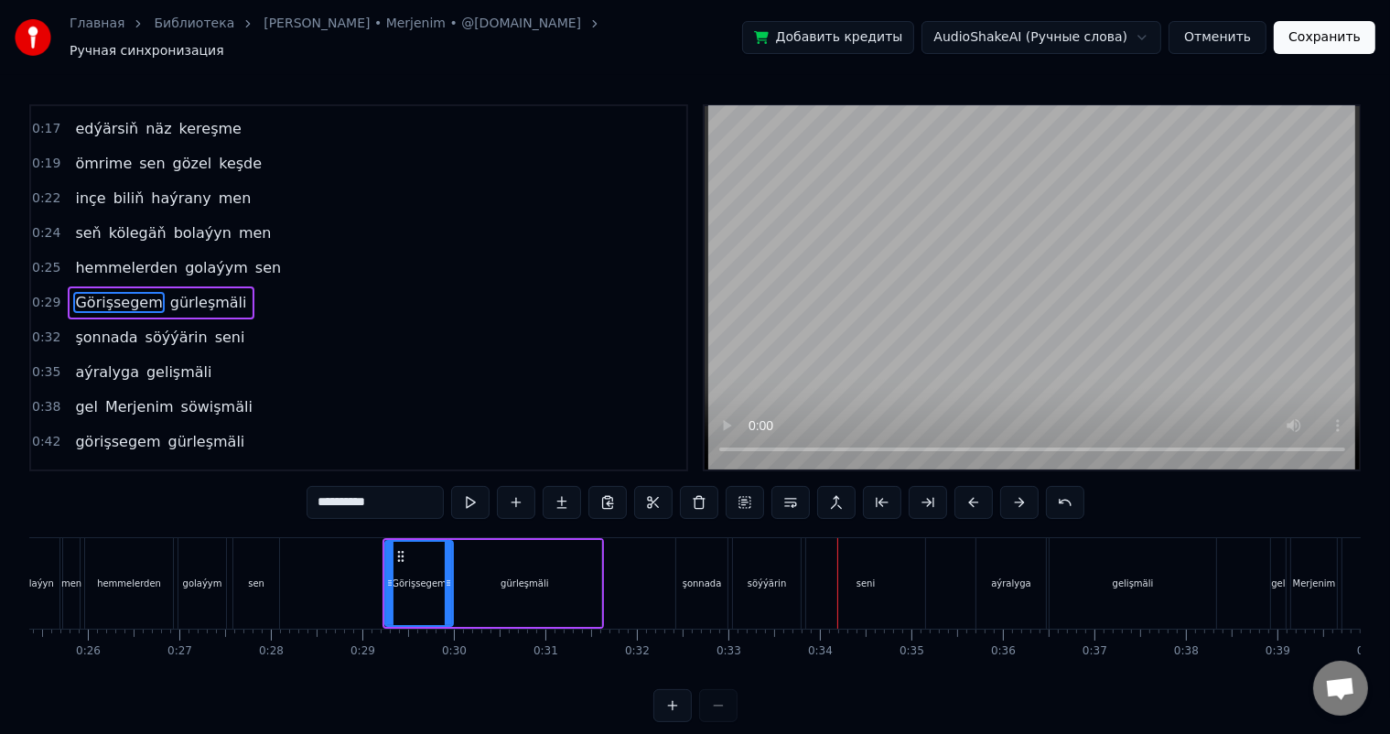
click at [681, 559] on div "şonnada" at bounding box center [701, 583] width 51 height 91
type input "*******"
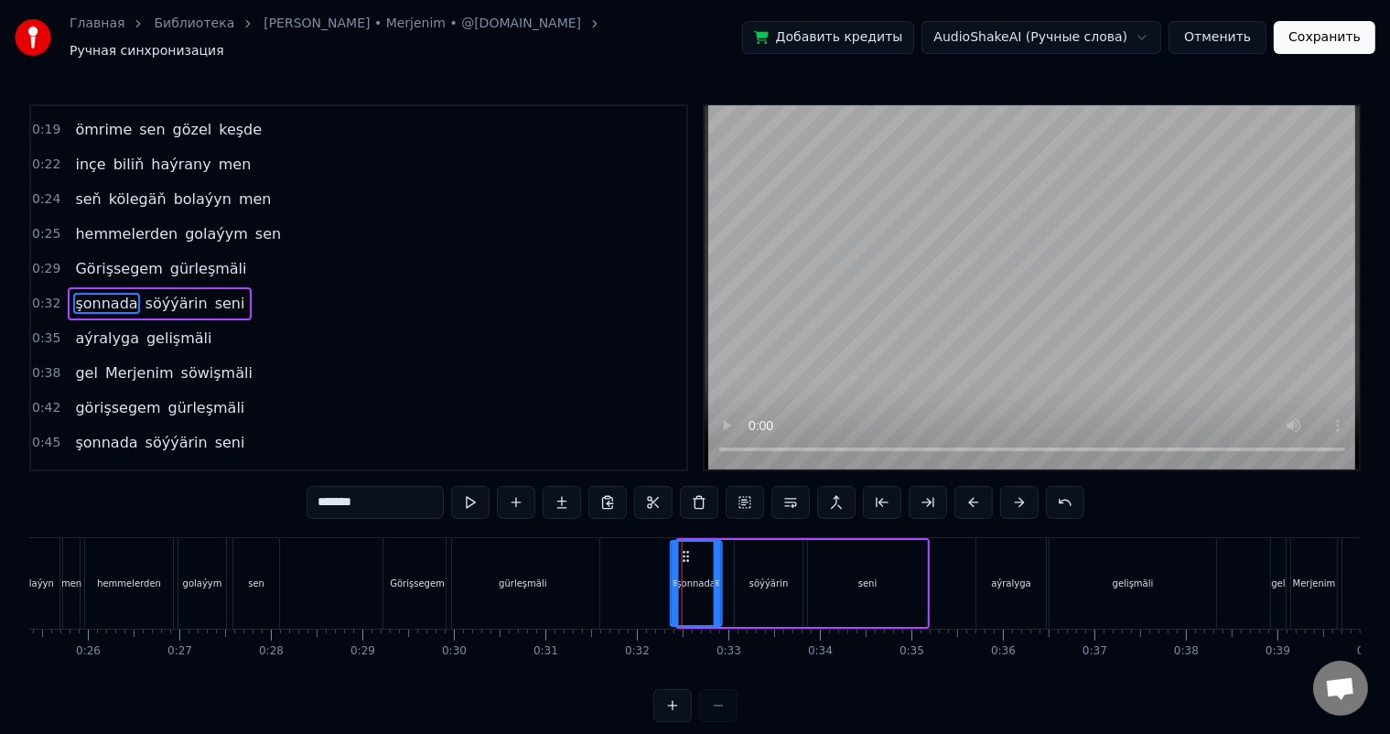
click at [683, 549] on icon at bounding box center [686, 556] width 15 height 15
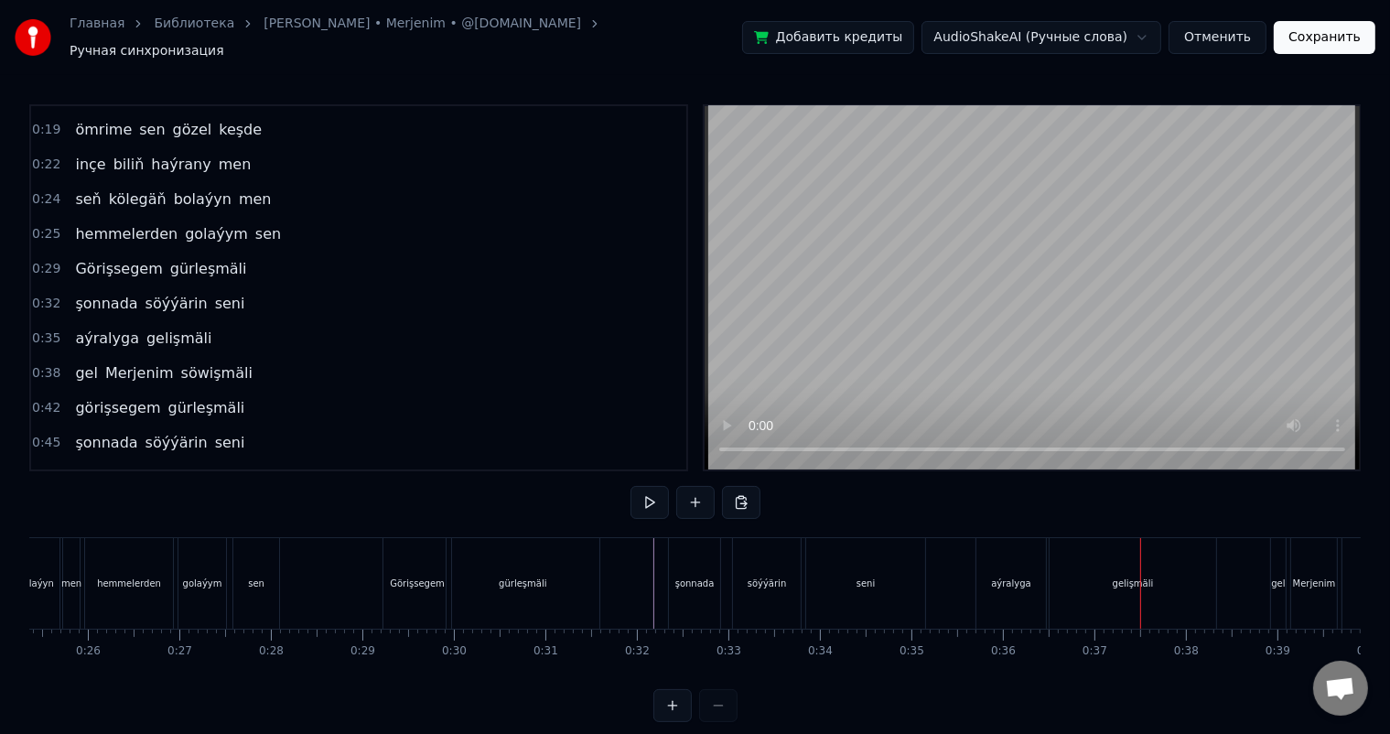
click at [1017, 577] on div "aýralyga" at bounding box center [1010, 584] width 39 height 14
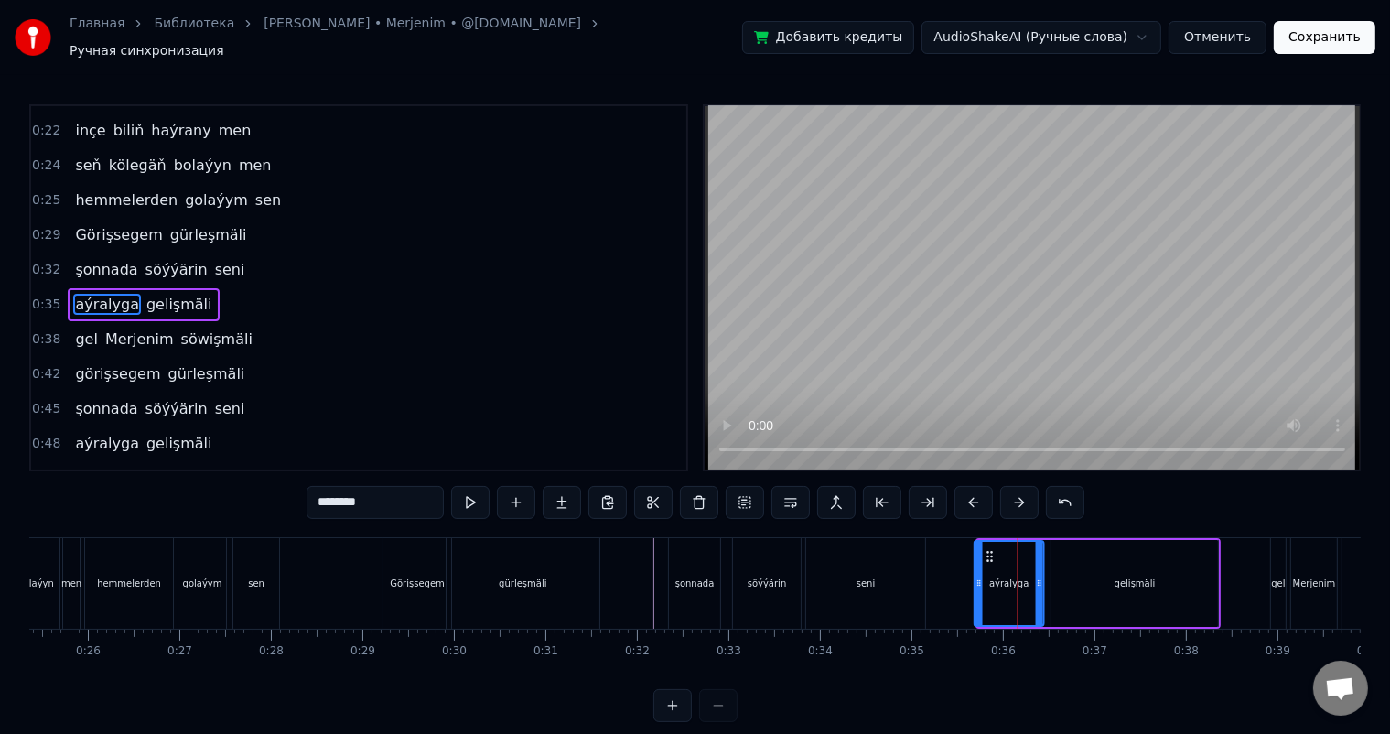
click at [988, 556] on circle at bounding box center [988, 556] width 1 height 1
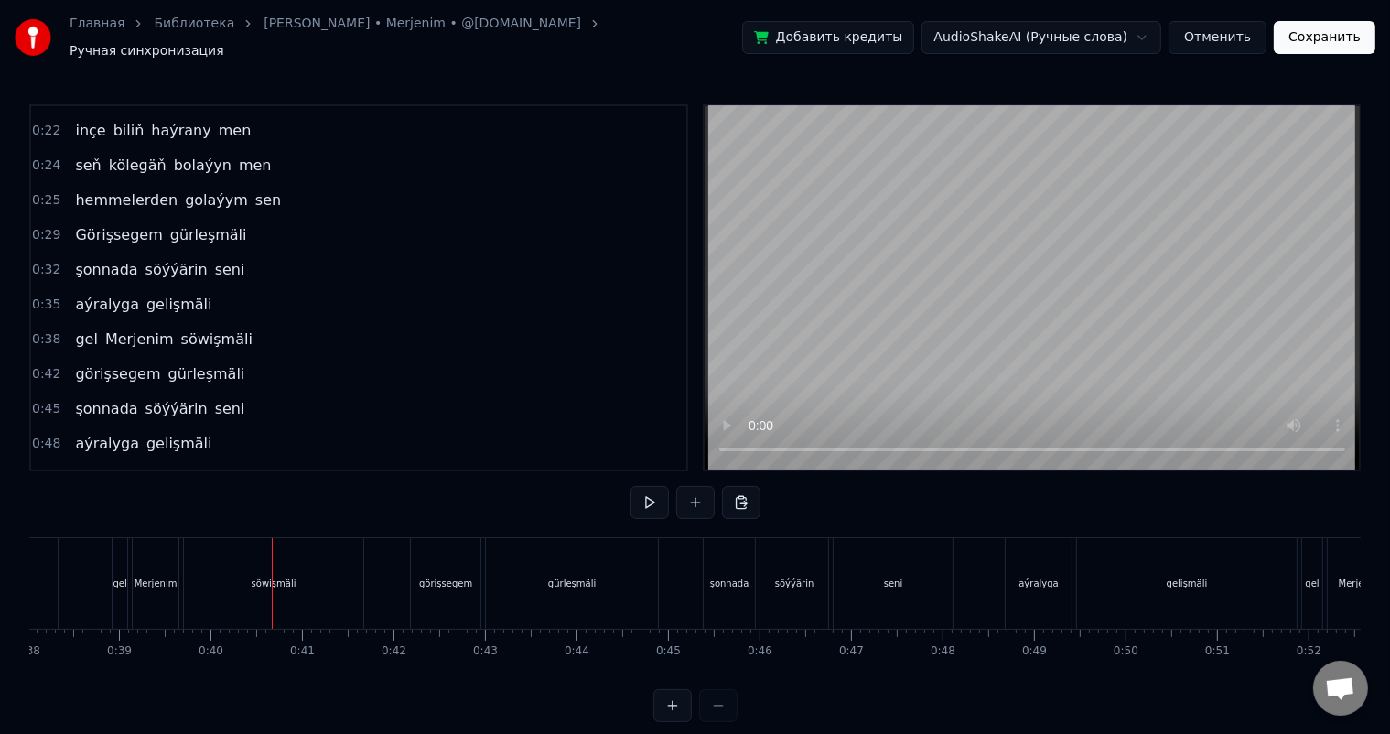
click at [217, 562] on div "söwişmäli" at bounding box center [273, 583] width 179 height 91
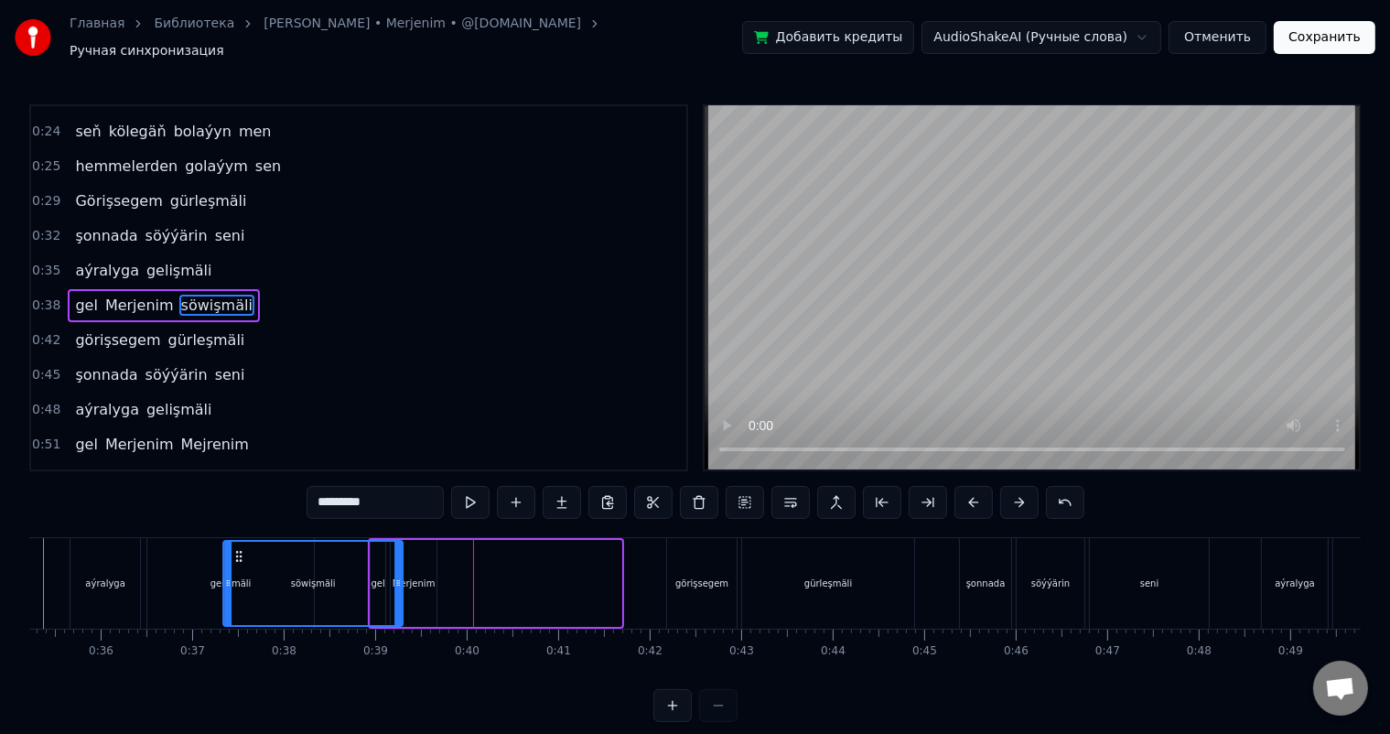
scroll to position [0, 3204]
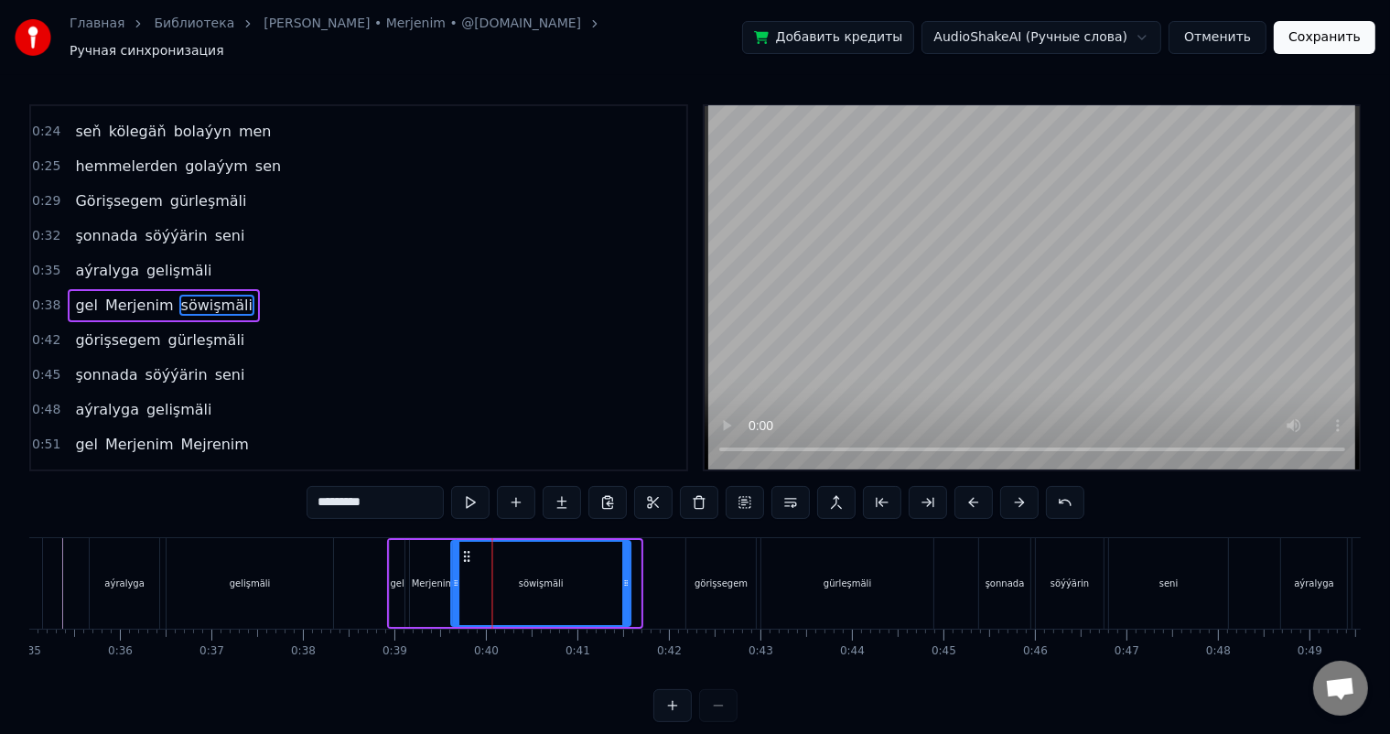
drag, startPoint x: 201, startPoint y: 545, endPoint x: 468, endPoint y: 562, distance: 266.9
click at [468, 562] on div "söwişmäli" at bounding box center [542, 583] width 178 height 83
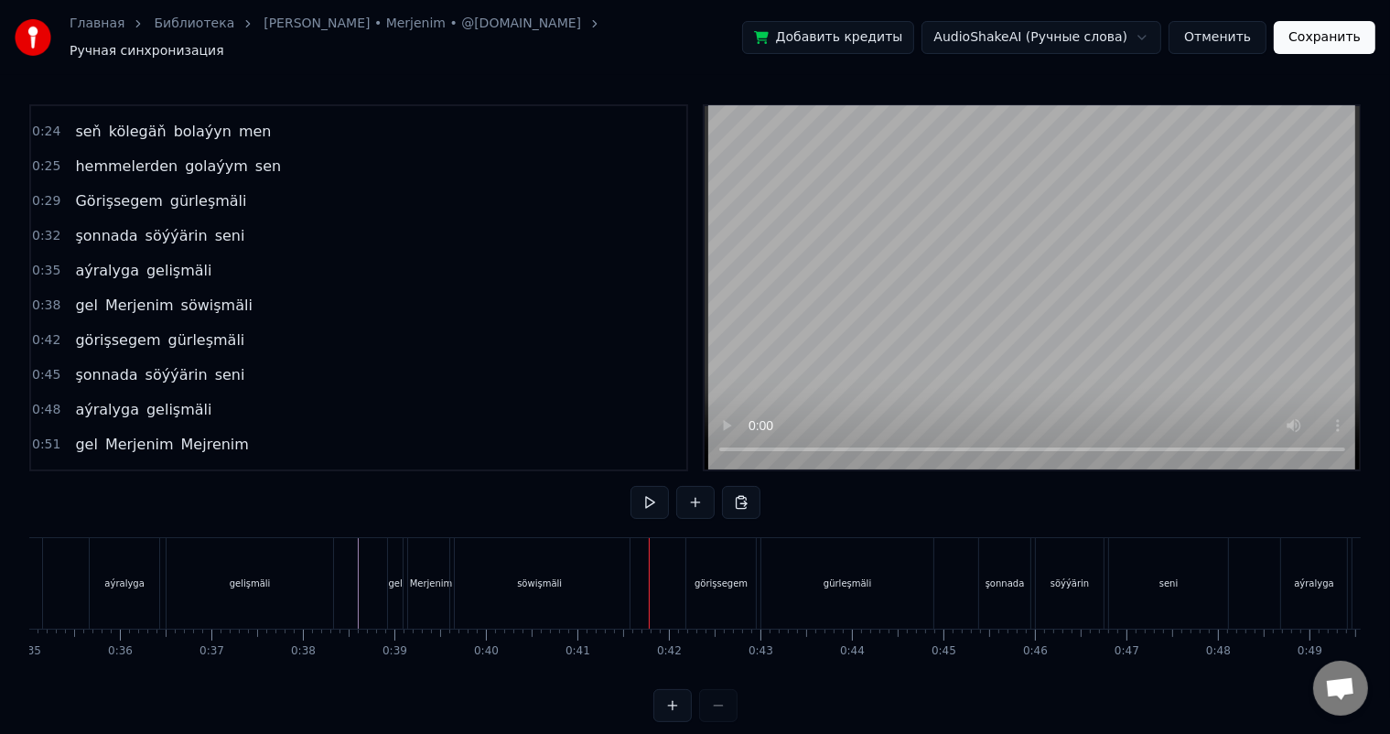
click at [583, 570] on div "söwişmäli" at bounding box center [539, 583] width 179 height 91
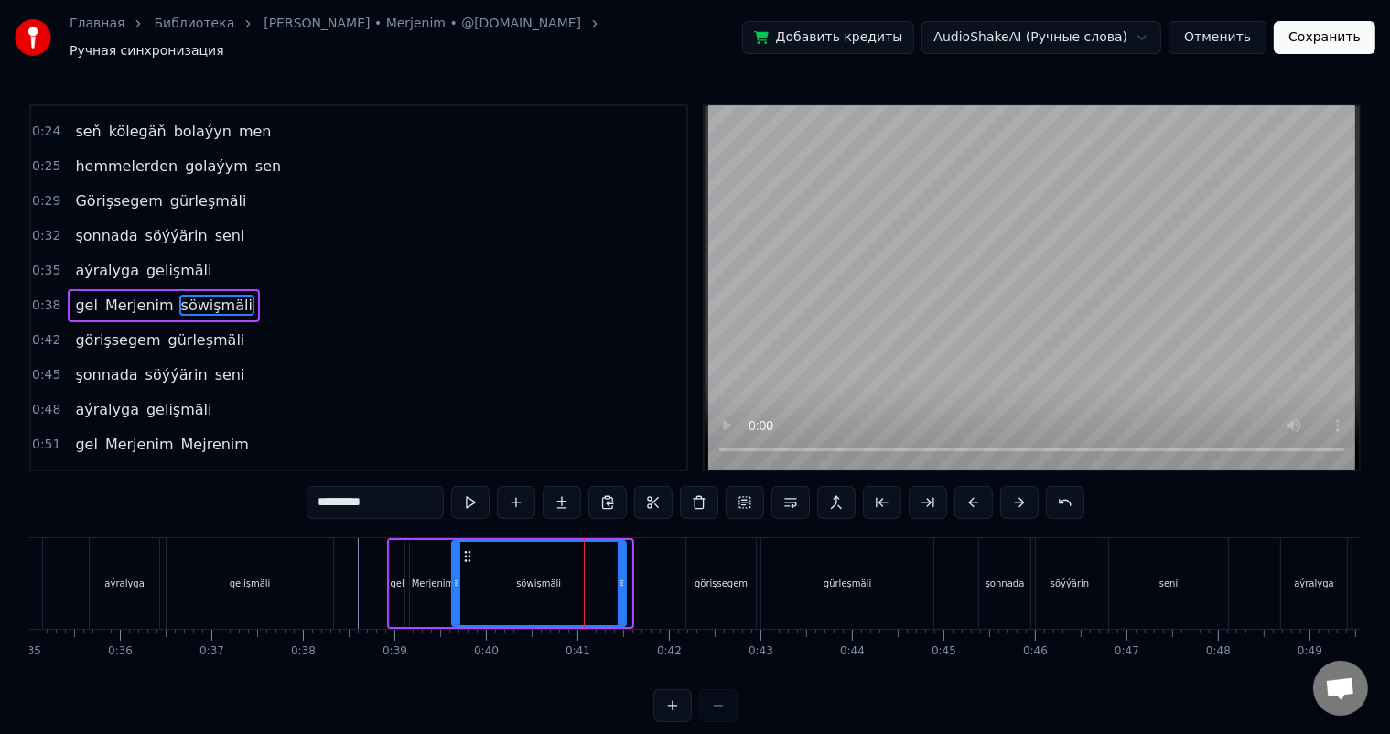
click at [621, 576] on icon at bounding box center [621, 583] width 7 height 15
click at [461, 549] on icon at bounding box center [462, 556] width 15 height 15
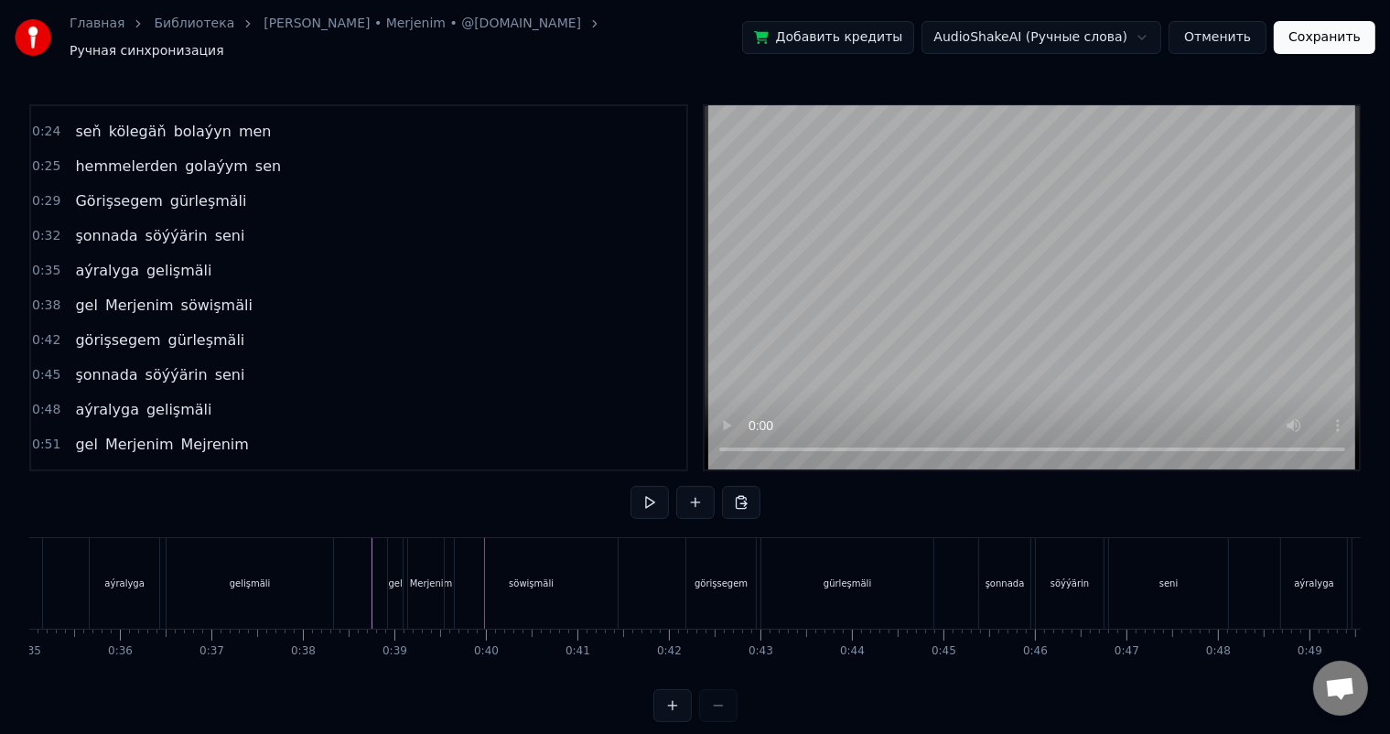
click at [427, 577] on div "Merjenim" at bounding box center [431, 584] width 43 height 14
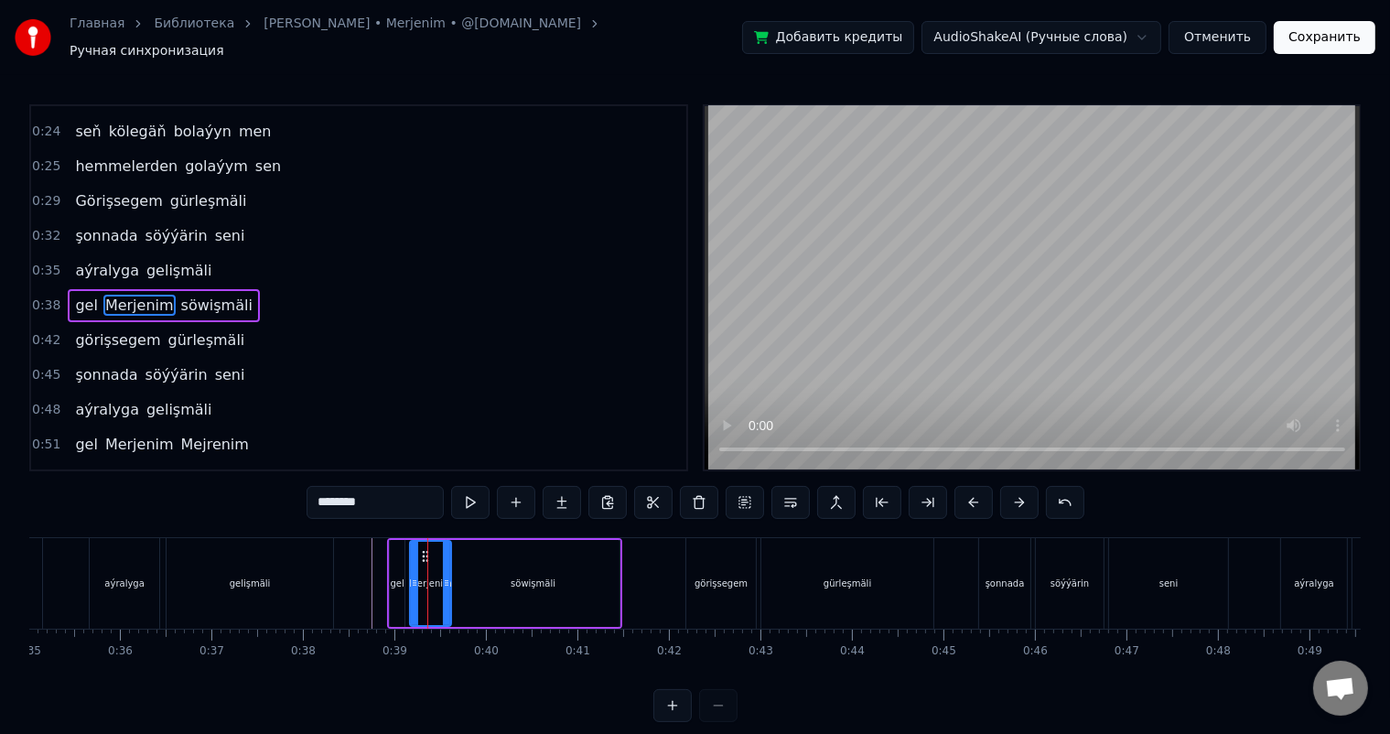
click at [443, 576] on icon at bounding box center [446, 583] width 7 height 15
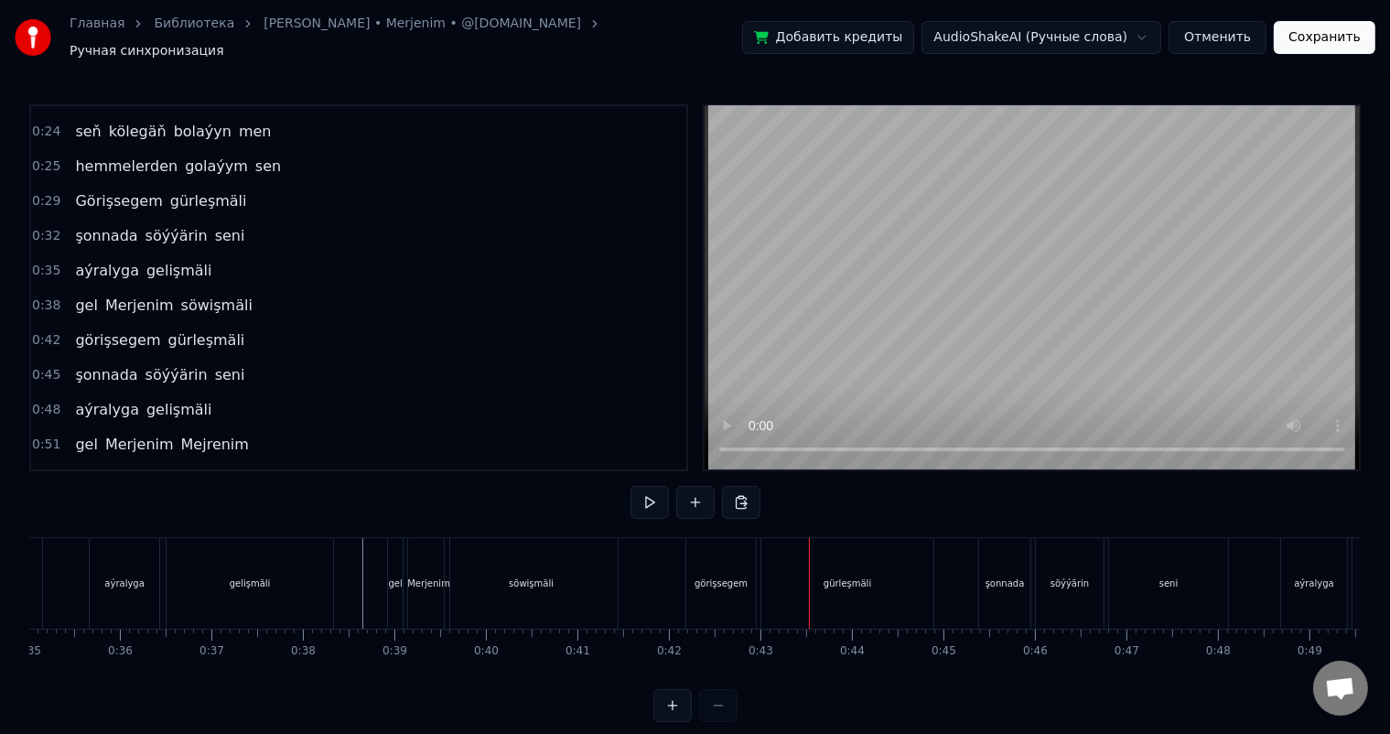
click at [714, 577] on div "görişsegem" at bounding box center [721, 584] width 53 height 14
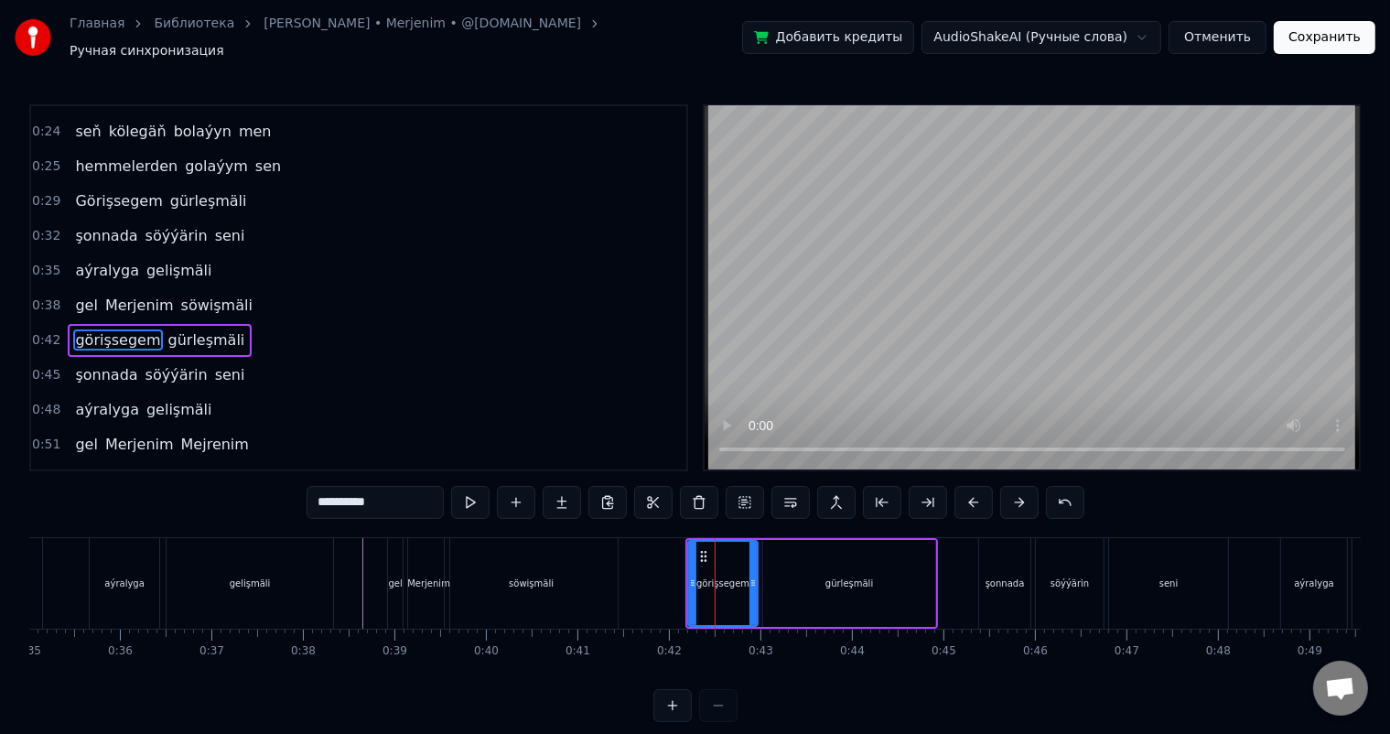
scroll to position [373, 0]
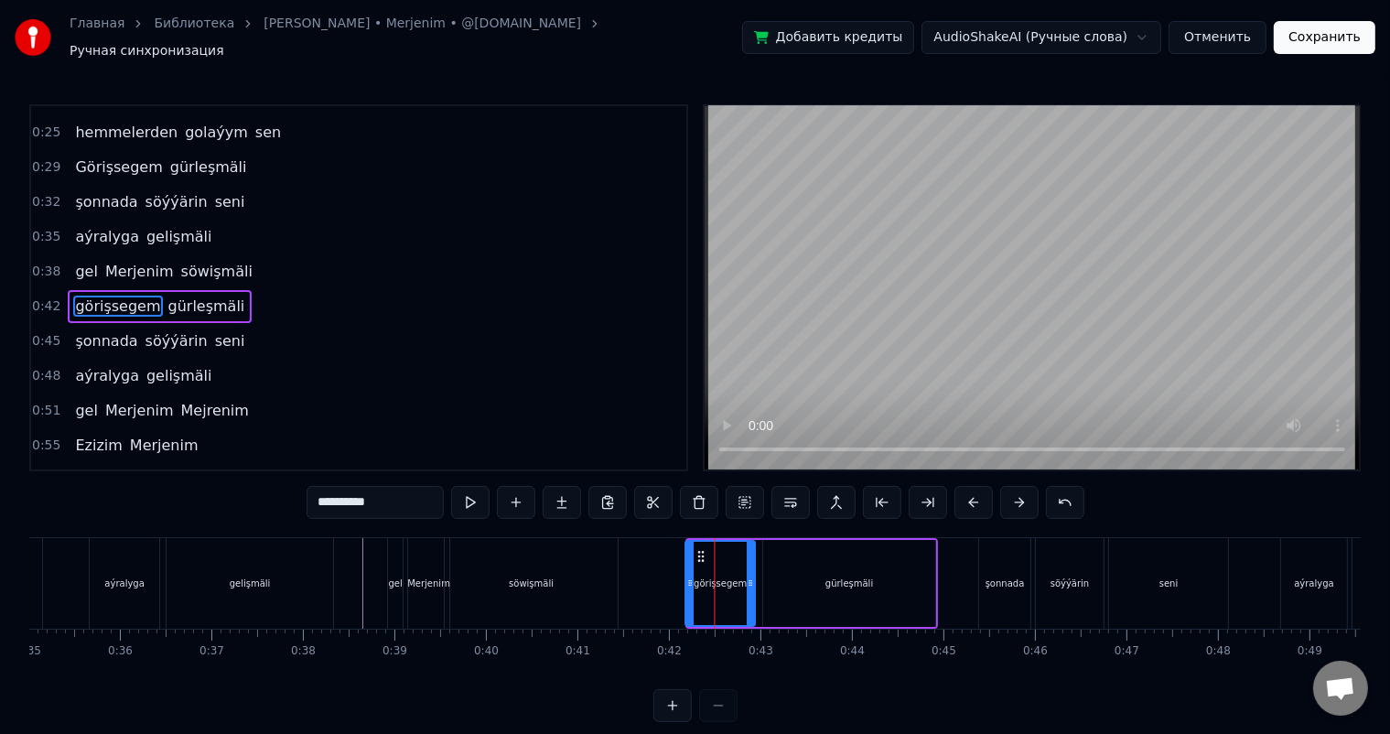
click at [701, 549] on icon at bounding box center [702, 556] width 15 height 15
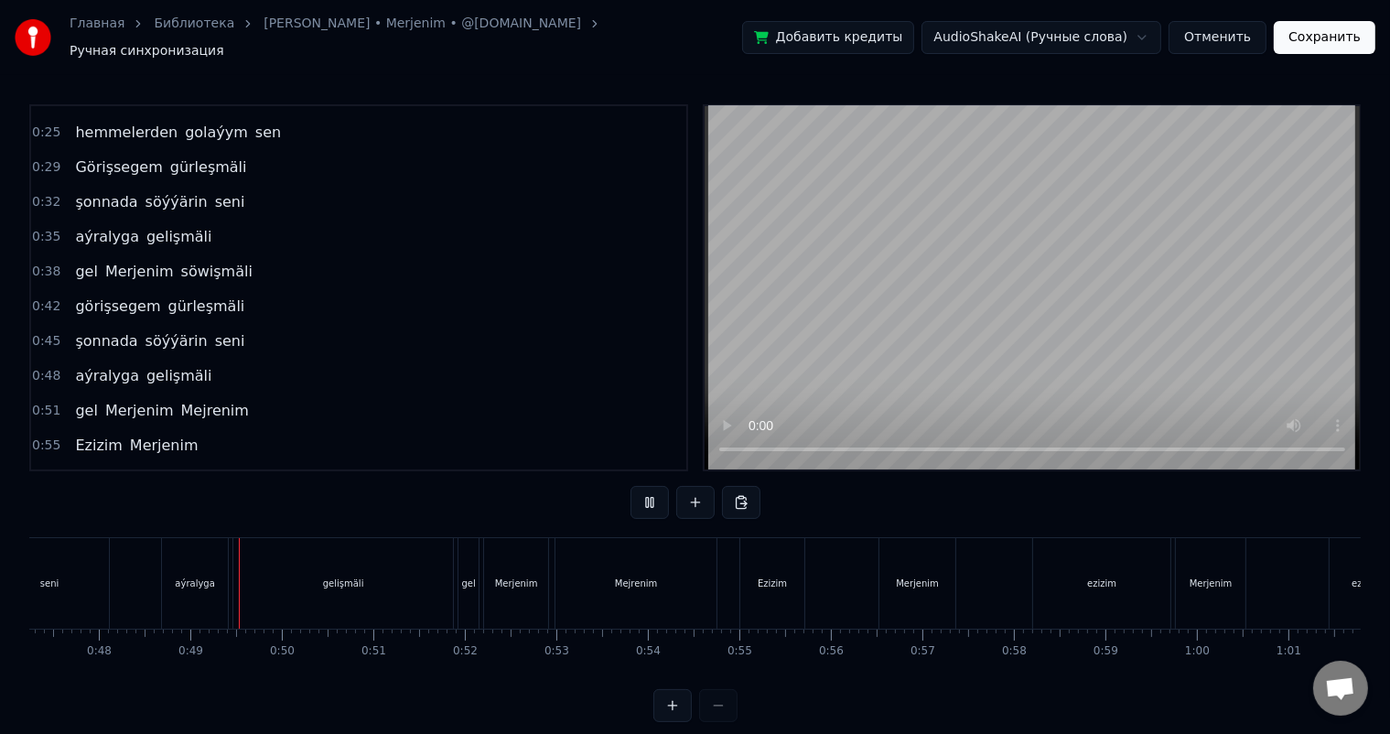
scroll to position [0, 4376]
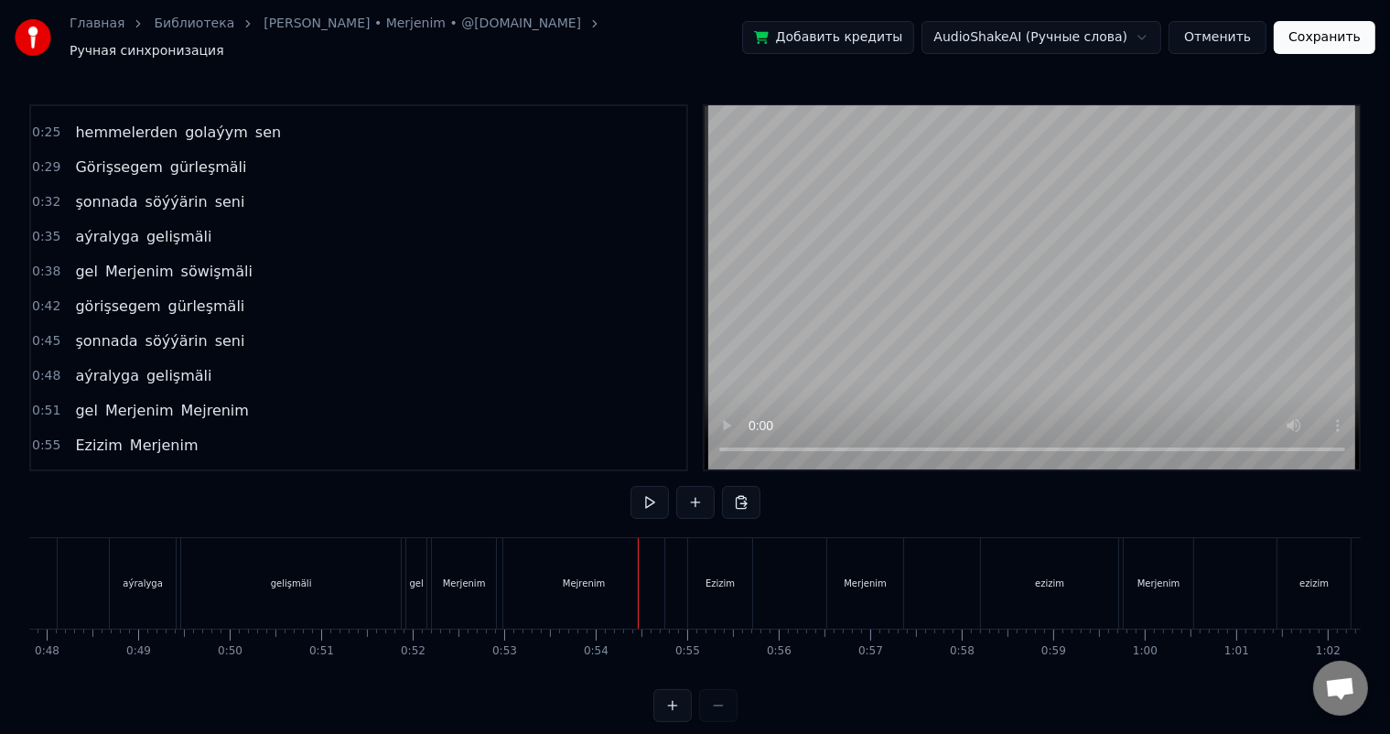
click at [360, 555] on div "gelişmäli" at bounding box center [291, 583] width 220 height 91
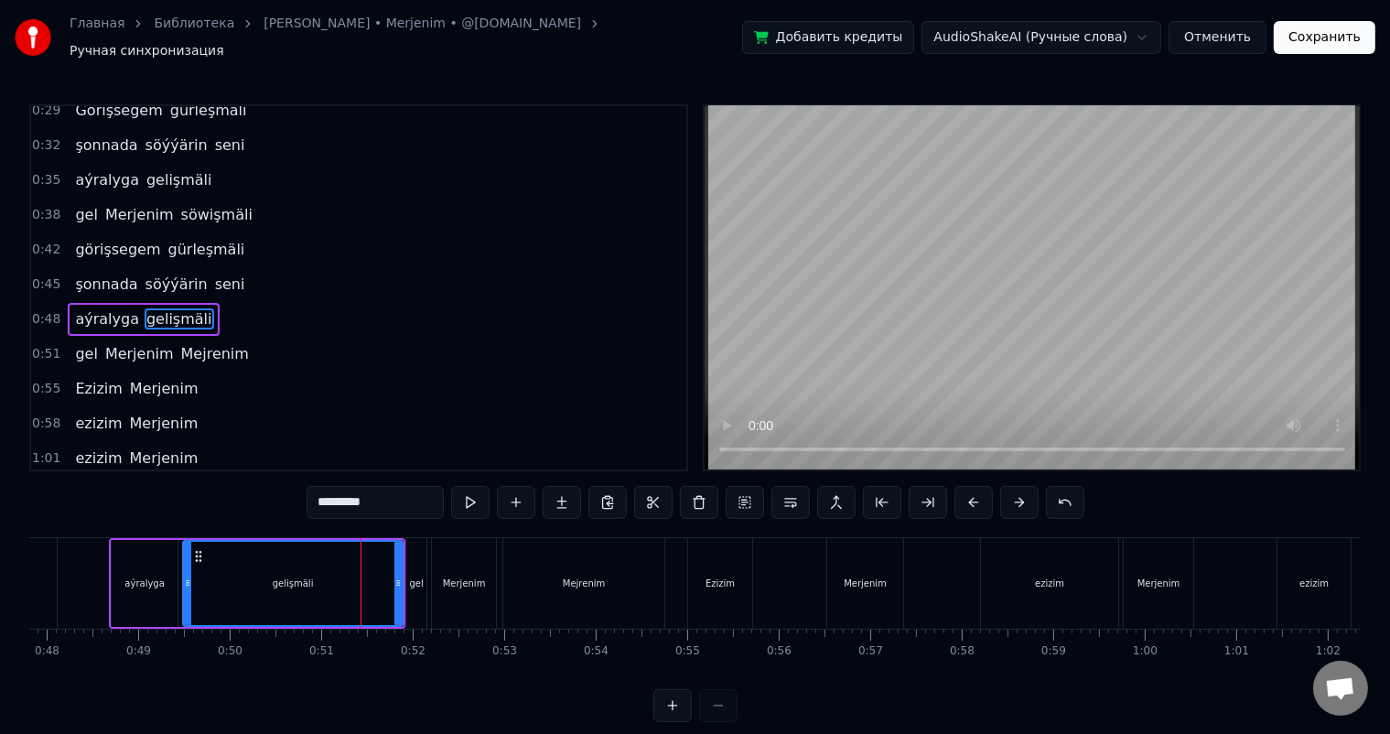
scroll to position [440, 0]
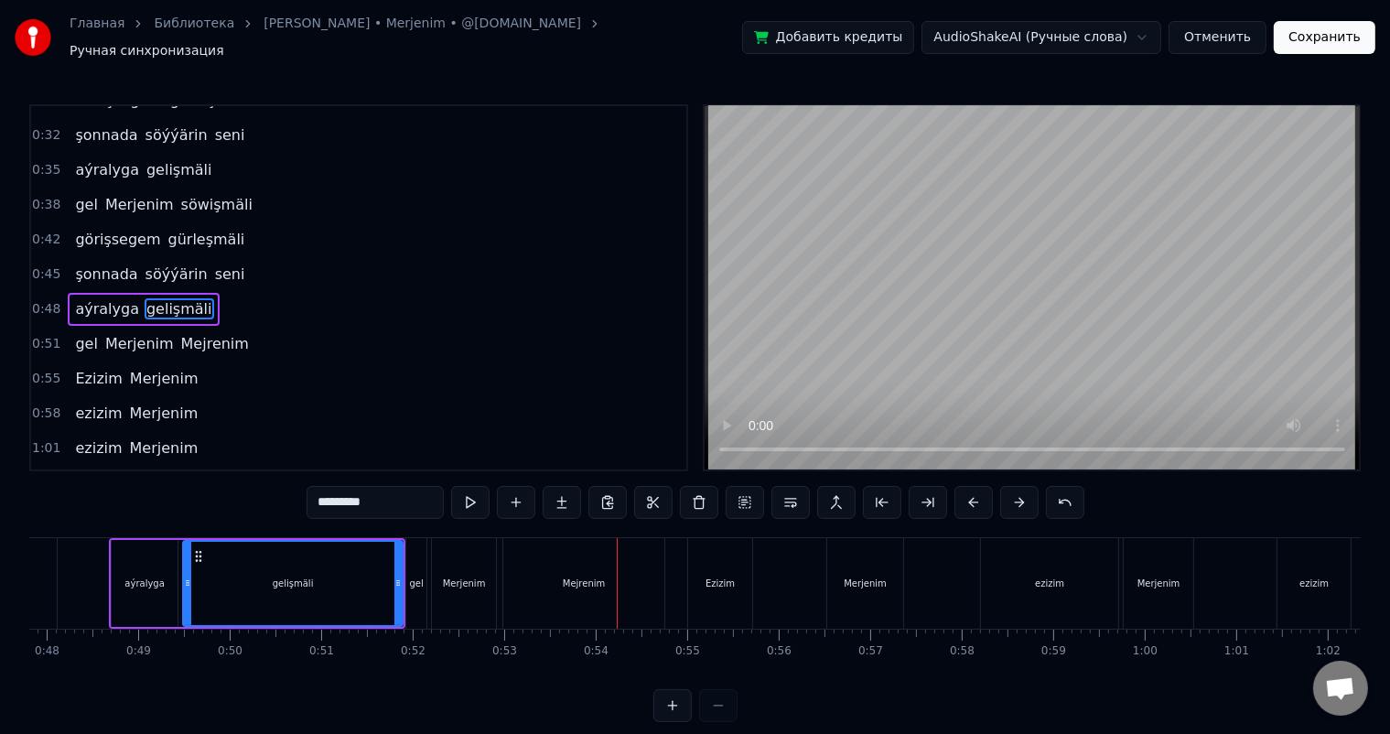
click at [593, 559] on div "Mejrenim" at bounding box center [583, 583] width 161 height 91
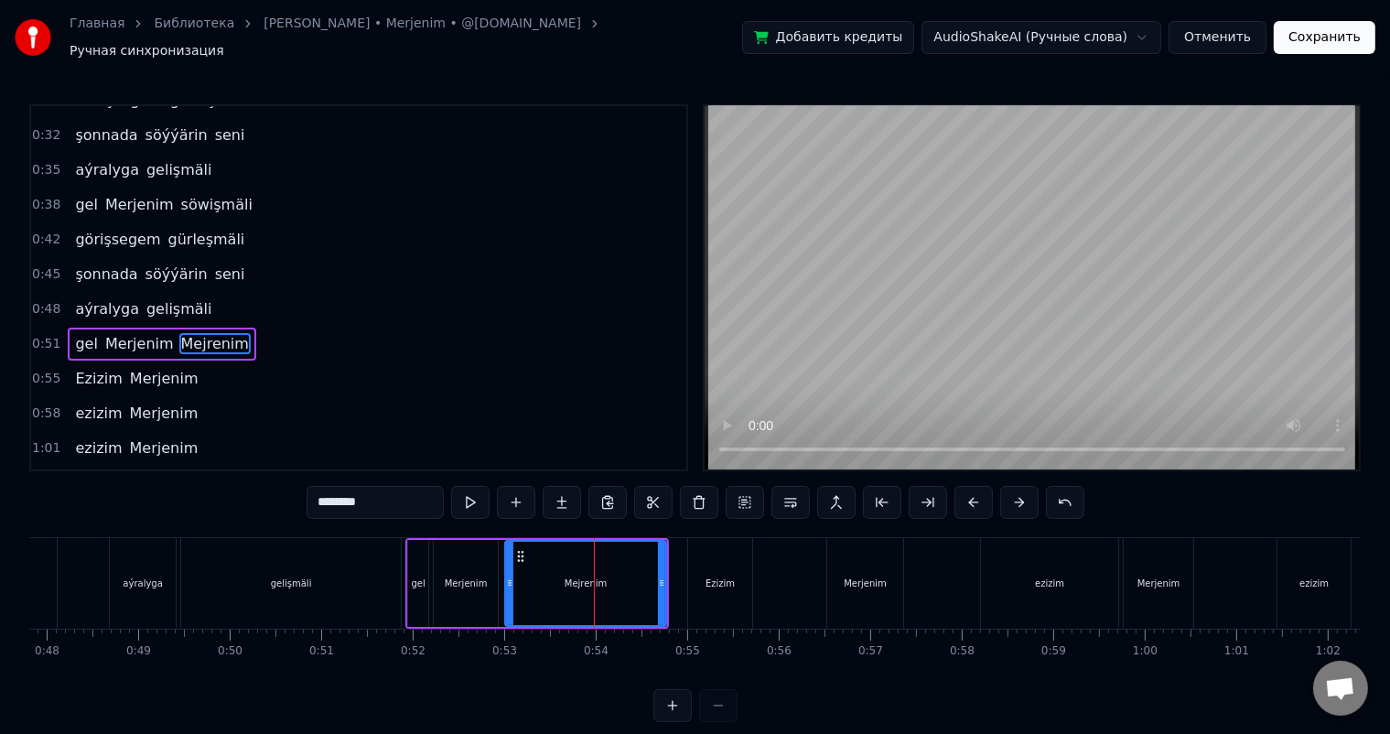
scroll to position [474, 0]
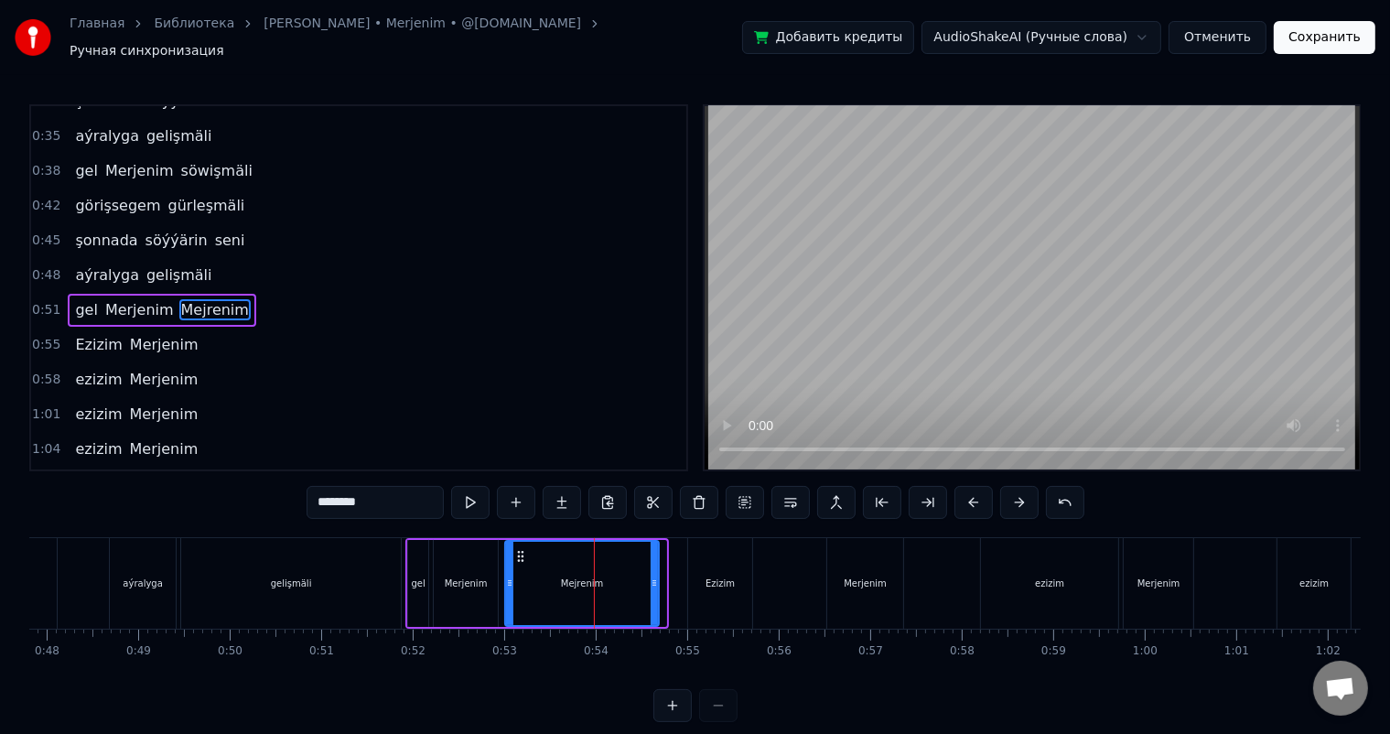
click at [653, 576] on icon at bounding box center [654, 583] width 7 height 15
drag, startPoint x: 521, startPoint y: 545, endPoint x: 507, endPoint y: 544, distance: 13.8
click at [507, 549] on icon at bounding box center [507, 556] width 15 height 15
click at [381, 560] on div "gelişmäli" at bounding box center [291, 583] width 220 height 91
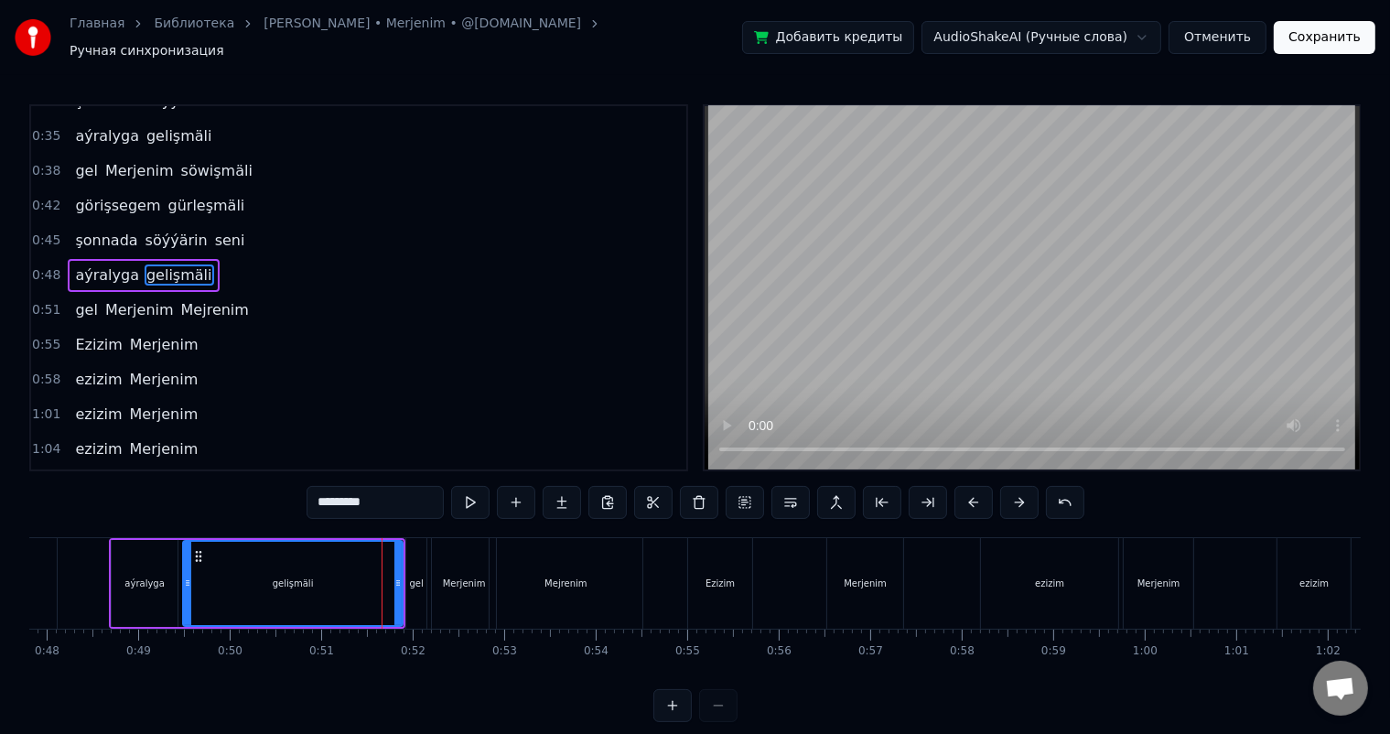
scroll to position [440, 0]
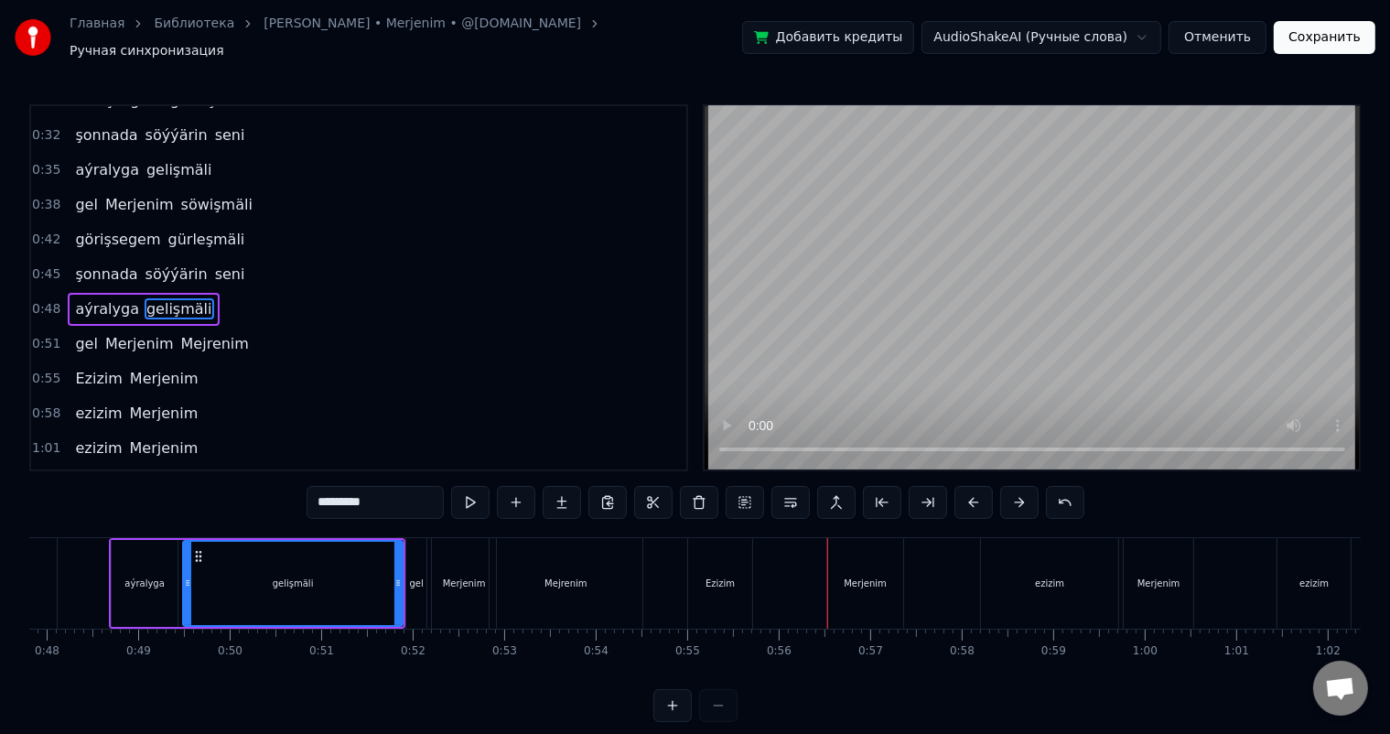
click at [724, 561] on div "Ezizim" at bounding box center [720, 583] width 64 height 91
type input "******"
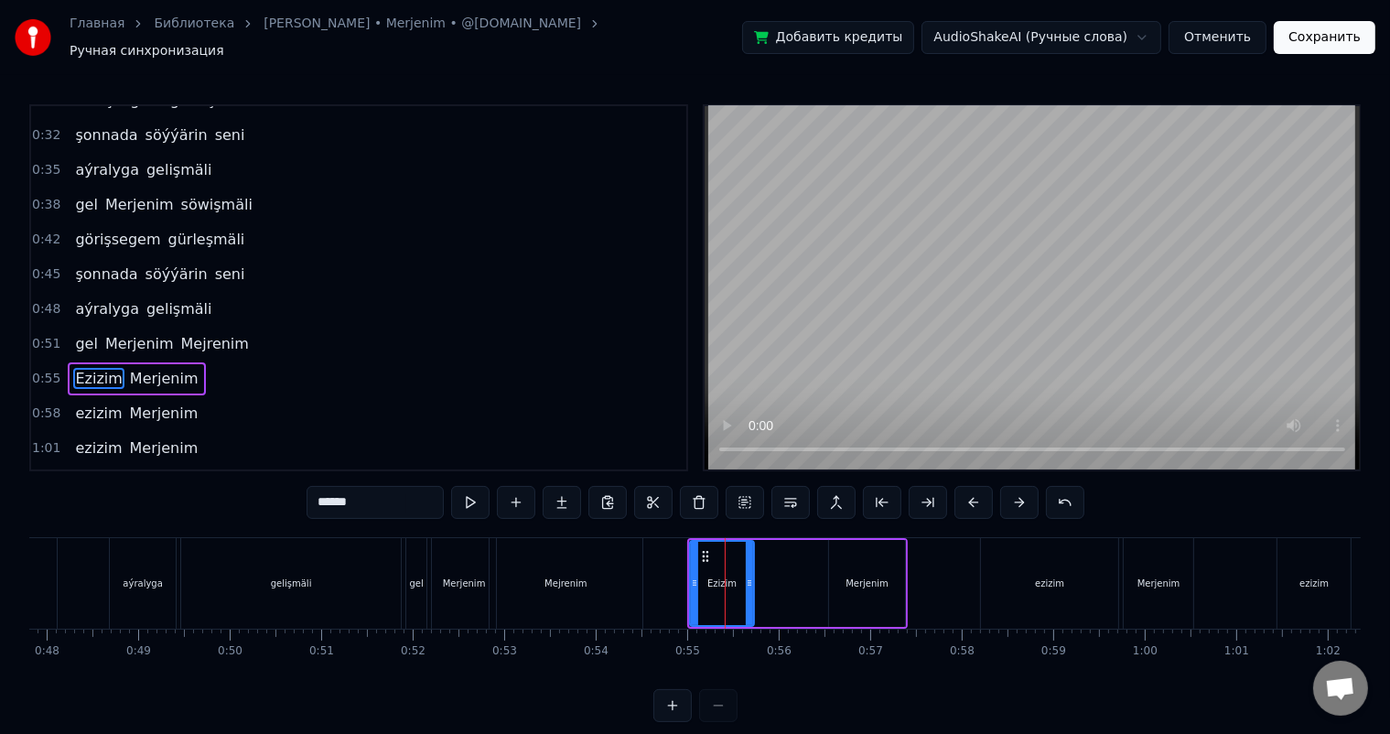
scroll to position [508, 0]
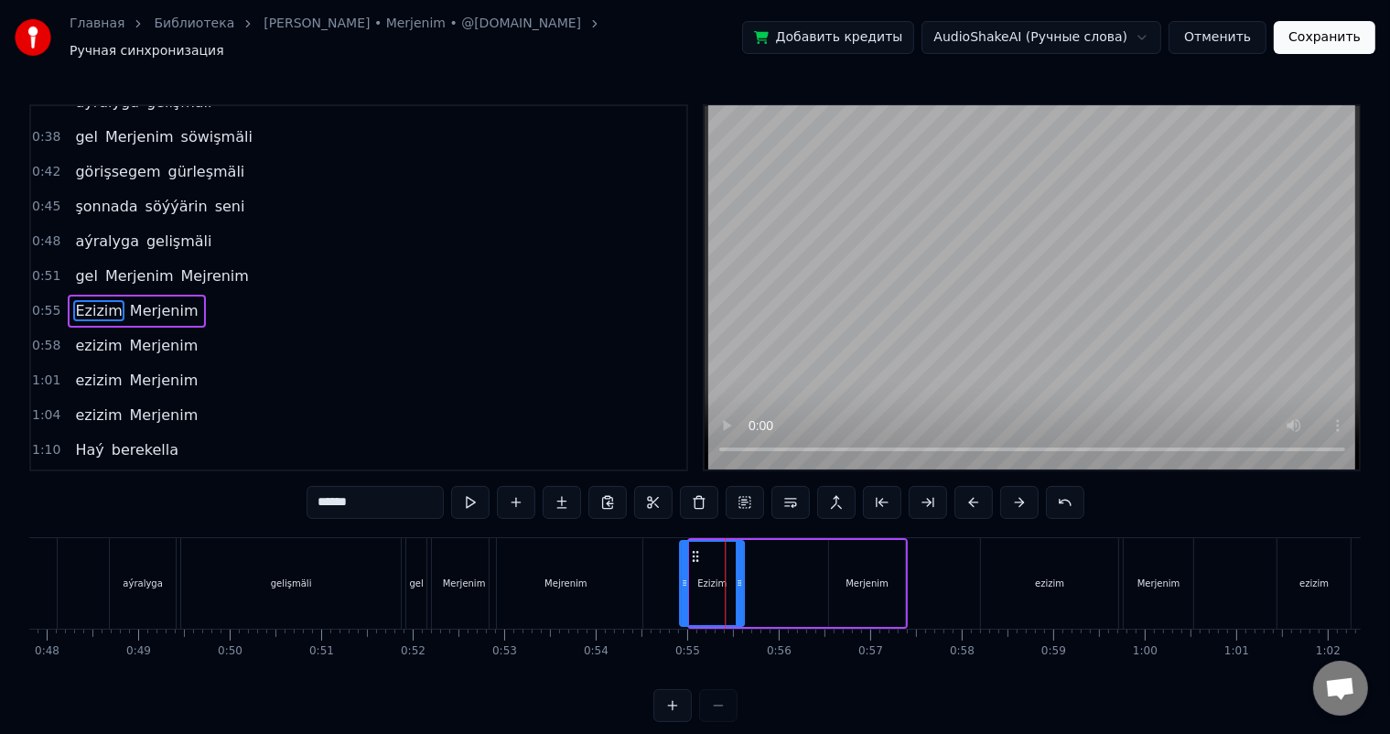
drag, startPoint x: 702, startPoint y: 544, endPoint x: 692, endPoint y: 544, distance: 10.1
click at [692, 549] on icon at bounding box center [695, 556] width 15 height 15
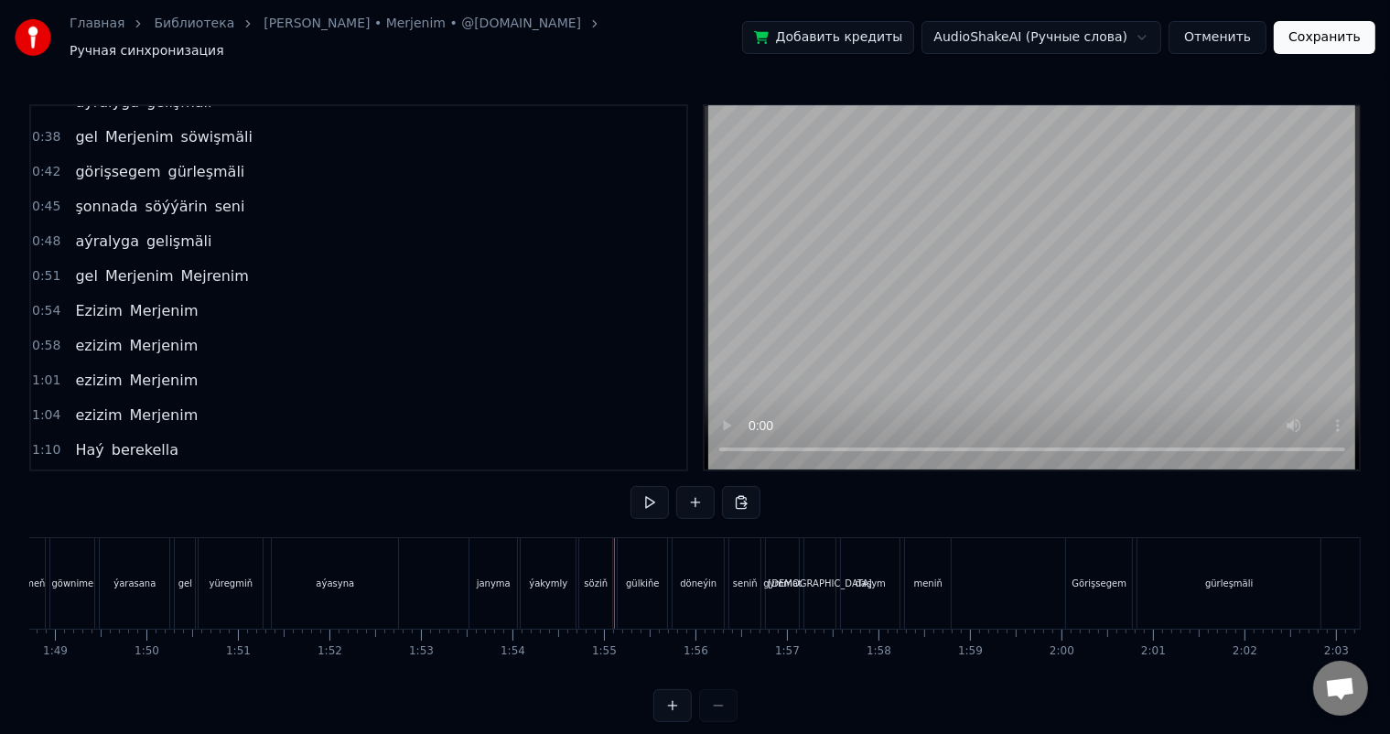
scroll to position [0, 9893]
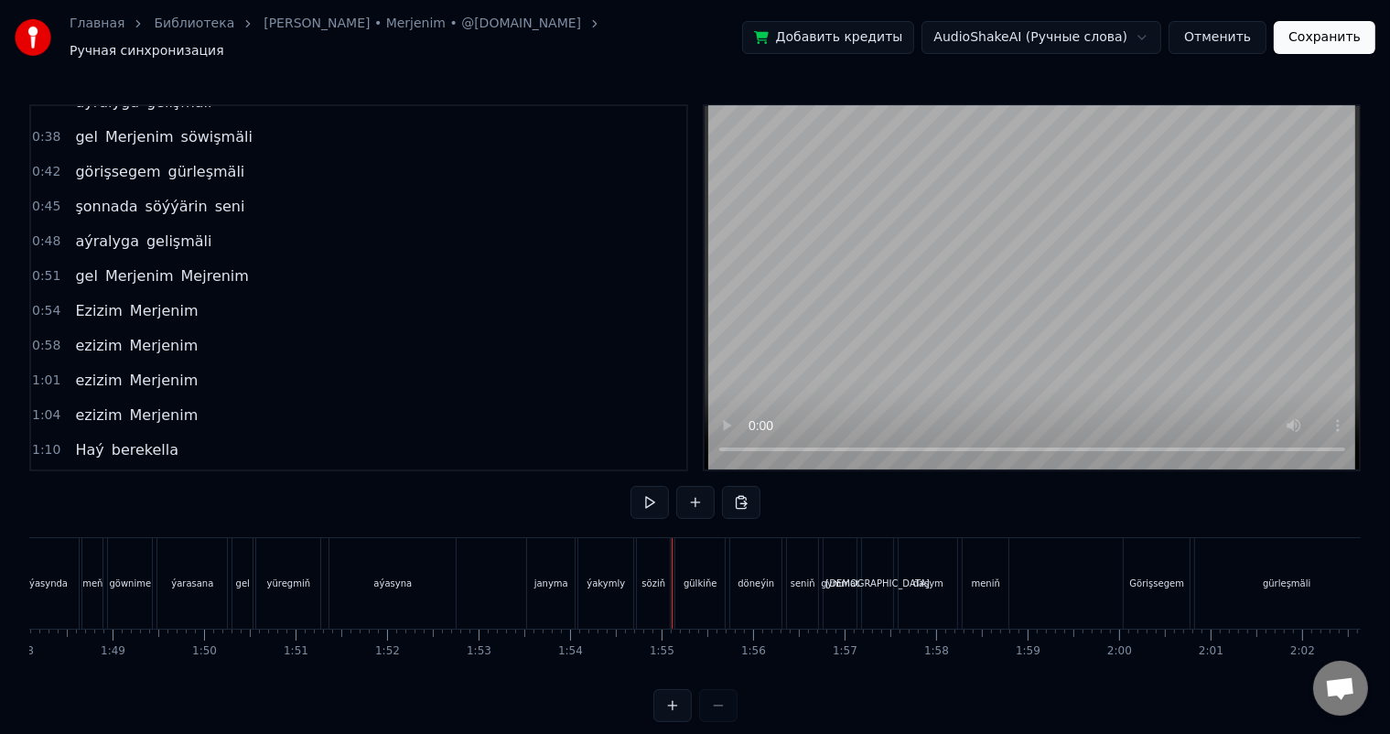
click at [300, 559] on div "yüregmiň" at bounding box center [288, 583] width 64 height 91
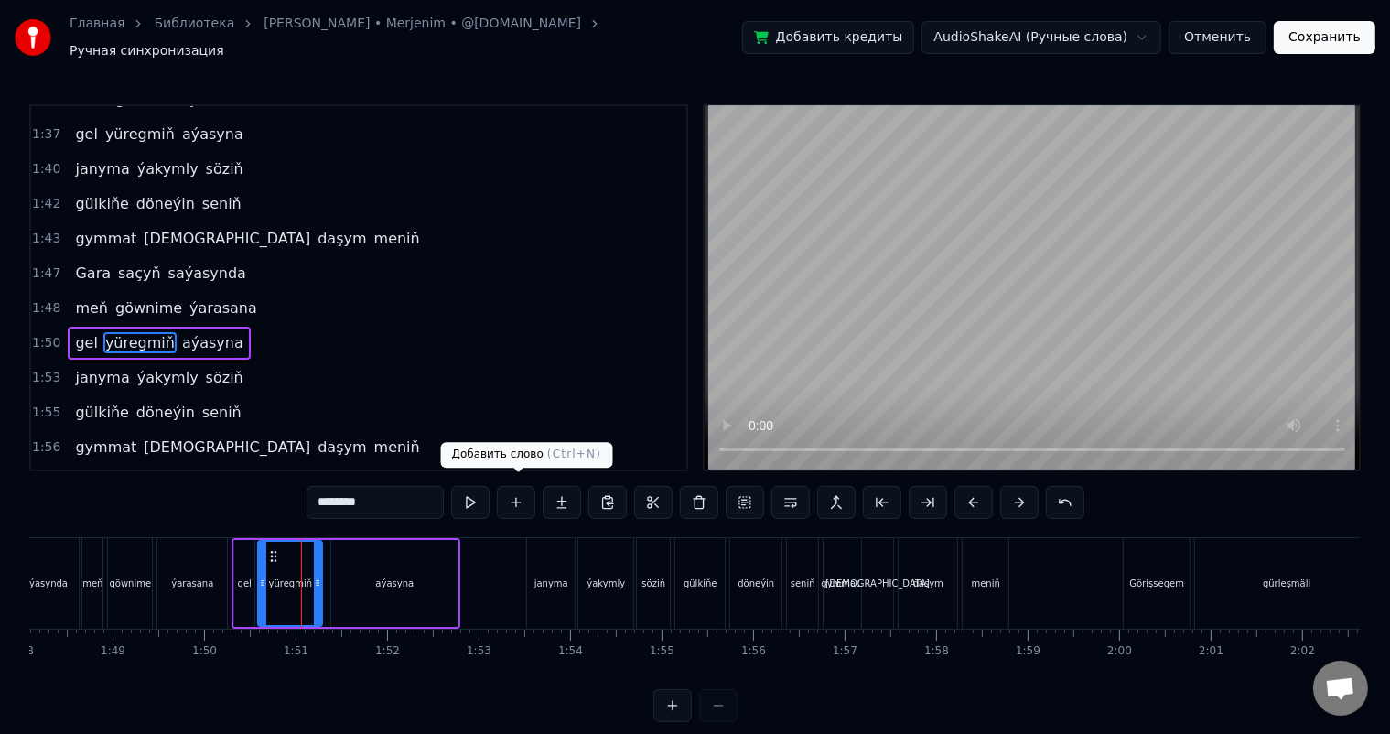
scroll to position [945, 0]
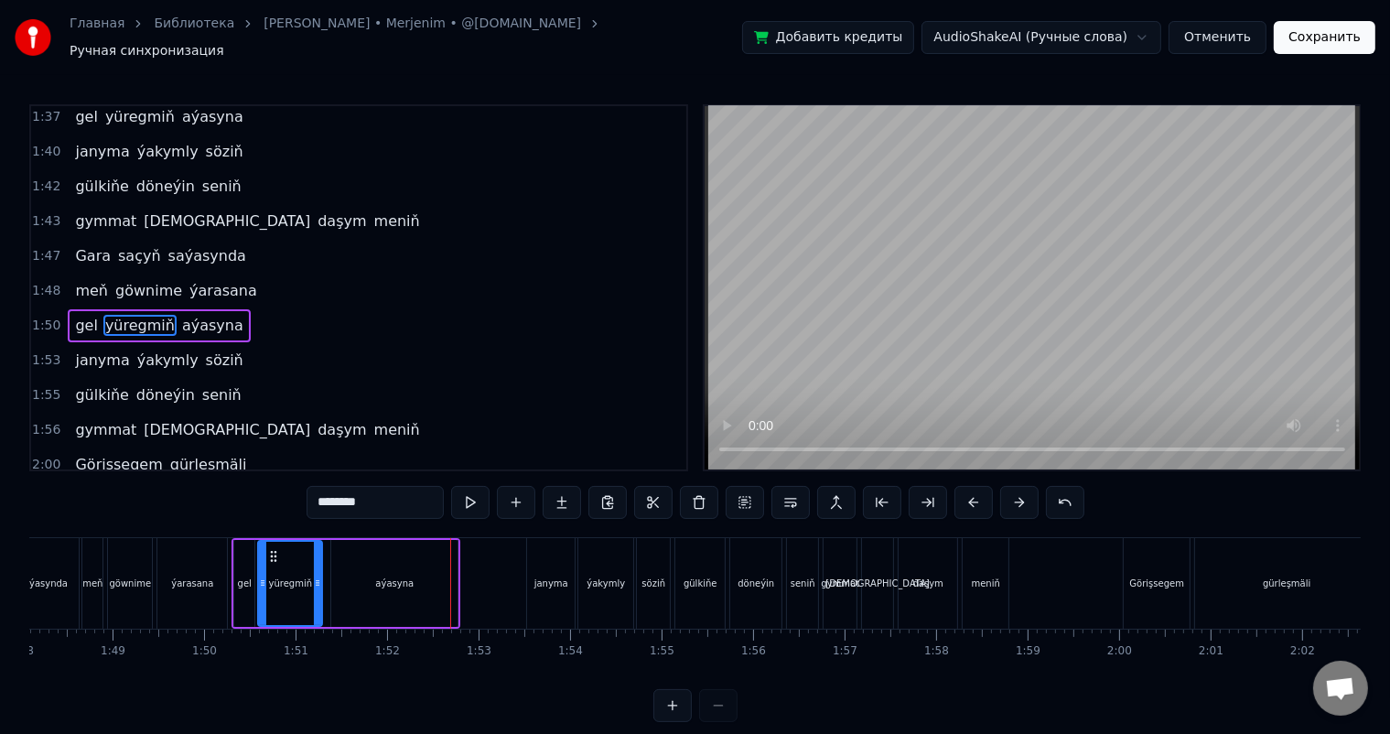
click at [392, 577] on div "aýasyna" at bounding box center [394, 584] width 38 height 14
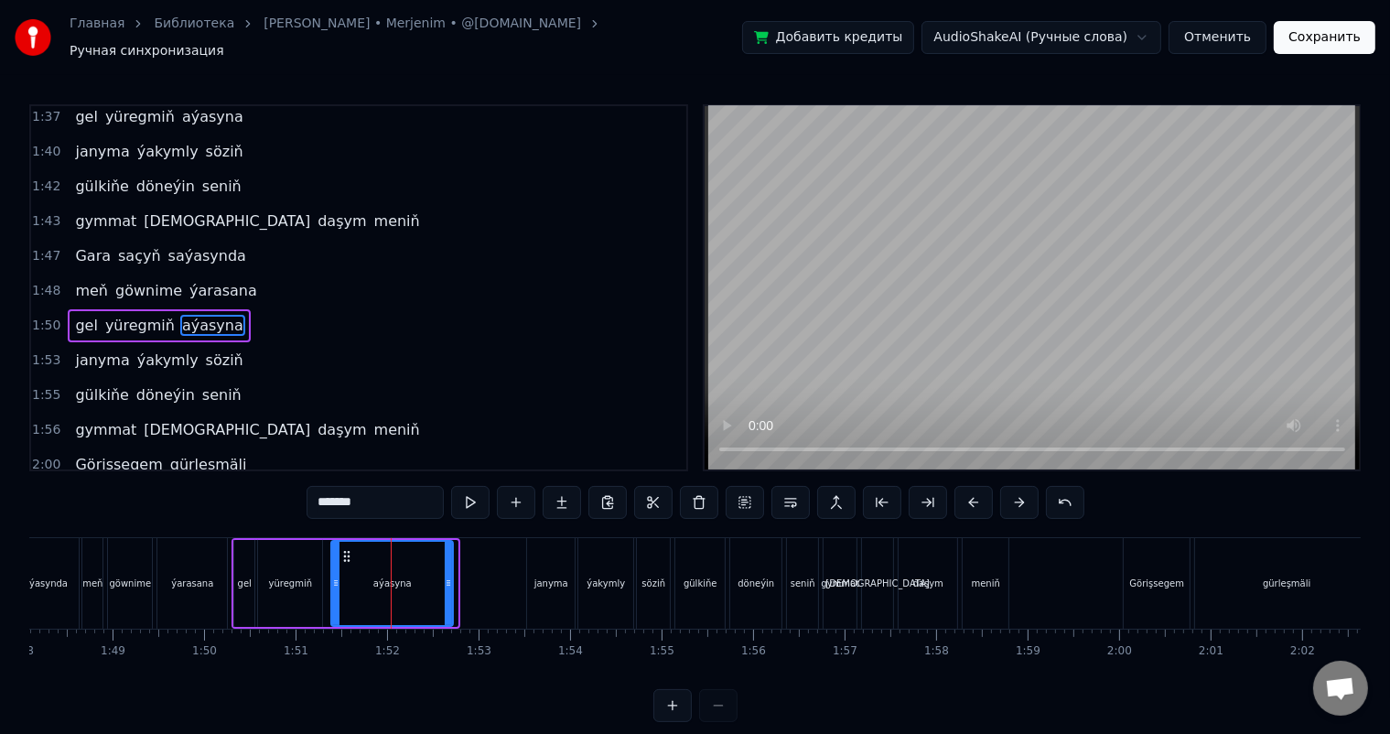
click at [450, 576] on icon at bounding box center [448, 583] width 7 height 15
drag, startPoint x: 344, startPoint y: 545, endPoint x: 329, endPoint y: 545, distance: 14.7
click at [329, 549] on icon at bounding box center [332, 556] width 15 height 15
click at [292, 556] on div "yüregmiň" at bounding box center [290, 583] width 64 height 87
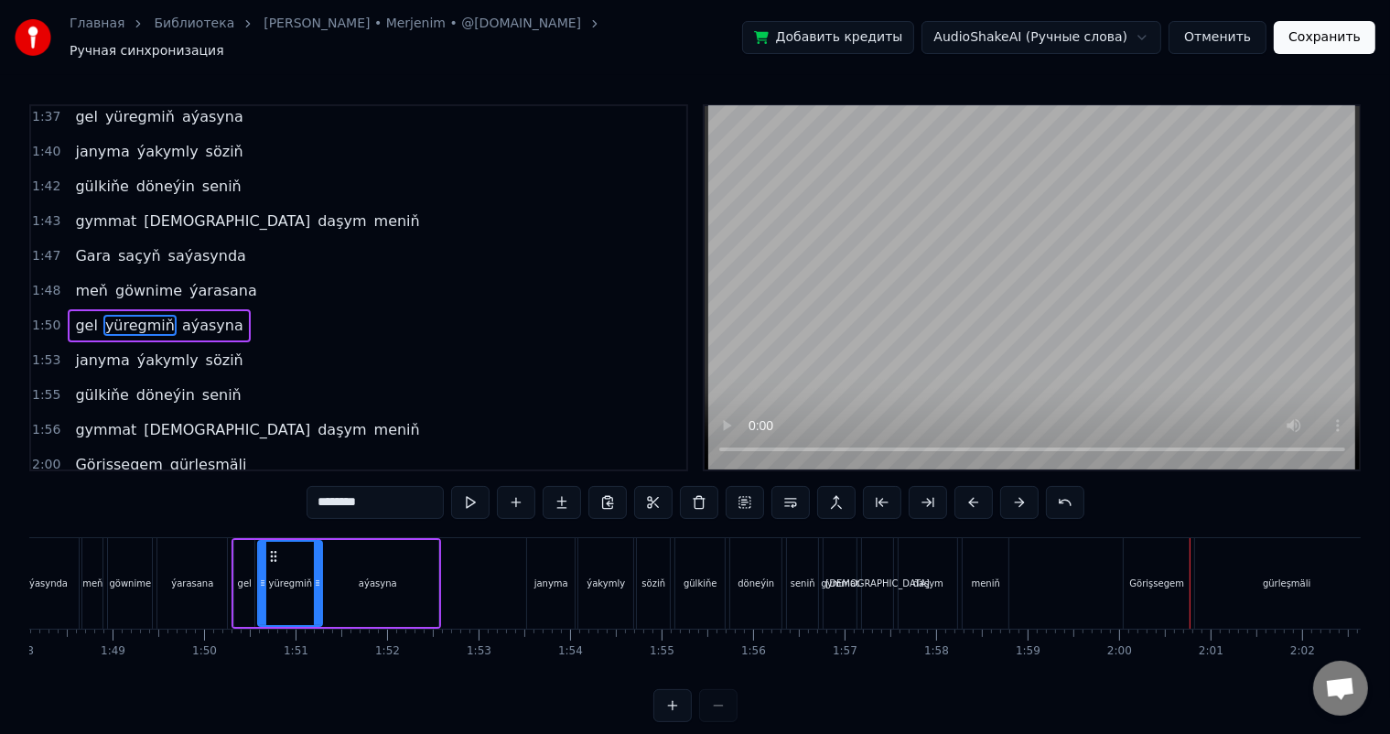
click at [987, 560] on div "meniň" at bounding box center [986, 583] width 46 height 91
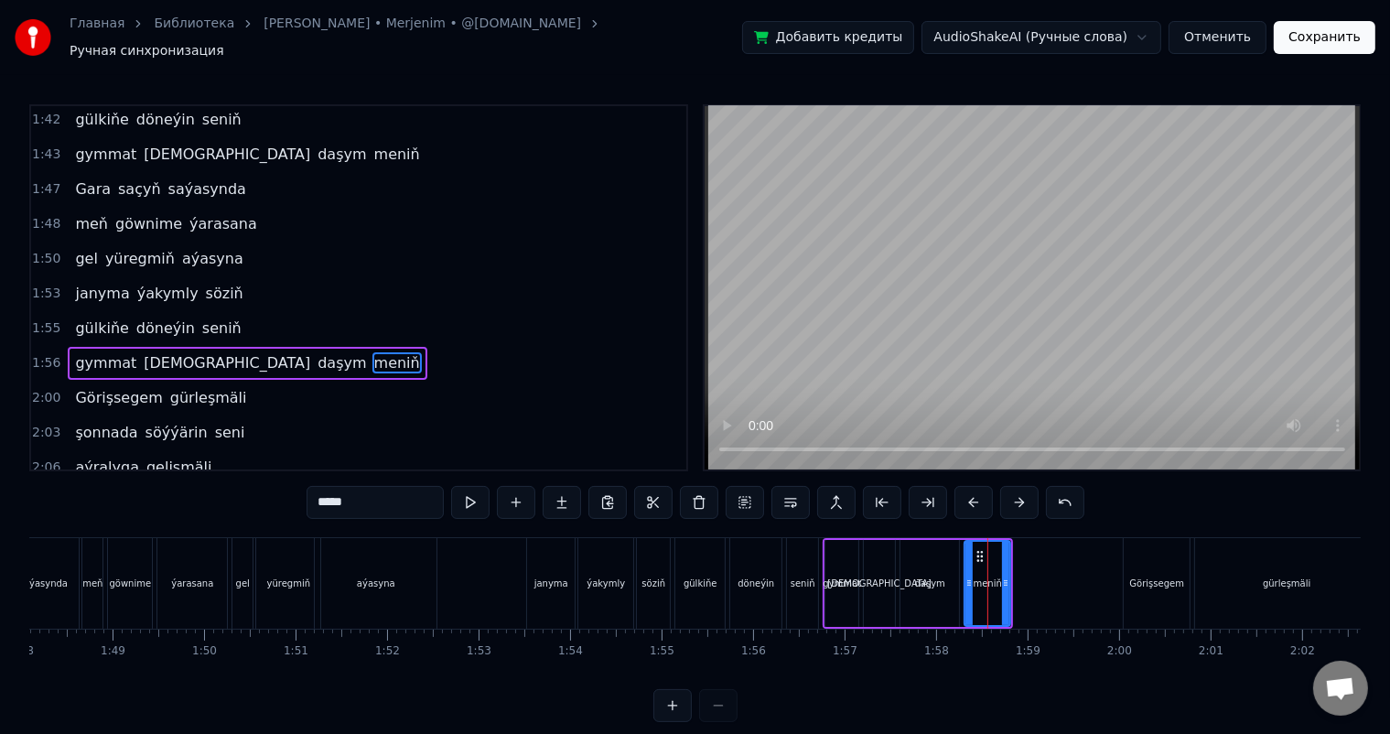
scroll to position [1047, 0]
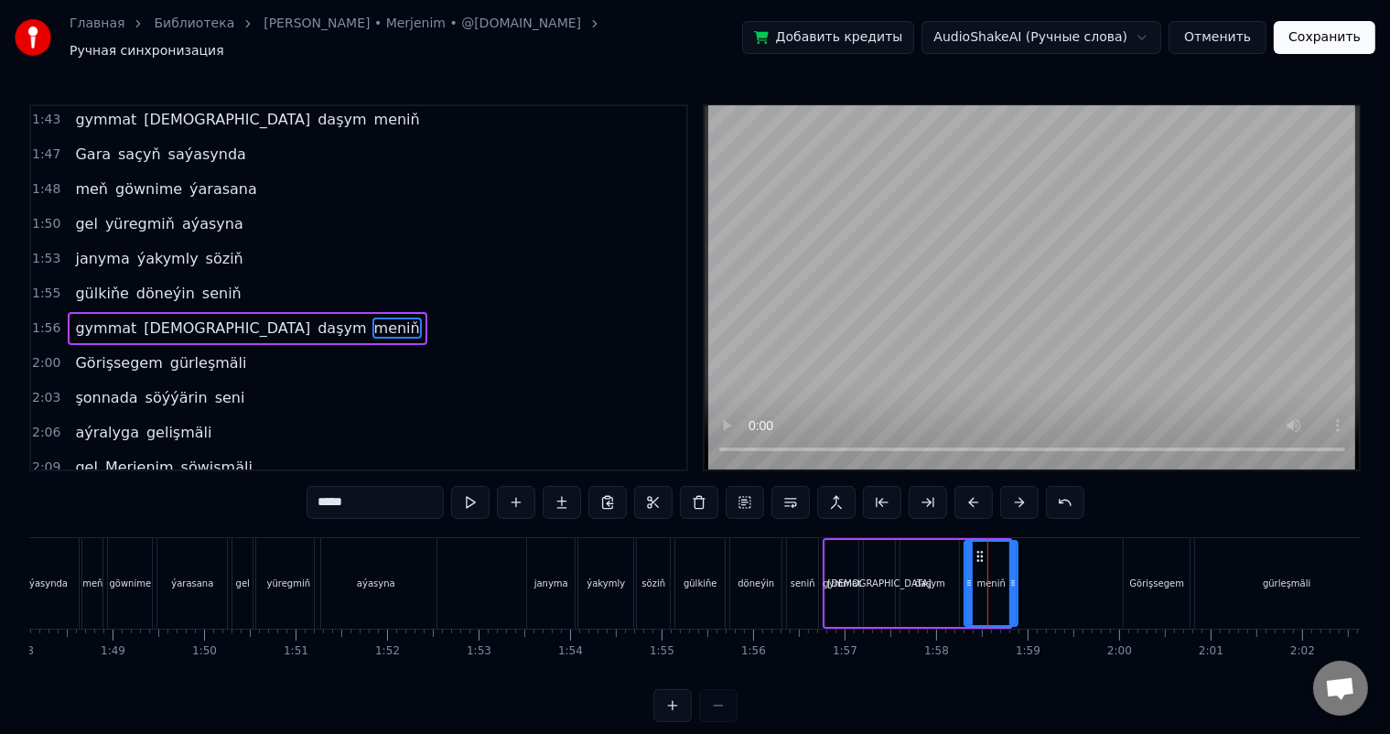
click at [1015, 576] on icon at bounding box center [1013, 583] width 7 height 15
click at [925, 562] on div "daşym" at bounding box center [930, 583] width 59 height 87
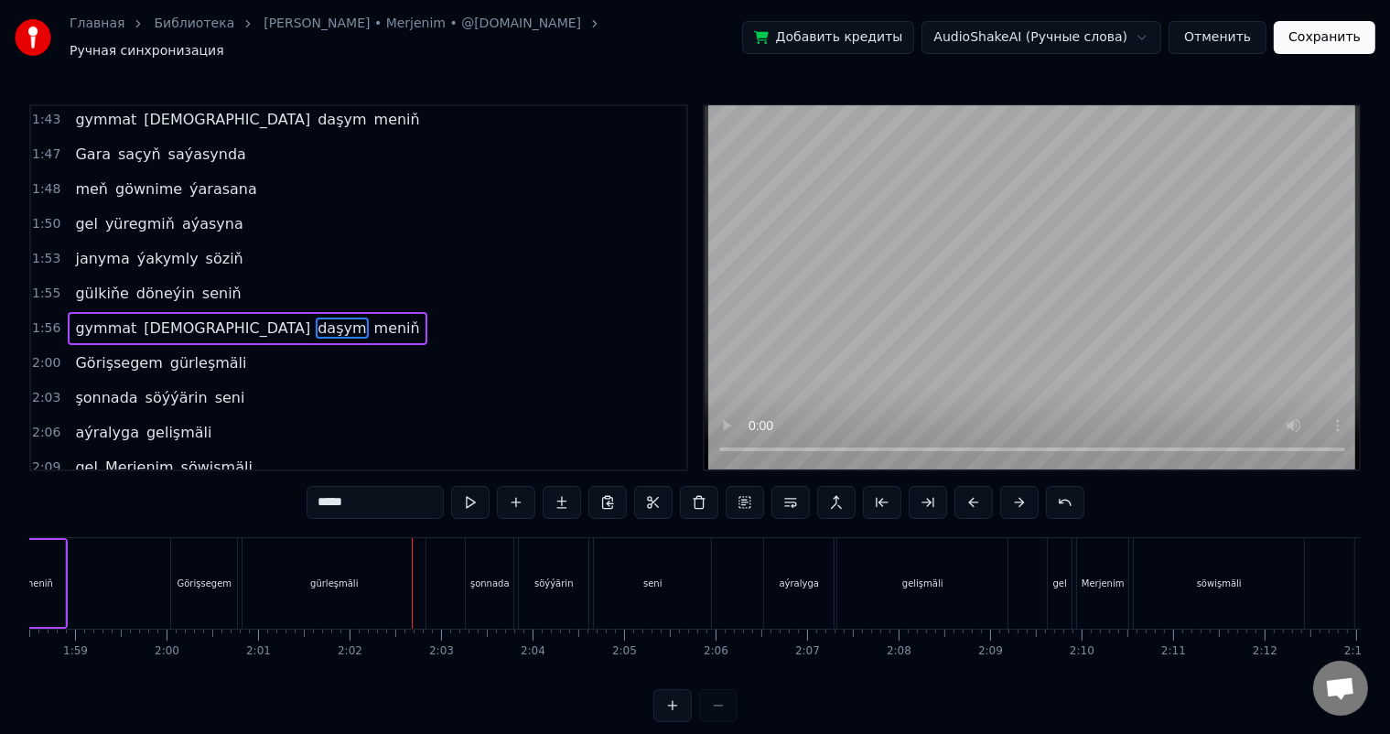
scroll to position [0, 10823]
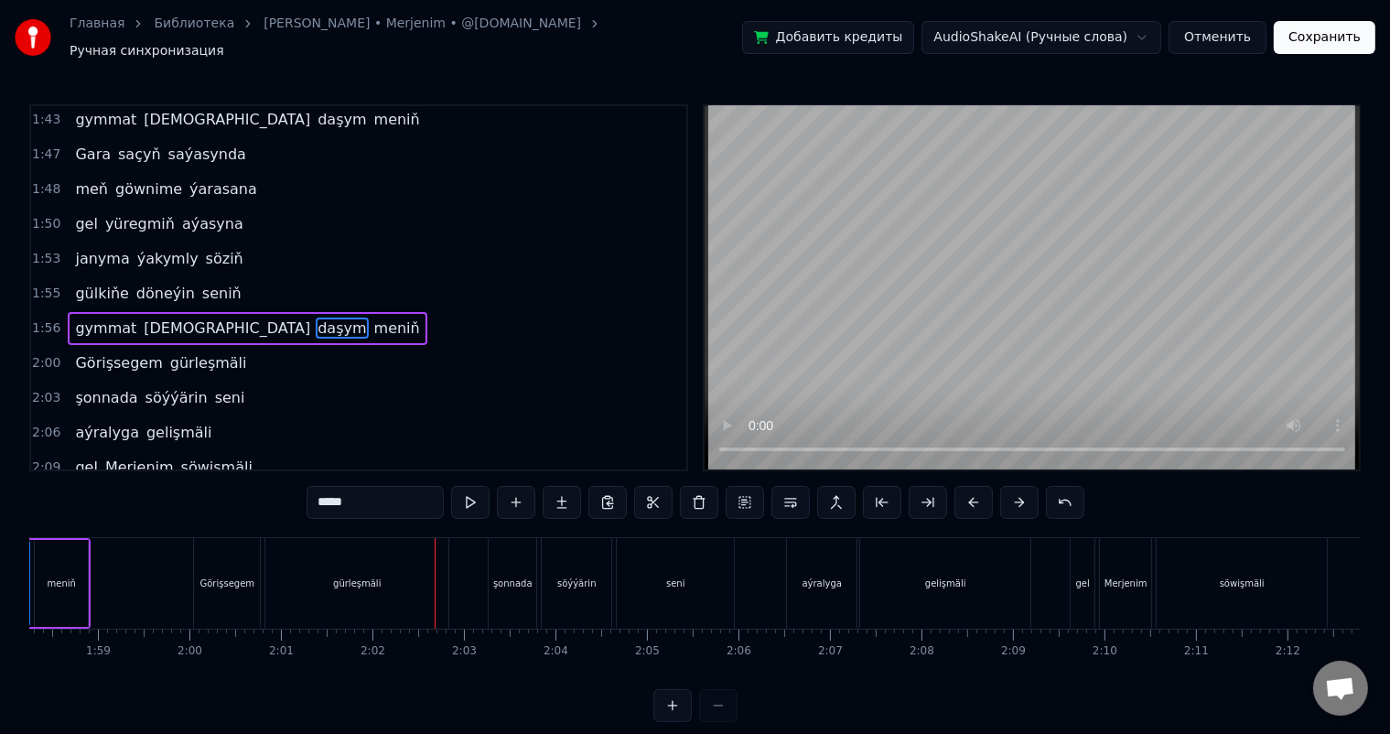
click at [348, 564] on div "gürleşmäli" at bounding box center [356, 583] width 183 height 91
type input "**********"
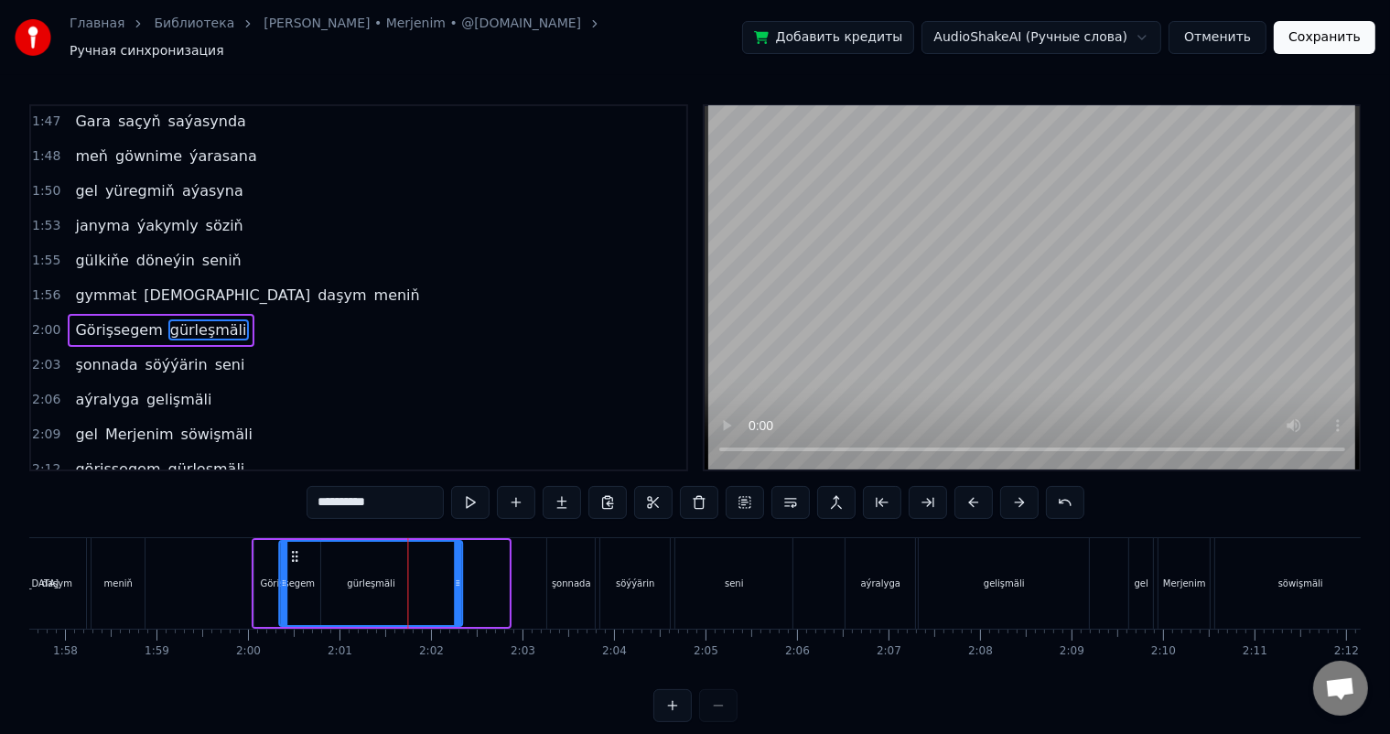
scroll to position [0, 10761]
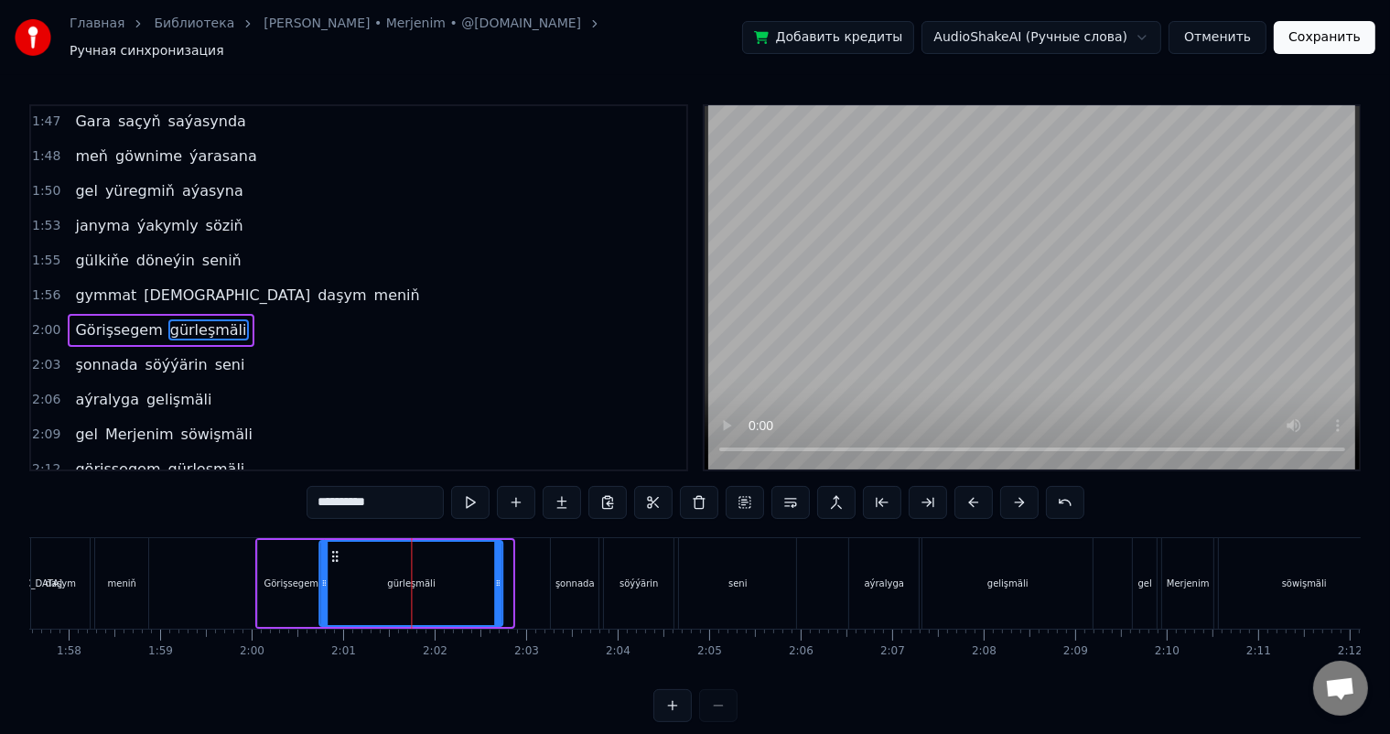
drag, startPoint x: 282, startPoint y: 545, endPoint x: 333, endPoint y: 545, distance: 51.3
click at [333, 549] on icon at bounding box center [335, 556] width 15 height 15
drag, startPoint x: 499, startPoint y: 571, endPoint x: 483, endPoint y: 571, distance: 15.6
click at [483, 576] on icon at bounding box center [483, 583] width 7 height 15
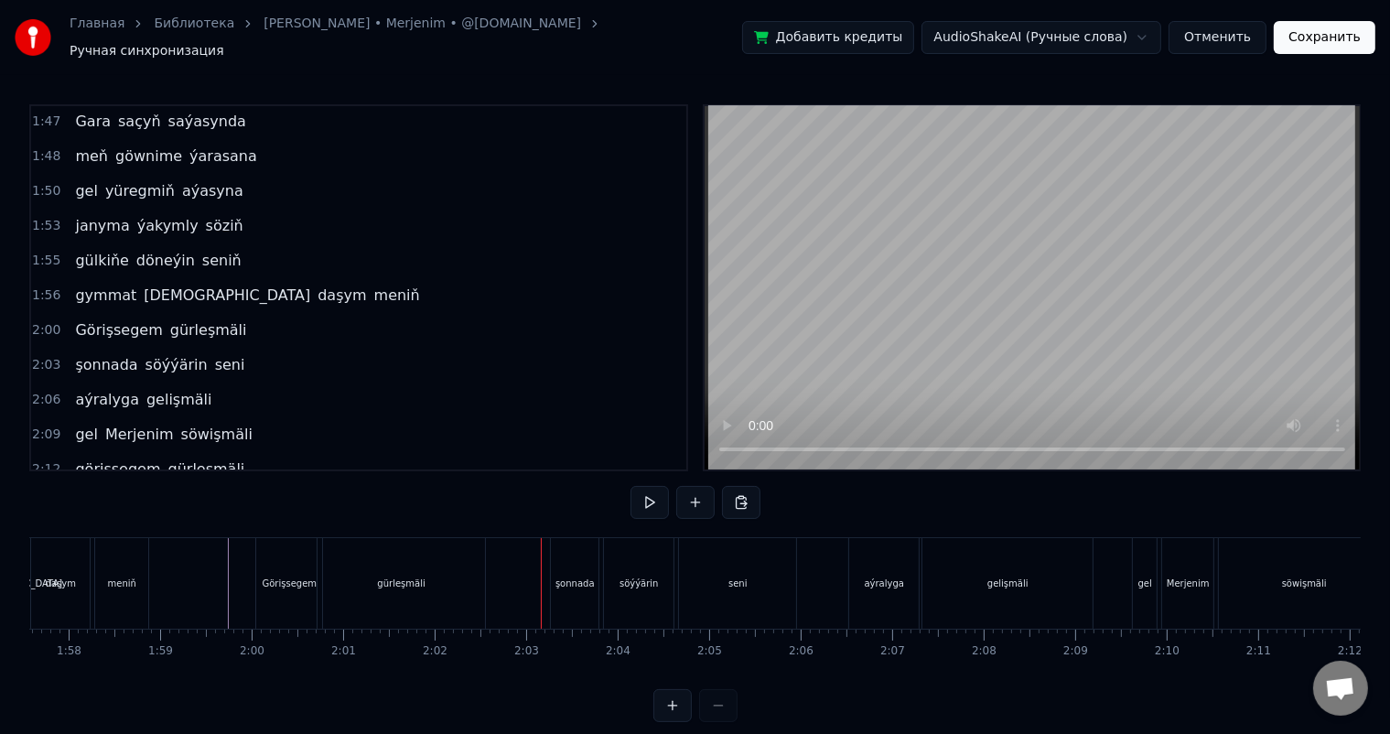
click at [432, 565] on div "gürleşmäli" at bounding box center [401, 583] width 167 height 91
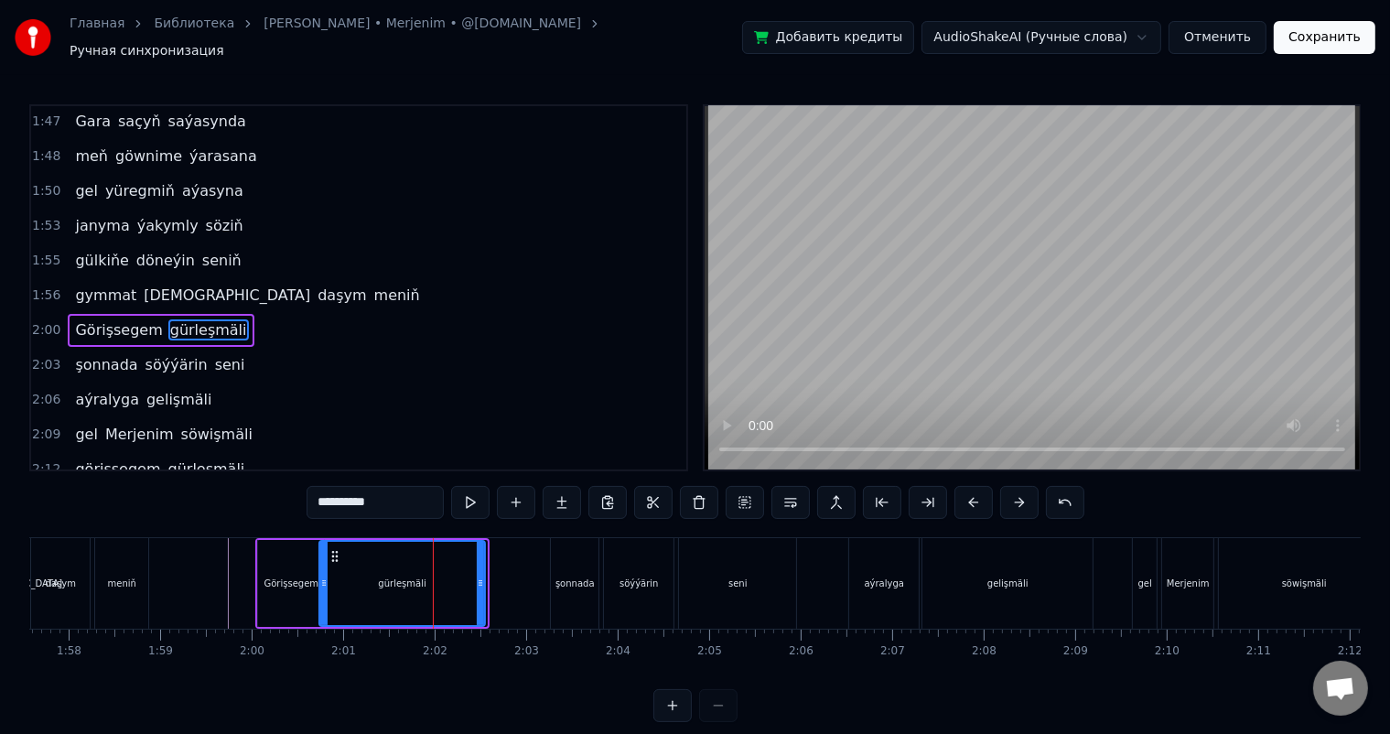
click at [479, 576] on icon at bounding box center [480, 583] width 7 height 15
click at [332, 549] on icon at bounding box center [333, 556] width 15 height 15
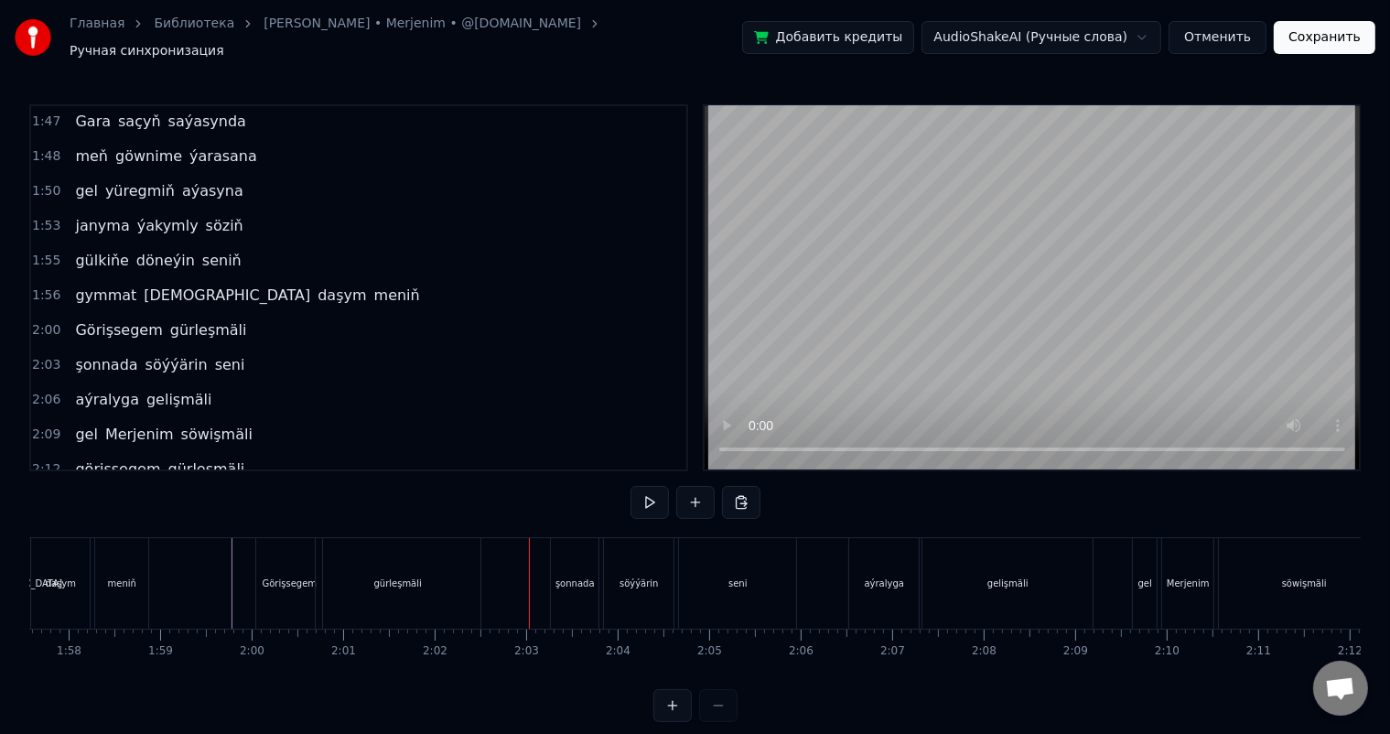
click at [358, 563] on div "gürleşmäli" at bounding box center [398, 583] width 165 height 91
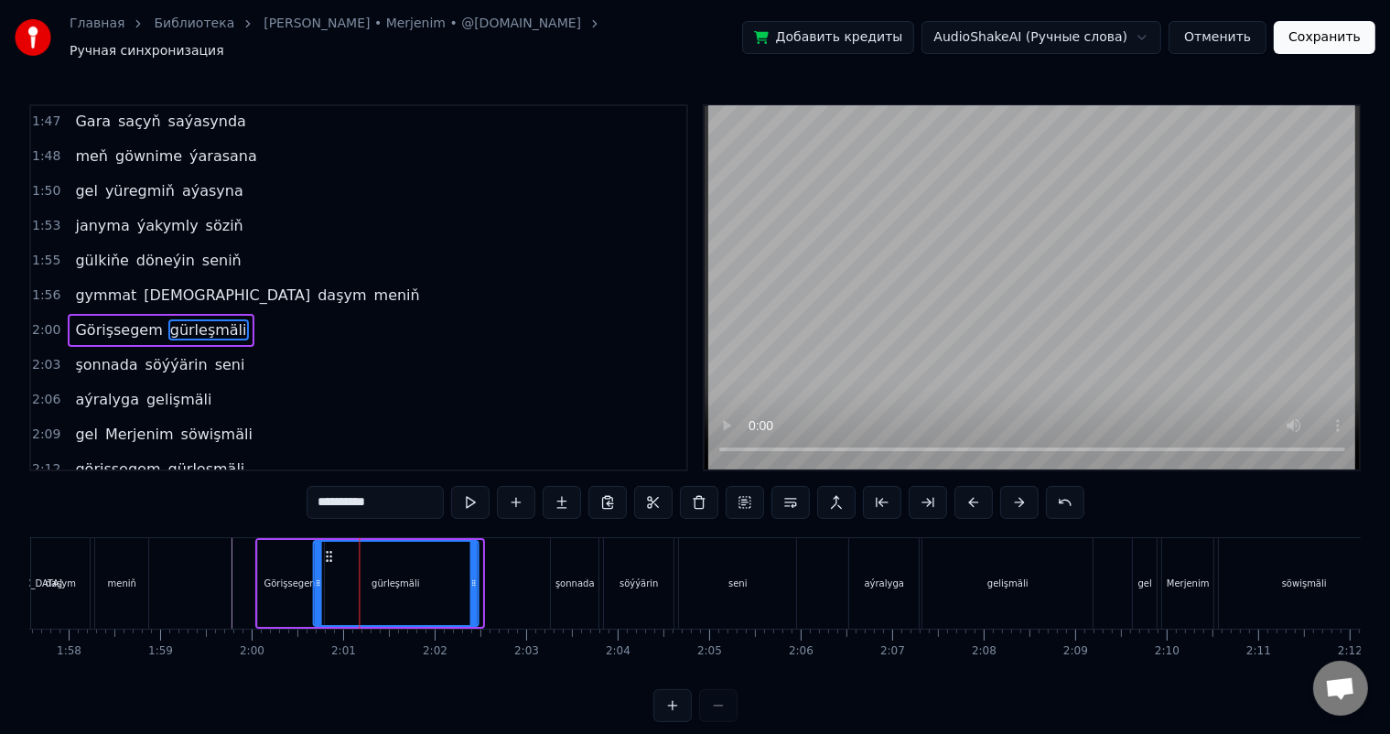
click at [328, 549] on icon at bounding box center [328, 556] width 15 height 15
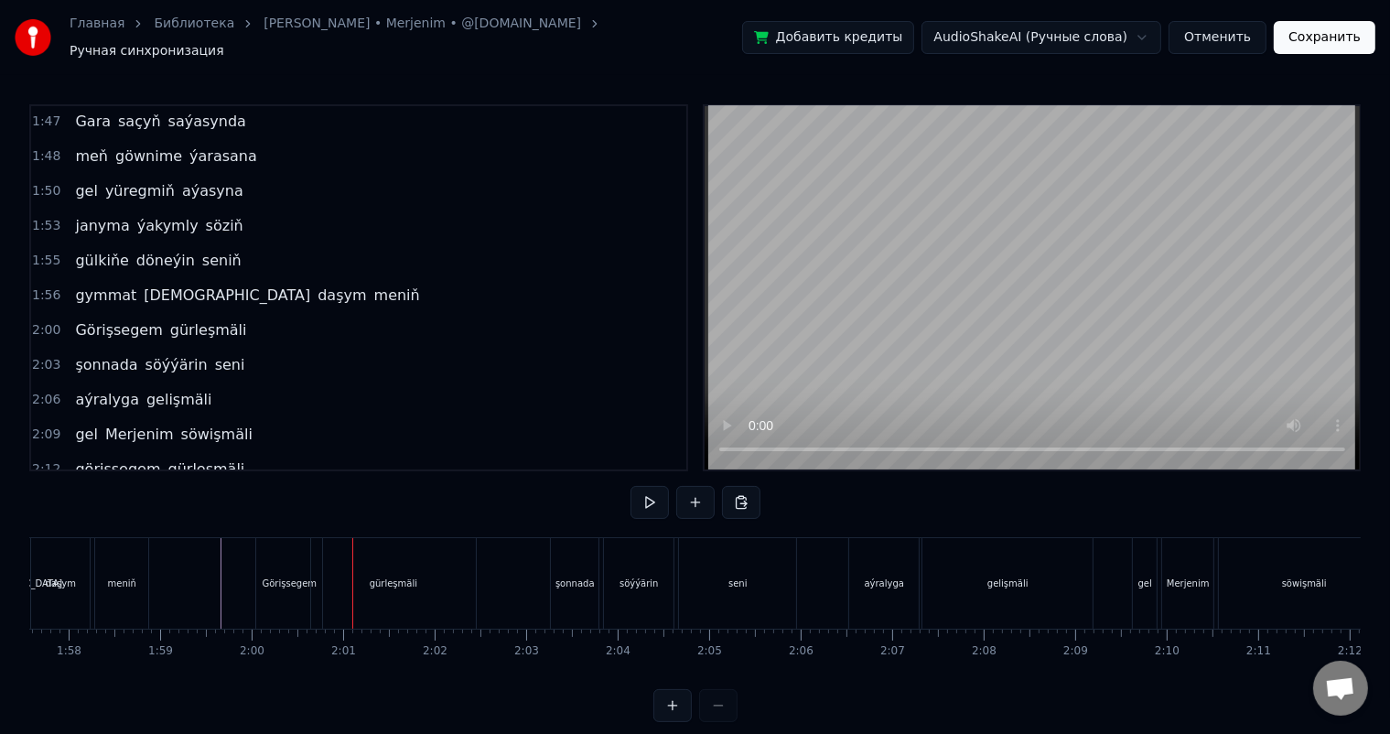
click at [289, 578] on div "Görişsegem" at bounding box center [290, 584] width 55 height 14
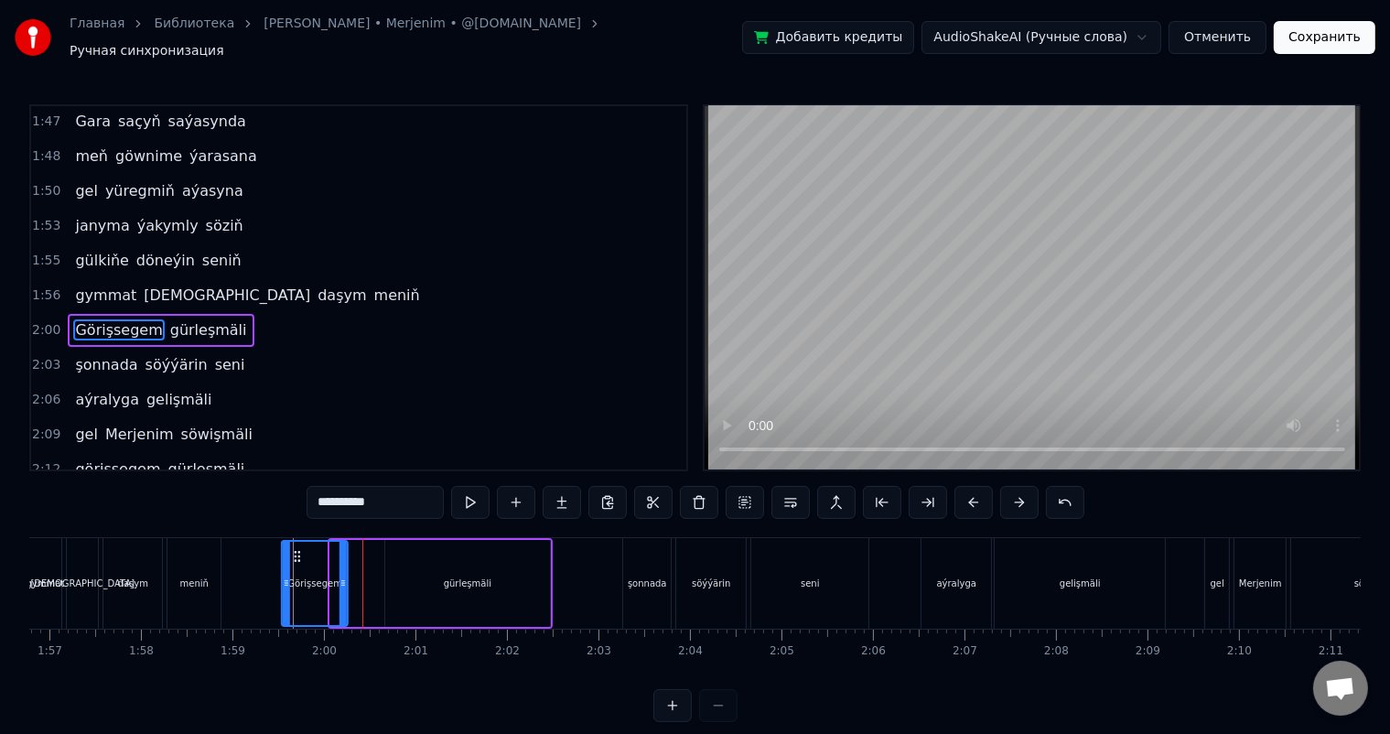
scroll to position [0, 10686]
drag, startPoint x: 272, startPoint y: 544, endPoint x: 343, endPoint y: 545, distance: 71.4
click at [343, 549] on icon at bounding box center [344, 556] width 15 height 15
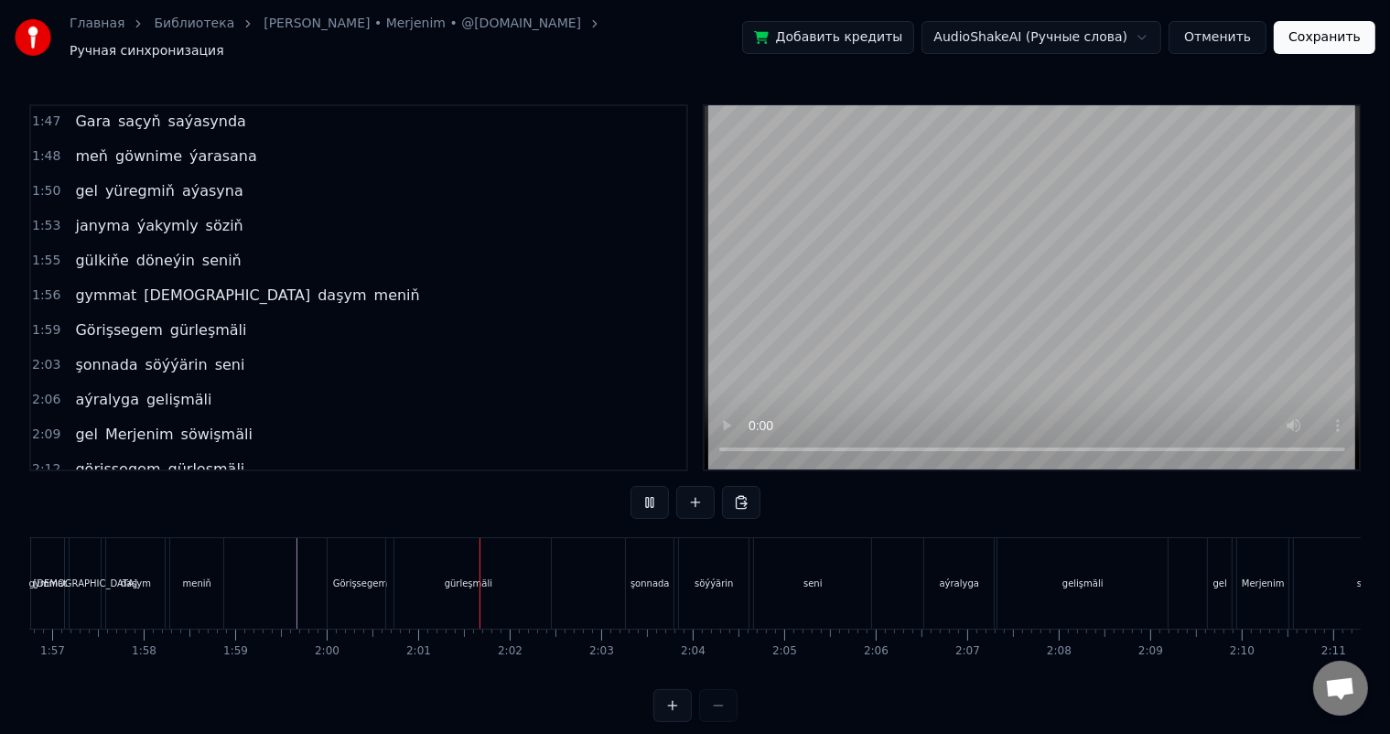
click at [654, 560] on div "şonnada" at bounding box center [650, 583] width 48 height 91
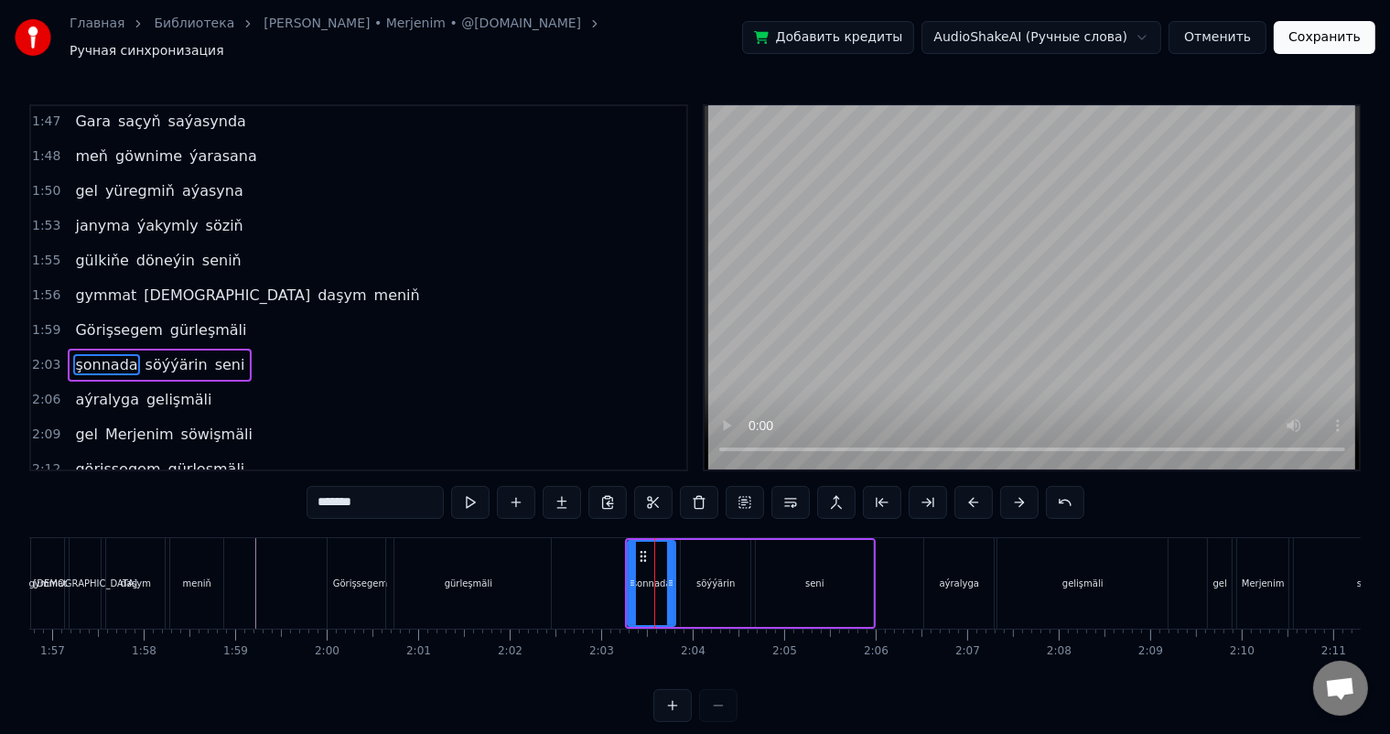
scroll to position [1114, 0]
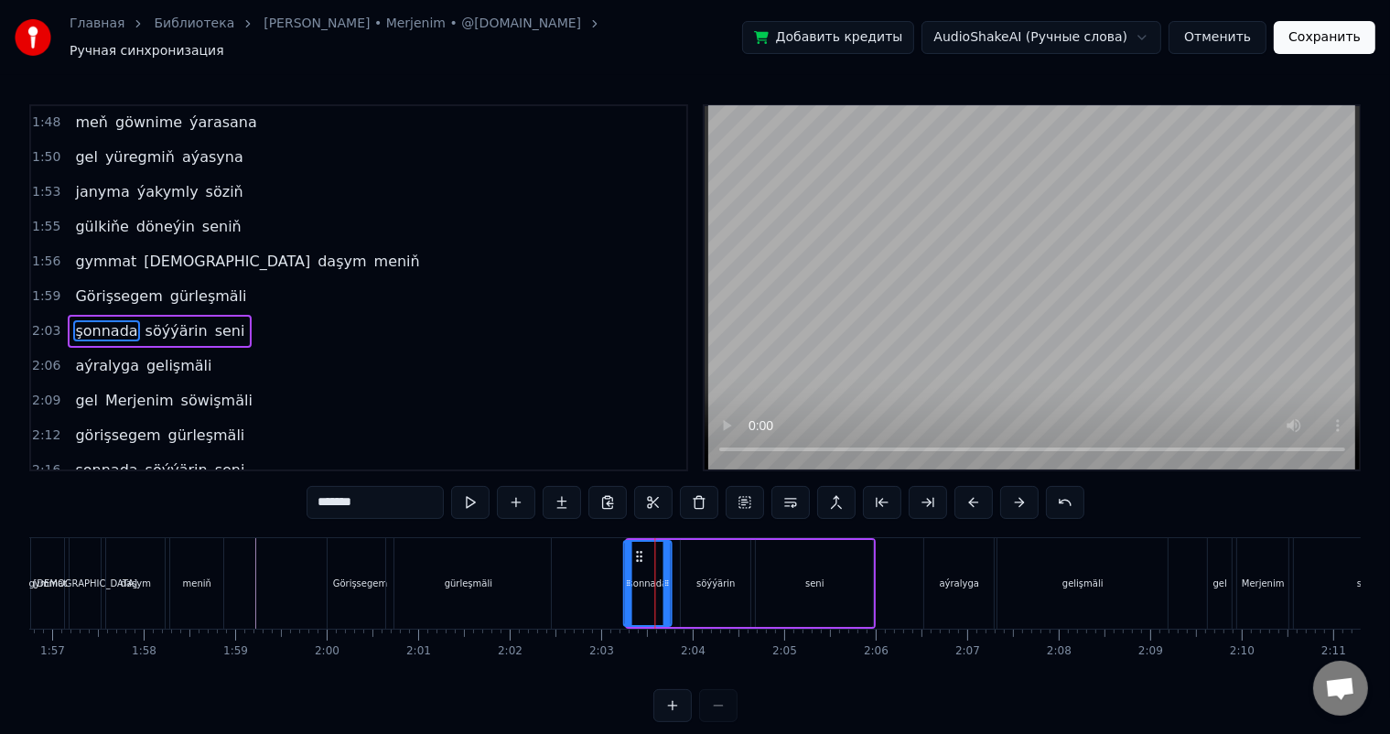
click at [638, 549] on icon at bounding box center [639, 556] width 15 height 15
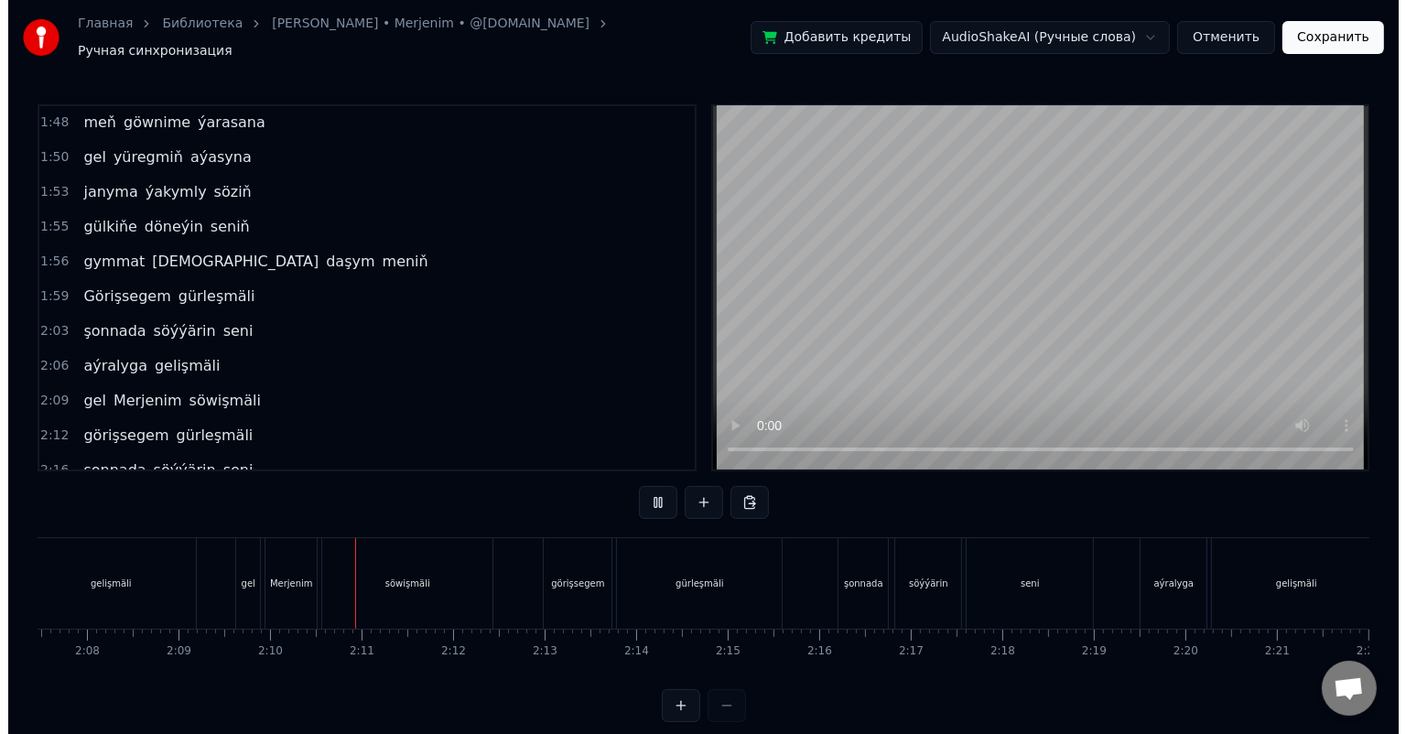
scroll to position [0, 11840]
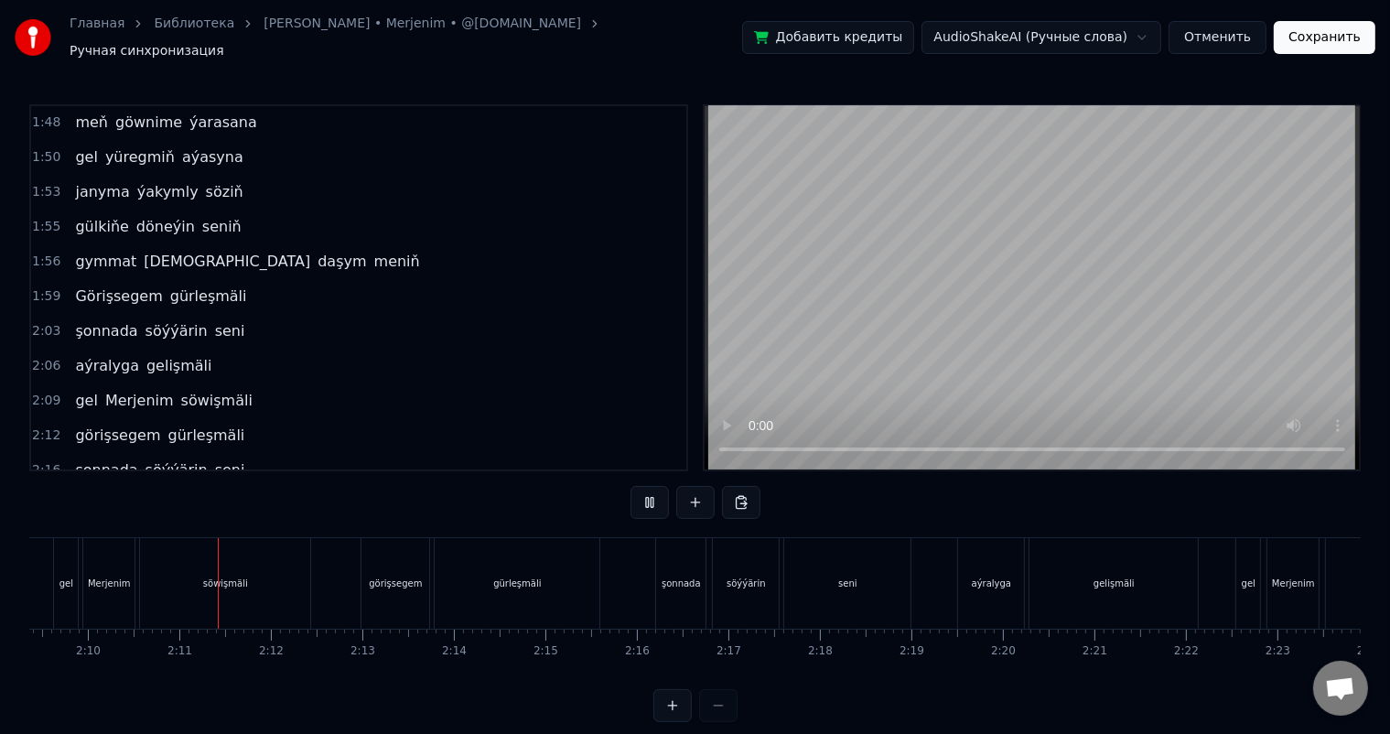
click at [1330, 37] on button "Сохранить" at bounding box center [1325, 37] width 102 height 33
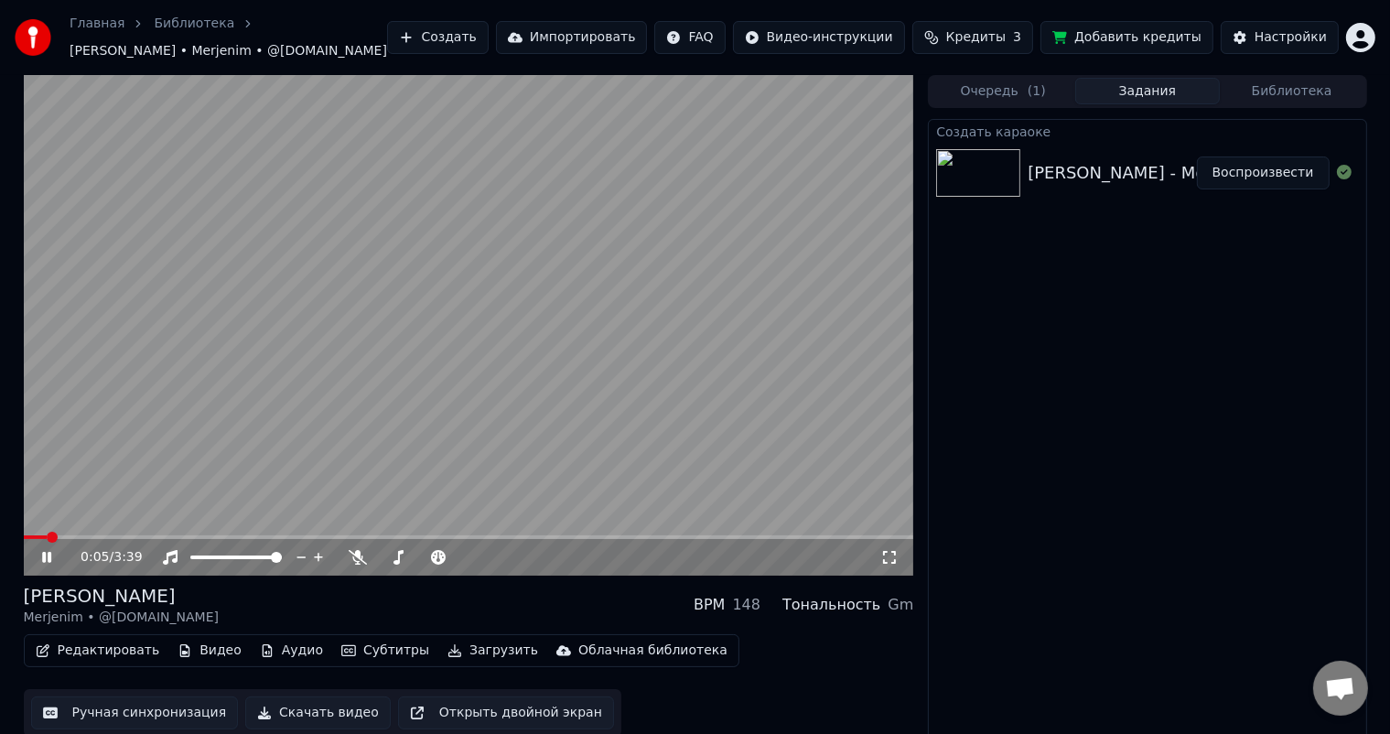
click at [29, 538] on span at bounding box center [36, 537] width 24 height 4
click at [30, 535] on span at bounding box center [34, 537] width 20 height 4
click at [27, 535] on span at bounding box center [26, 537] width 4 height 4
click at [24, 535] on span at bounding box center [27, 537] width 6 height 4
click at [51, 556] on icon at bounding box center [59, 557] width 43 height 15
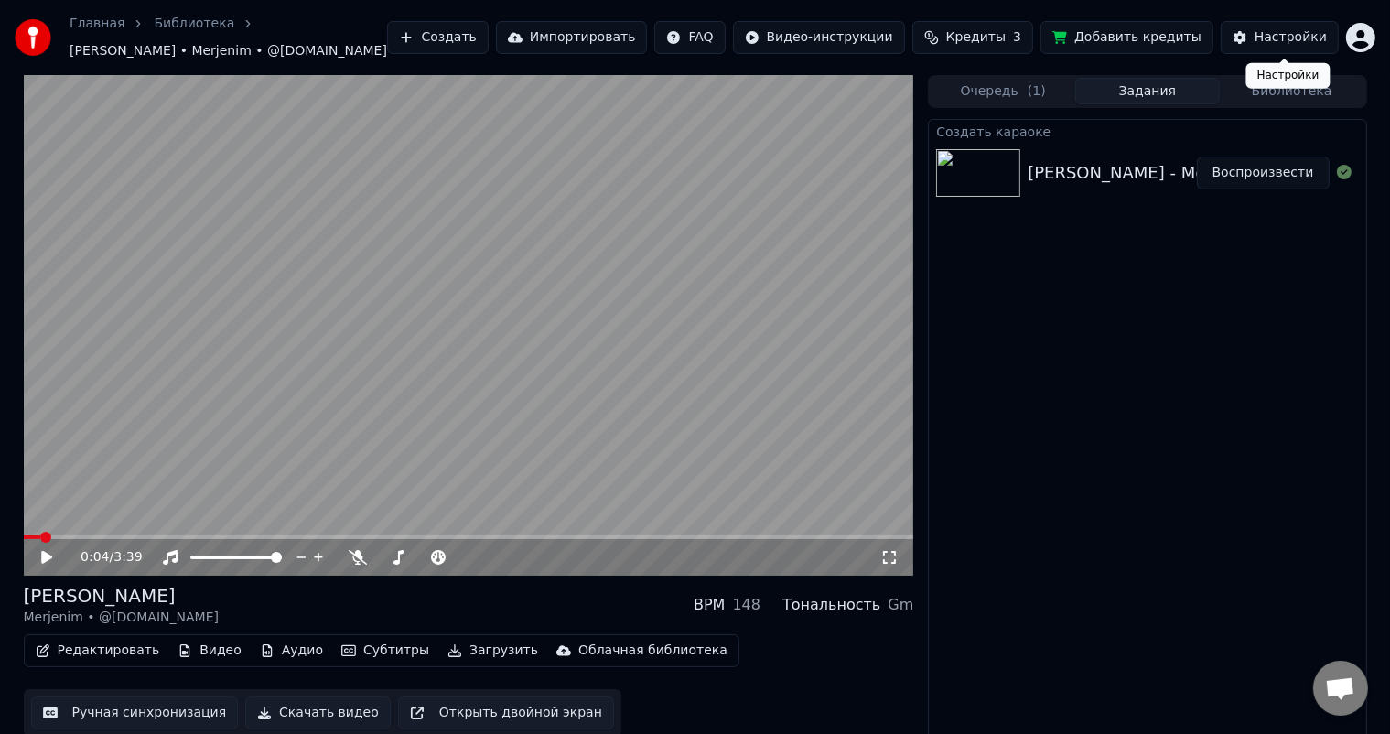
click at [1305, 40] on div "Настройки" at bounding box center [1291, 37] width 72 height 18
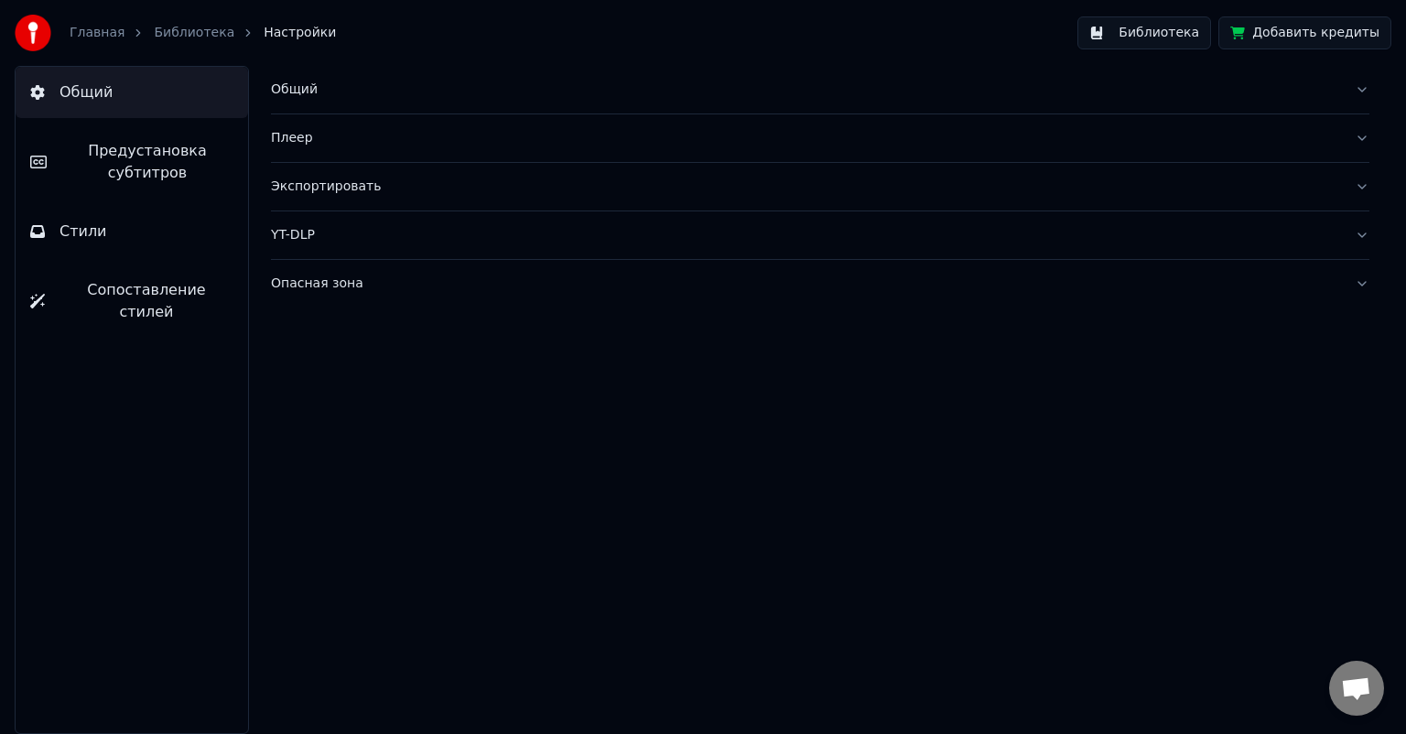
click at [139, 169] on span "Предустановка субтитров" at bounding box center [147, 162] width 172 height 44
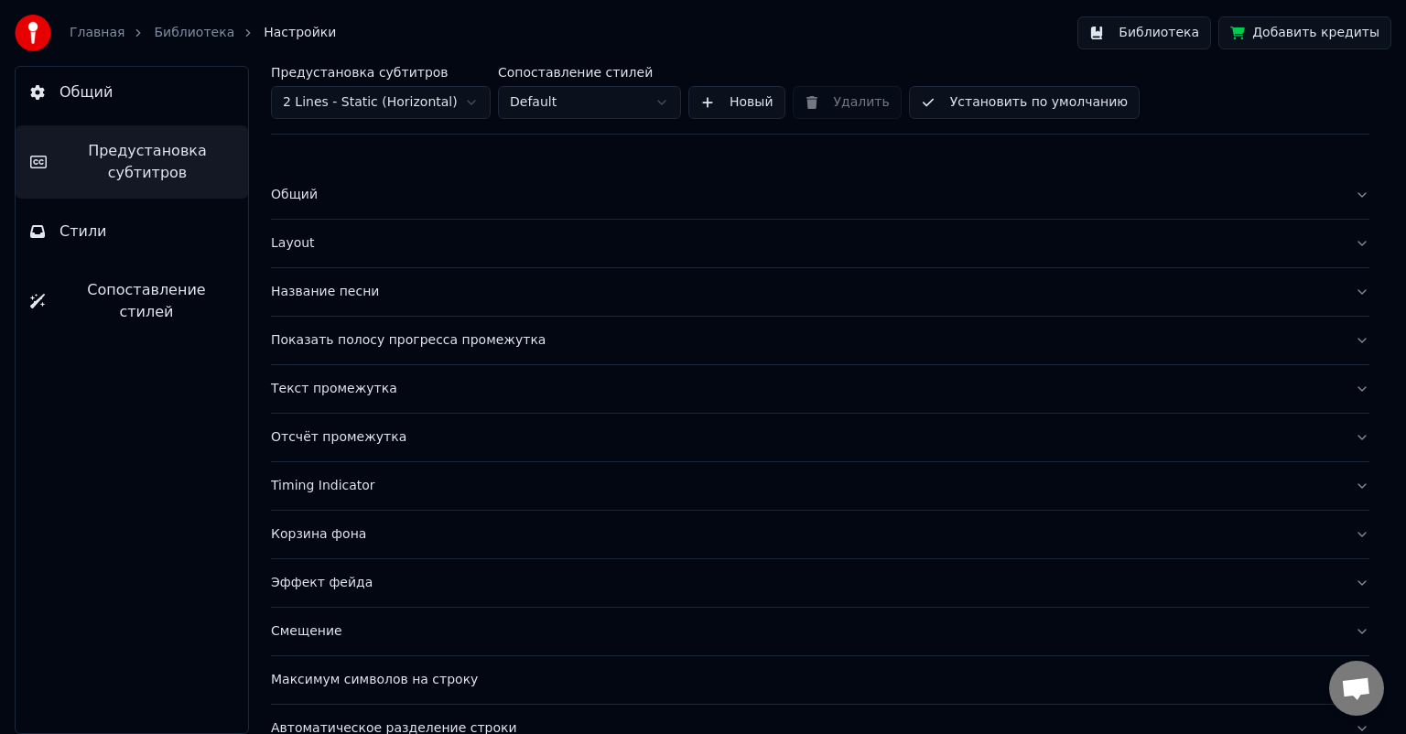
click at [297, 191] on div "Общий" at bounding box center [805, 195] width 1069 height 18
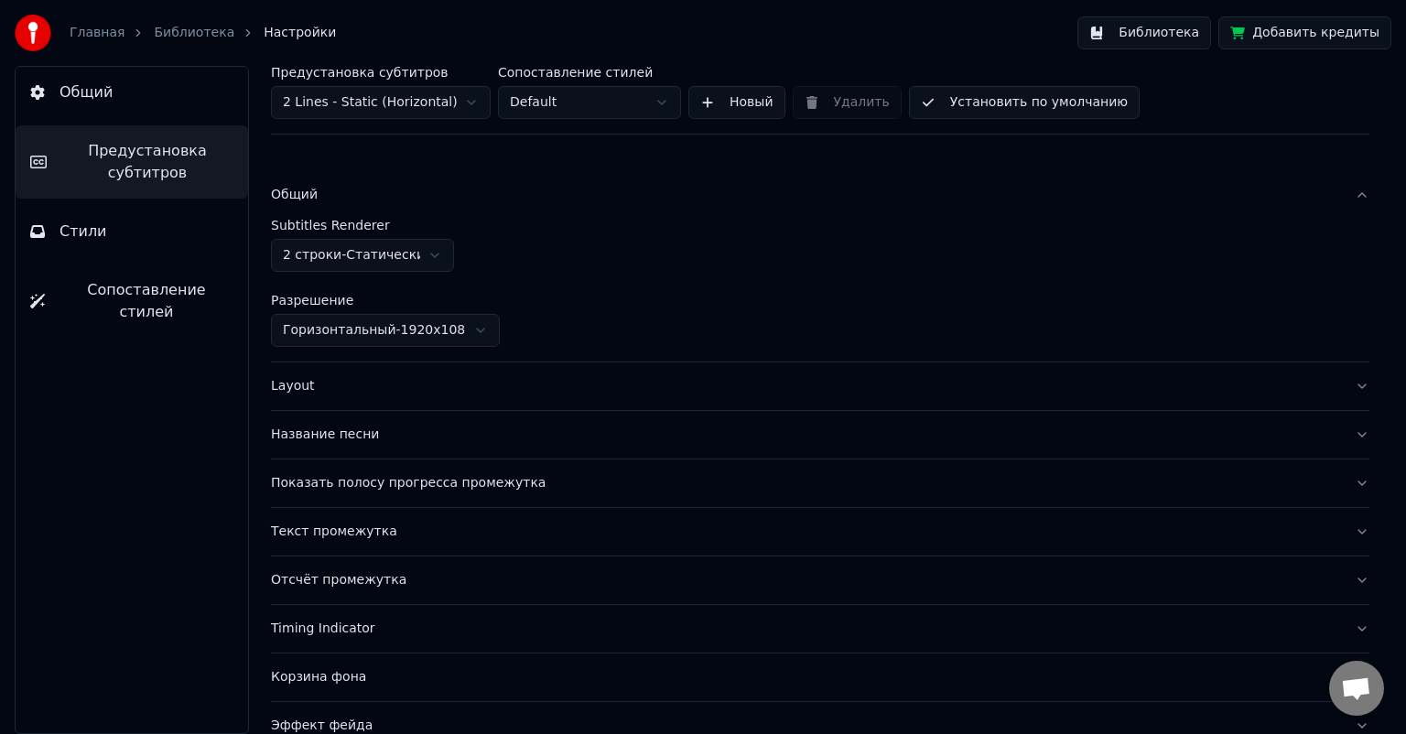
click at [282, 392] on div "Layout" at bounding box center [805, 386] width 1069 height 18
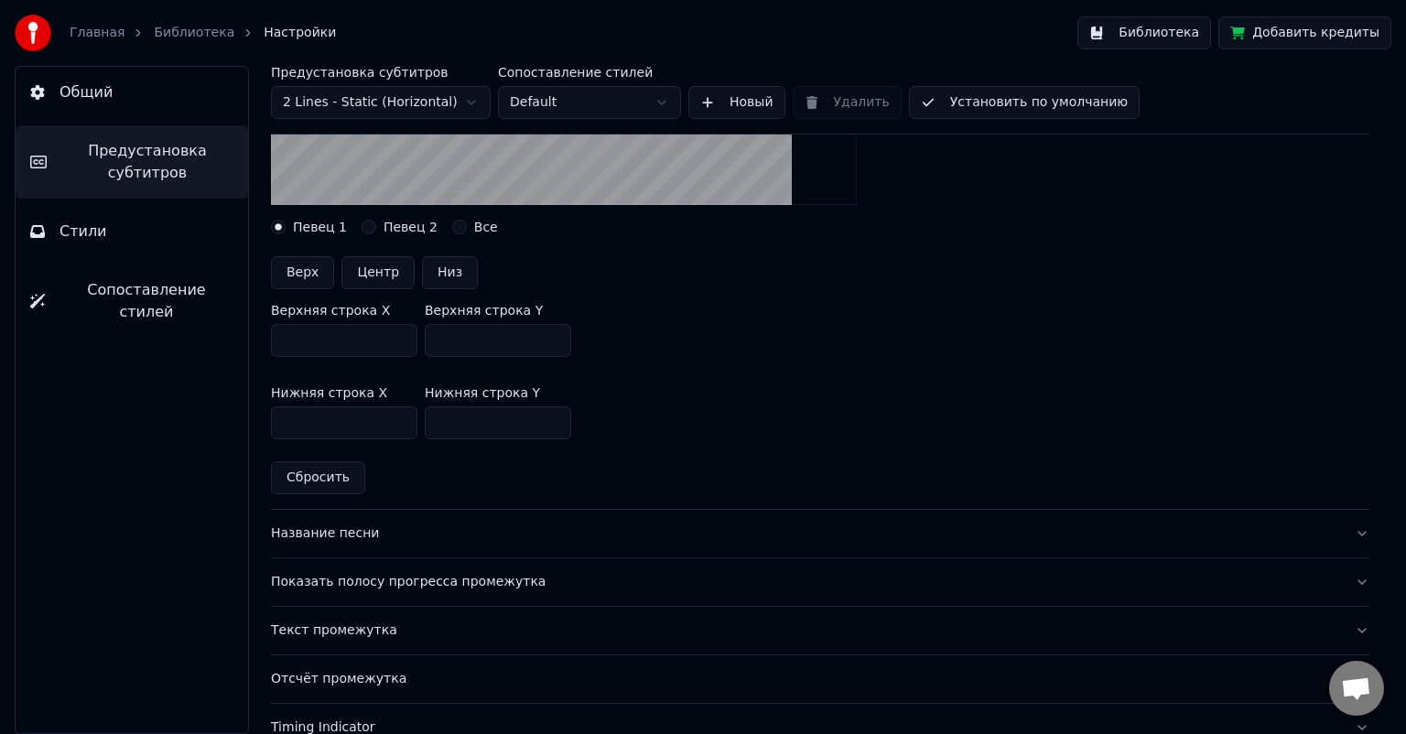
scroll to position [458, 0]
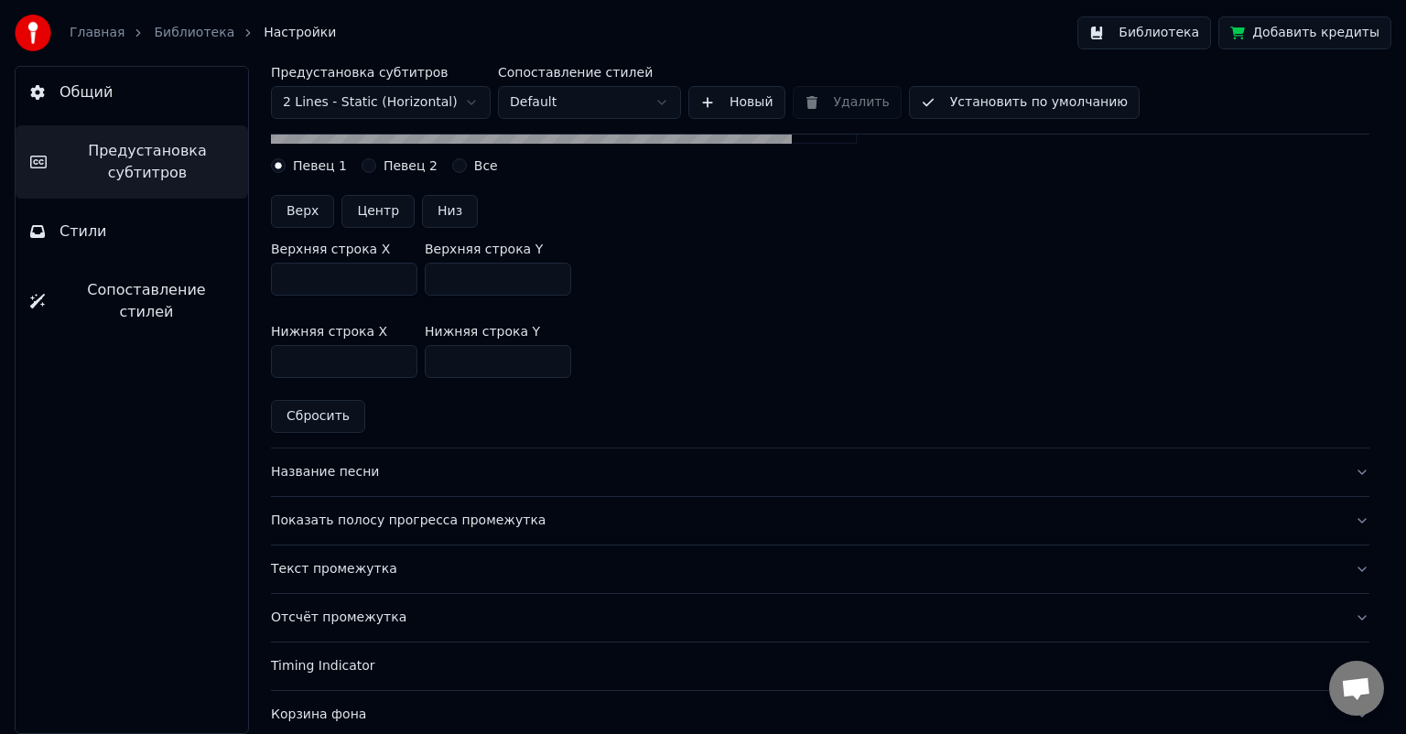
click at [326, 476] on div "Название песни" at bounding box center [805, 472] width 1069 height 18
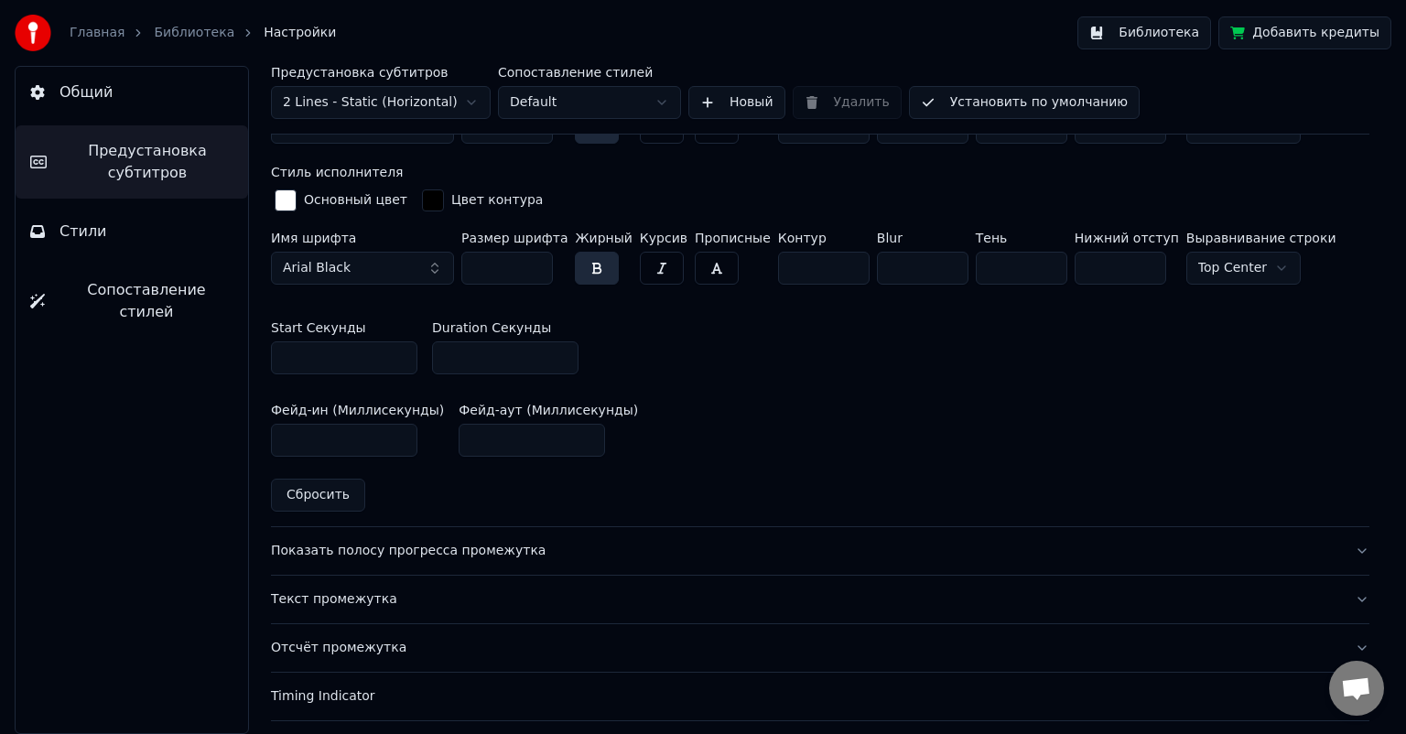
scroll to position [824, 0]
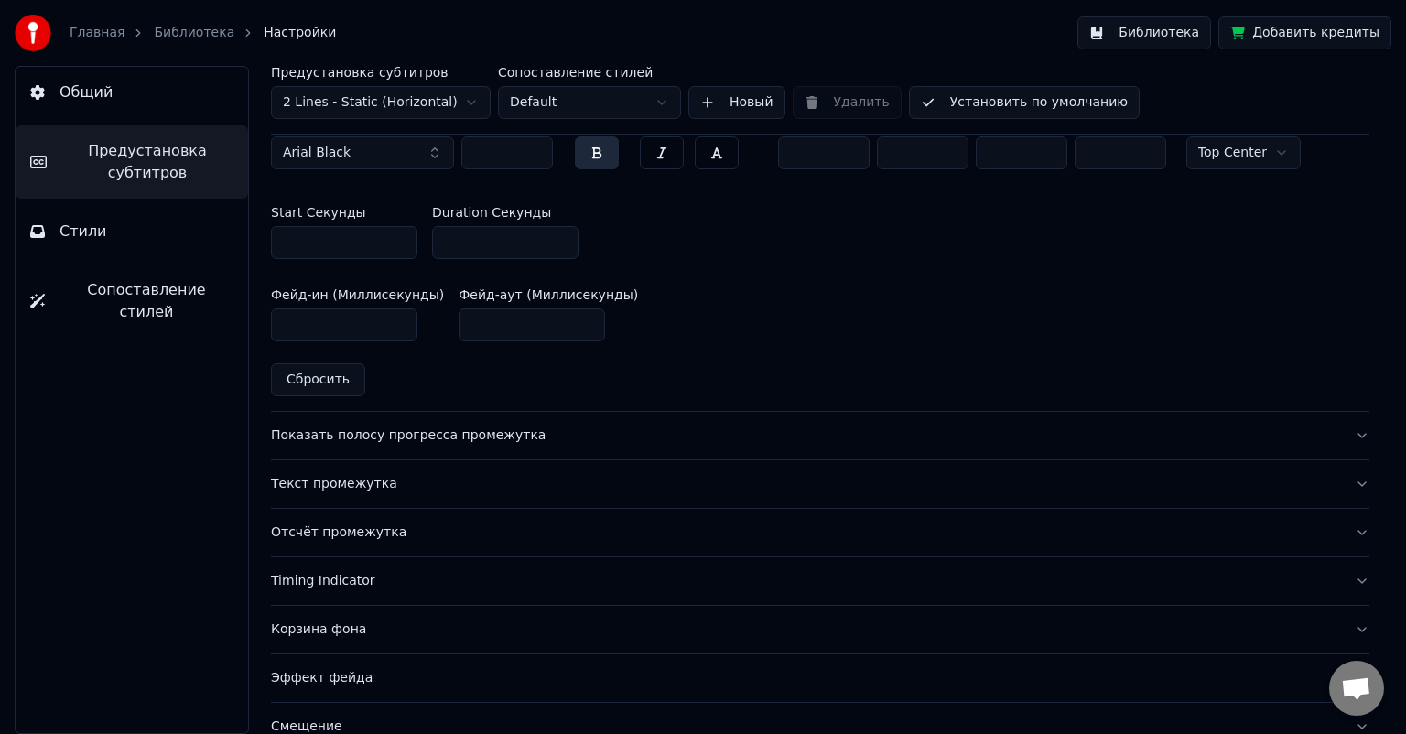
click at [345, 434] on div "Показать полосу прогресса промежутка" at bounding box center [805, 436] width 1069 height 18
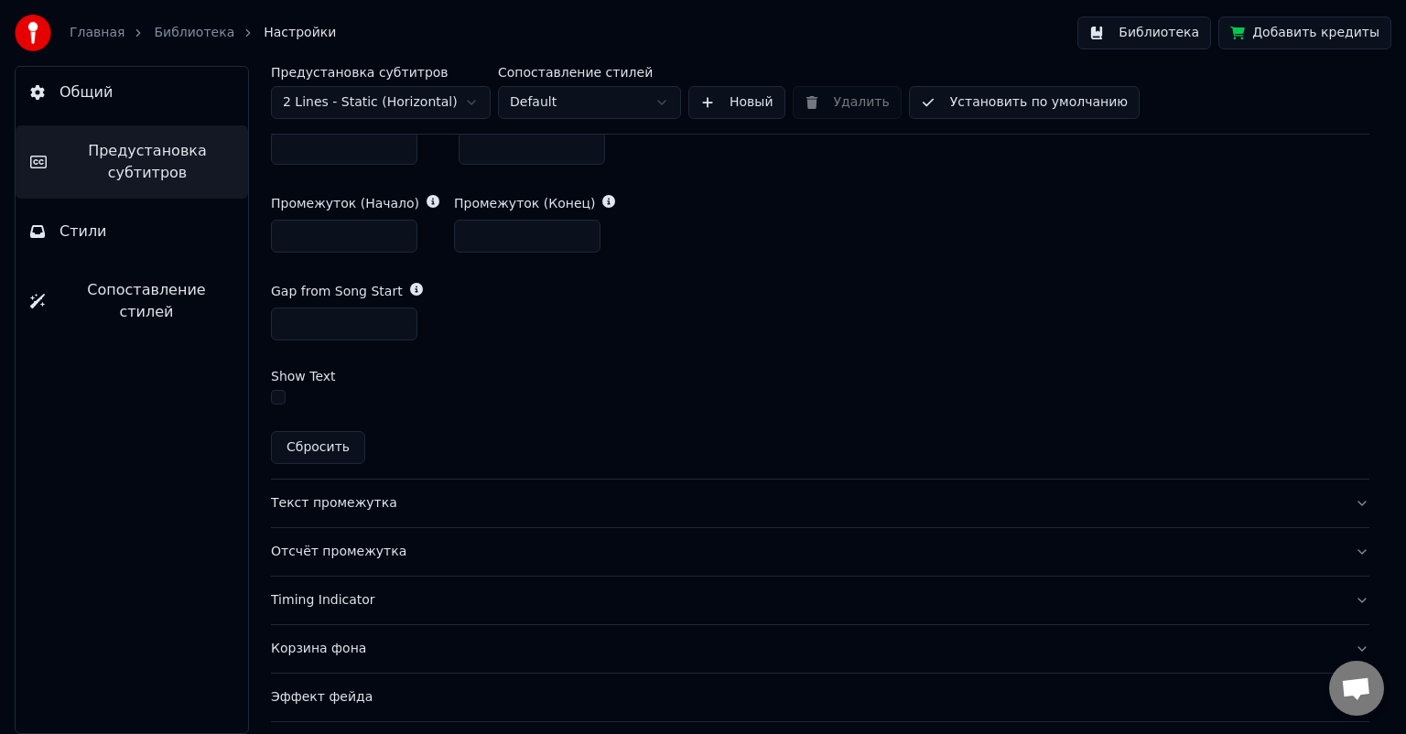
scroll to position [1007, 0]
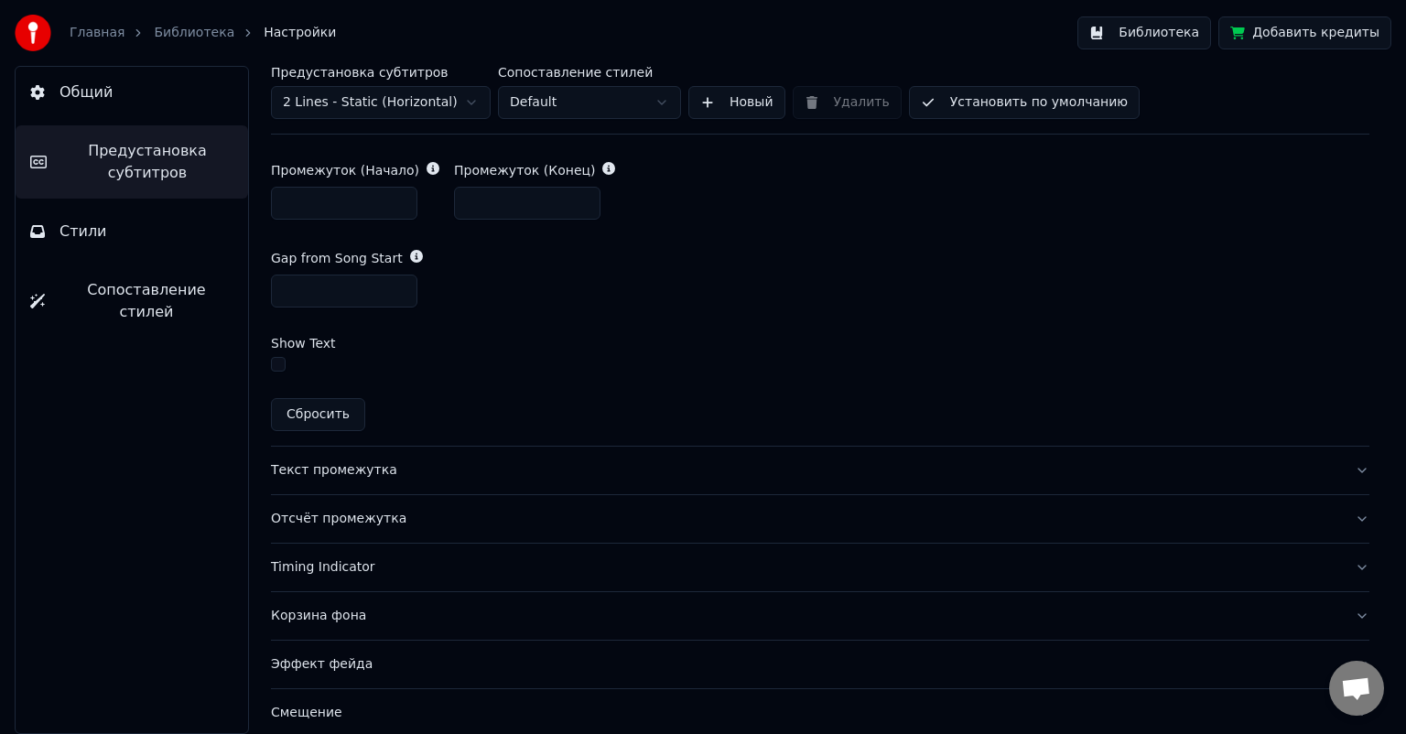
click at [348, 470] on div "Текст промежутка" at bounding box center [805, 470] width 1069 height 18
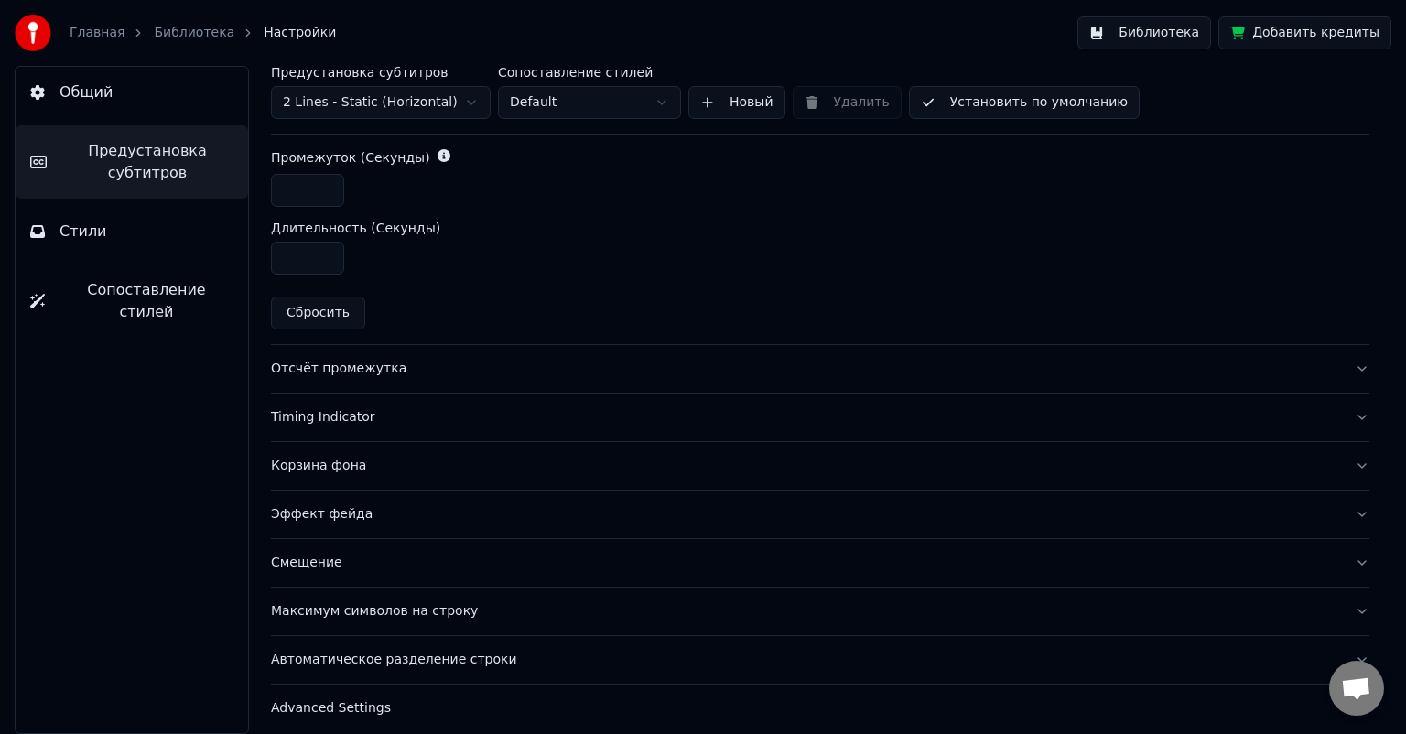
scroll to position [913, 0]
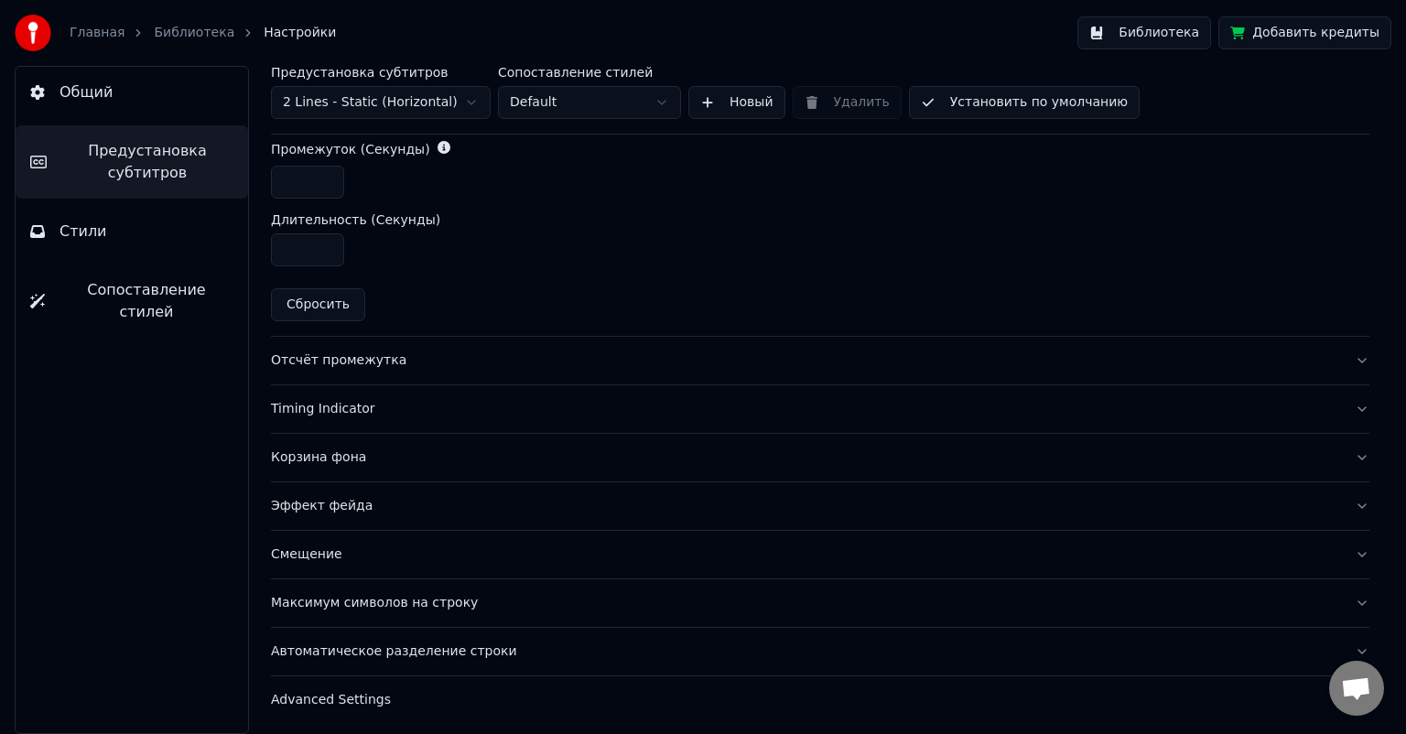
click at [337, 359] on div "Отсчёт промежутка" at bounding box center [805, 360] width 1069 height 18
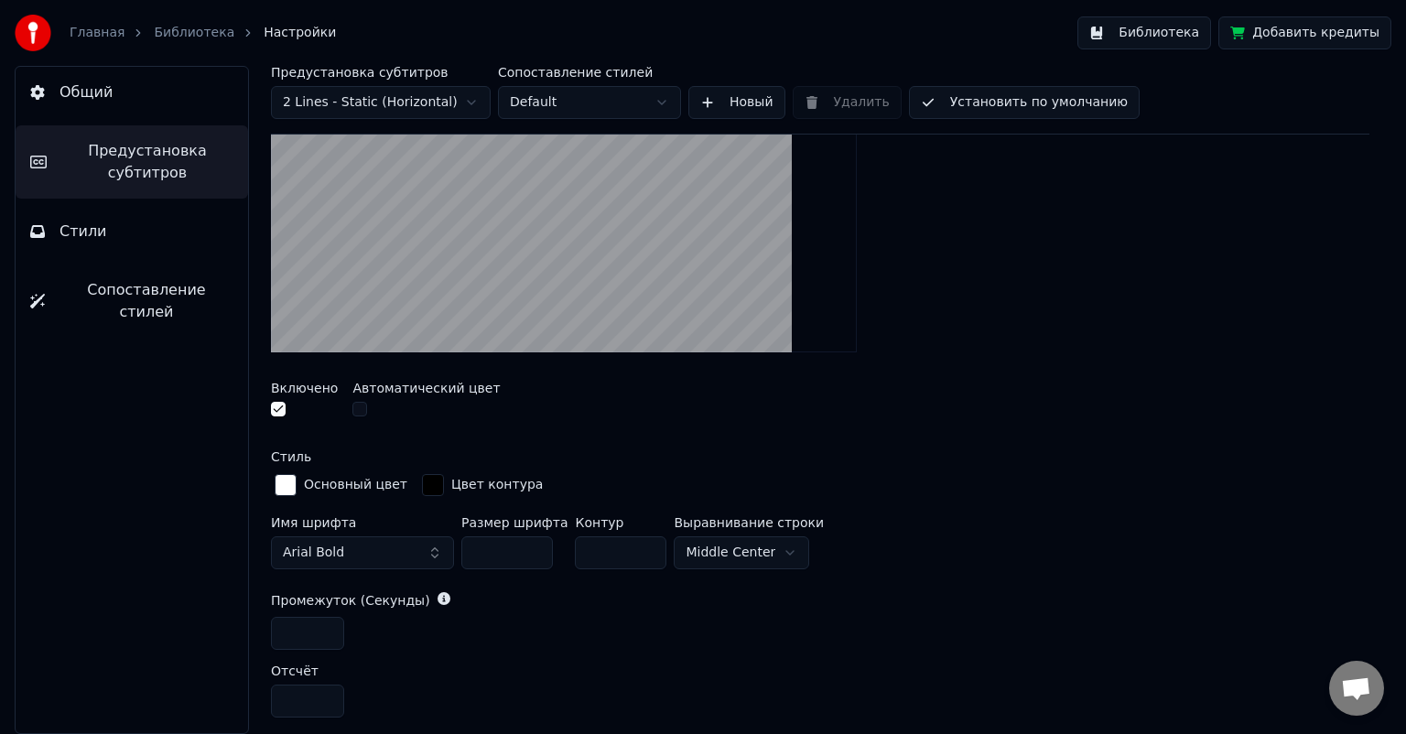
scroll to position [357, 0]
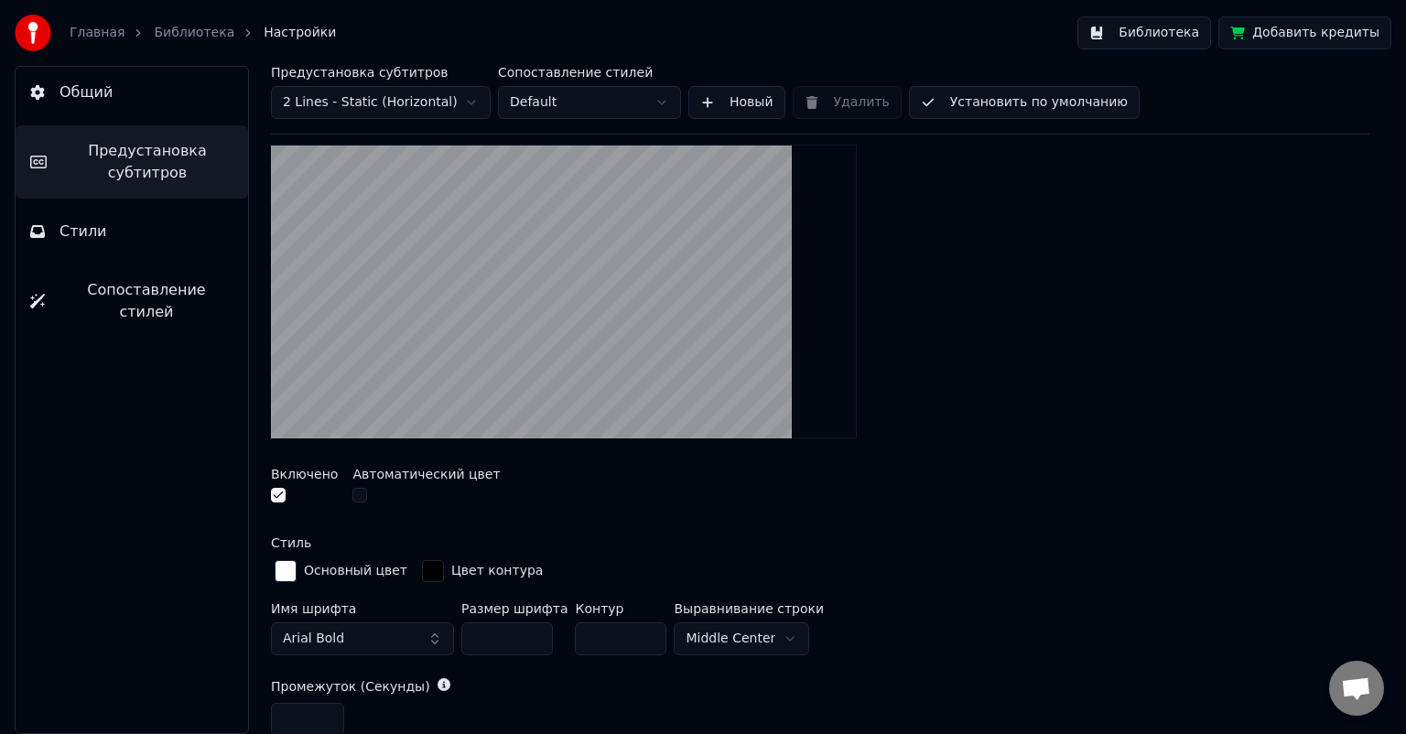
click at [634, 629] on input "**" at bounding box center [621, 638] width 92 height 33
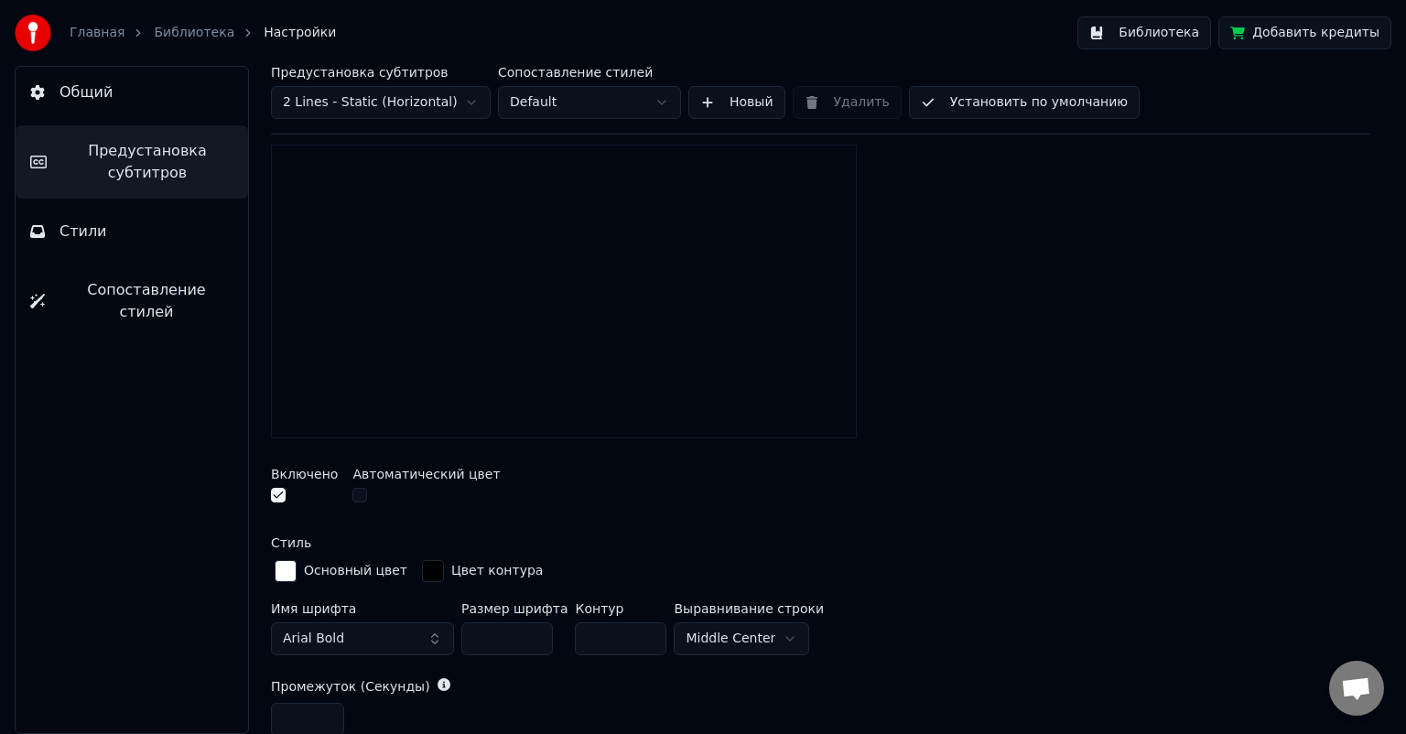
click at [634, 629] on input "**" at bounding box center [621, 638] width 92 height 33
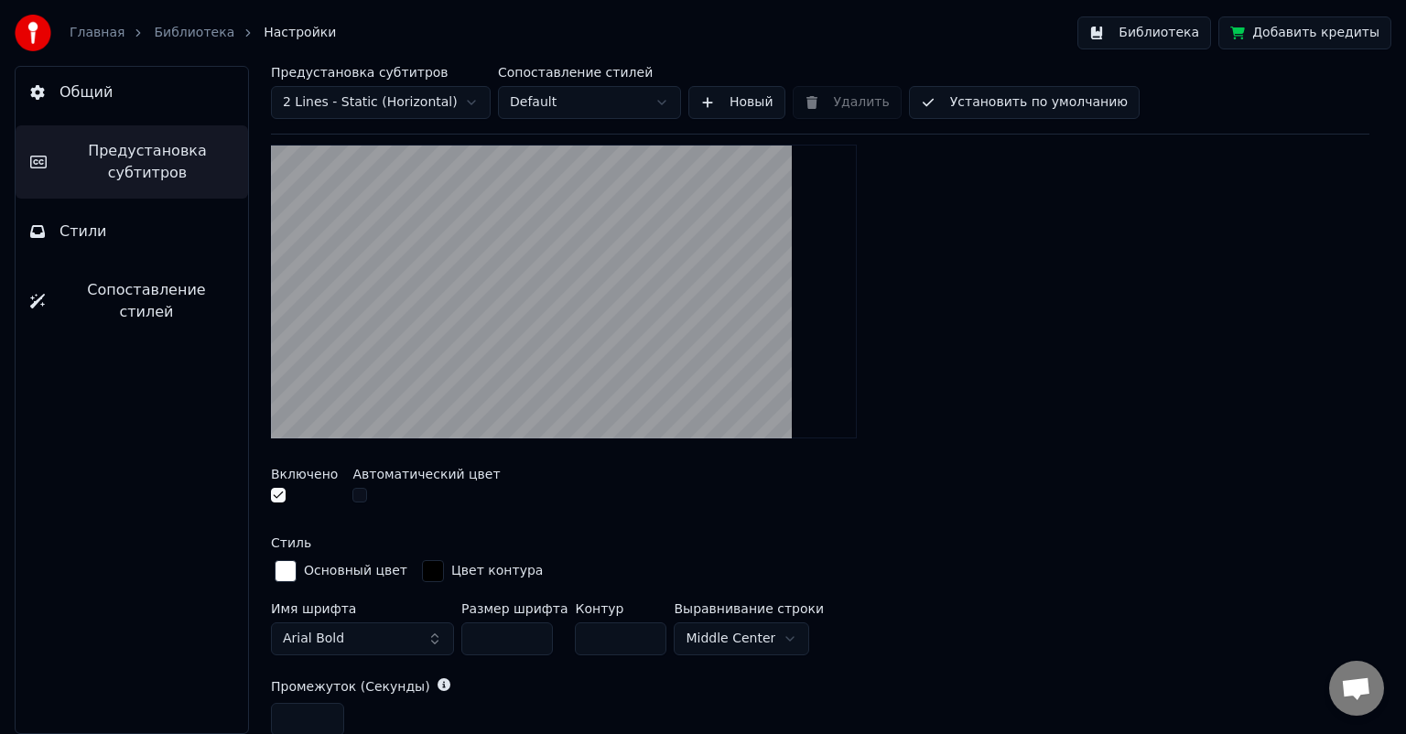
click at [634, 629] on input "**" at bounding box center [621, 638] width 92 height 33
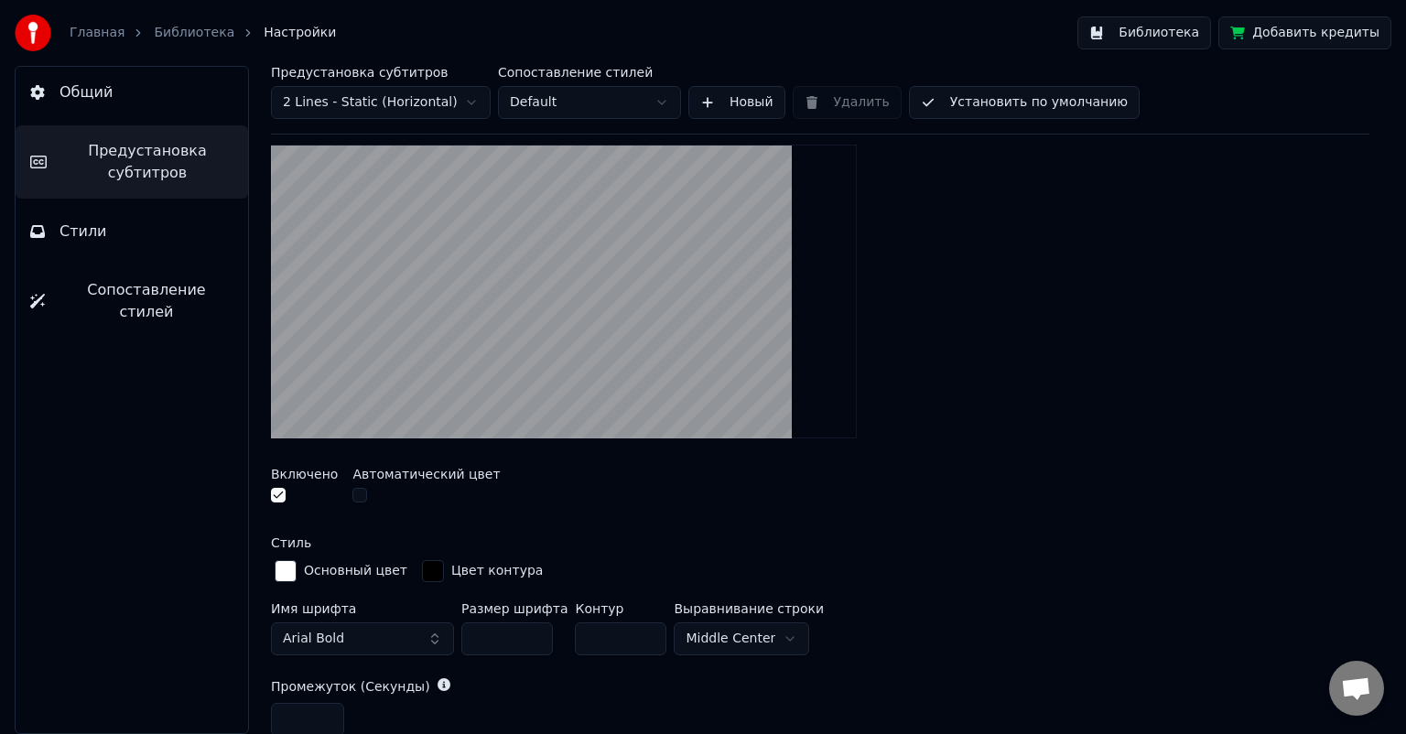
click at [633, 641] on input "**" at bounding box center [621, 638] width 92 height 33
click at [633, 641] on input "*" at bounding box center [621, 638] width 92 height 33
click at [635, 630] on input "*" at bounding box center [621, 638] width 92 height 33
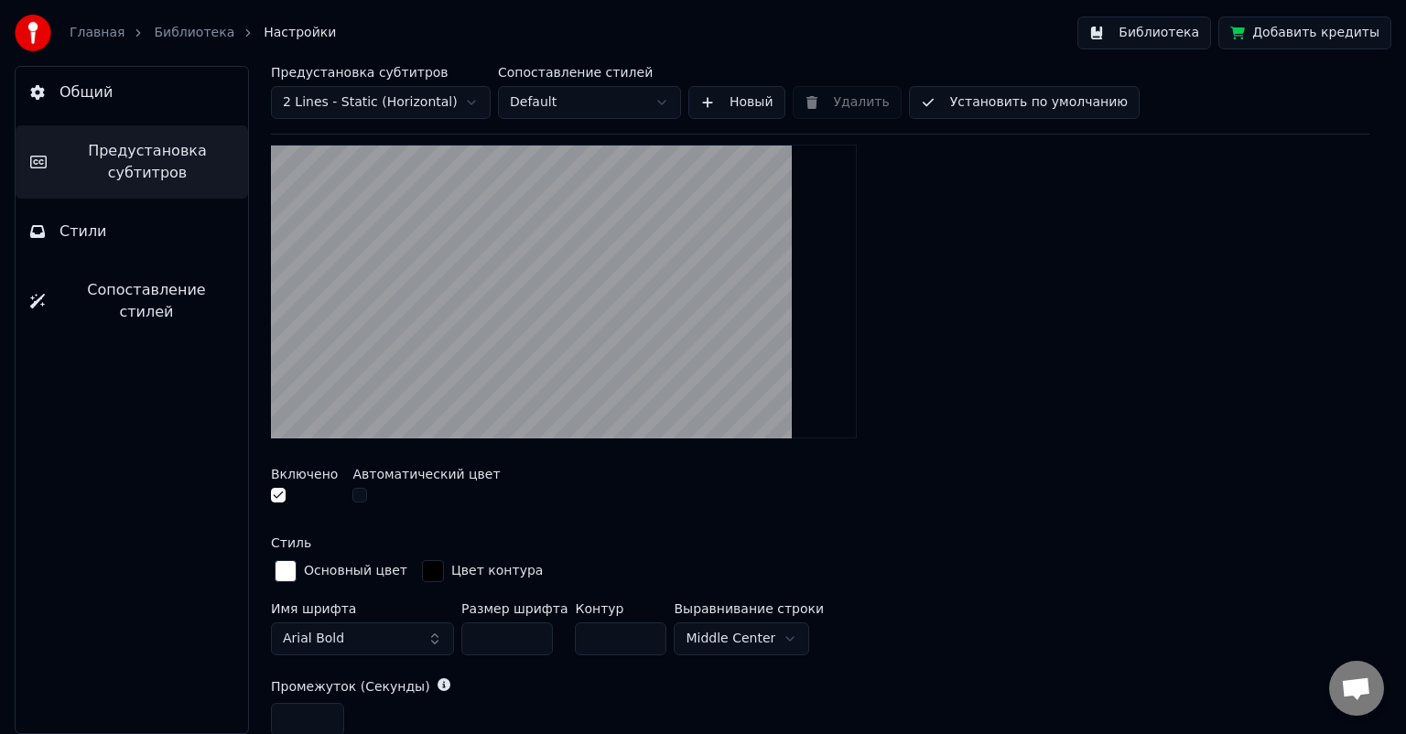
click at [635, 630] on input "*" at bounding box center [621, 638] width 92 height 33
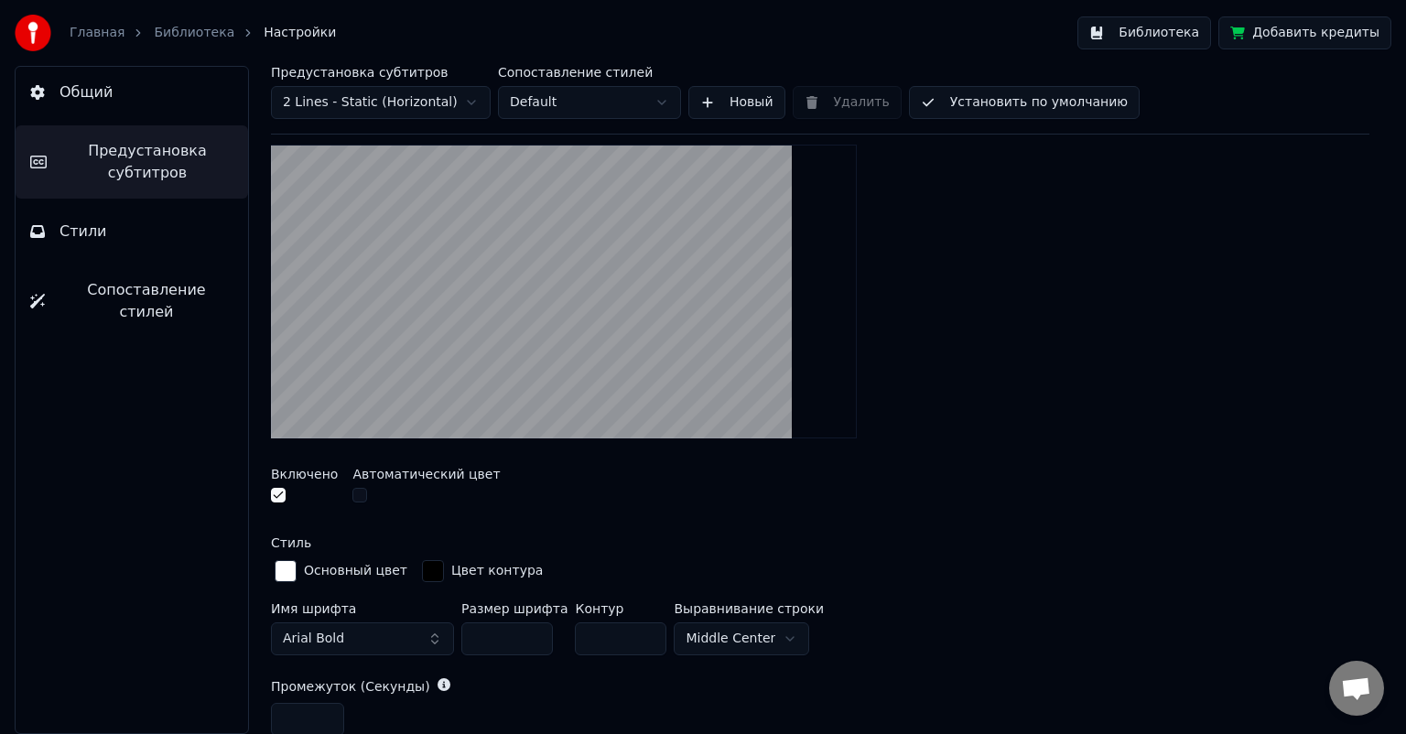
type input "*"
click at [635, 630] on input "*" at bounding box center [621, 638] width 92 height 33
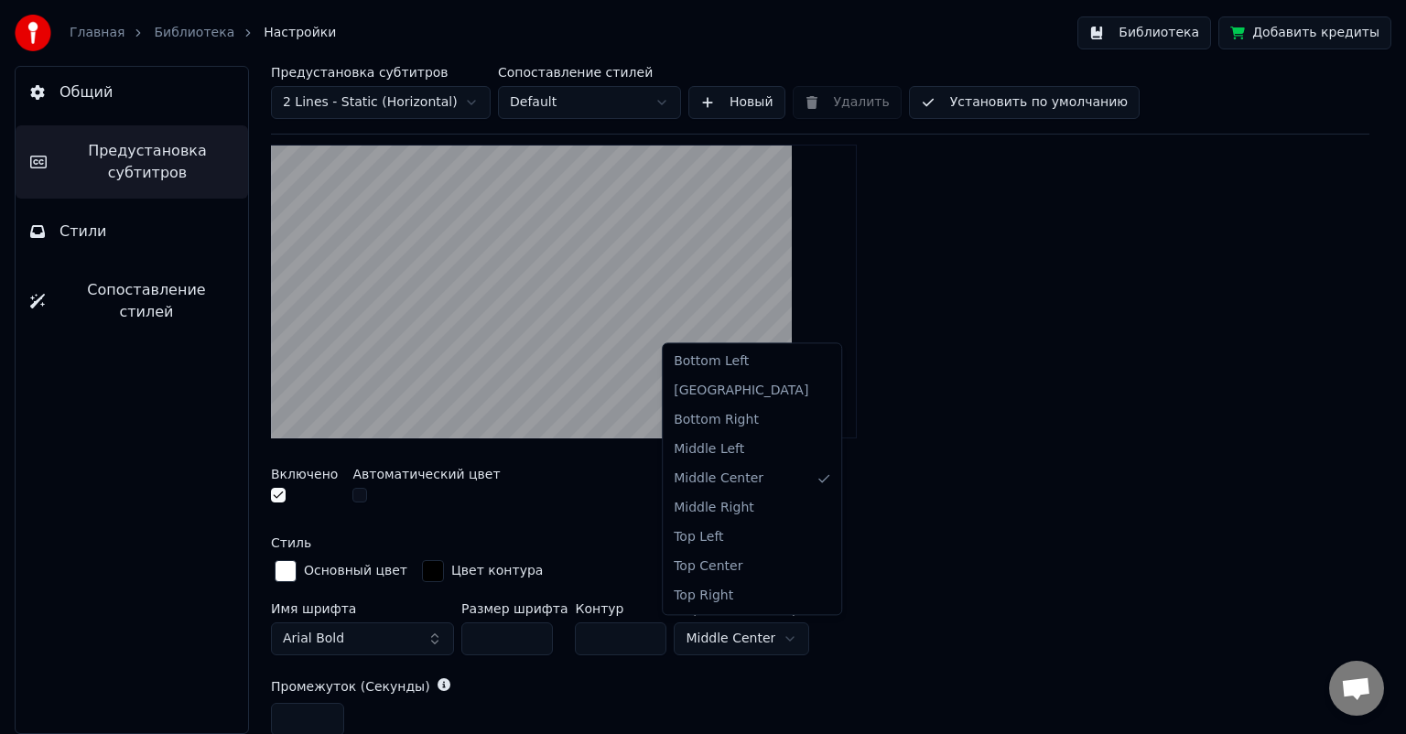
click at [752, 635] on html "Главная Библиотека Настройки Библиотека Добавить кредиты Общий Предустановка су…" at bounding box center [703, 367] width 1406 height 734
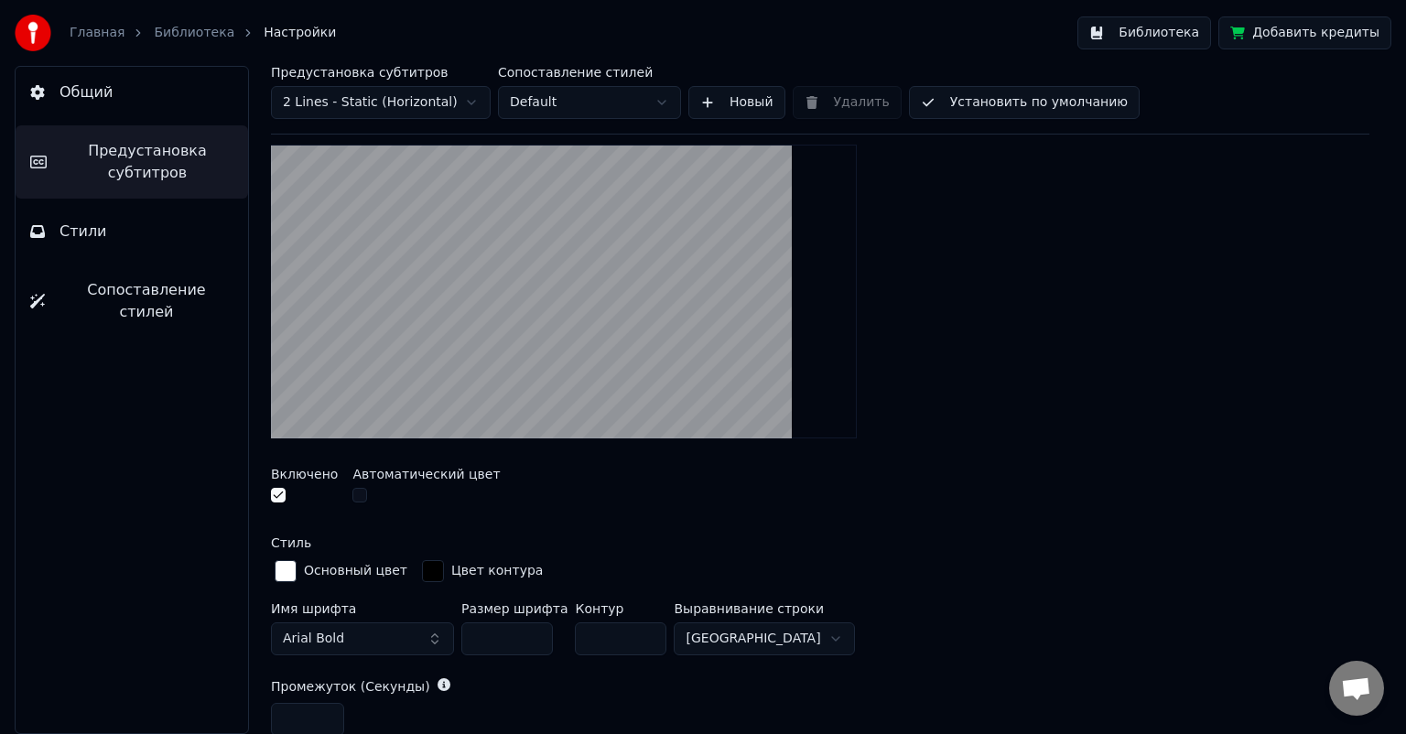
click at [725, 637] on html "Главная Библиотека Настройки Библиотека Добавить кредиты Общий Предустановка су…" at bounding box center [703, 367] width 1406 height 734
click at [747, 637] on html "Главная Библиотека Настройки Библиотека Добавить кредиты Общий Предустановка су…" at bounding box center [703, 367] width 1406 height 734
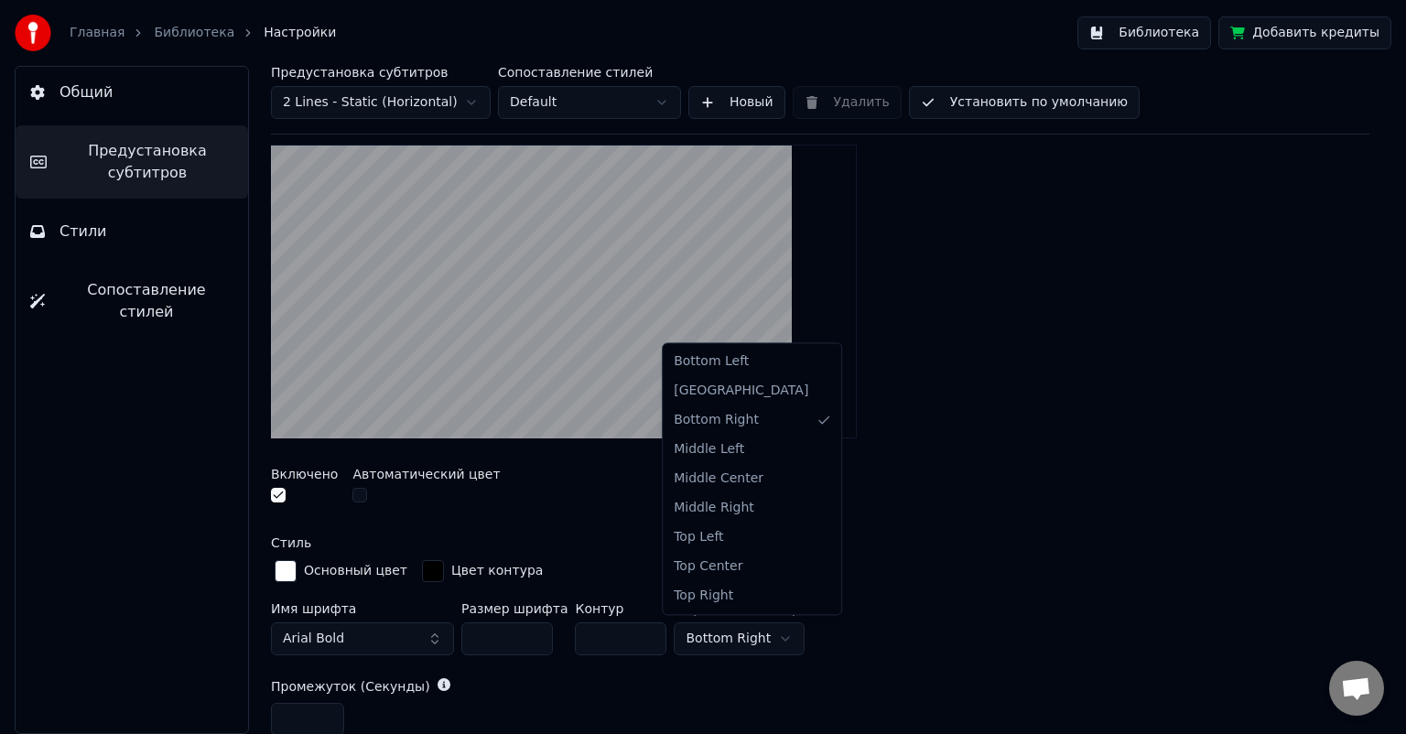
click at [733, 635] on html "Главная Библиотека Настройки Библиотека Добавить кредиты Общий Предустановка су…" at bounding box center [703, 367] width 1406 height 734
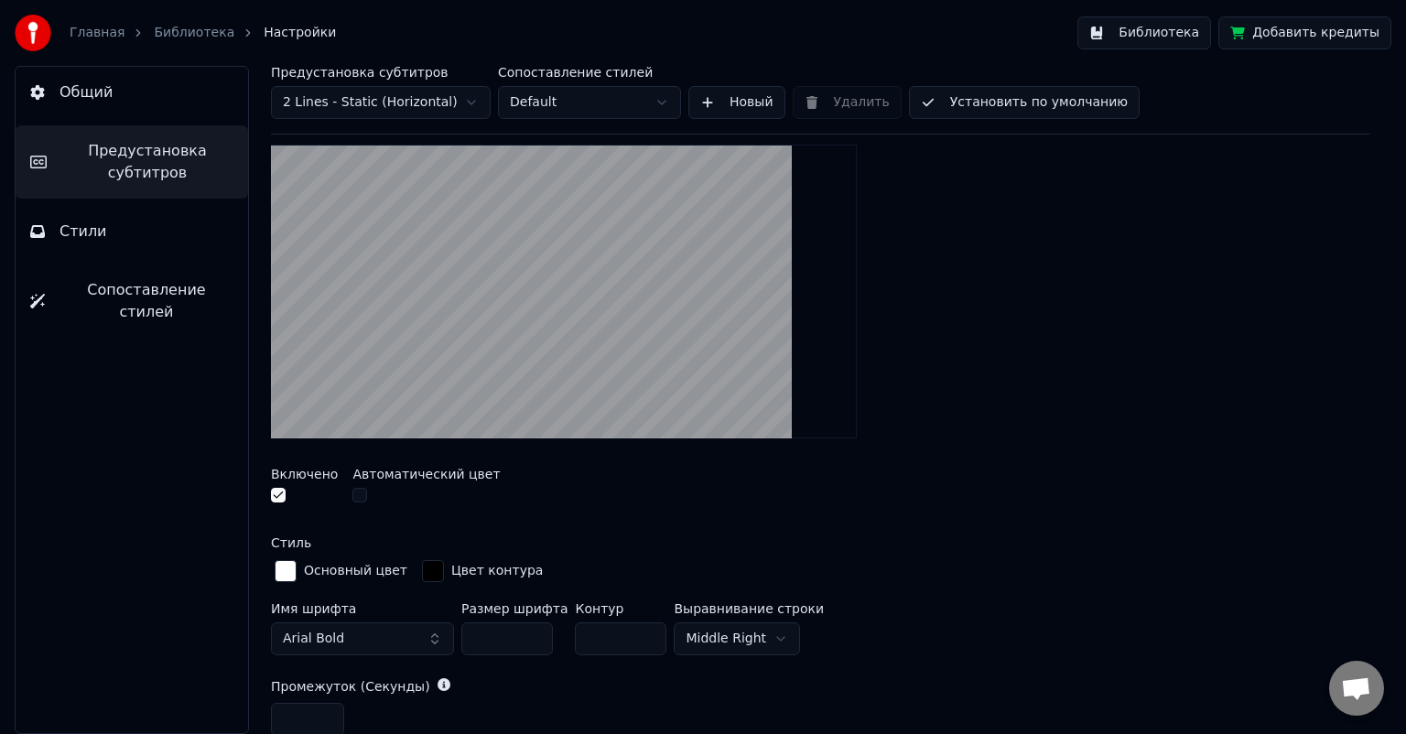
click at [723, 636] on html "Главная Библиотека Настройки Библиотека Добавить кредиты Общий Предустановка су…" at bounding box center [703, 367] width 1406 height 734
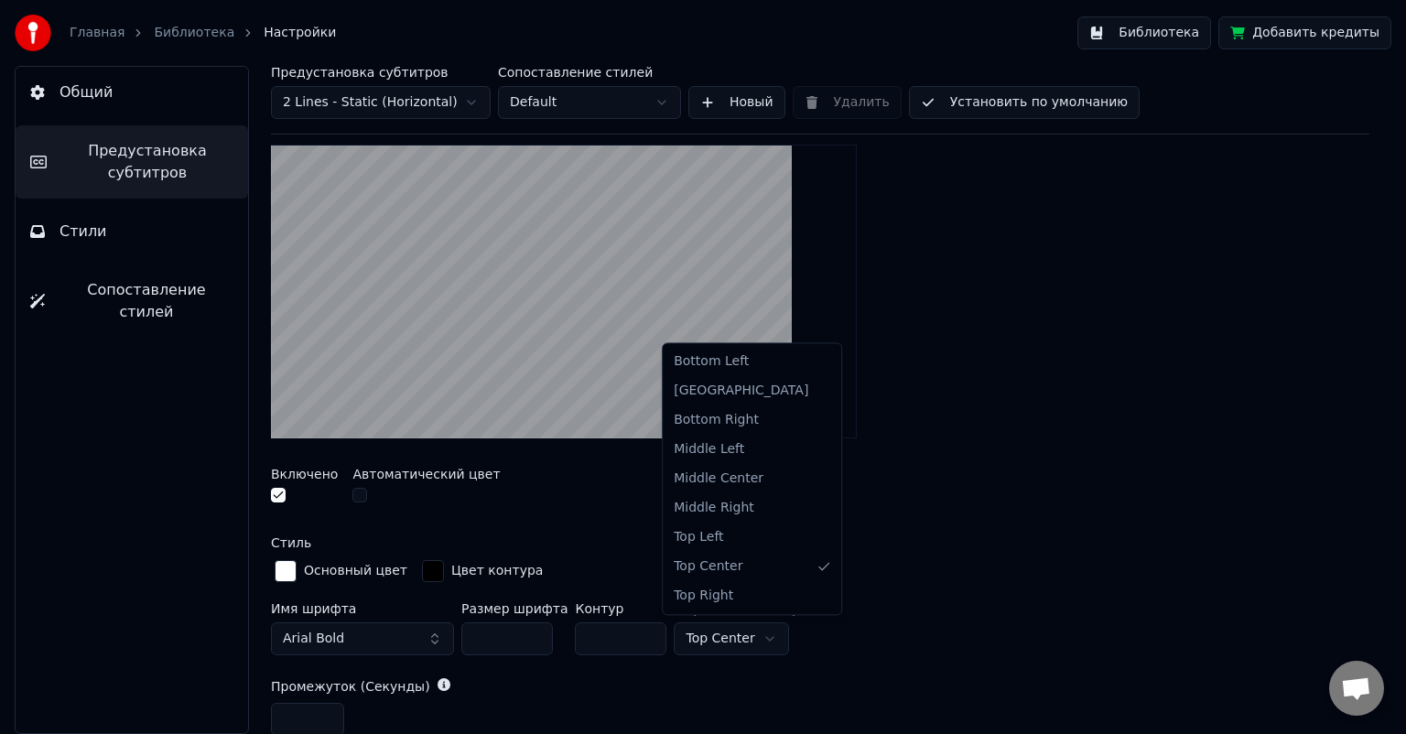
click at [721, 642] on html "Главная Библиотека Настройки Библиотека Добавить кредиты Общий Предустановка су…" at bounding box center [703, 367] width 1406 height 734
click at [760, 637] on html "Главная Библиотека Настройки Библиотека Добавить кредиты Общий Предустановка су…" at bounding box center [703, 367] width 1406 height 734
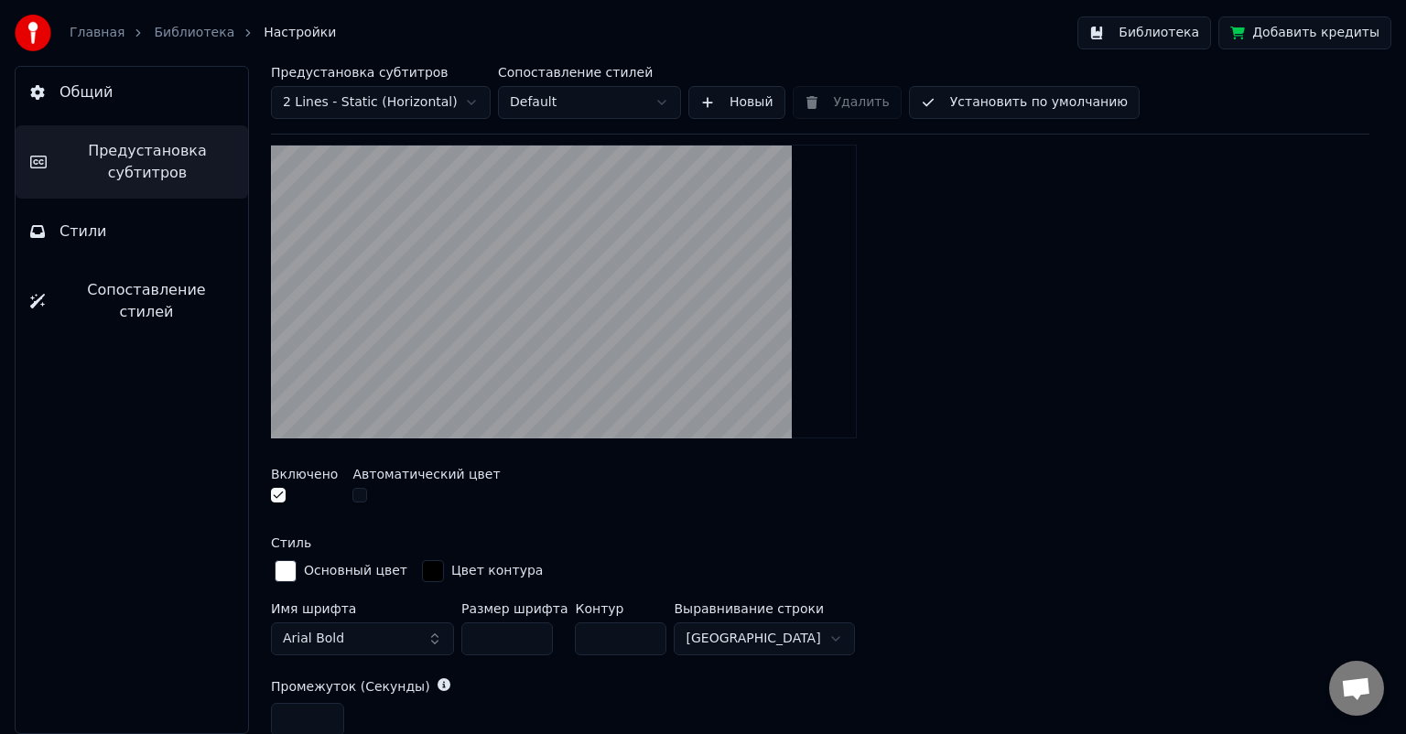
click at [984, 103] on button "Установить по умолчанию" at bounding box center [1024, 102] width 231 height 33
click at [729, 636] on html "Главная Библиотека Настройки Библиотека Добавить кредиты Общий Предустановка су…" at bounding box center [703, 367] width 1406 height 734
click at [1009, 103] on button "Установить по умолчанию" at bounding box center [1024, 102] width 231 height 33
click at [81, 233] on span "Стили" at bounding box center [83, 232] width 48 height 22
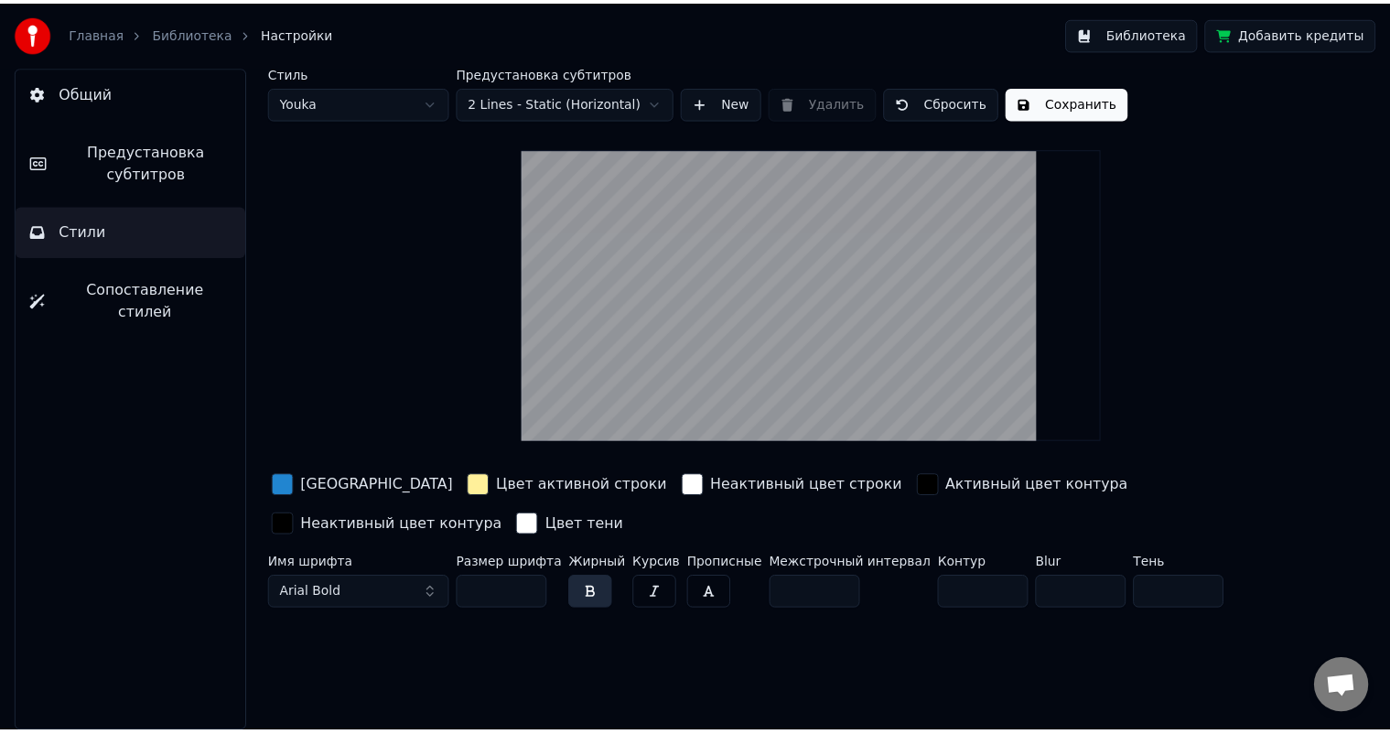
scroll to position [0, 0]
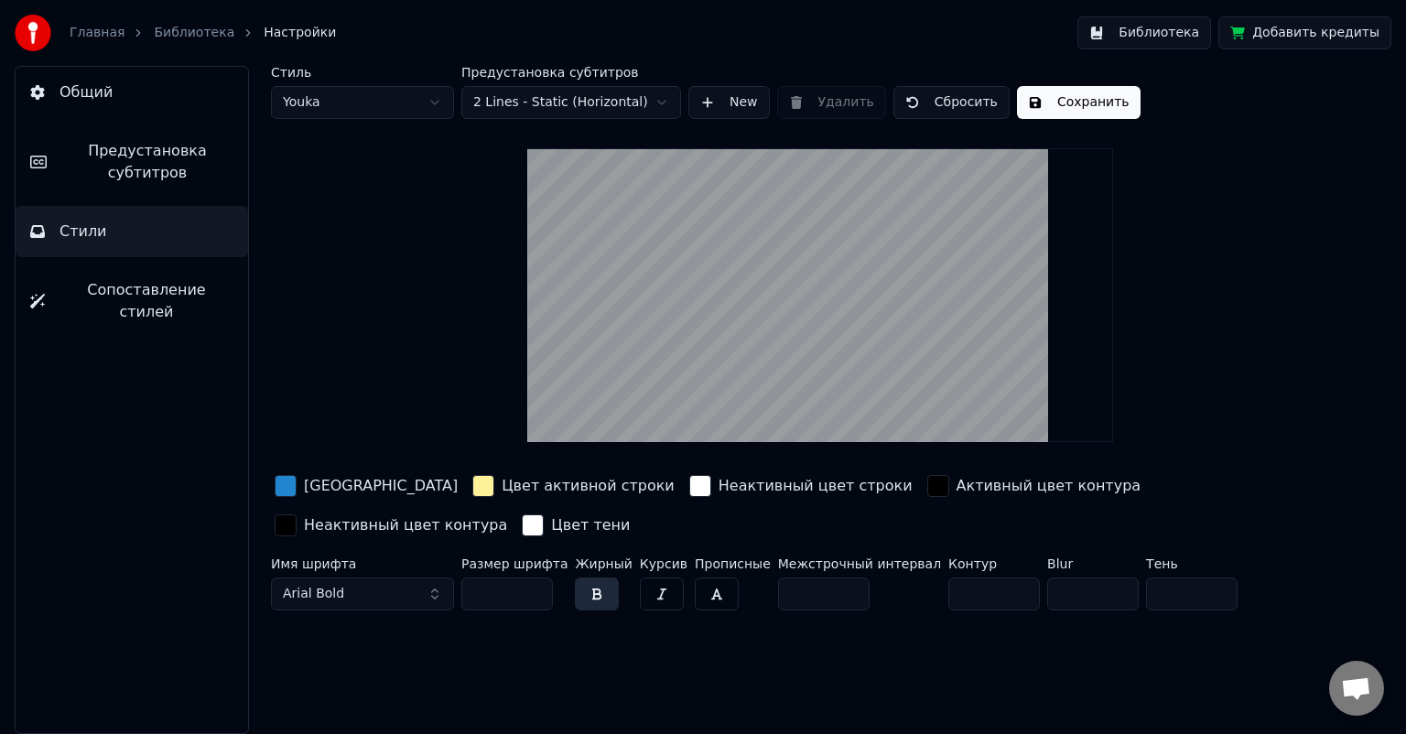
click at [136, 110] on button "Общий" at bounding box center [132, 92] width 232 height 51
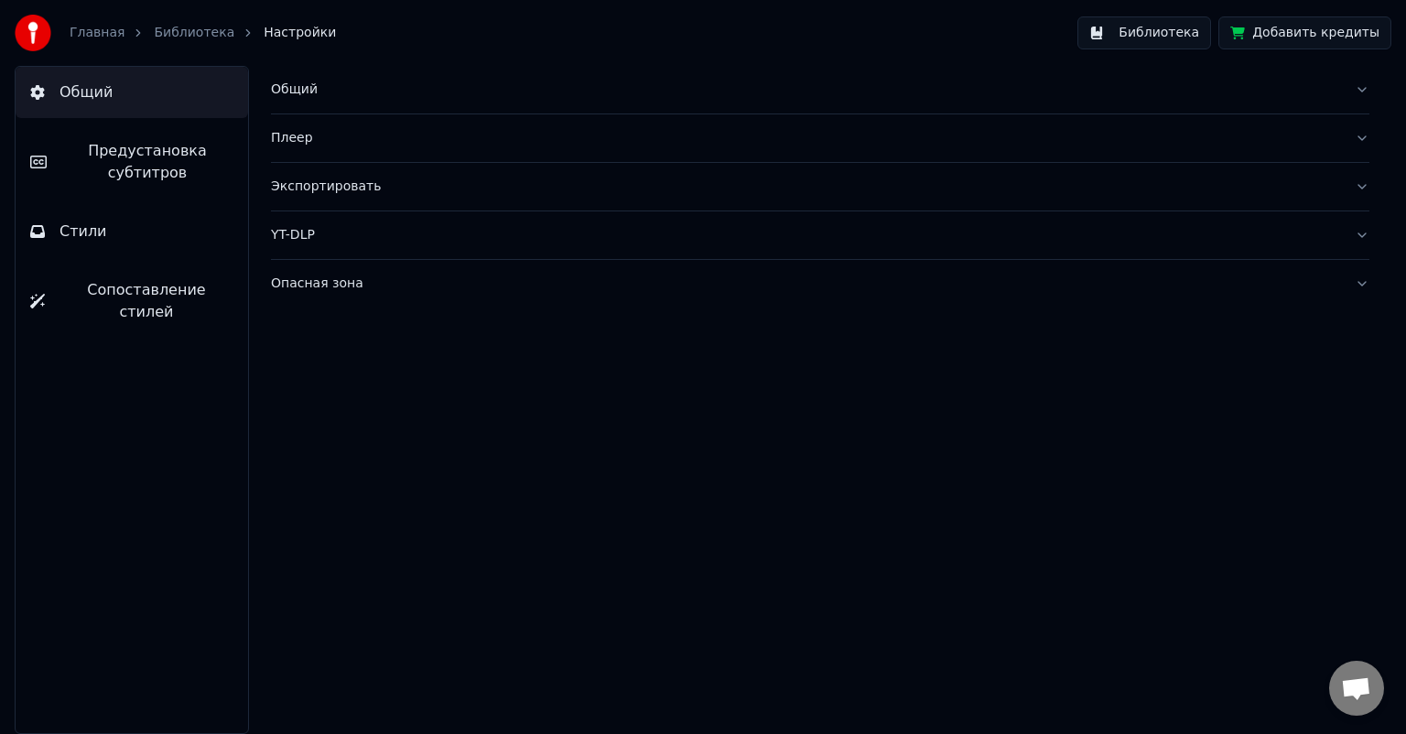
click at [172, 30] on link "Библиотека" at bounding box center [194, 33] width 81 height 18
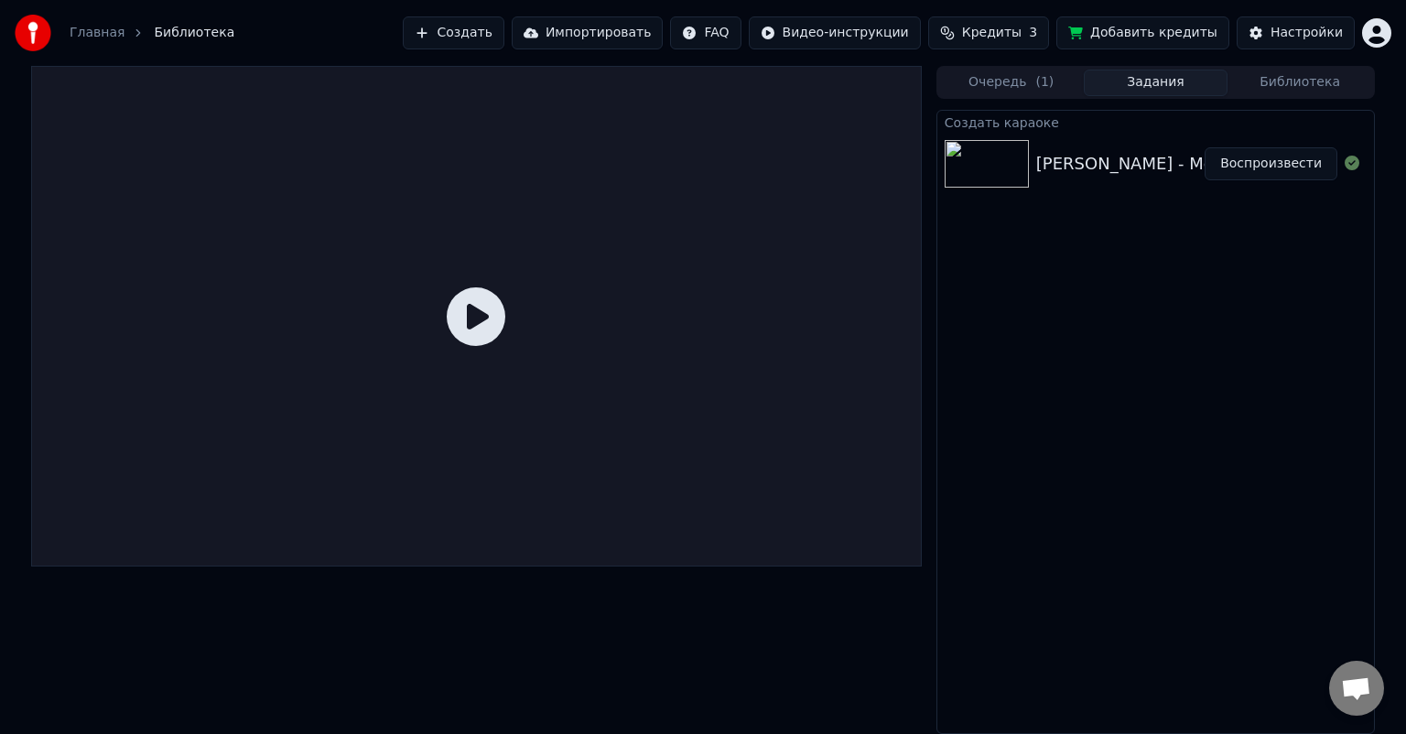
click at [981, 166] on img at bounding box center [987, 164] width 84 height 48
click at [1267, 158] on button "Воспроизвести" at bounding box center [1270, 163] width 133 height 33
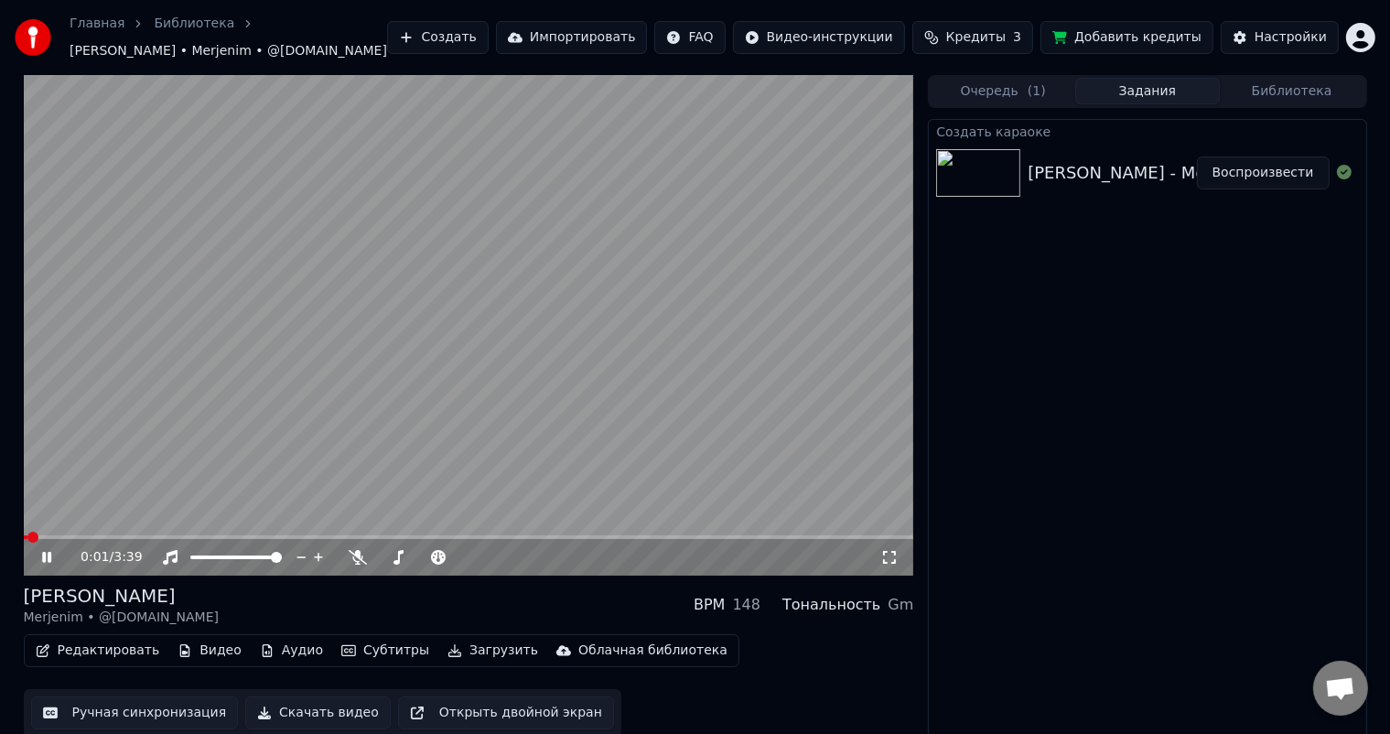
click at [27, 538] on span at bounding box center [26, 537] width 4 height 4
click at [51, 556] on icon at bounding box center [59, 557] width 43 height 15
click at [89, 655] on button "Редактировать" at bounding box center [97, 651] width 139 height 26
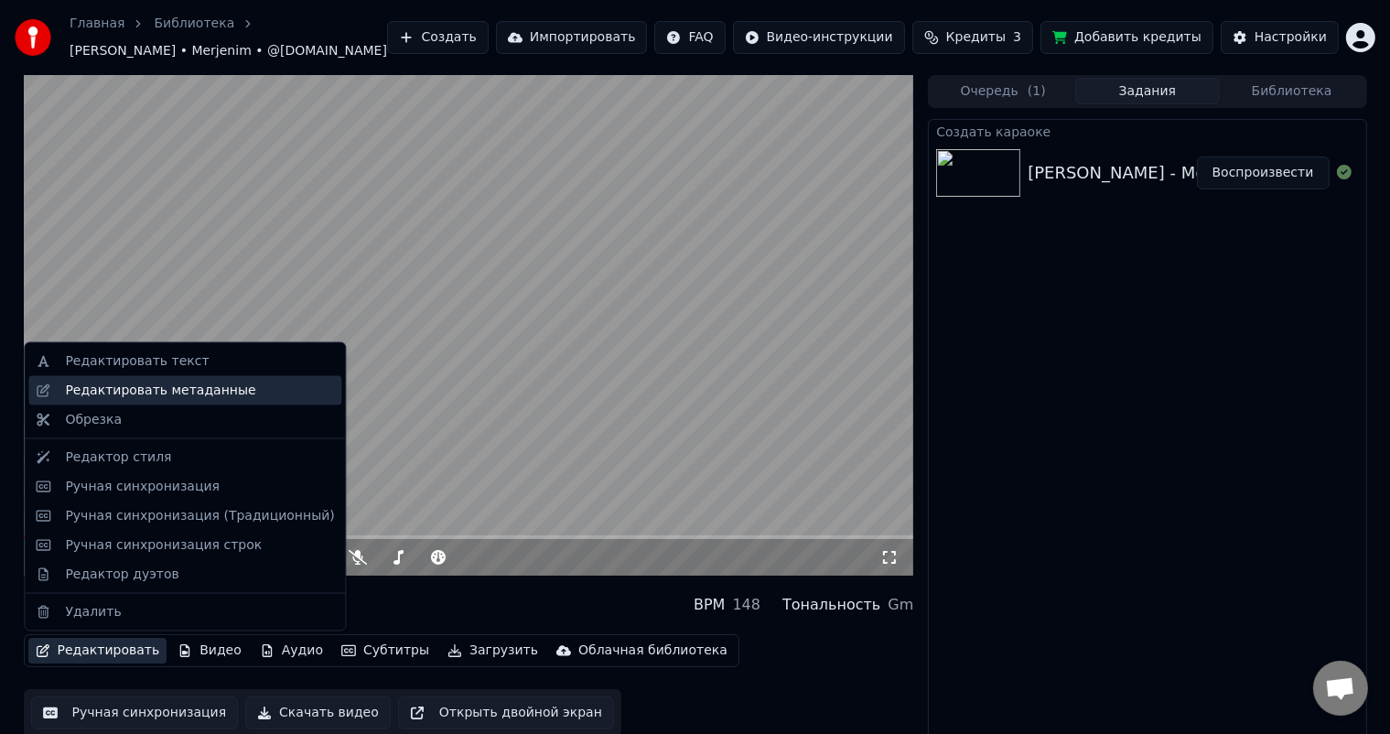
click at [219, 391] on div "Редактировать метаданные" at bounding box center [160, 391] width 190 height 18
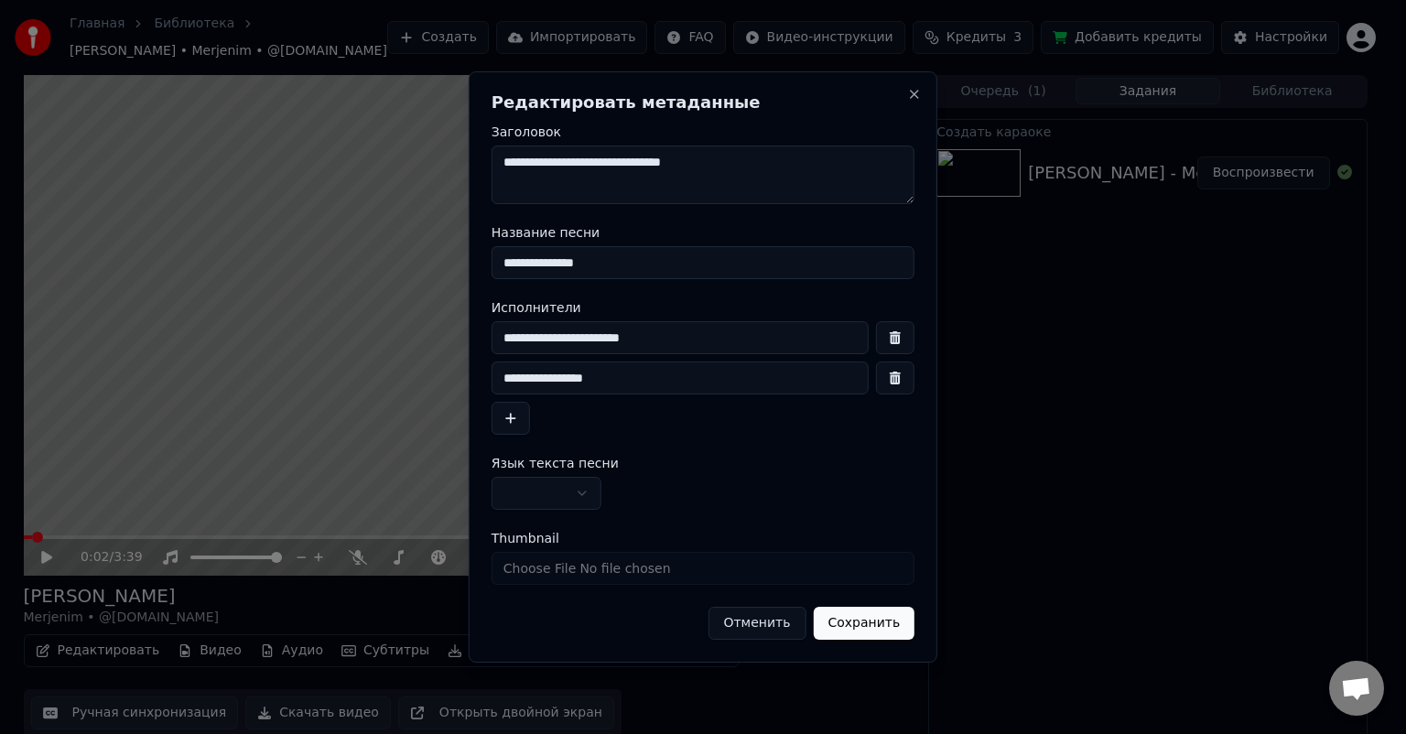
click at [535, 337] on input "********" at bounding box center [679, 337] width 377 height 33
type input "********"
drag, startPoint x: 610, startPoint y: 382, endPoint x: 416, endPoint y: 382, distance: 194.0
click at [416, 382] on body "**********" at bounding box center [695, 367] width 1390 height 734
click at [621, 345] on input "********" at bounding box center [679, 337] width 377 height 33
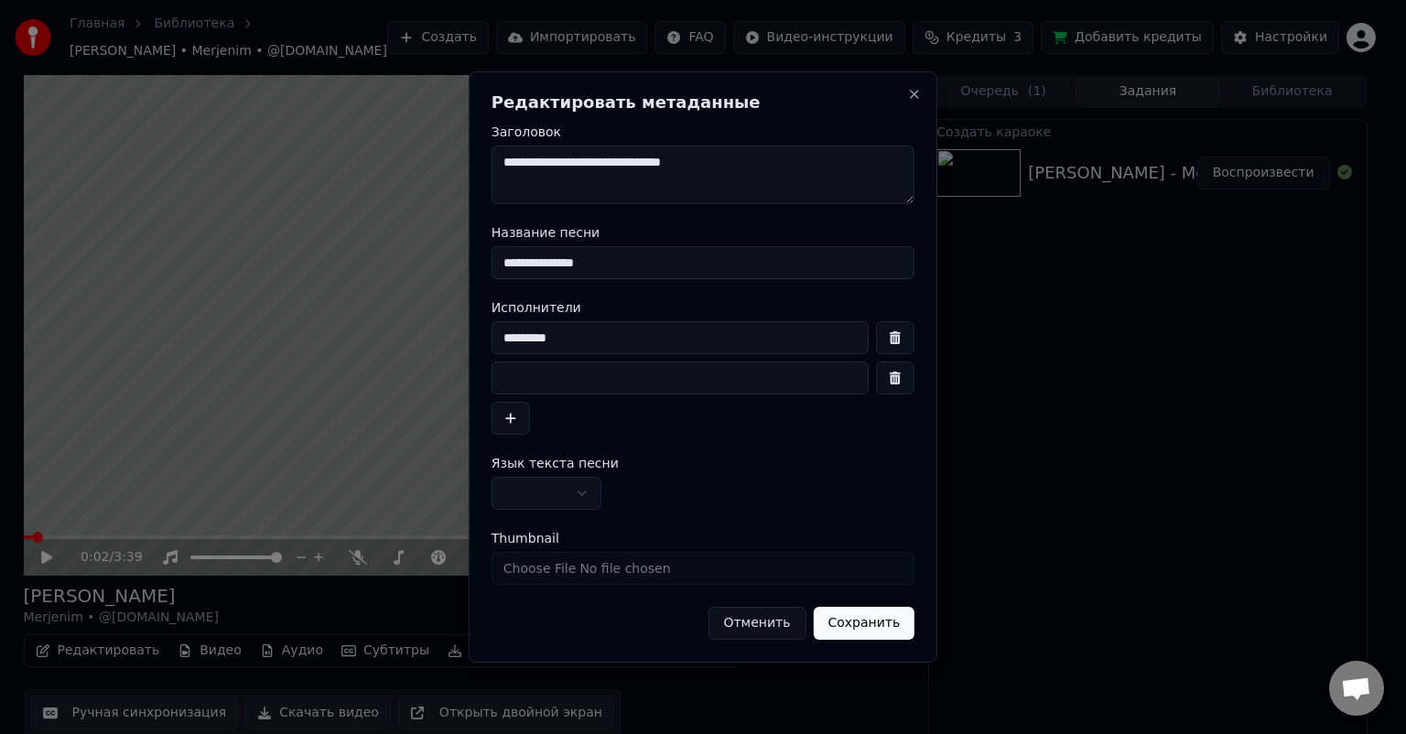
paste input "**********"
type input "**********"
click at [901, 377] on button "button" at bounding box center [895, 378] width 38 height 33
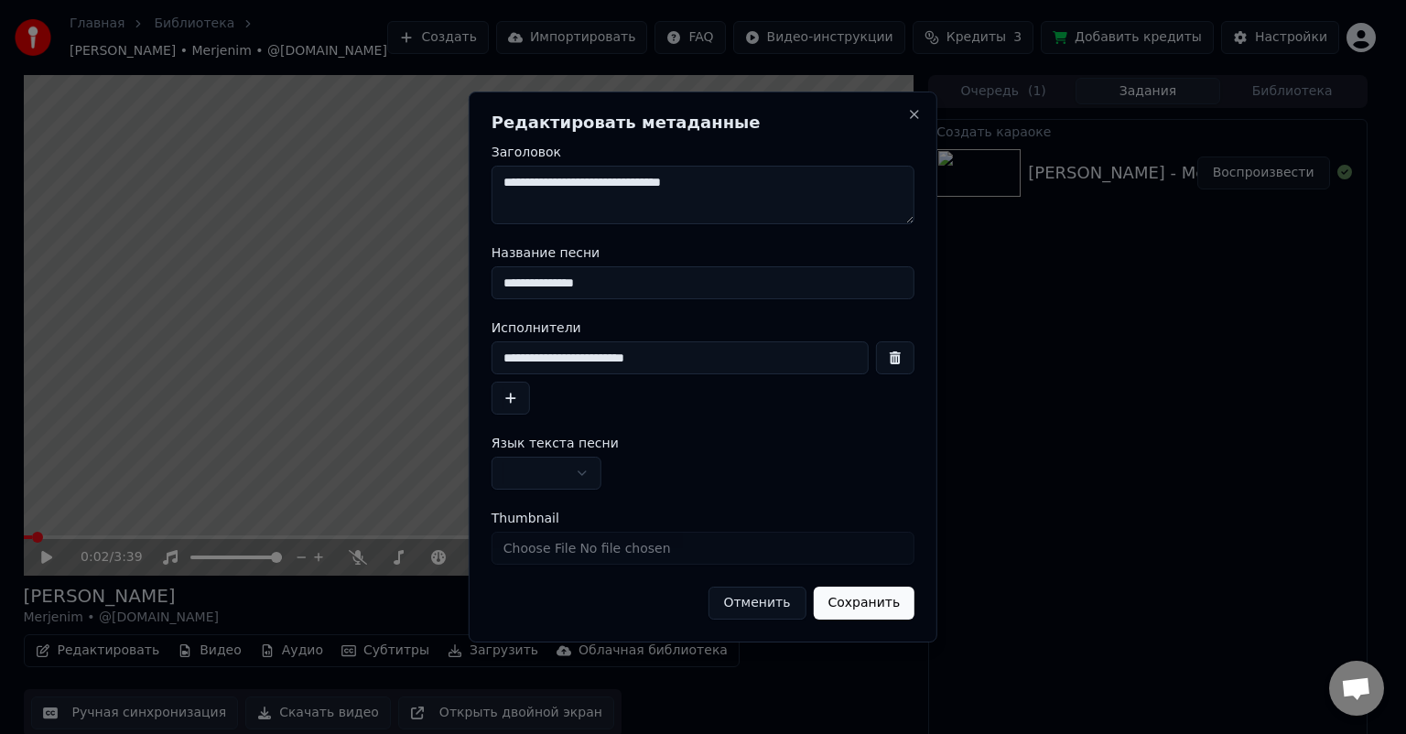
click at [873, 604] on button "Сохранить" at bounding box center [864, 603] width 102 height 33
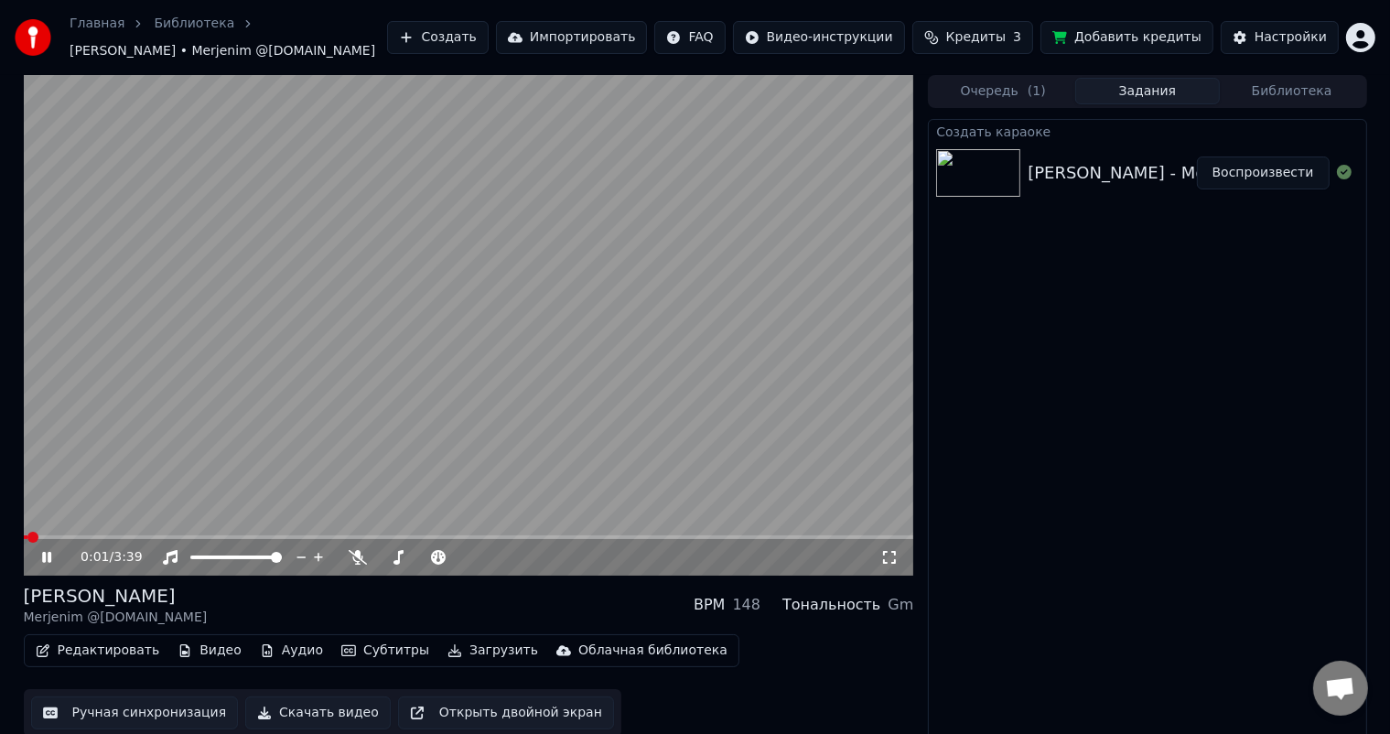
click at [27, 536] on span at bounding box center [26, 537] width 4 height 4
click at [28, 536] on span at bounding box center [28, 537] width 8 height 4
click at [25, 537] on span at bounding box center [38, 537] width 29 height 4
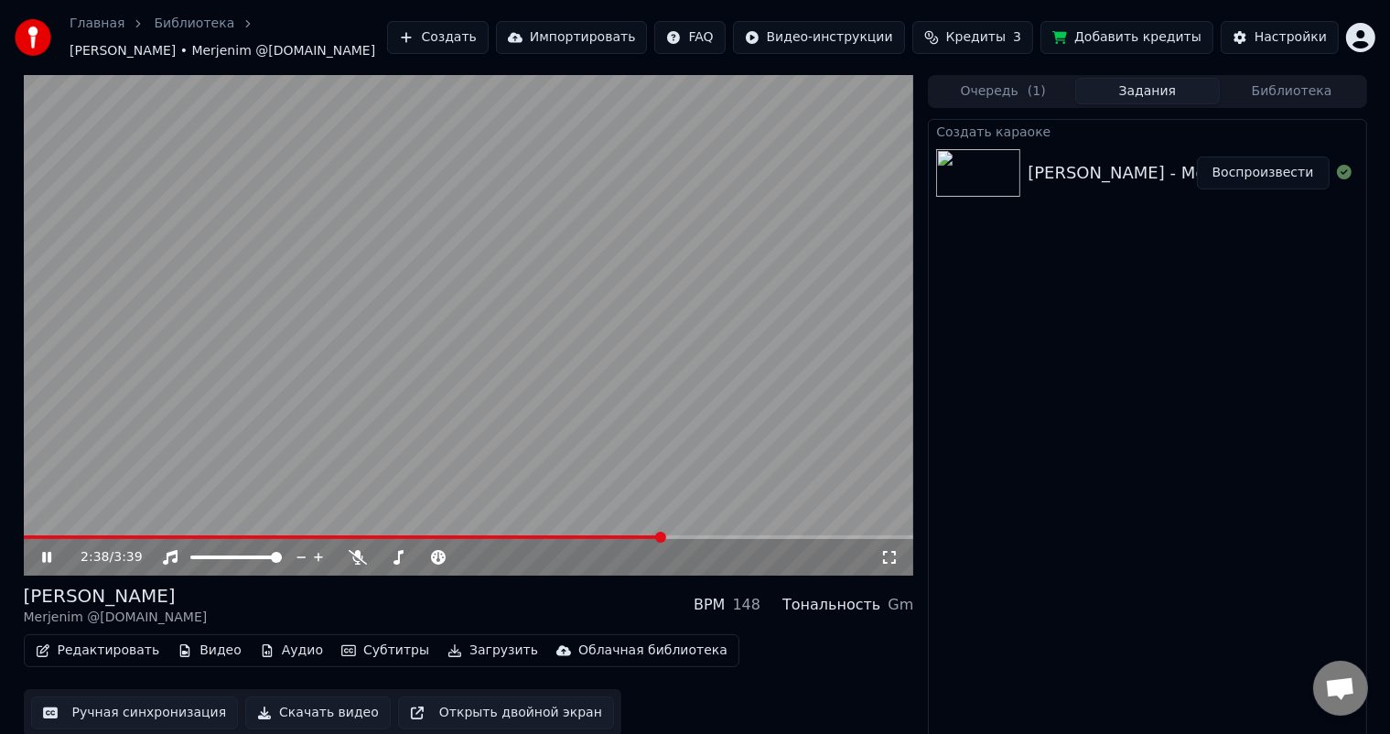
click at [73, 538] on span at bounding box center [344, 537] width 641 height 4
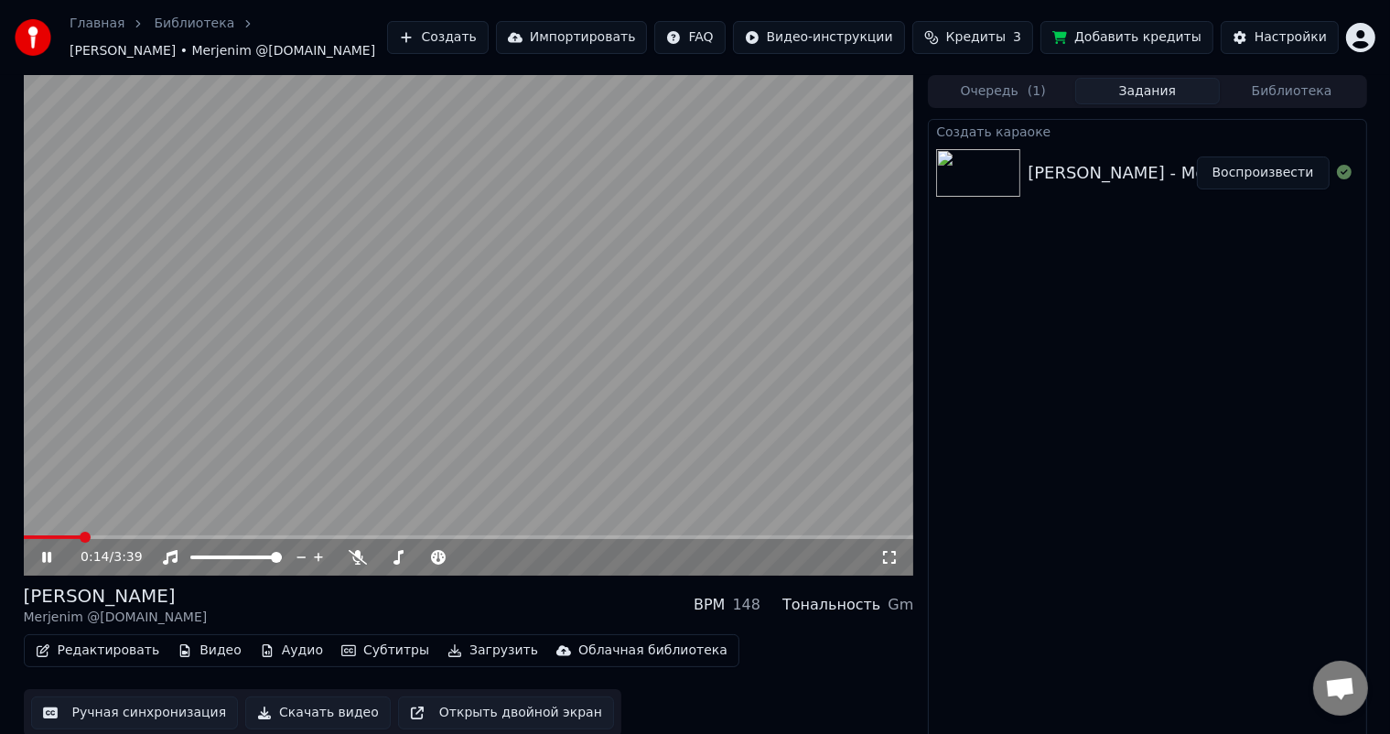
click at [123, 536] on span at bounding box center [469, 537] width 891 height 4
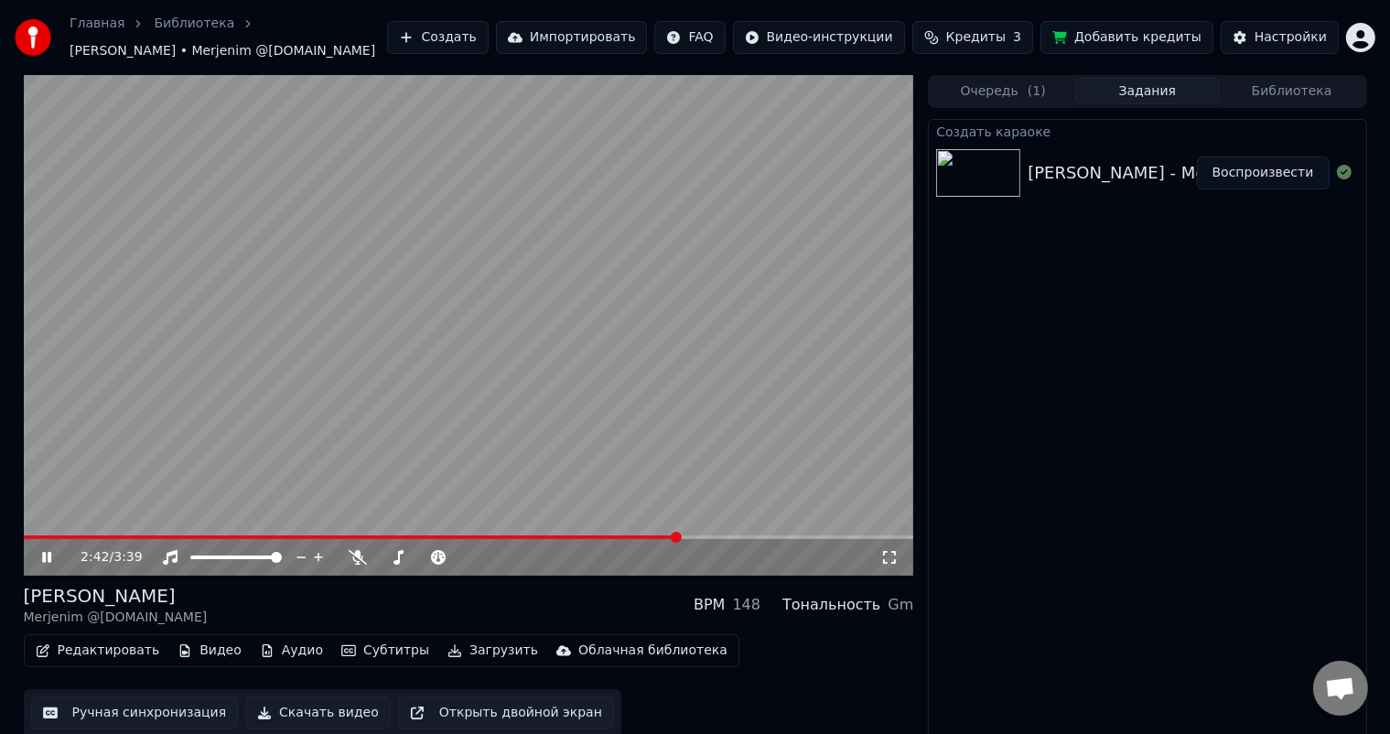
click at [677, 536] on span at bounding box center [469, 537] width 891 height 4
click at [754, 536] on span at bounding box center [469, 537] width 891 height 4
click at [813, 539] on div "3:01 / 3:39" at bounding box center [469, 557] width 891 height 37
click at [819, 535] on span at bounding box center [469, 537] width 891 height 4
click at [73, 535] on span at bounding box center [426, 537] width 805 height 4
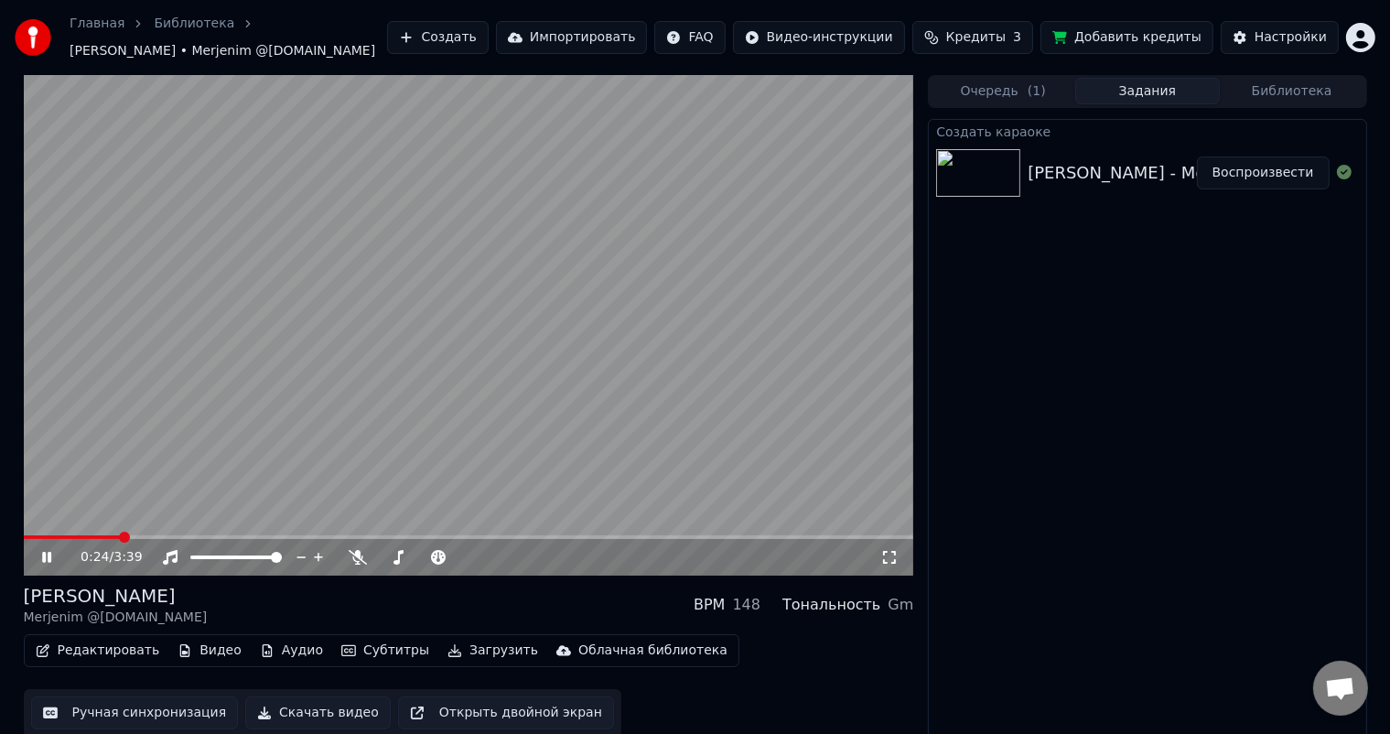
click at [121, 536] on span at bounding box center [469, 537] width 891 height 4
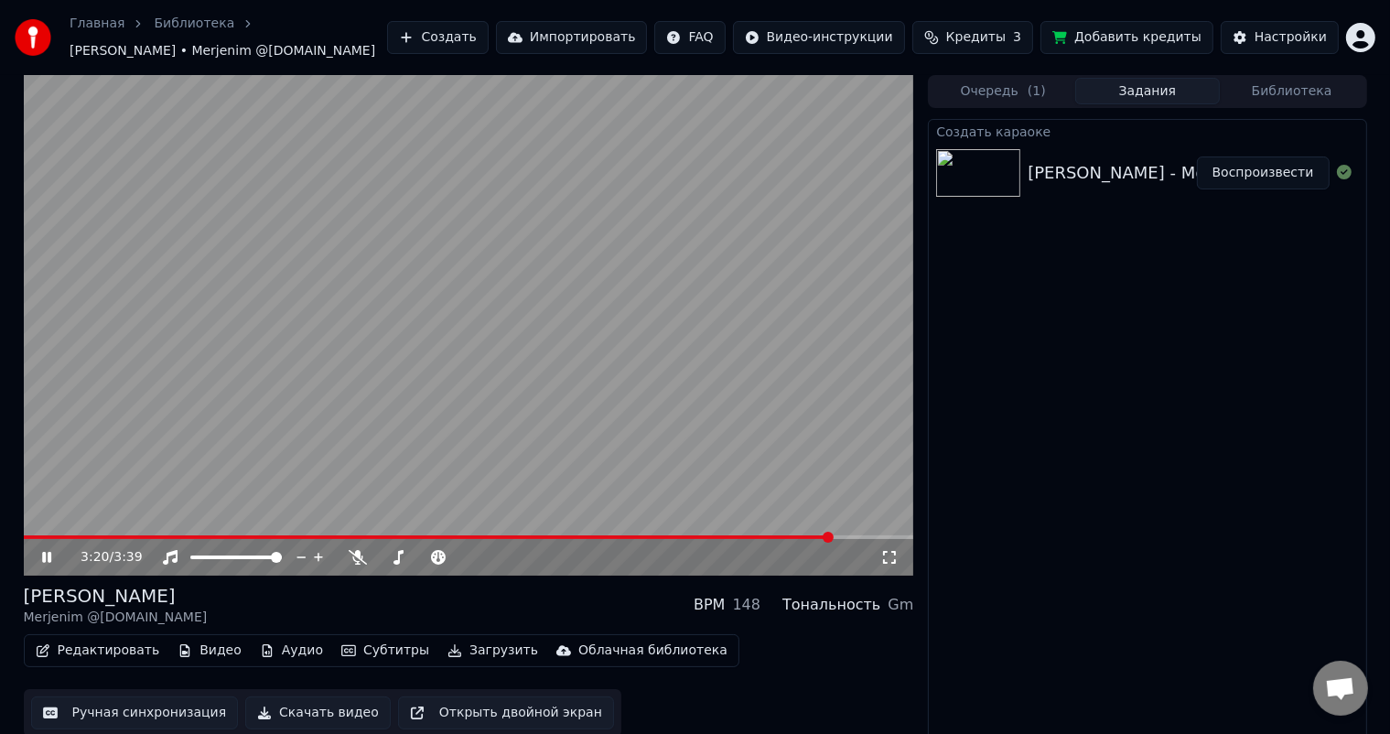
click at [833, 535] on span at bounding box center [469, 537] width 891 height 4
click at [48, 557] on icon at bounding box center [46, 557] width 9 height 11
click at [326, 707] on button "Скачать видео" at bounding box center [318, 713] width 146 height 33
